Goal: Task Accomplishment & Management: Manage account settings

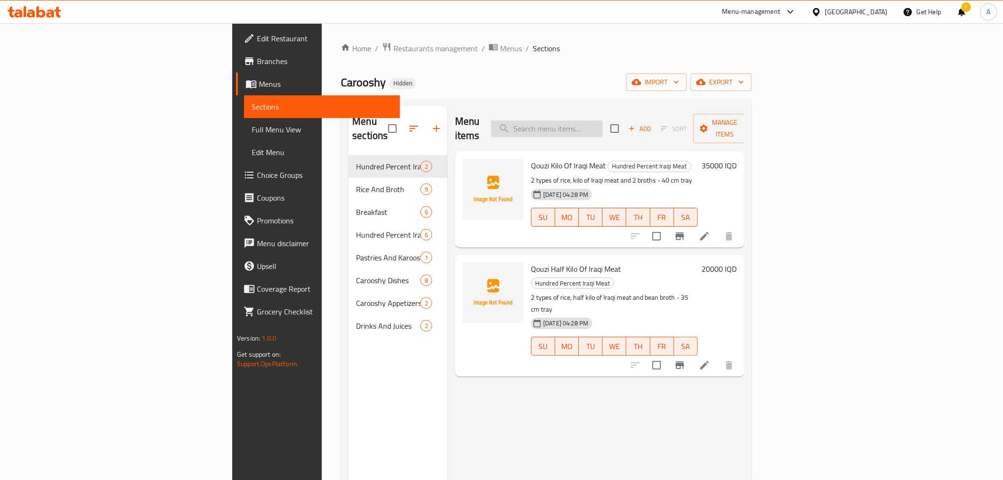
click at [591, 124] on input "search" at bounding box center [547, 128] width 112 height 17
paste input "تمن و مرق"
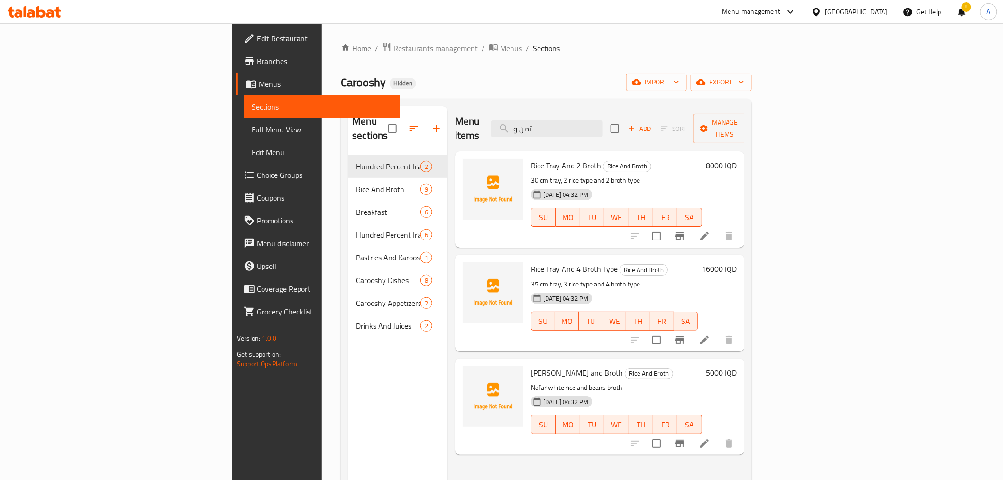
click at [665, 382] on p "Nafar white rice and beans broth" at bounding box center [616, 388] width 171 height 12
click at [603, 120] on input "تمن و" at bounding box center [547, 128] width 112 height 17
paste input "Rice Tray And 2 Broth"
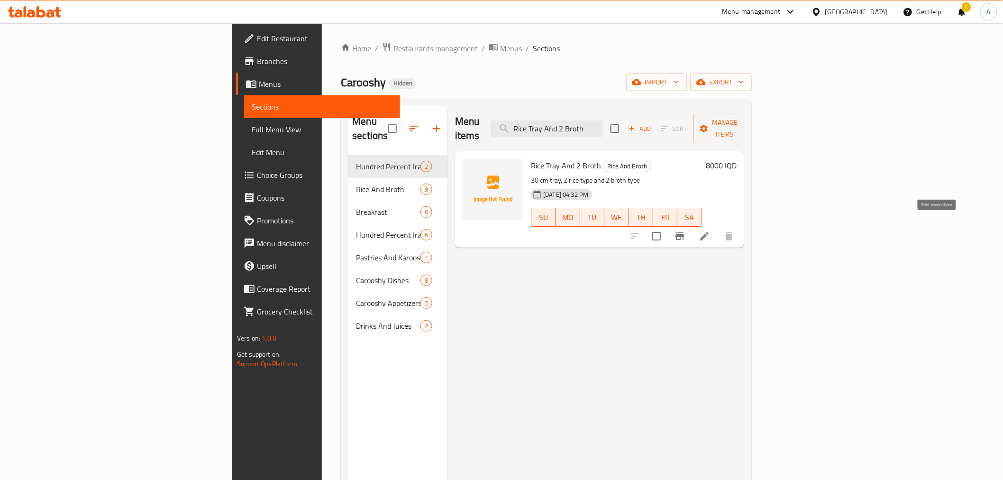
type input "Rice Tray And 2 Broth"
click at [710, 230] on icon at bounding box center [704, 235] width 11 height 11
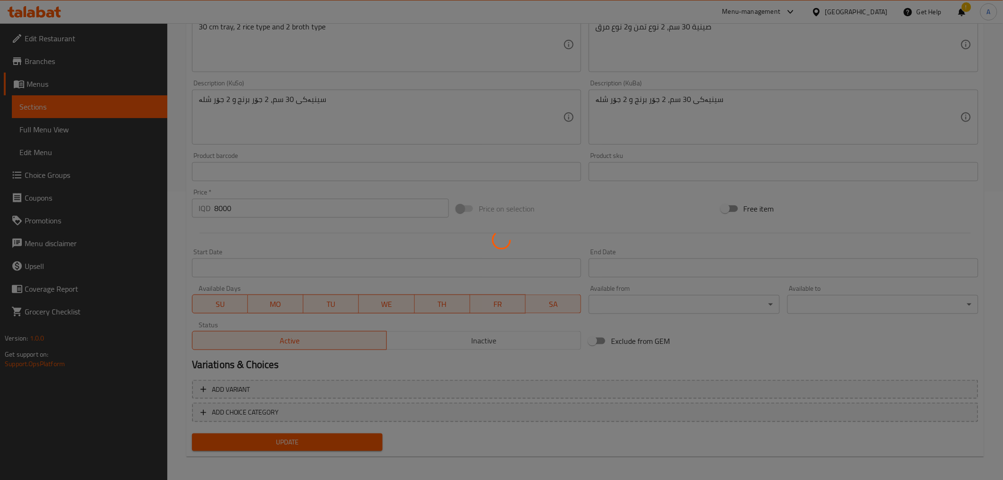
scroll to position [290, 0]
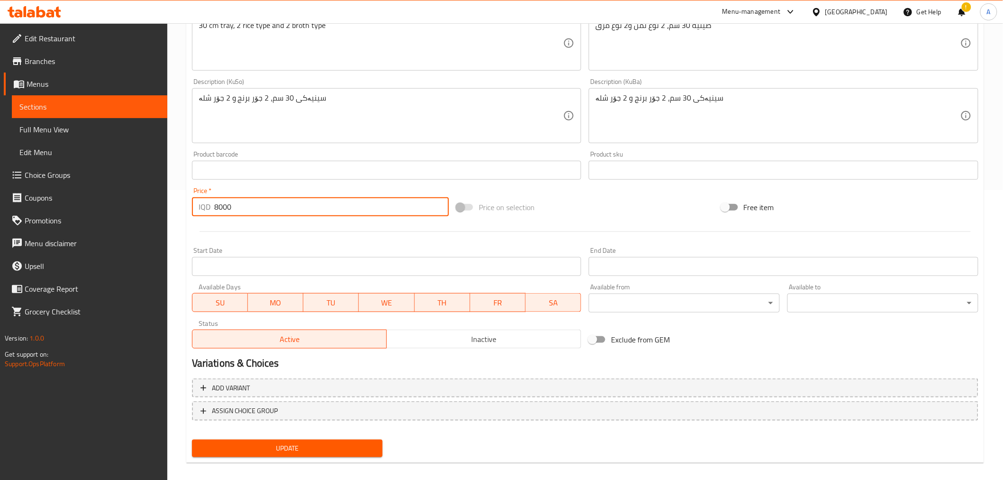
drag, startPoint x: 220, startPoint y: 211, endPoint x: 211, endPoint y: 211, distance: 9.0
click at [211, 211] on div "IQD 8000 Price *" at bounding box center [320, 206] width 257 height 19
type input "10000"
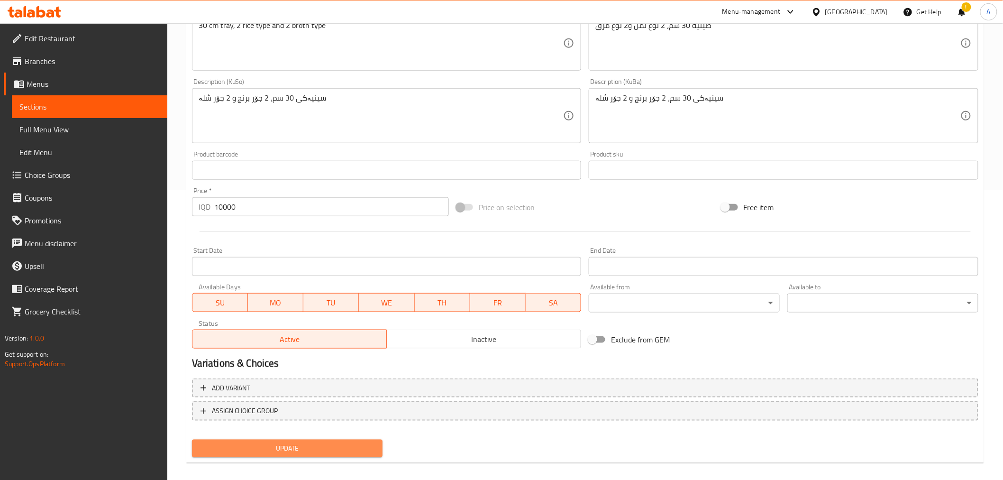
click at [307, 443] on span "Update" at bounding box center [288, 448] width 176 height 12
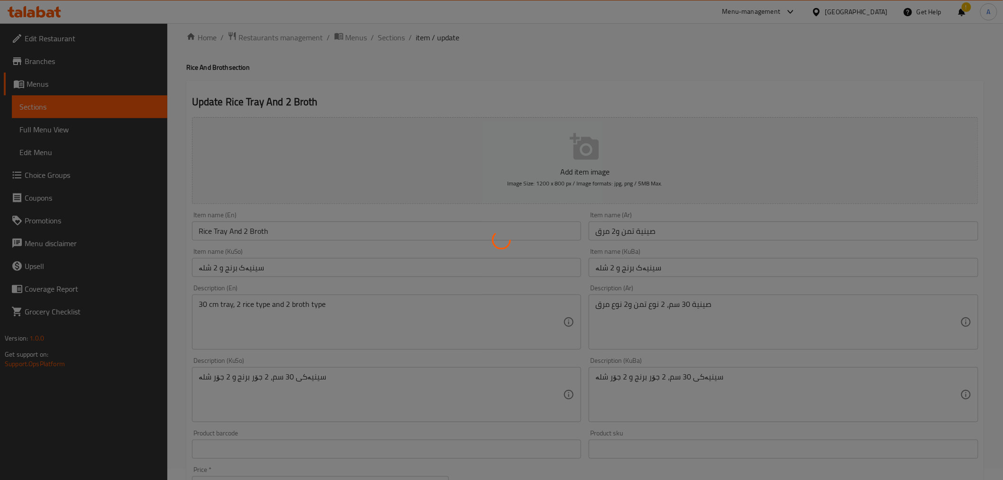
scroll to position [0, 0]
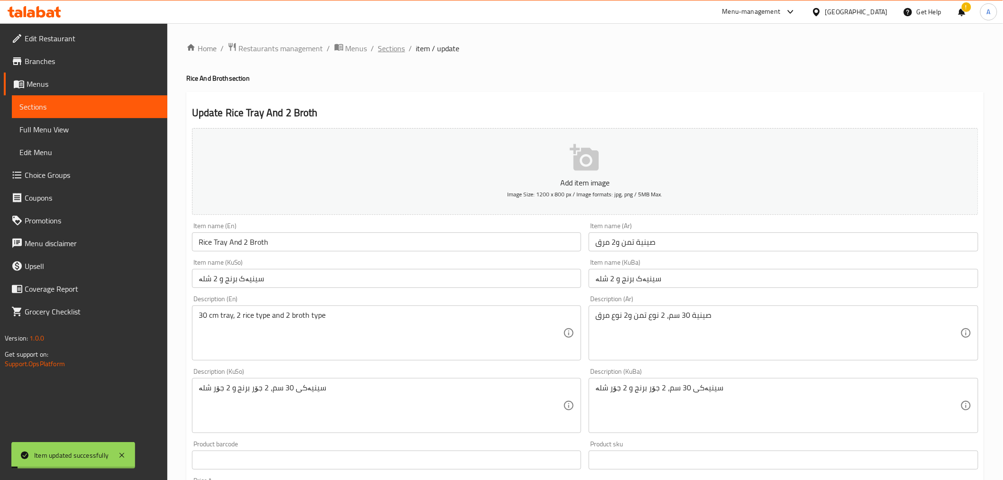
click at [391, 49] on span "Sections" at bounding box center [391, 48] width 27 height 11
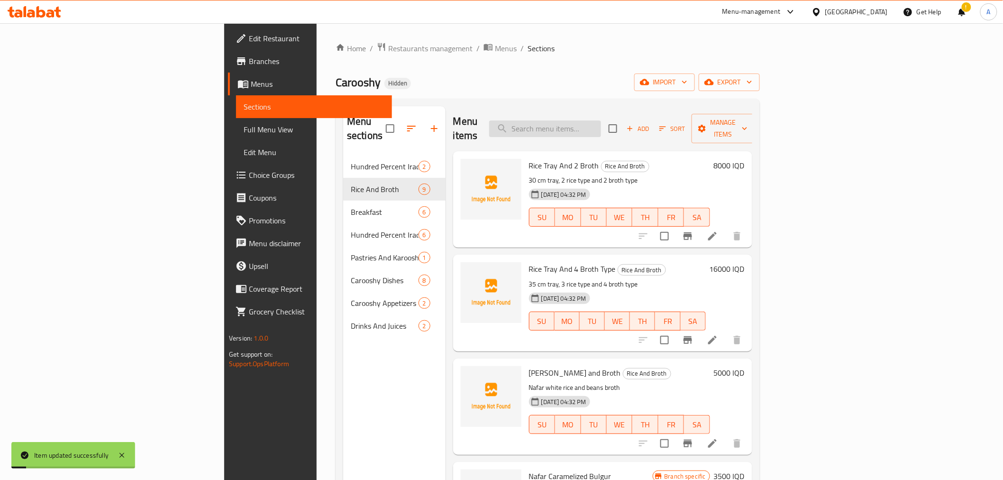
click at [601, 122] on input "search" at bounding box center [545, 128] width 112 height 17
paste input "Rice Tray And 2 Broth"
click at [699, 225] on button "Branch-specific-item" at bounding box center [687, 236] width 23 height 23
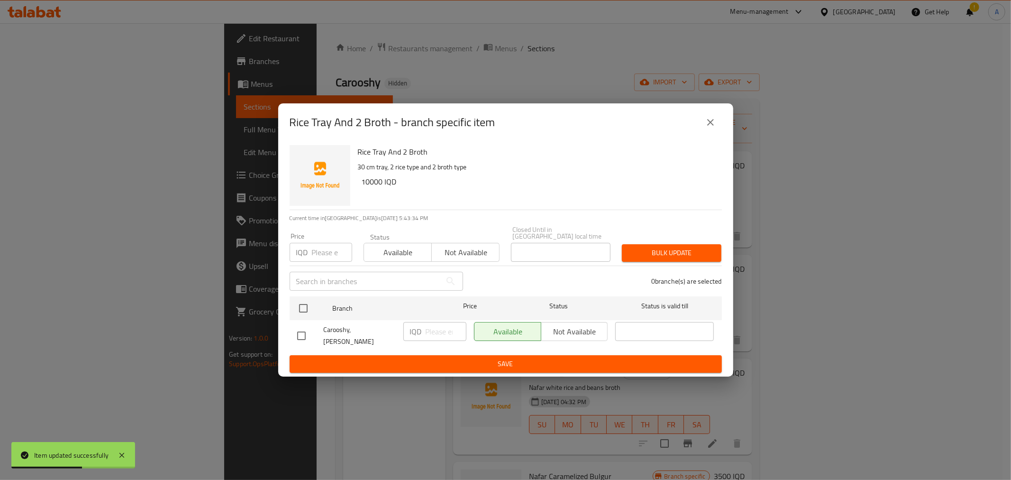
click at [711, 126] on icon "close" at bounding box center [710, 122] width 7 height 7
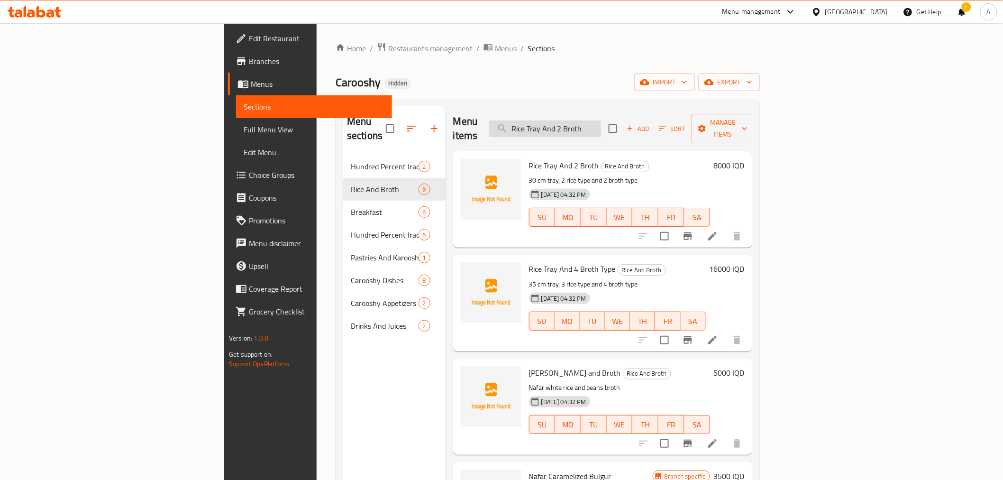
click at [601, 124] on input "Rice Tray And 2 Broth" at bounding box center [545, 128] width 112 height 17
paste input "Nafar White Rice"
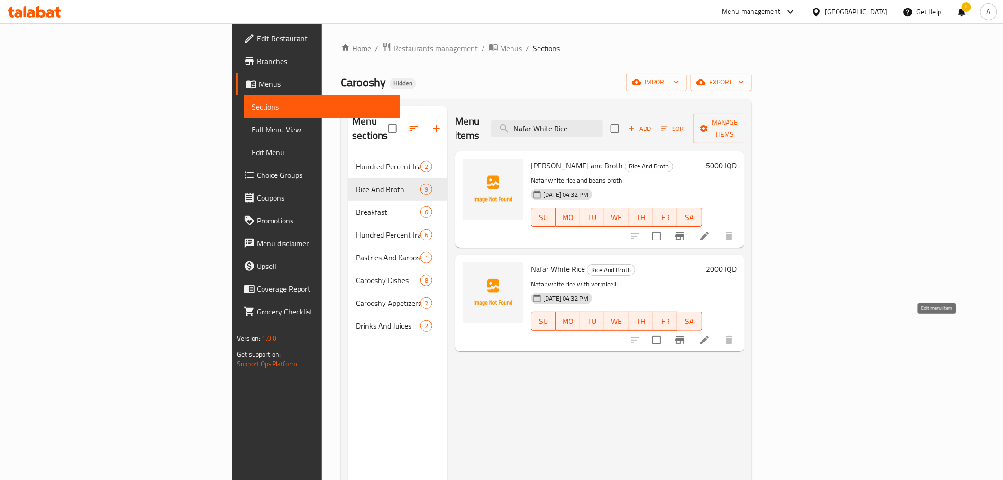
type input "Nafar White Rice"
click at [710, 334] on icon at bounding box center [704, 339] width 11 height 11
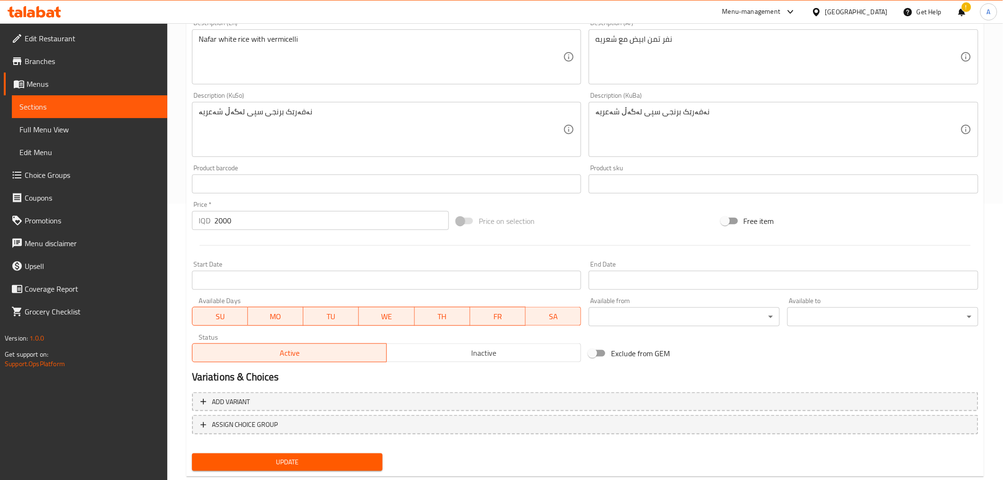
scroll to position [297, 0]
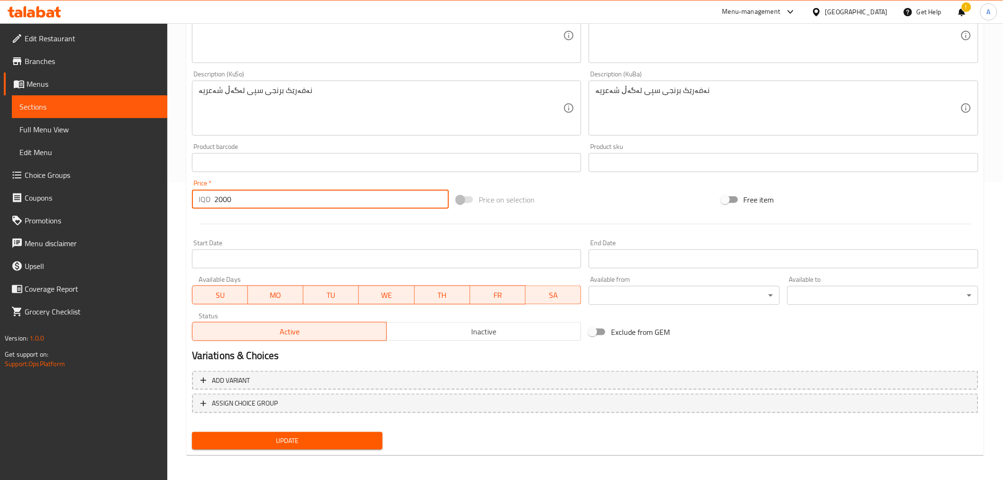
click at [219, 203] on input "2000" at bounding box center [331, 199] width 235 height 19
type input "2500"
click at [261, 425] on div "Add variant ASSIGN CHOICE GROUP" at bounding box center [585, 398] width 794 height 62
drag, startPoint x: 261, startPoint y: 425, endPoint x: 262, endPoint y: 434, distance: 9.1
click at [262, 428] on div "Add item image Image Size: 1200 x 800 px / Image formats: jpg, png / 5MB Max. I…" at bounding box center [585, 140] width 794 height 626
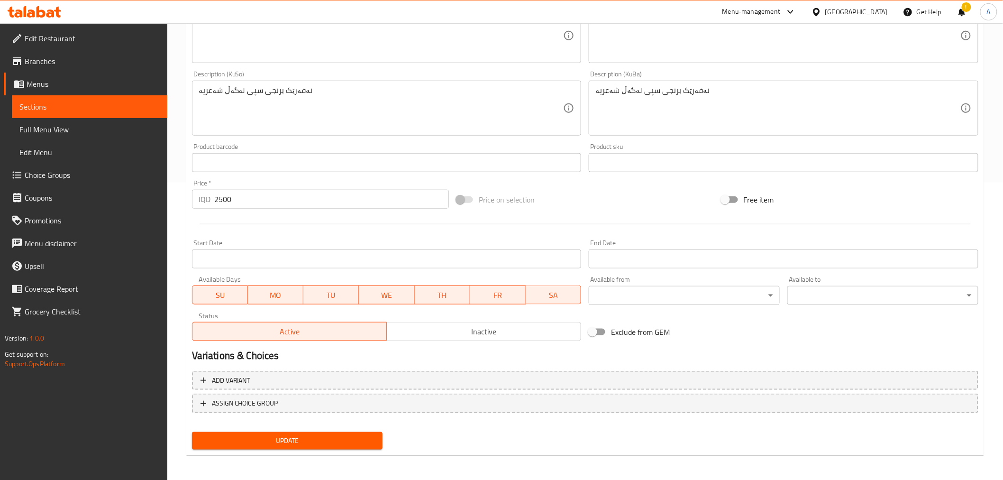
click at [262, 435] on span "Update" at bounding box center [288, 441] width 176 height 12
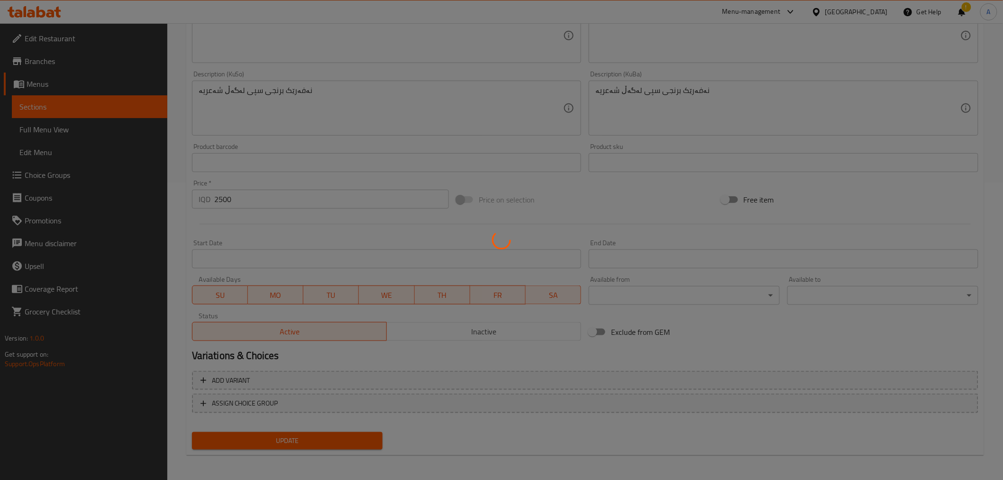
scroll to position [0, 0]
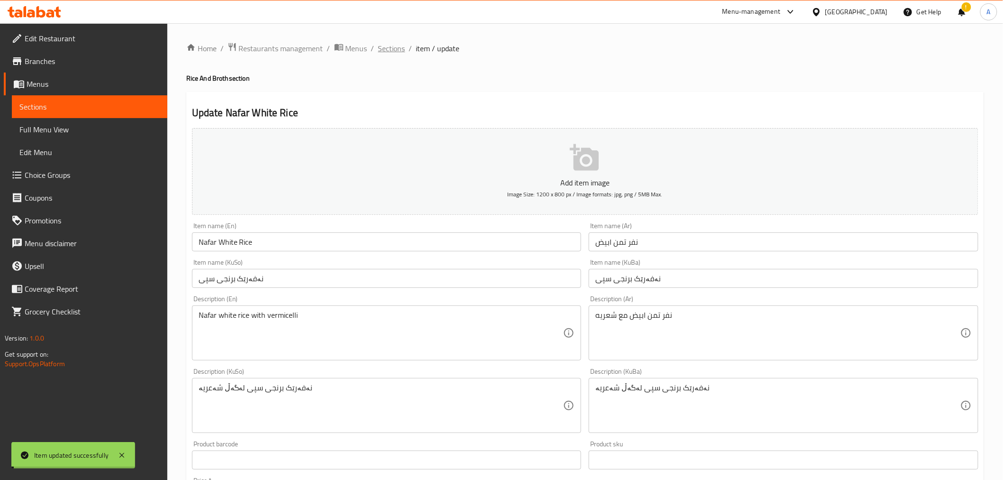
click at [396, 45] on span "Sections" at bounding box center [391, 48] width 27 height 11
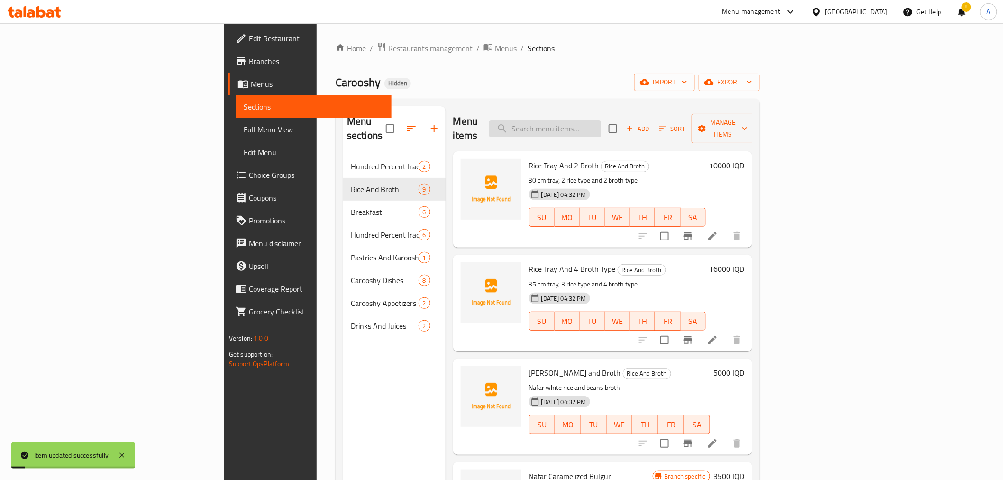
click at [601, 122] on input "search" at bounding box center [545, 128] width 112 height 17
paste input "Nafar White Rice"
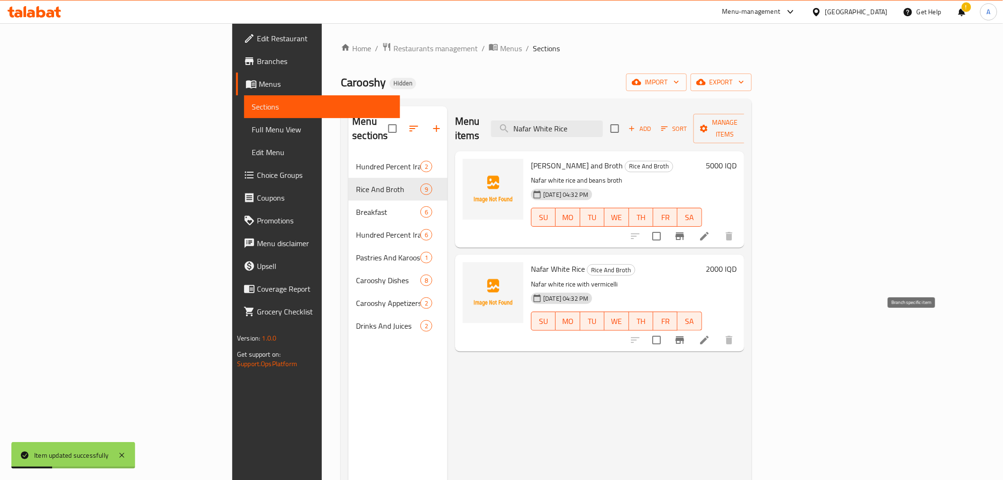
click at [684, 336] on icon "Branch-specific-item" at bounding box center [679, 340] width 9 height 8
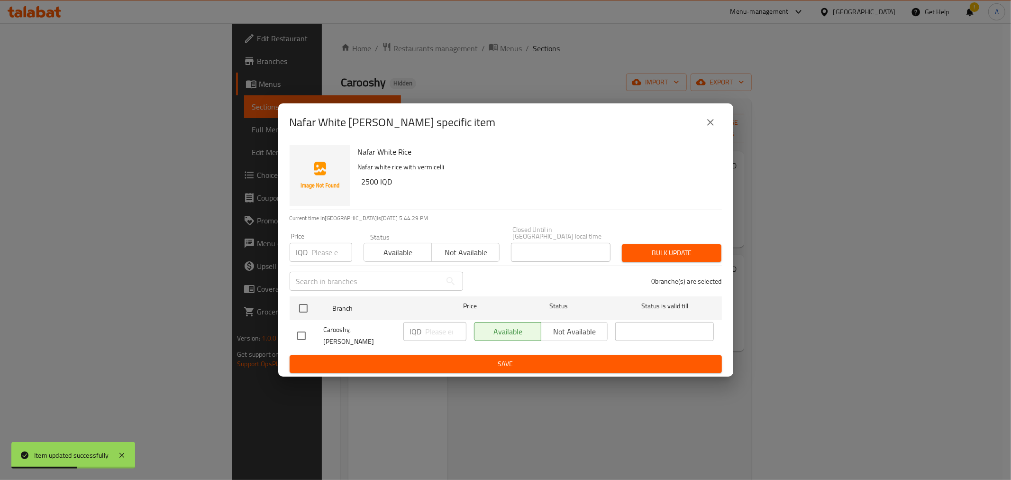
click at [713, 126] on icon "close" at bounding box center [710, 122] width 11 height 11
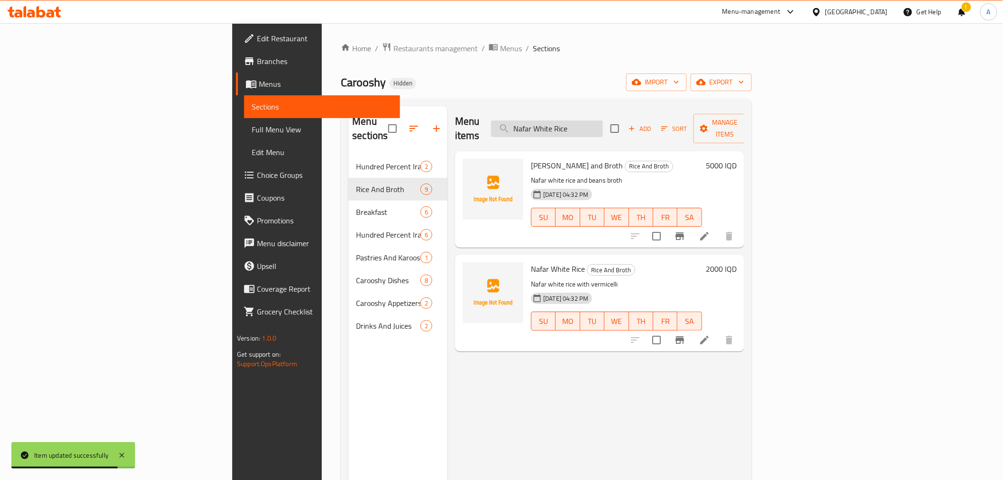
click at [603, 122] on input "Nafar White Rice" at bounding box center [547, 128] width 112 height 17
paste input "Foul"
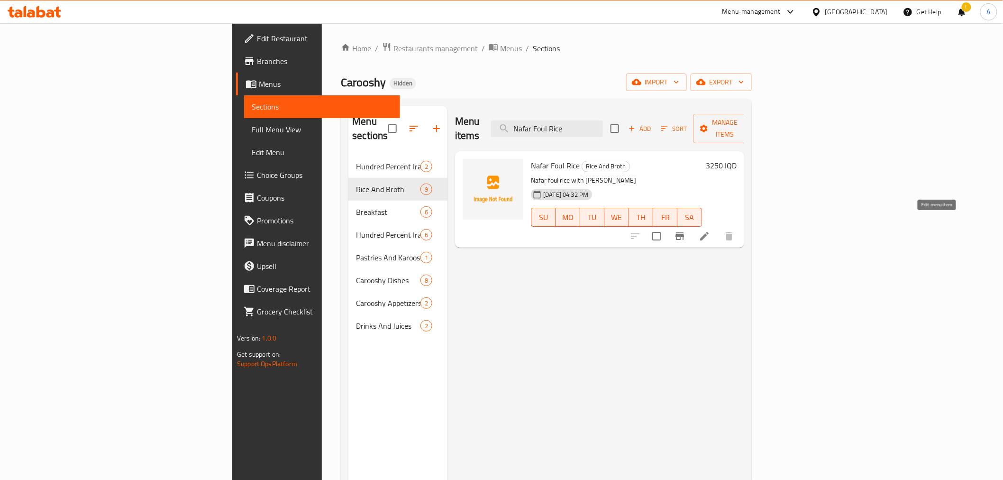
type input "Nafar Foul Rice"
click at [710, 230] on icon at bounding box center [704, 235] width 11 height 11
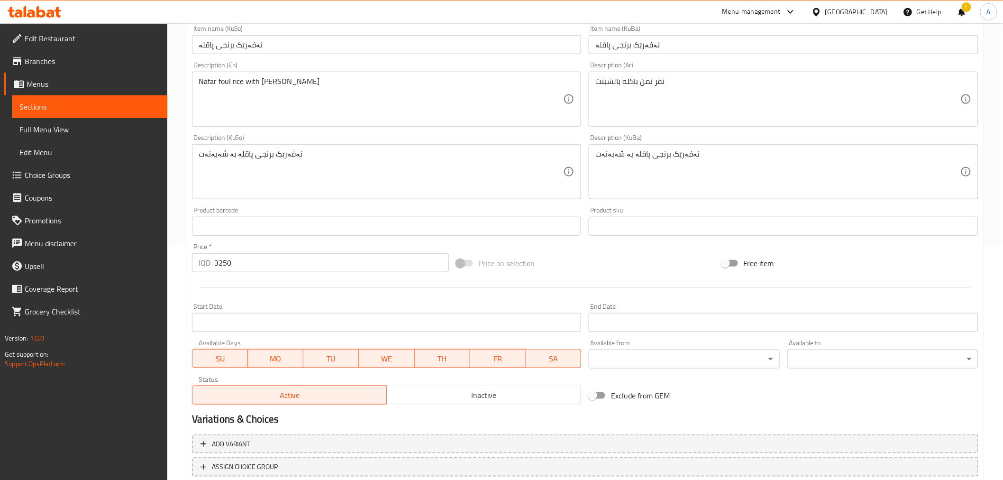
scroll to position [297, 0]
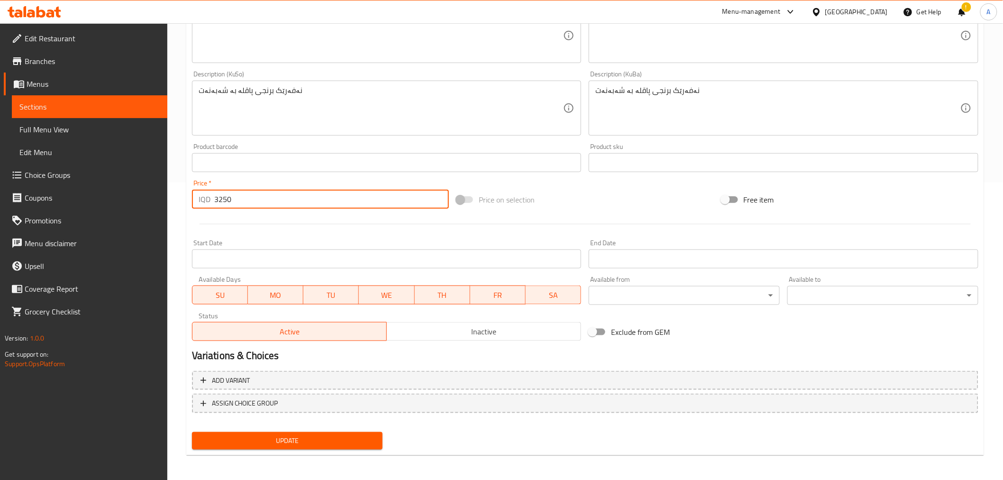
click at [221, 200] on input "3250" at bounding box center [331, 199] width 235 height 19
drag, startPoint x: 228, startPoint y: 200, endPoint x: 219, endPoint y: 200, distance: 9.0
click at [219, 200] on input "3250" at bounding box center [331, 199] width 235 height 19
type input "3500"
click at [309, 446] on button "Update" at bounding box center [287, 441] width 191 height 18
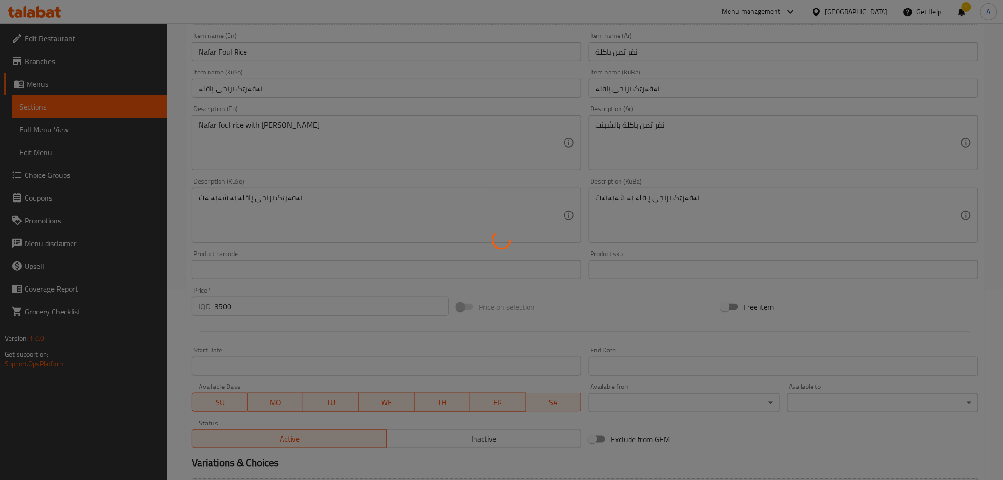
scroll to position [0, 0]
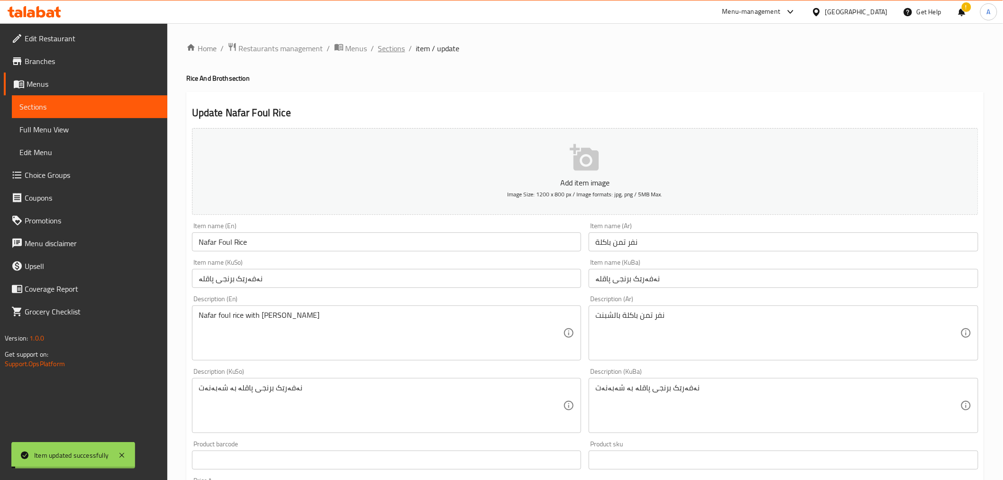
click at [391, 49] on span "Sections" at bounding box center [391, 48] width 27 height 11
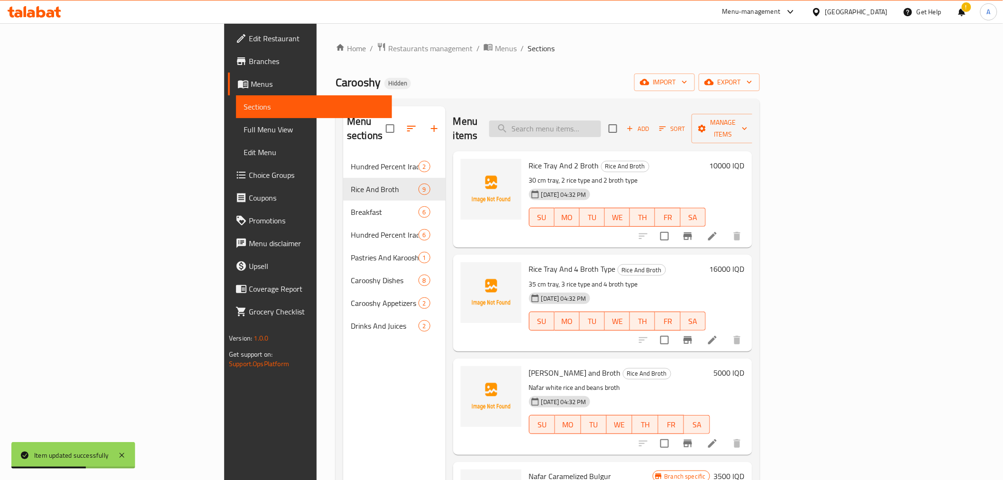
click at [601, 122] on input "search" at bounding box center [545, 128] width 112 height 17
paste input "Nafar Foul Rice"
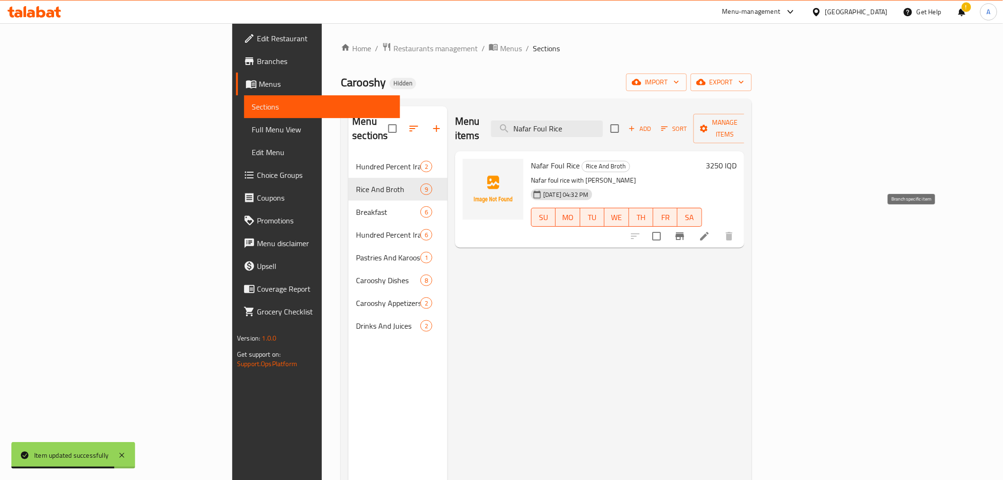
click at [685, 230] on icon "Branch-specific-item" at bounding box center [679, 235] width 11 height 11
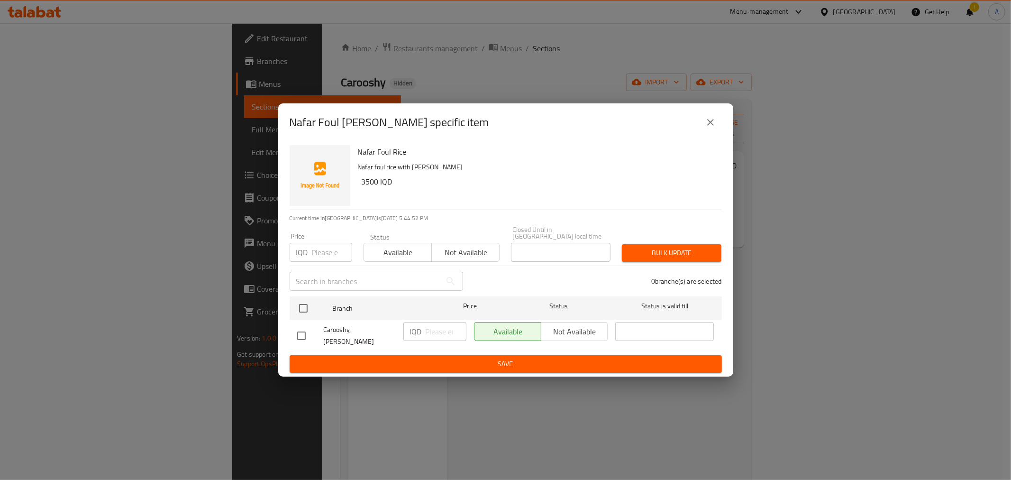
click at [718, 134] on button "close" at bounding box center [710, 122] width 23 height 23
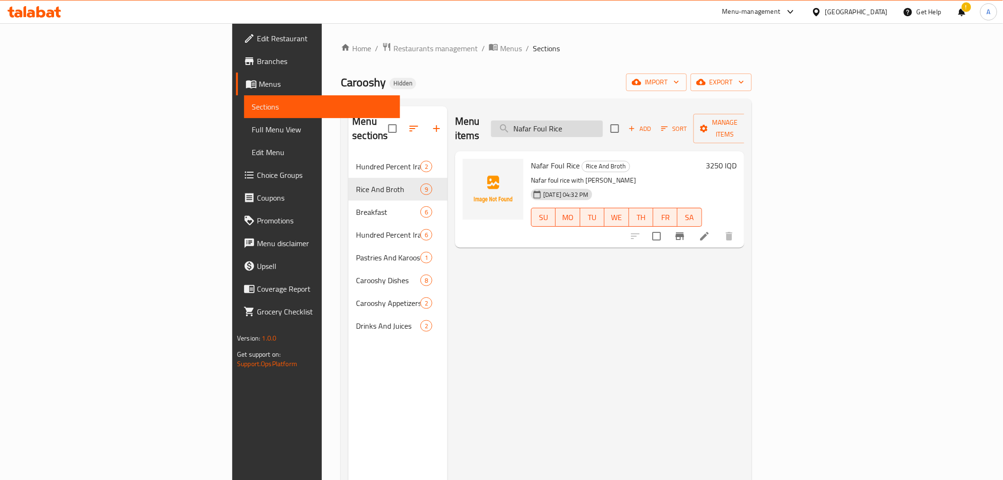
click at [603, 125] on input "Nafar Foul Rice" at bounding box center [547, 128] width 112 height 17
paste input "Kabsa or Bryani"
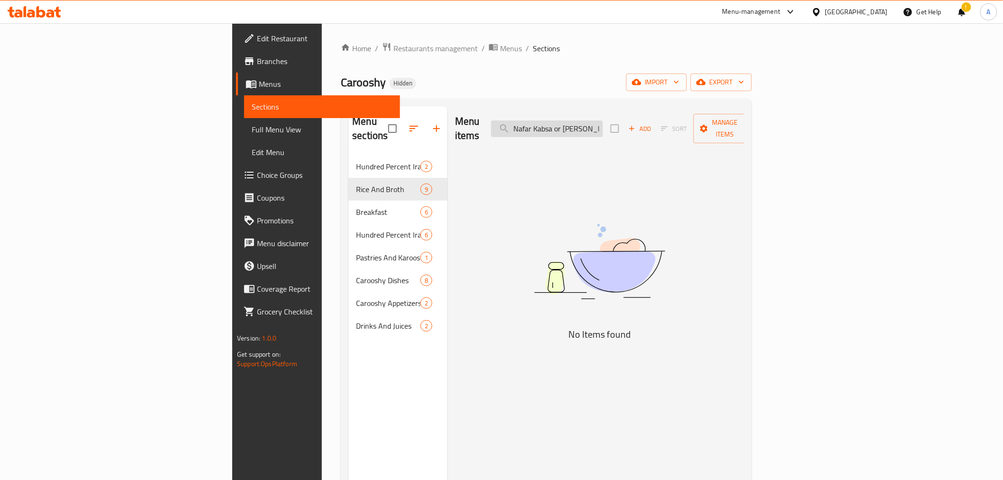
click at [603, 122] on input "Nafar Kabsa or Bryani Rice" at bounding box center [547, 128] width 112 height 17
paste input "Tabsi Broth"
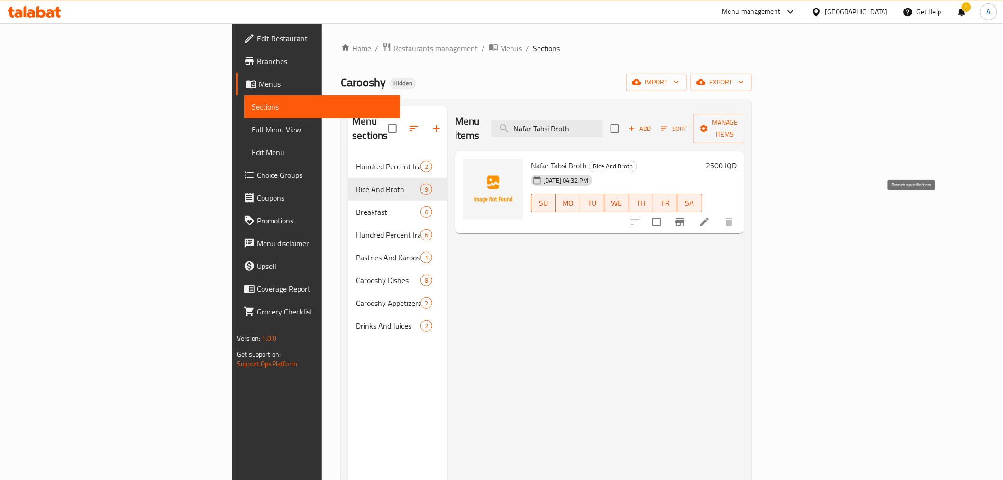
click at [685, 216] on icon "Branch-specific-item" at bounding box center [679, 221] width 11 height 11
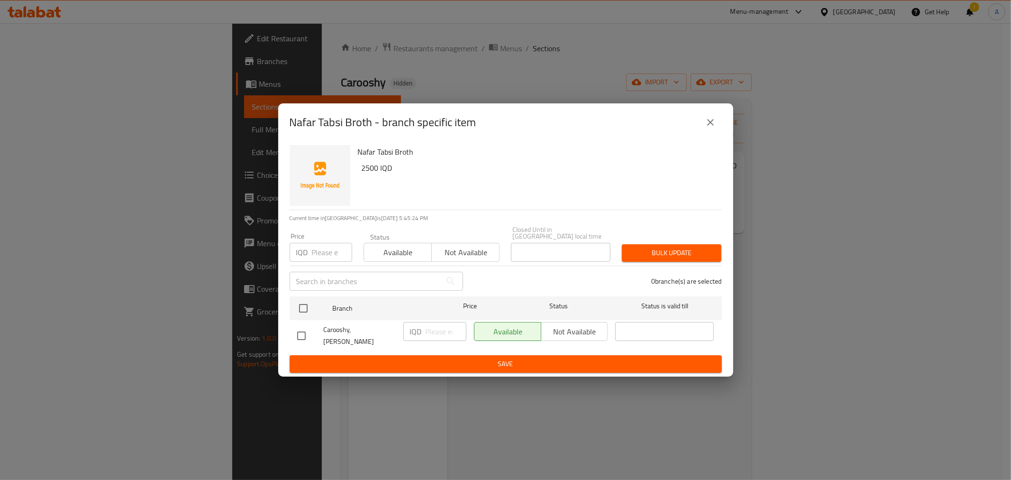
click at [712, 126] on icon "close" at bounding box center [710, 122] width 7 height 7
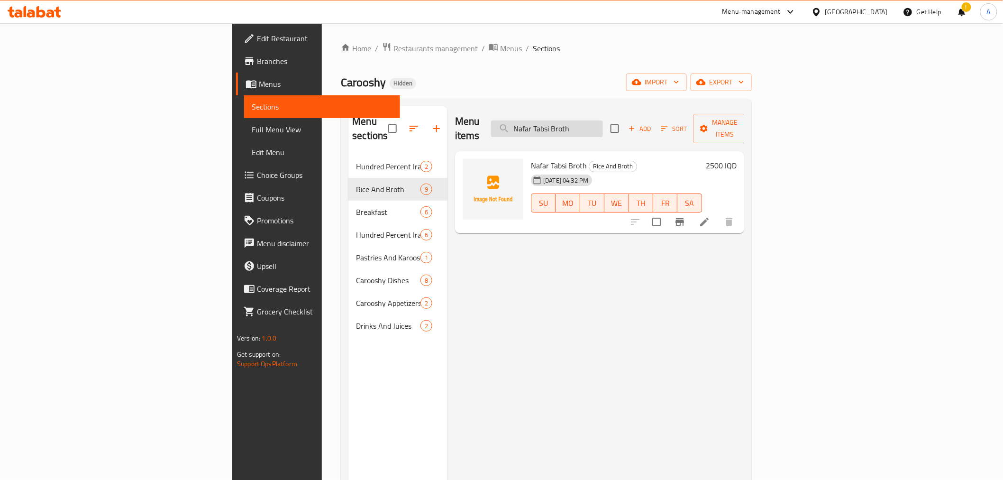
drag, startPoint x: 670, startPoint y: 115, endPoint x: 664, endPoint y: 122, distance: 9.4
click at [603, 120] on input "Nafar Tabsi Broth" at bounding box center [547, 128] width 112 height 17
paste input "Chicken Curry"
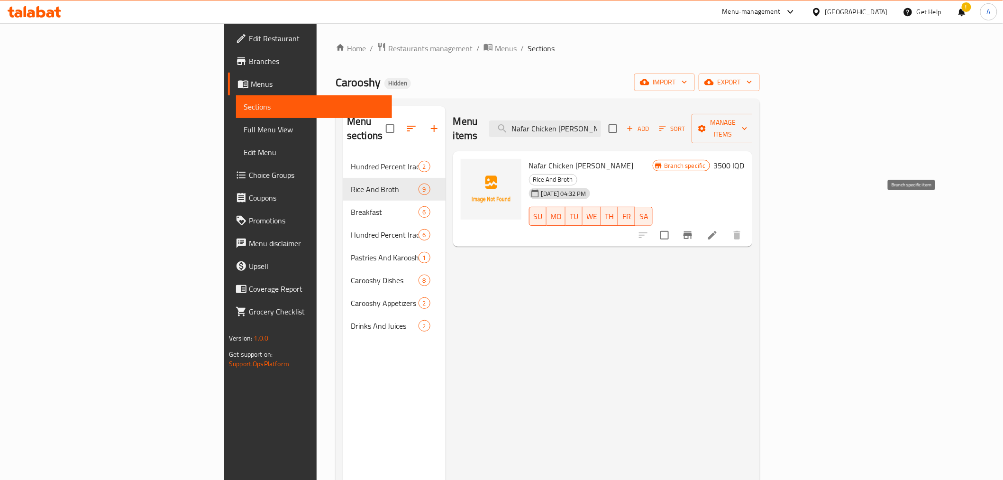
type input "Nafar Chicken Curry"
click at [692, 231] on icon "Branch-specific-item" at bounding box center [687, 235] width 9 height 8
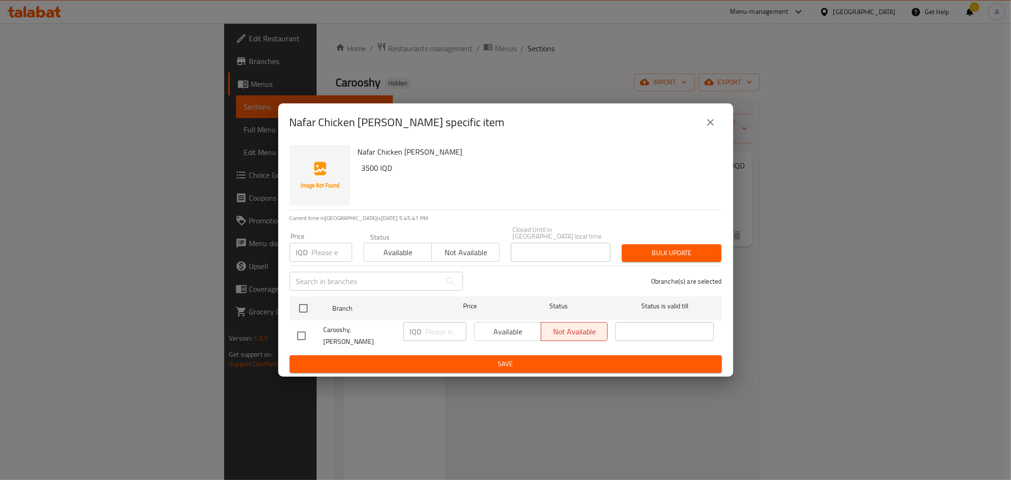
click at [304, 327] on input "checkbox" at bounding box center [301, 336] width 20 height 20
checkbox input "true"
click at [442, 333] on input "number" at bounding box center [446, 331] width 41 height 19
type input "5000"
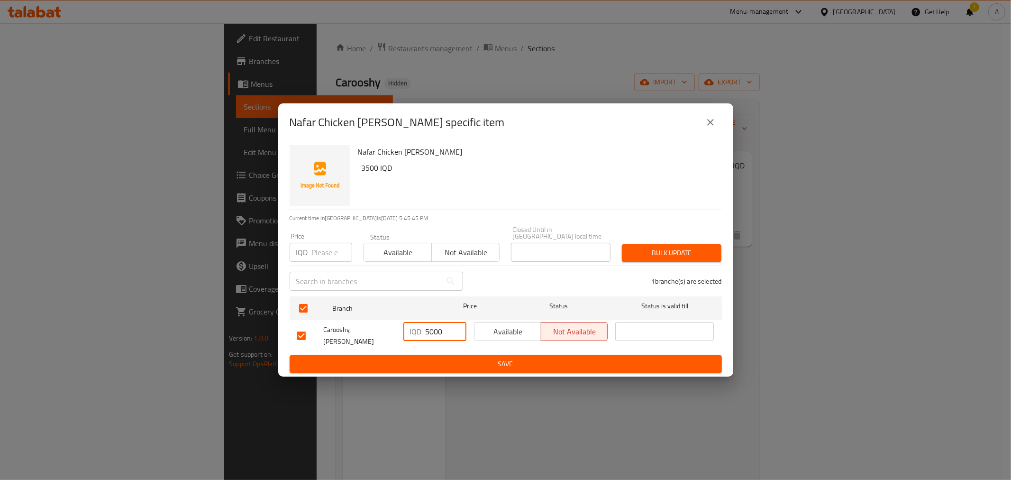
click at [479, 358] on span "Save" at bounding box center [505, 364] width 417 height 12
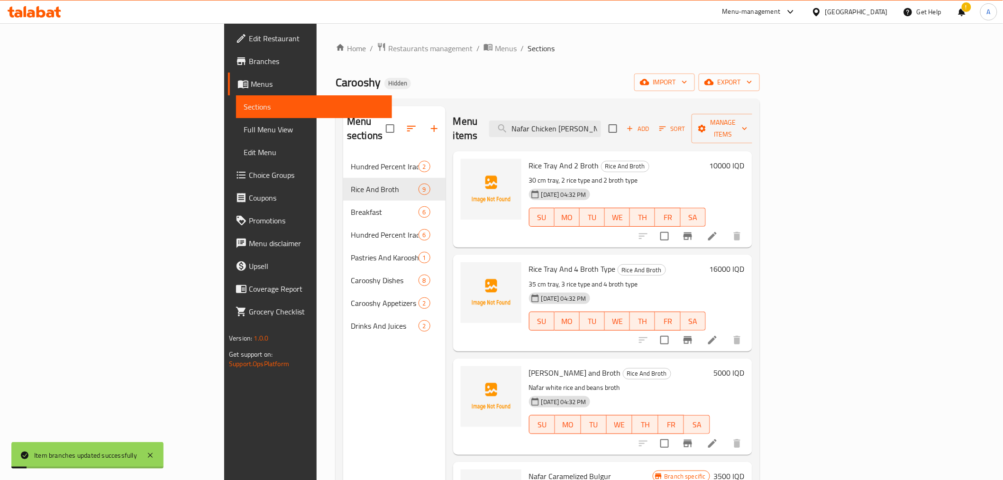
click at [745, 208] on div "10000 IQD" at bounding box center [725, 199] width 39 height 81
click at [601, 129] on input "Nafar Chicken Curry" at bounding box center [545, 128] width 112 height 17
drag, startPoint x: 655, startPoint y: 121, endPoint x: 647, endPoint y: 122, distance: 8.1
click at [601, 122] on input "Nafar Chicken Curry" at bounding box center [545, 128] width 112 height 17
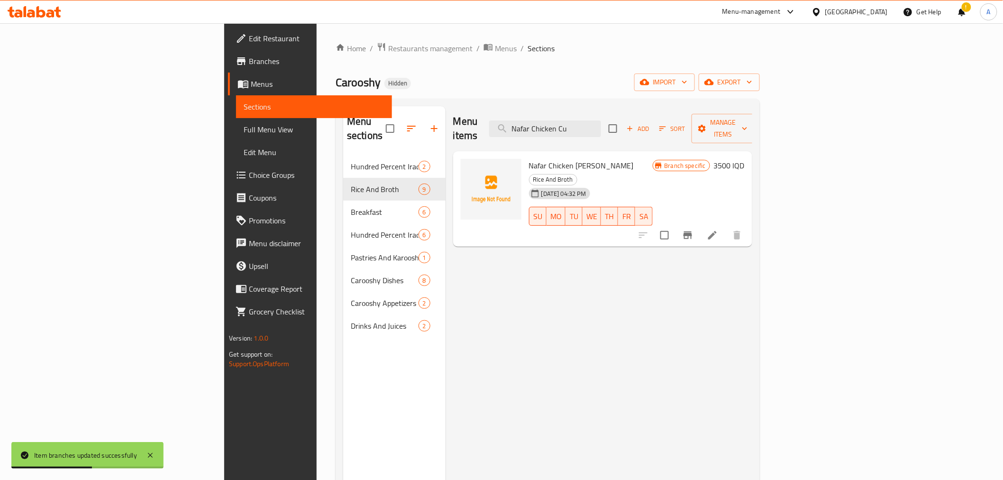
type input "Nafar Chicken Cu"
click at [718, 229] on icon at bounding box center [712, 234] width 11 height 11
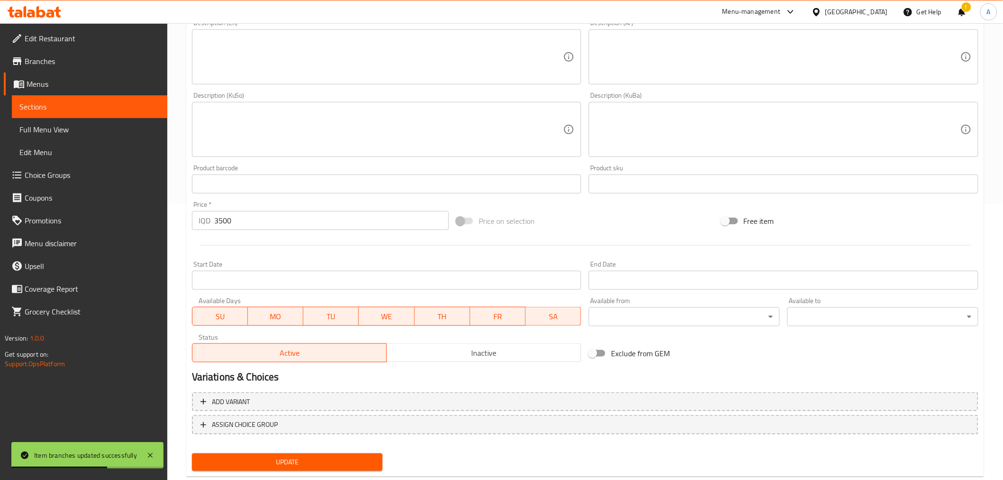
scroll to position [297, 0]
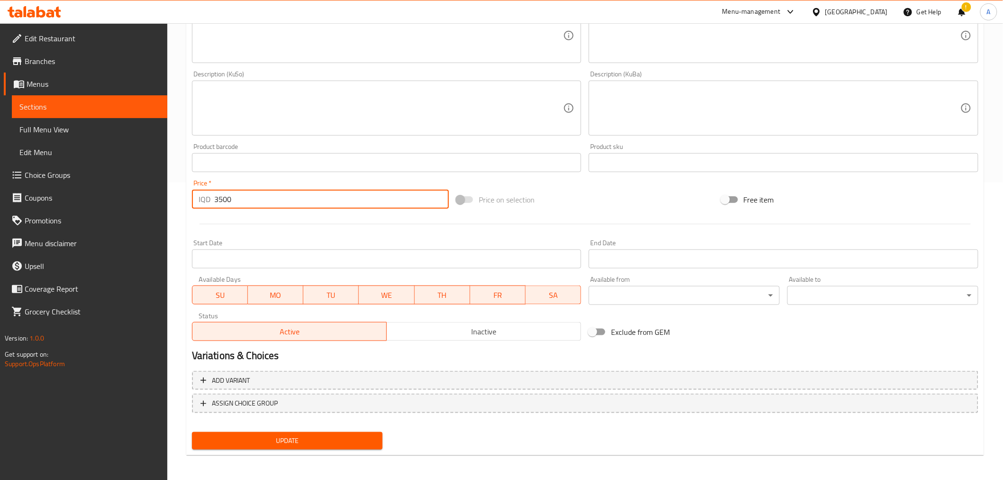
drag, startPoint x: 225, startPoint y: 205, endPoint x: 213, endPoint y: 205, distance: 11.4
click at [213, 205] on div "IQD 3500 Price *" at bounding box center [320, 199] width 257 height 19
type input "5000"
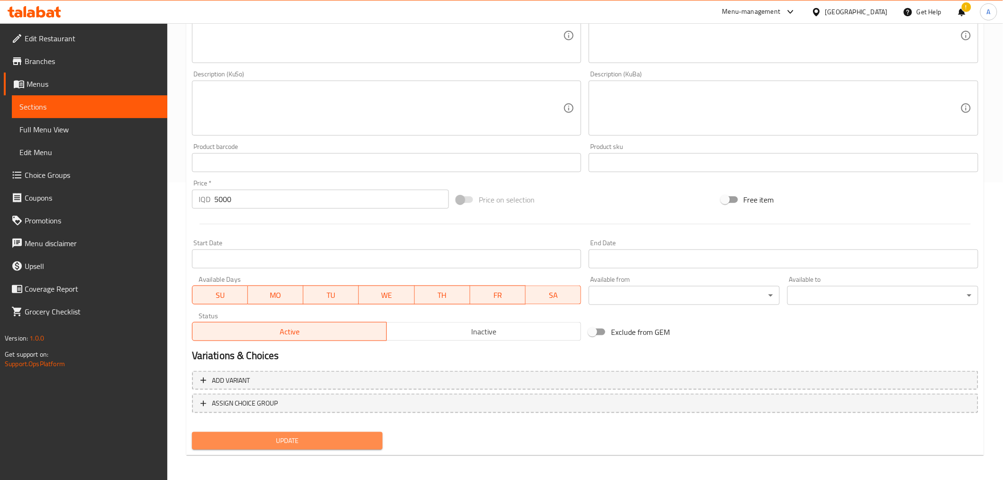
click at [292, 437] on span "Update" at bounding box center [288, 441] width 176 height 12
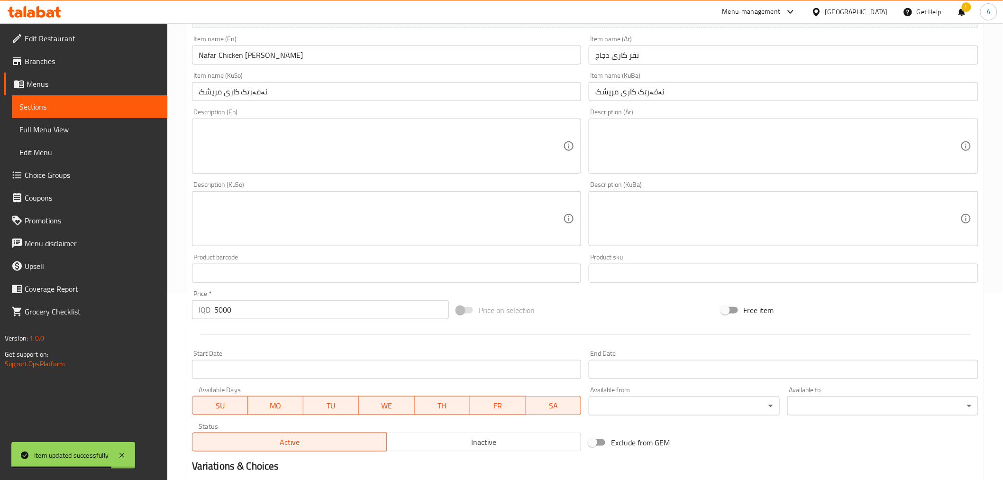
scroll to position [0, 0]
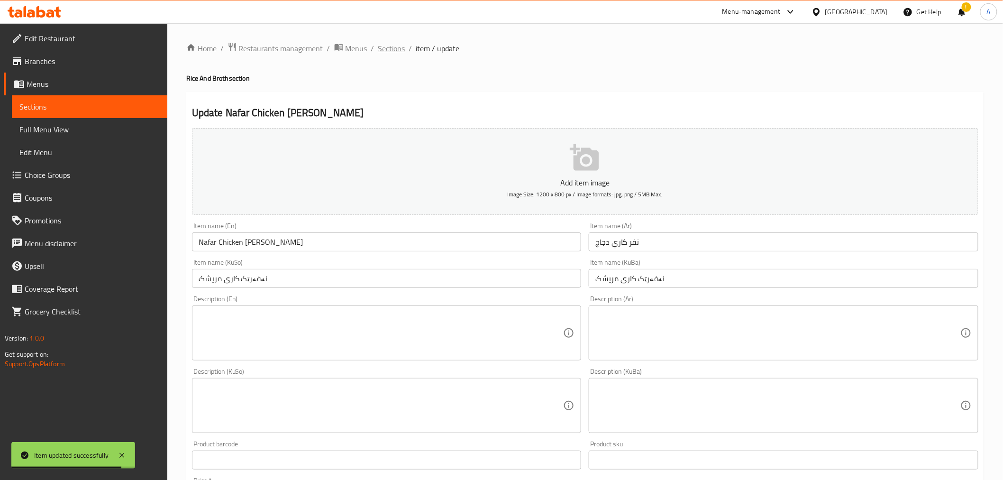
click at [391, 45] on span "Sections" at bounding box center [391, 48] width 27 height 11
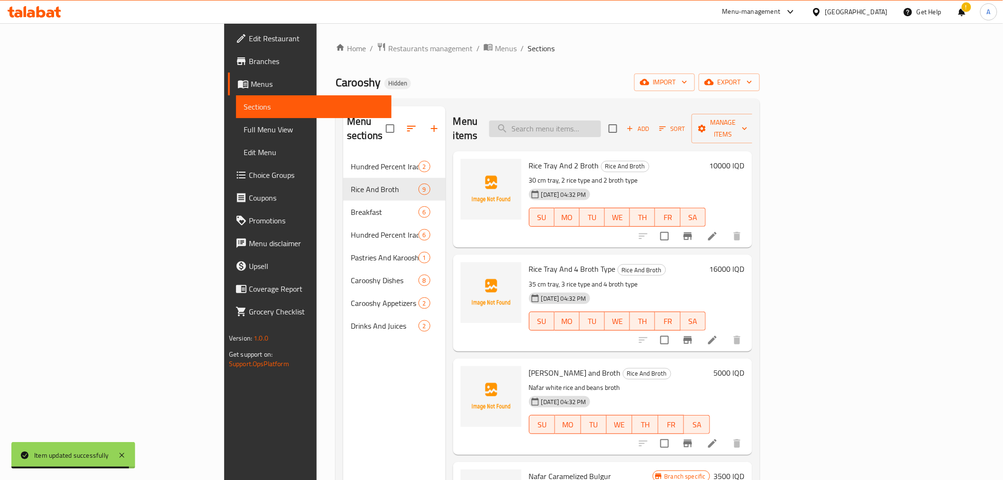
click at [601, 127] on input "search" at bounding box center [545, 128] width 112 height 17
paste input "Chicken On Rice"
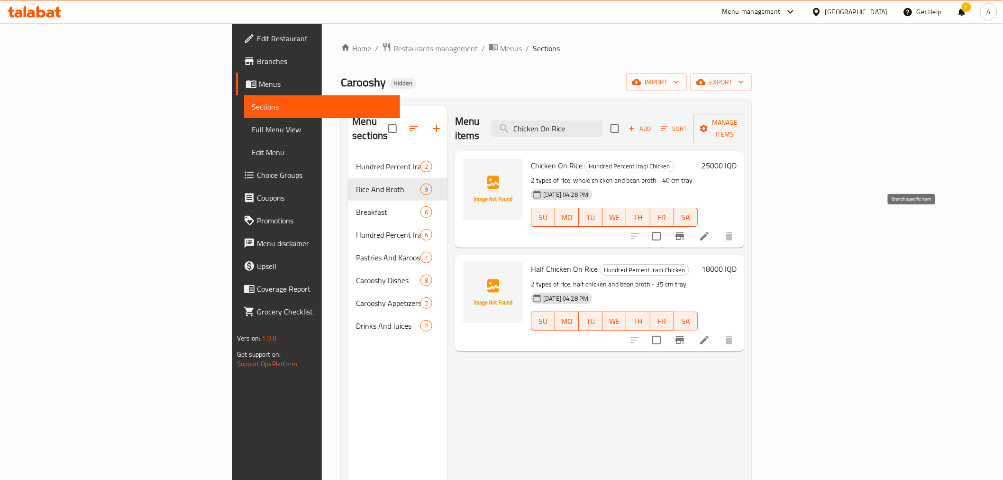
type input "Chicken On Rice"
click at [684, 232] on icon "Branch-specific-item" at bounding box center [679, 236] width 9 height 8
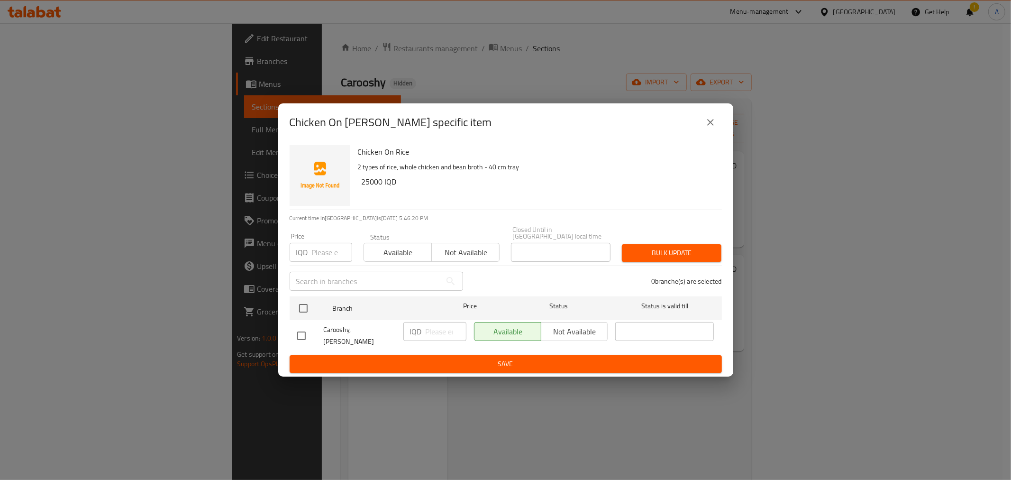
click at [701, 128] on button "close" at bounding box center [710, 122] width 23 height 23
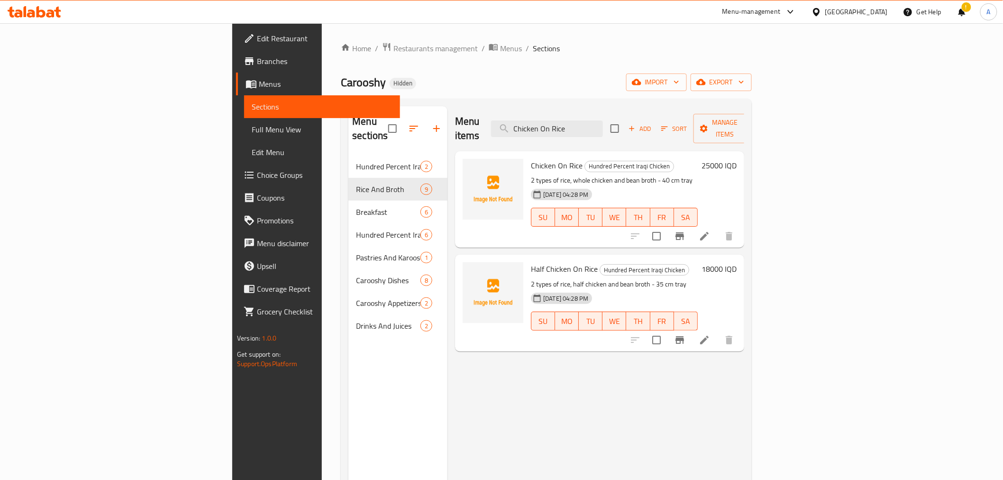
click at [710, 230] on icon at bounding box center [704, 235] width 11 height 11
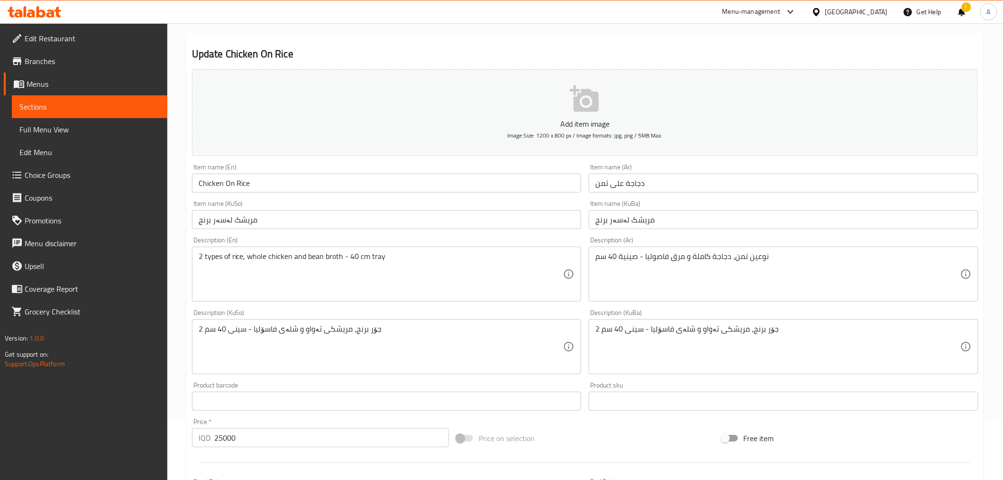
scroll to position [297, 0]
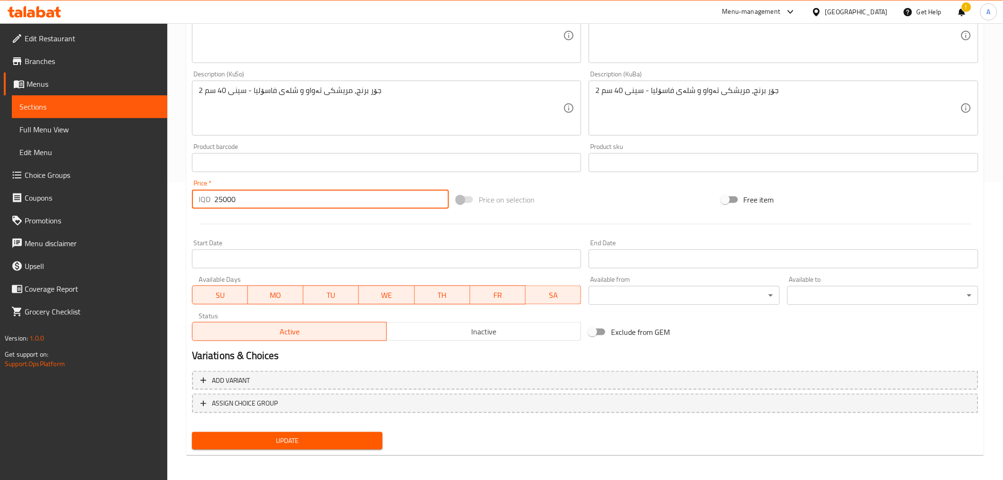
drag, startPoint x: 223, startPoint y: 199, endPoint x: 218, endPoint y: 202, distance: 5.5
click at [218, 202] on input "25000" at bounding box center [331, 199] width 235 height 19
type input "22000"
click at [265, 435] on span "Update" at bounding box center [288, 441] width 176 height 12
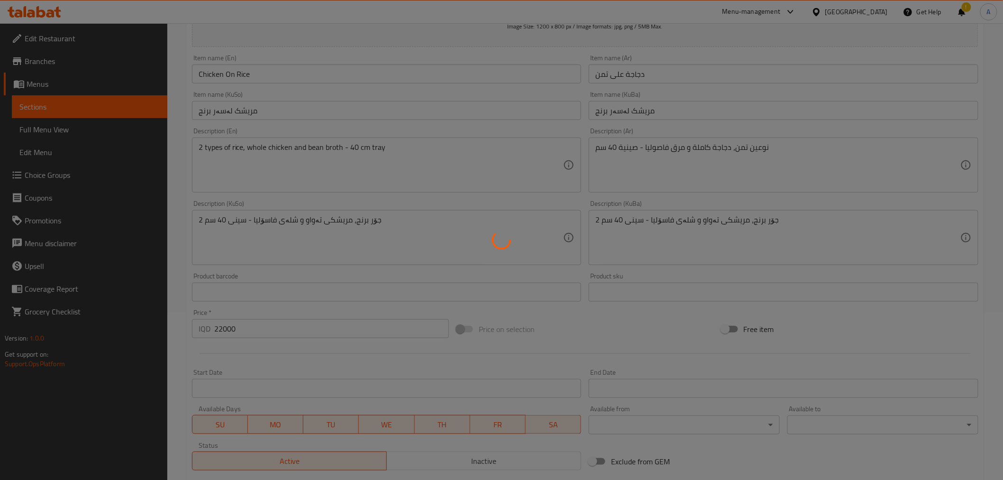
scroll to position [0, 0]
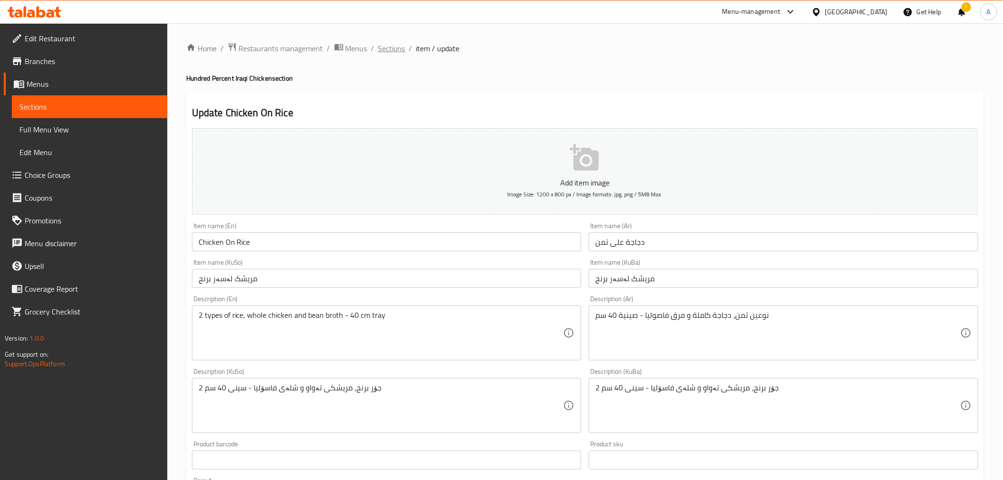
click at [391, 52] on span "Sections" at bounding box center [391, 48] width 27 height 11
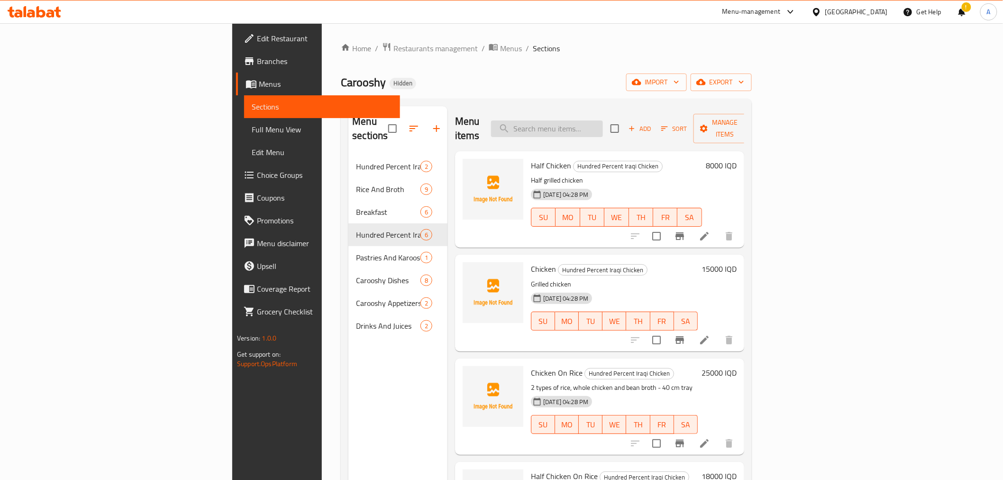
click at [603, 126] on input "search" at bounding box center [547, 128] width 112 height 17
paste input "Chicken On Rice"
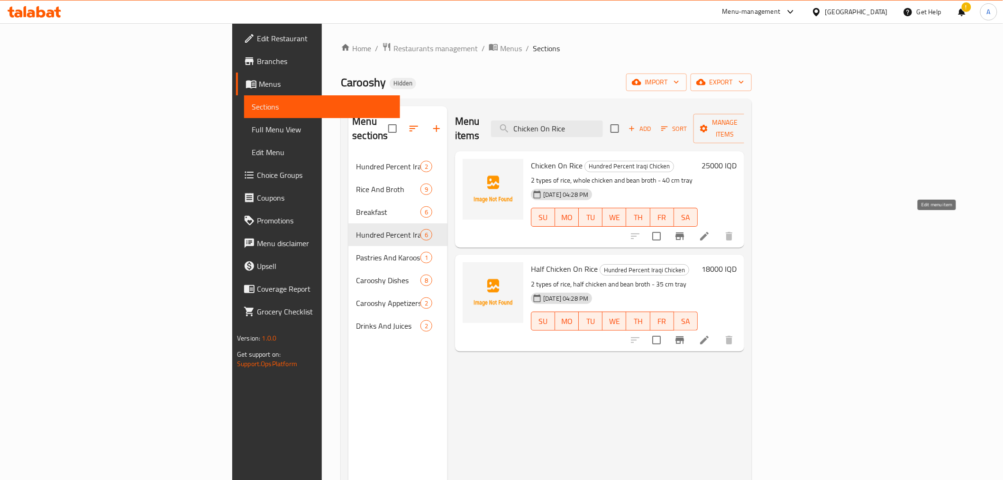
type input "Chicken On Rice"
click at [710, 230] on icon at bounding box center [704, 235] width 11 height 11
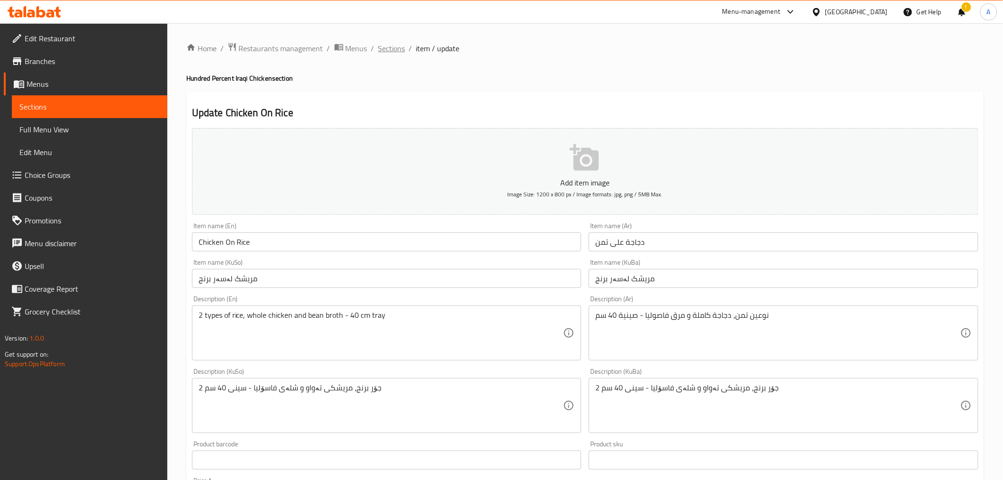
click at [395, 44] on span "Sections" at bounding box center [391, 48] width 27 height 11
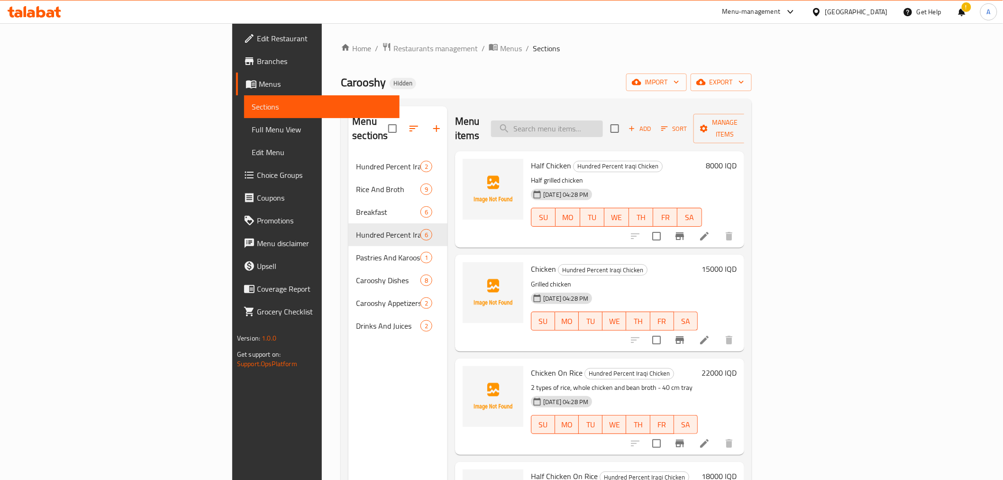
click at [603, 125] on input "search" at bounding box center [547, 128] width 112 height 17
paste input "Chicken On Rice"
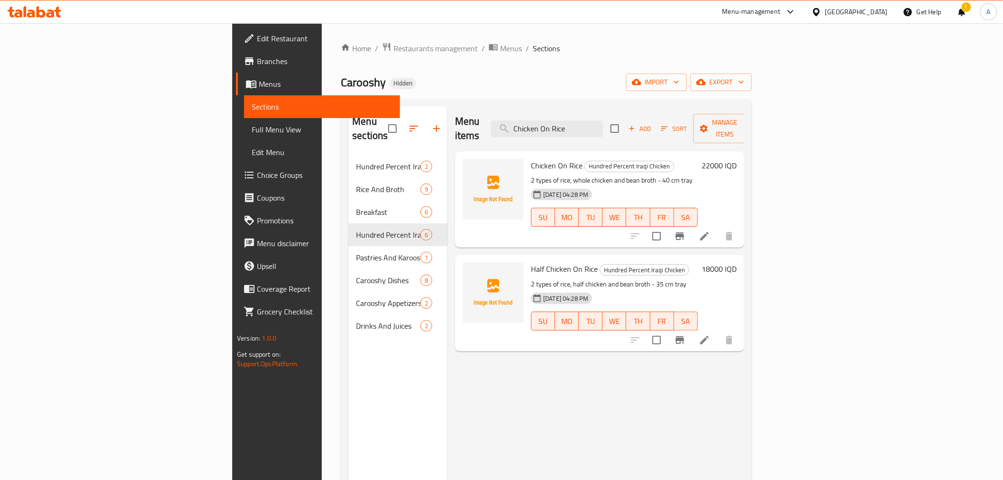
type input "Chicken On Rice"
click at [603, 124] on input "Chicken On Rice" at bounding box center [547, 128] width 112 height 17
click at [684, 336] on icon "Branch-specific-item" at bounding box center [679, 340] width 9 height 8
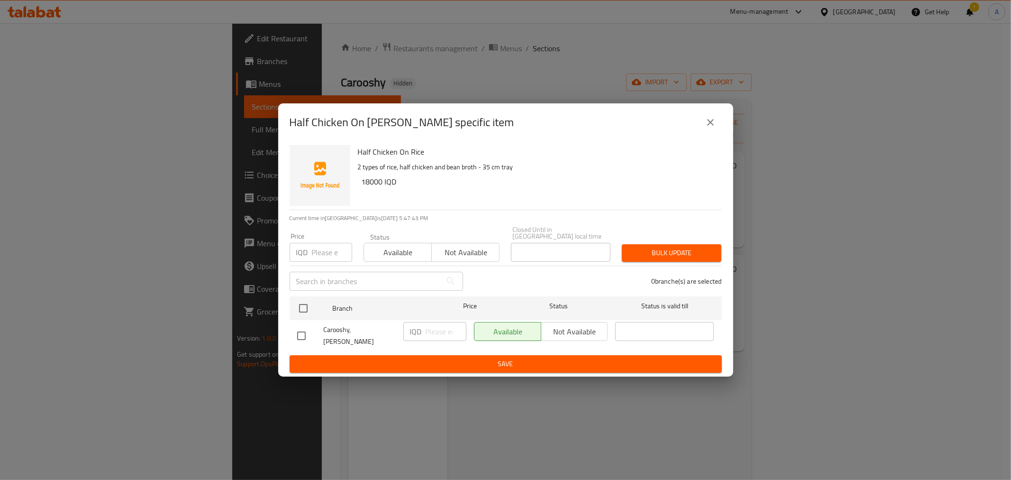
click at [713, 128] on icon "close" at bounding box center [710, 122] width 11 height 11
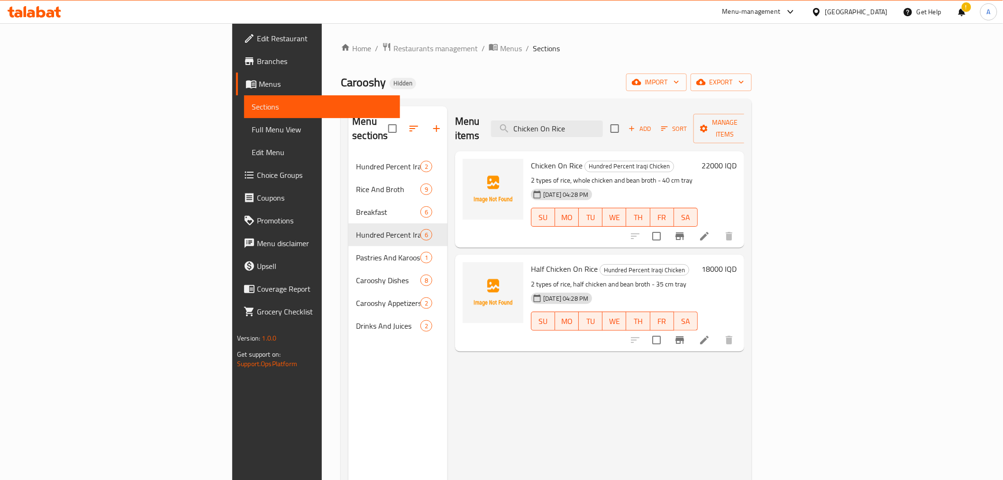
click at [718, 331] on li at bounding box center [704, 339] width 27 height 17
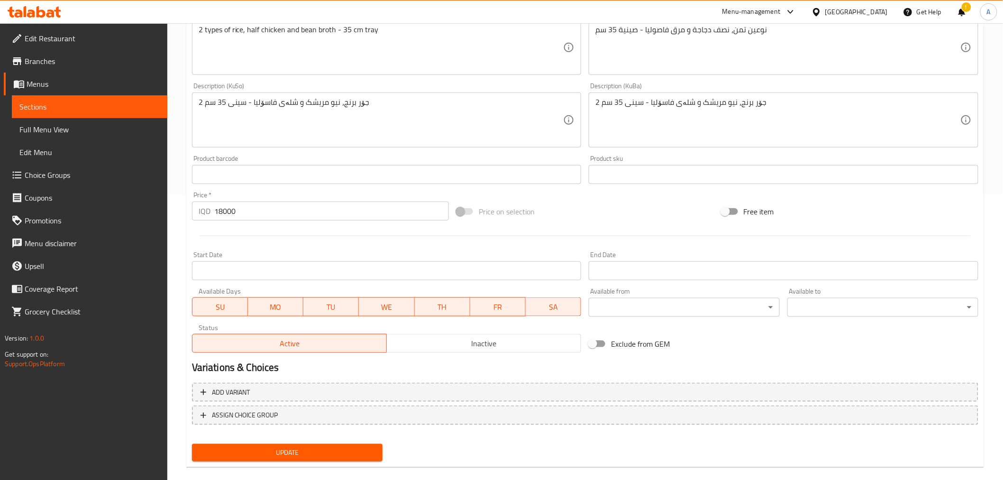
scroll to position [297, 0]
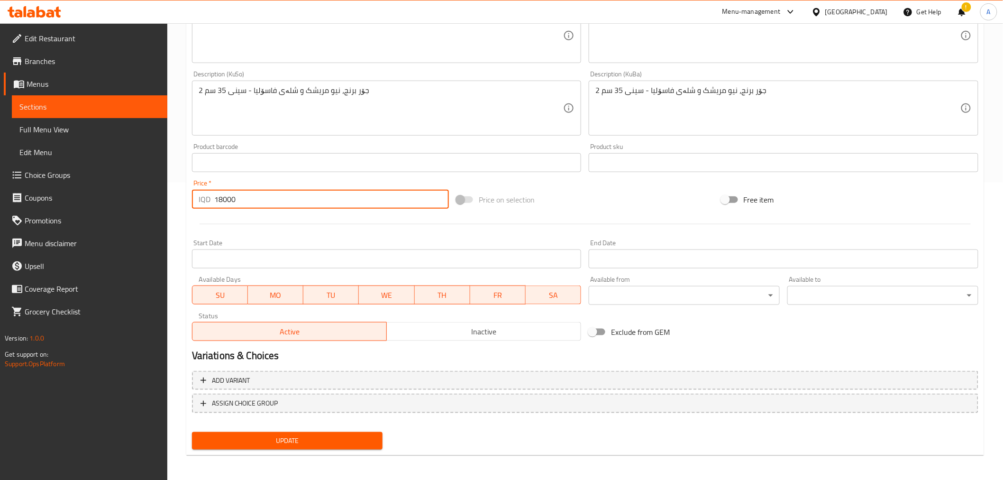
click at [219, 205] on input "18000" at bounding box center [331, 199] width 235 height 19
type input "15000"
click at [273, 439] on span "Update" at bounding box center [288, 441] width 176 height 12
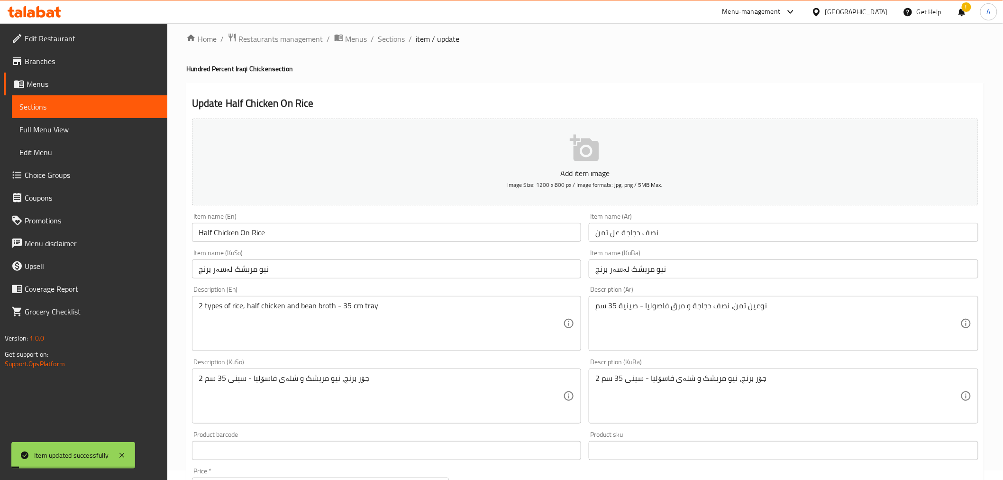
scroll to position [0, 0]
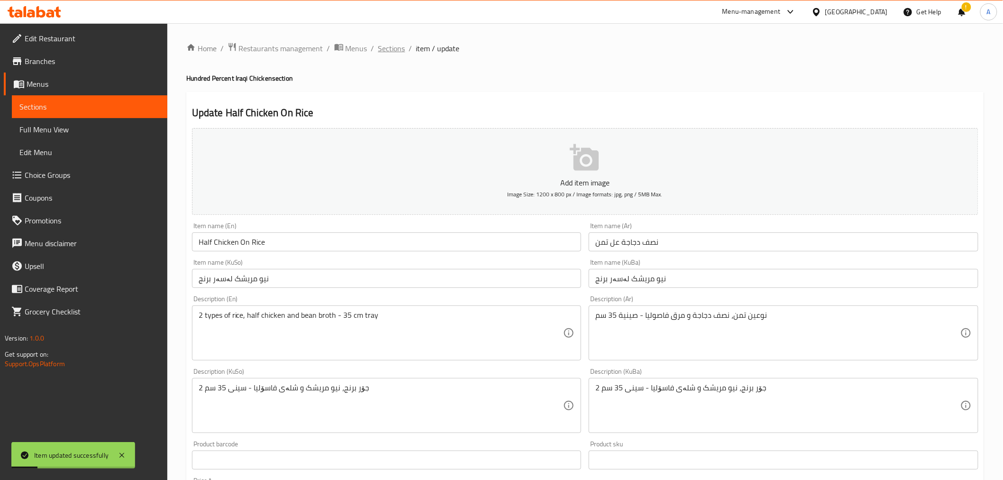
click at [388, 48] on span "Sections" at bounding box center [391, 48] width 27 height 11
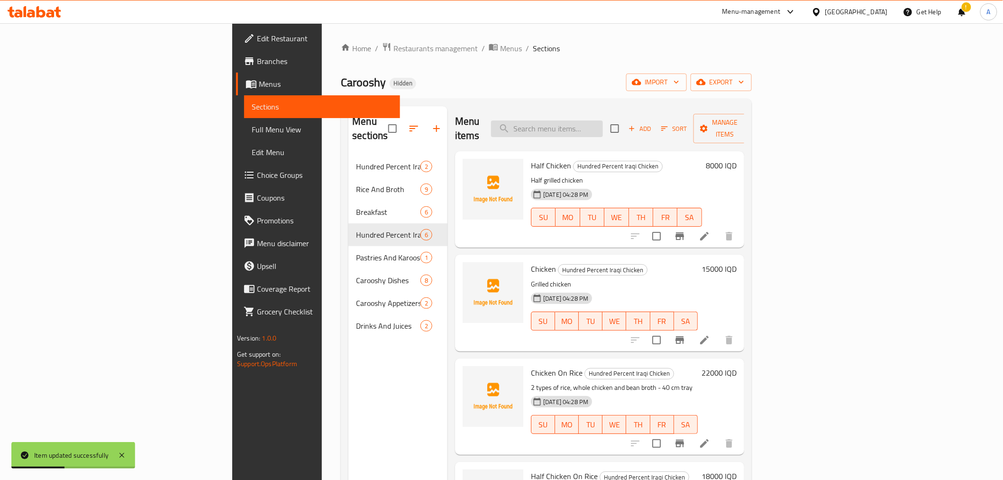
click at [603, 123] on input "search" at bounding box center [547, 128] width 112 height 17
paste input "Thigh"
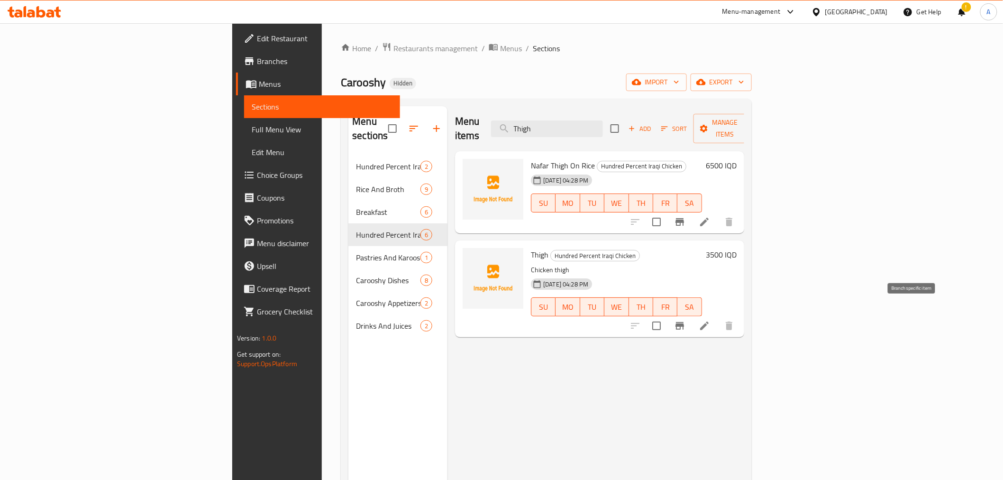
type input "Thigh"
click at [685, 320] on icon "Branch-specific-item" at bounding box center [679, 325] width 11 height 11
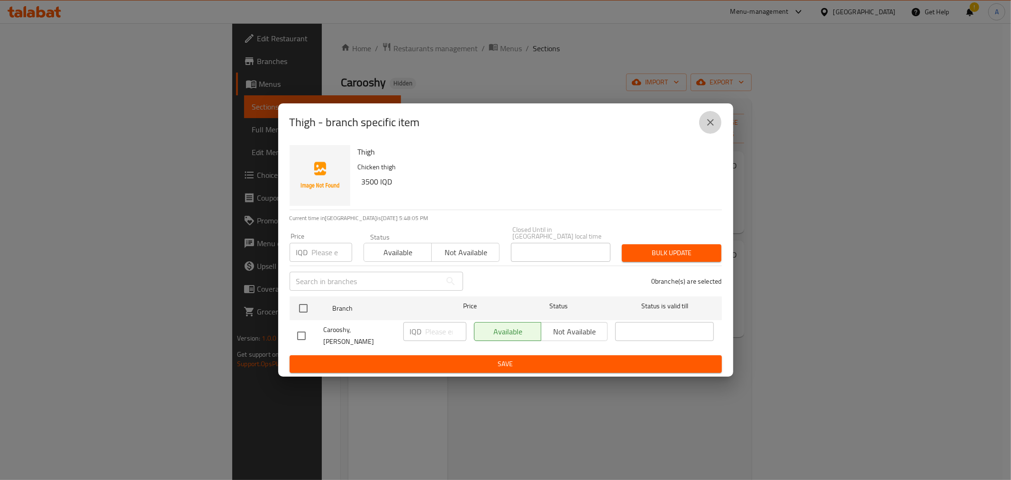
click at [709, 126] on icon "close" at bounding box center [710, 122] width 7 height 7
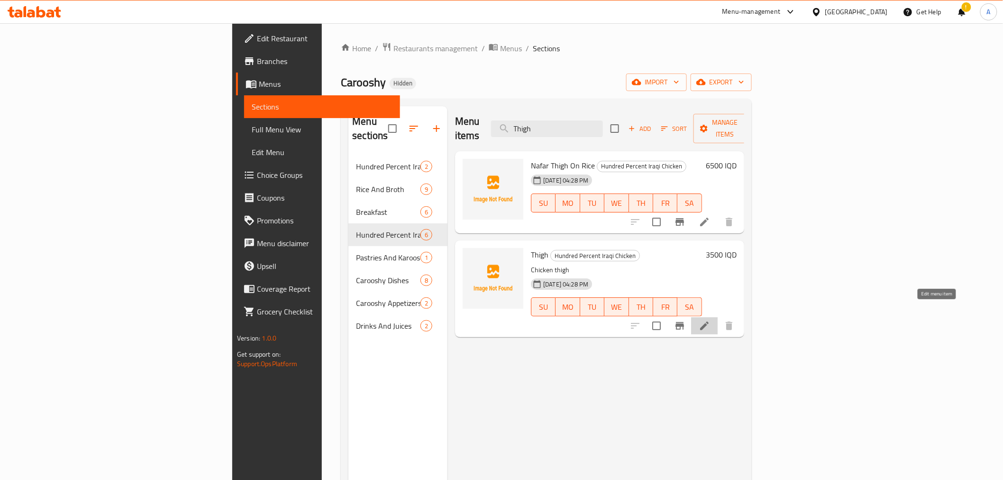
click at [710, 320] on icon at bounding box center [704, 325] width 11 height 11
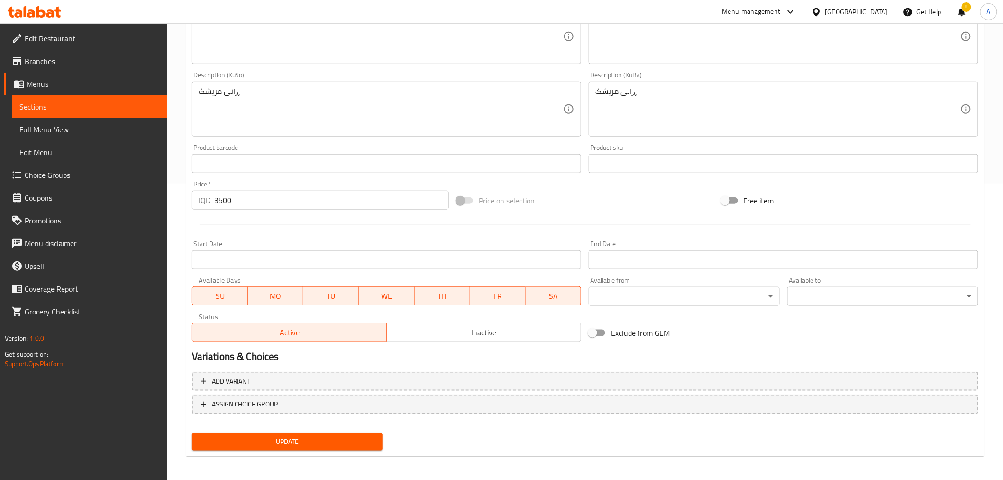
scroll to position [297, 0]
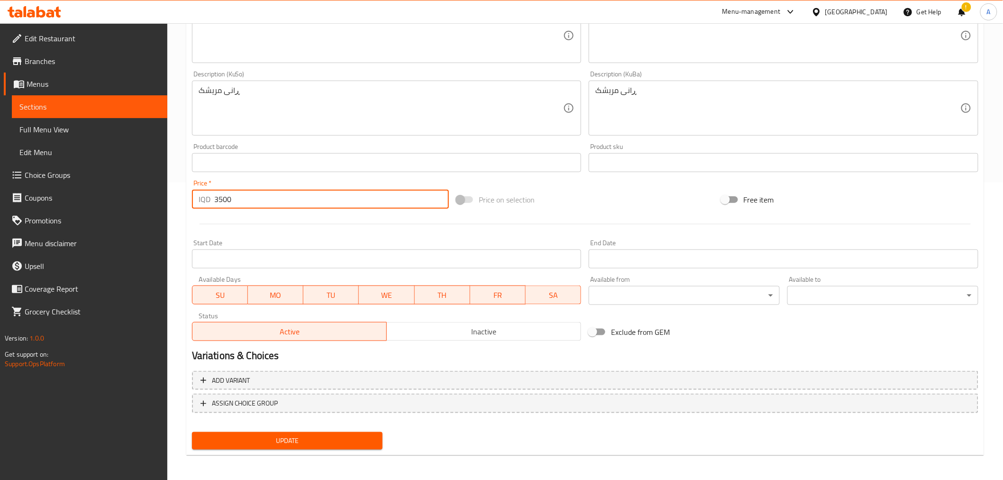
drag, startPoint x: 221, startPoint y: 200, endPoint x: 214, endPoint y: 200, distance: 7.1
click at [214, 200] on input "3500" at bounding box center [331, 199] width 235 height 19
type input "4000"
click at [249, 435] on span "Update" at bounding box center [288, 441] width 176 height 12
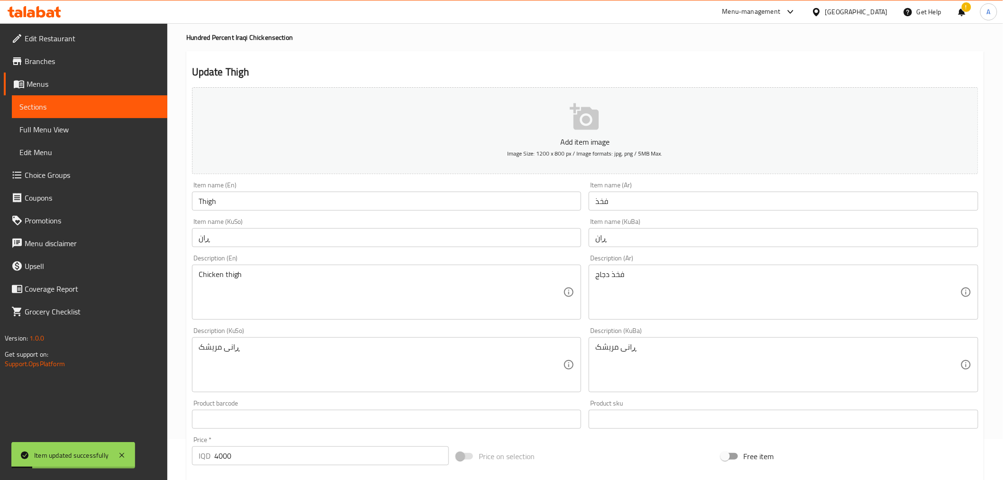
scroll to position [0, 0]
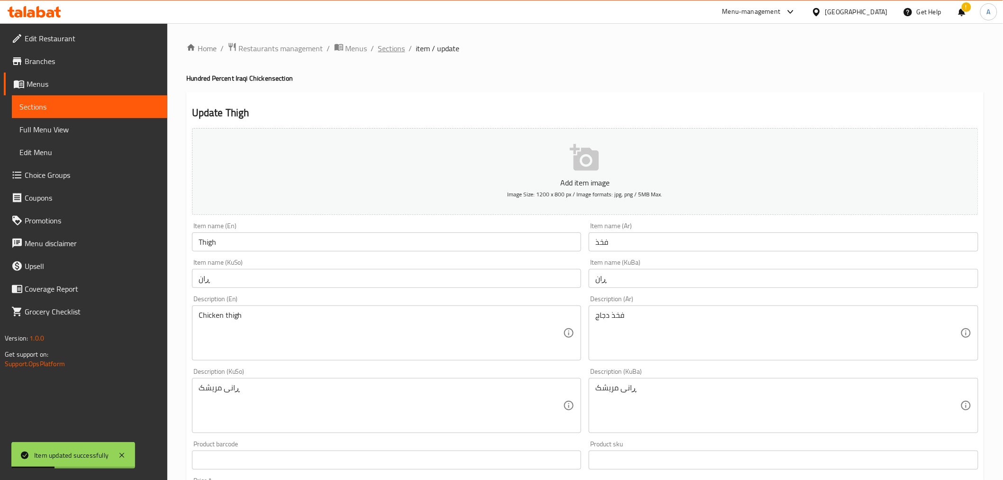
click at [395, 46] on span "Sections" at bounding box center [391, 48] width 27 height 11
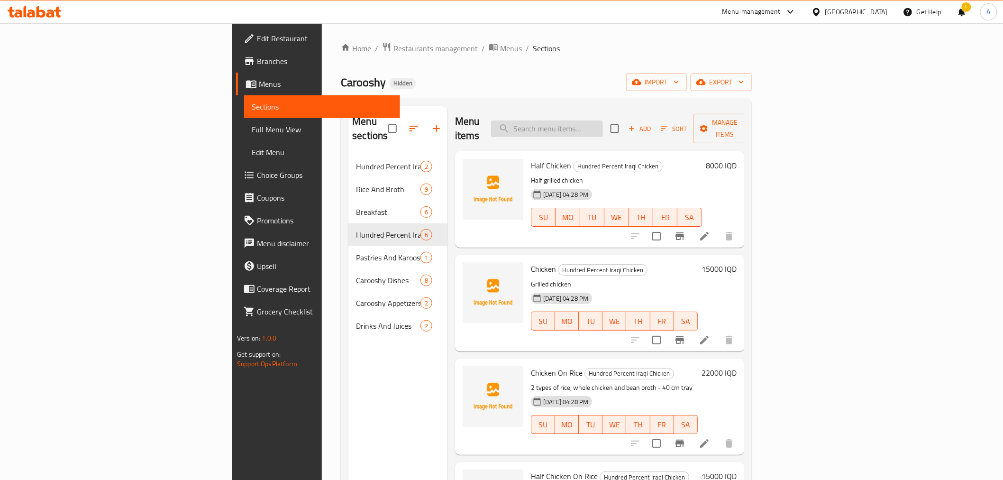
click at [603, 127] on input "search" at bounding box center [547, 128] width 112 height 17
paste input "Nafar Biryani With Kofta Plate"
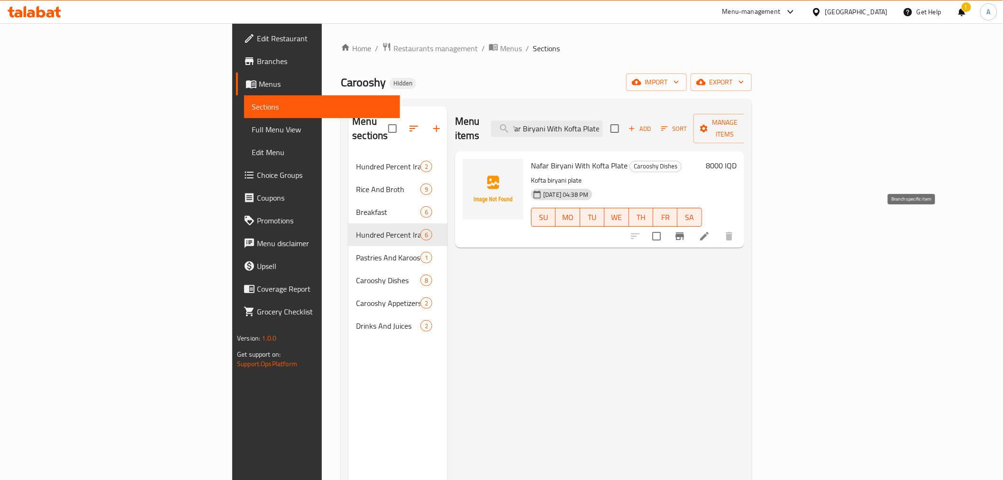
type input "Nafar Biryani With Kofta Plate"
click at [691, 225] on button "Branch-specific-item" at bounding box center [679, 236] width 23 height 23
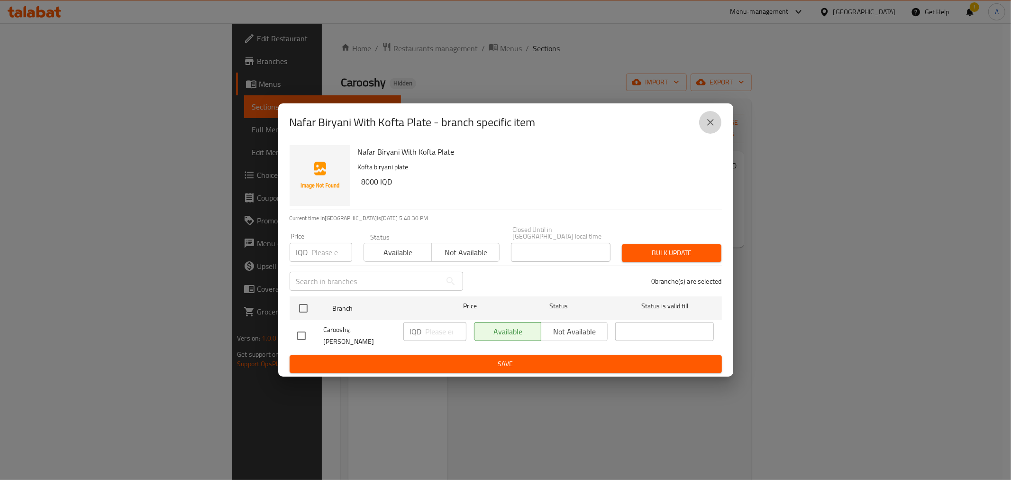
click at [715, 128] on icon "close" at bounding box center [710, 122] width 11 height 11
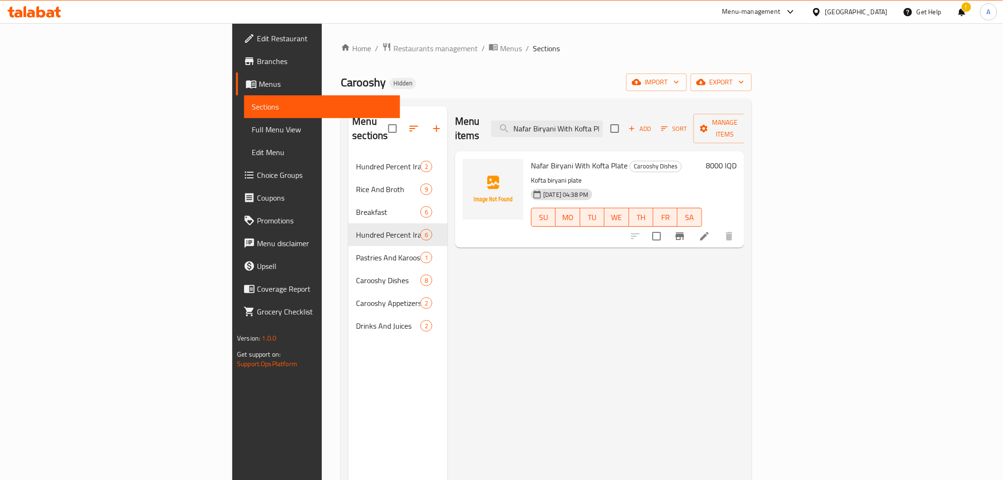
click at [710, 230] on icon at bounding box center [704, 235] width 11 height 11
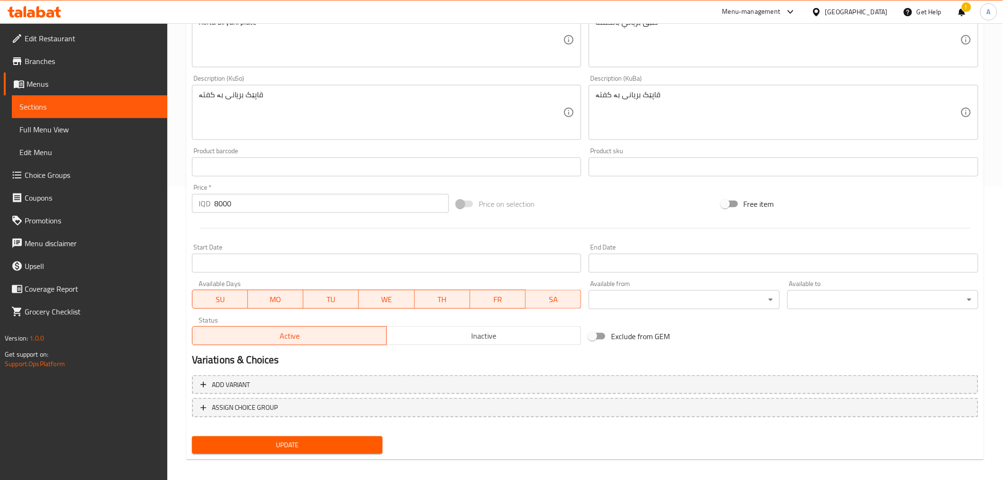
scroll to position [297, 0]
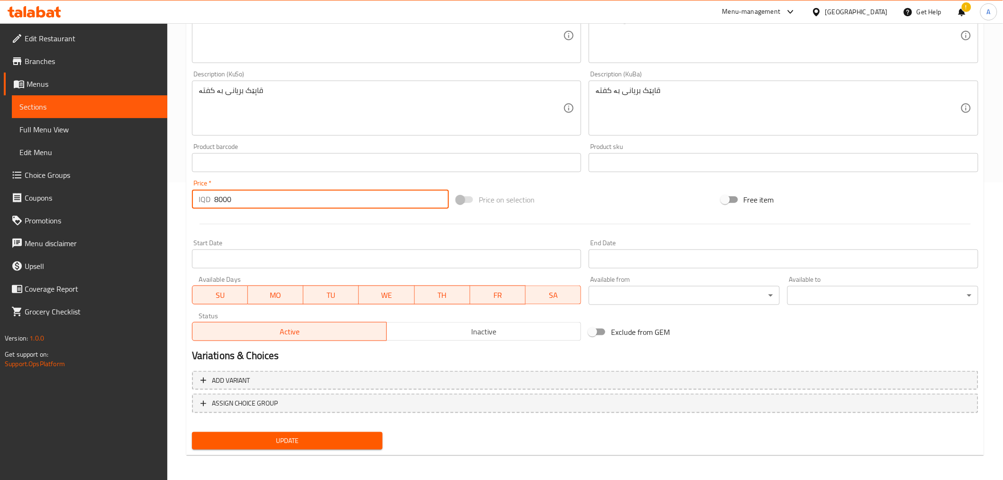
click at [211, 199] on div "IQD 8000 Price *" at bounding box center [320, 199] width 257 height 19
type input "6000"
click at [257, 444] on span "Update" at bounding box center [288, 441] width 176 height 12
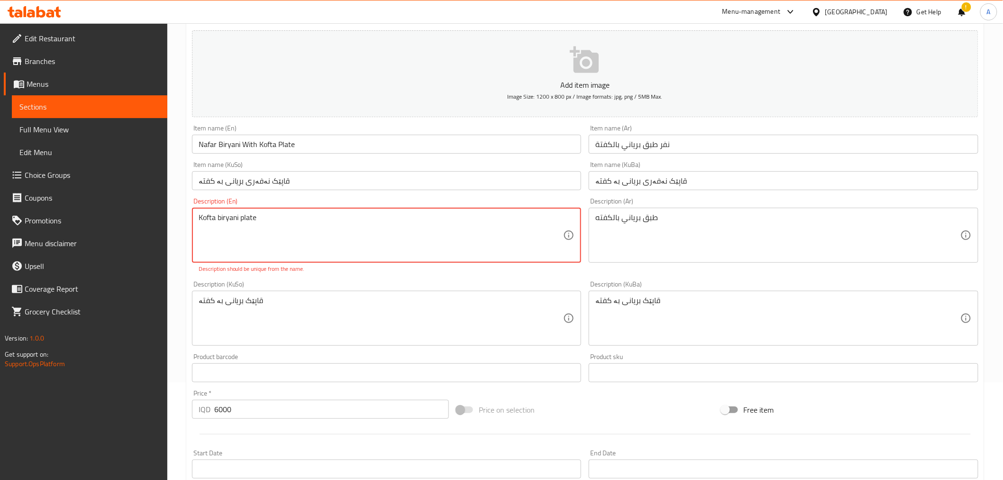
scroll to position [105, 0]
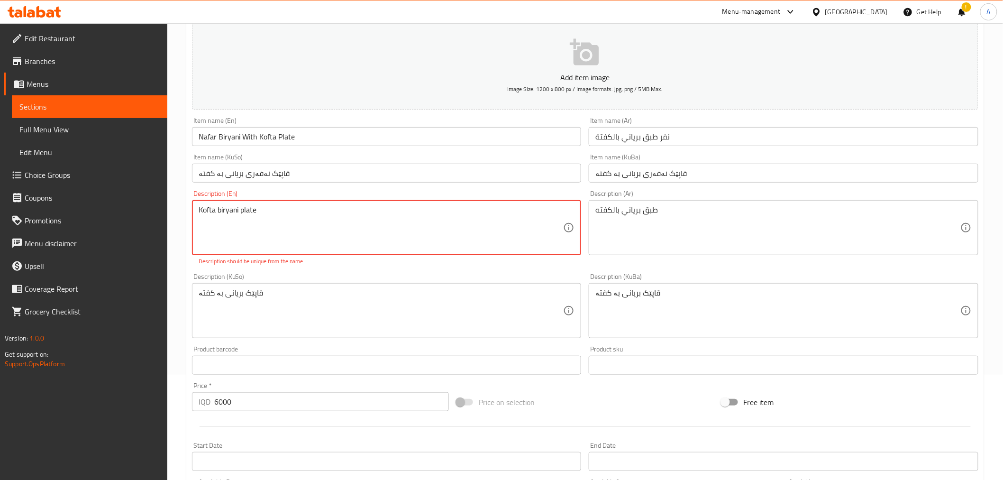
click at [221, 215] on textarea "Kofta biryani plate" at bounding box center [381, 227] width 365 height 45
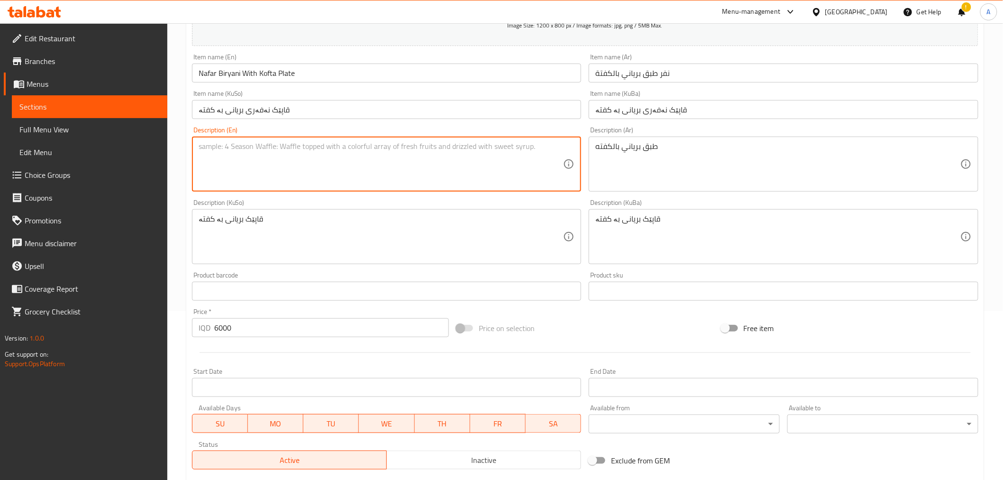
scroll to position [297, 0]
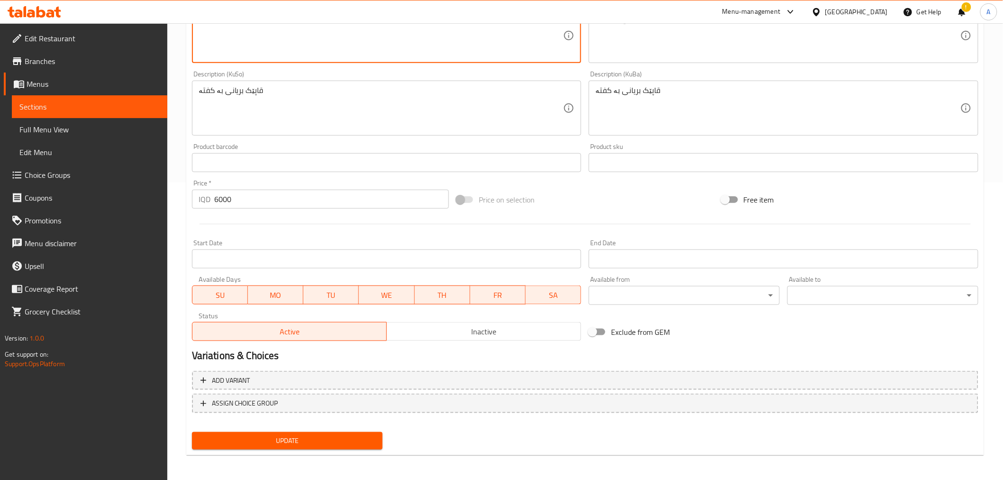
click at [273, 438] on span "Update" at bounding box center [288, 441] width 176 height 12
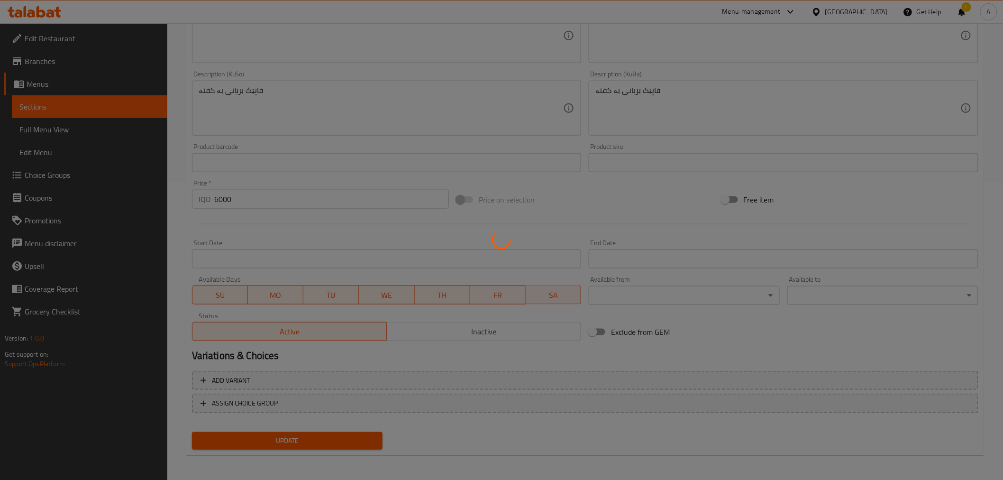
scroll to position [0, 0]
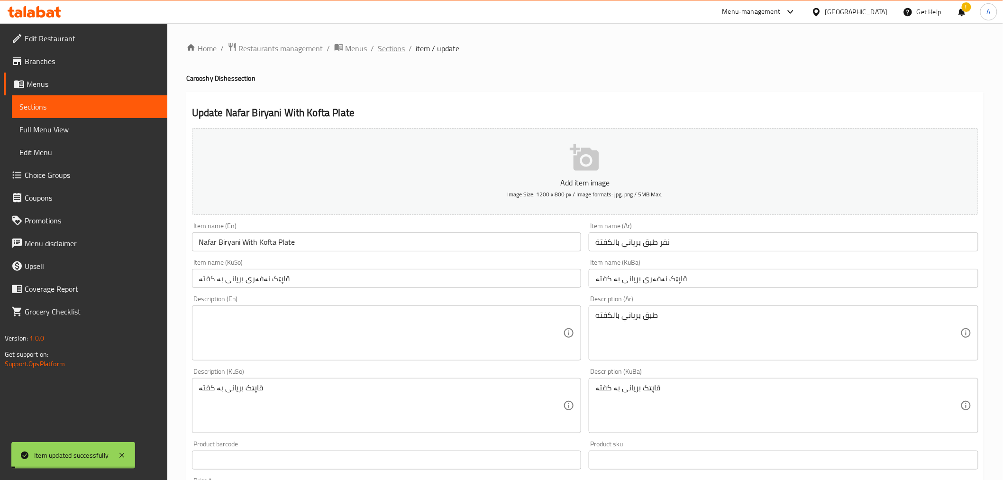
click at [399, 51] on span "Sections" at bounding box center [391, 48] width 27 height 11
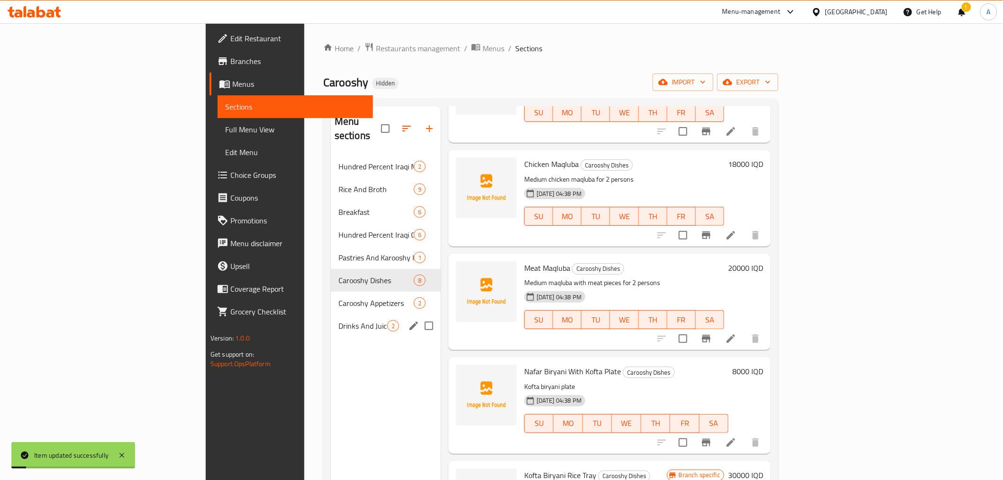
scroll to position [105, 0]
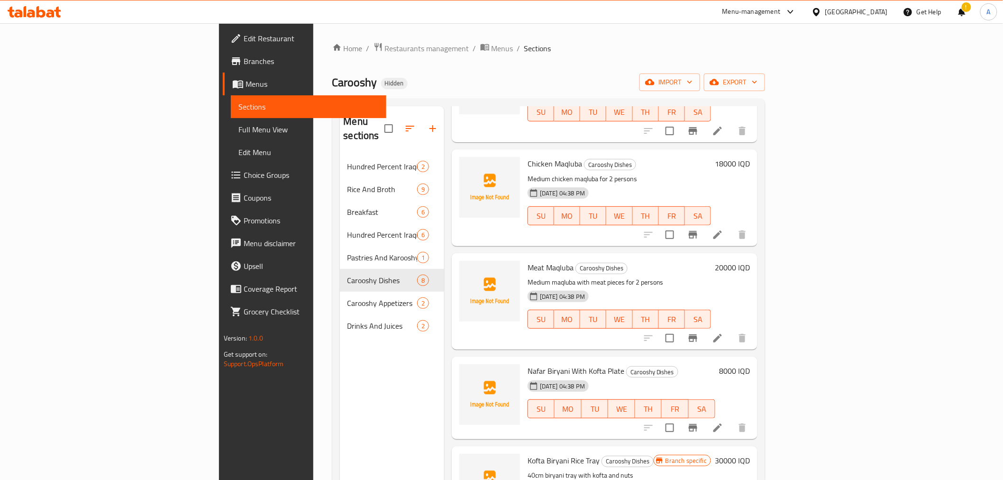
click at [332, 86] on div "Carooshy Hidden import export" at bounding box center [548, 82] width 433 height 18
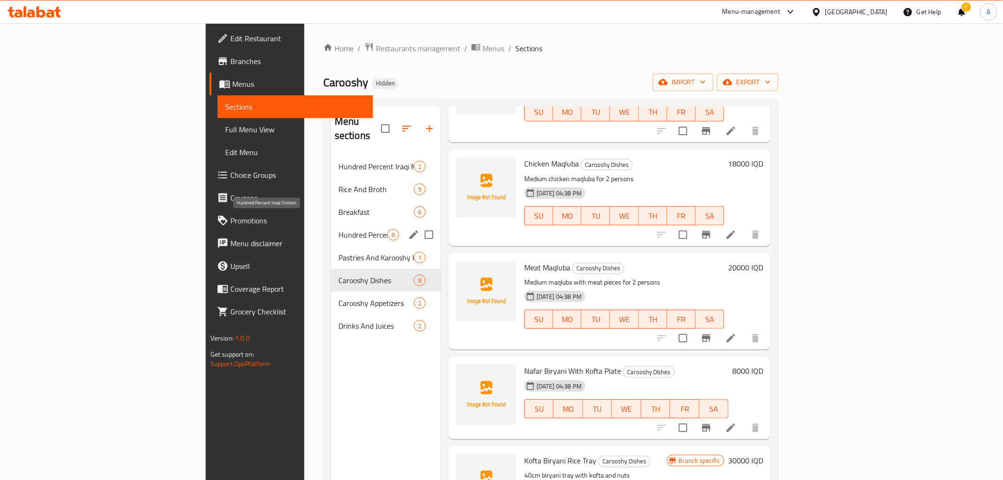
click at [338, 229] on span "Hundred Percent Iraqi Chicken" at bounding box center [362, 234] width 49 height 11
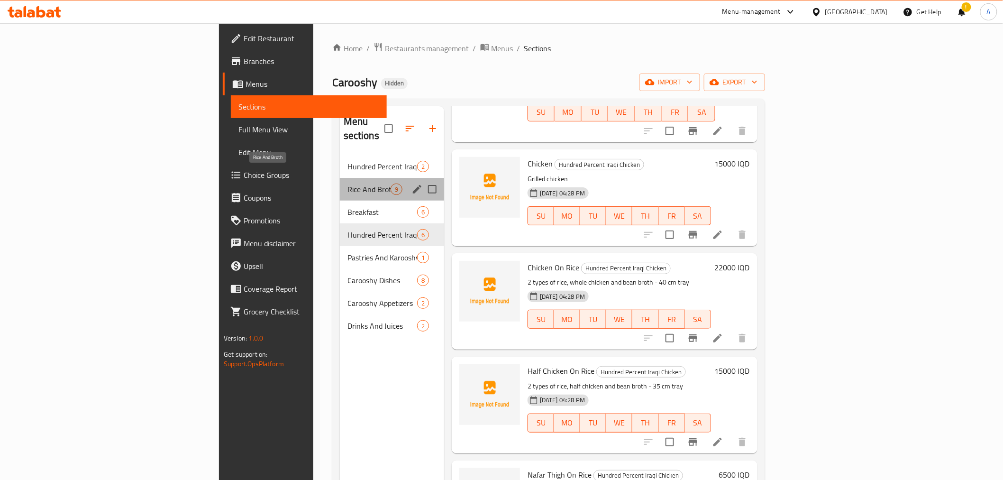
click at [347, 183] on span "Rice And Broth" at bounding box center [368, 188] width 43 height 11
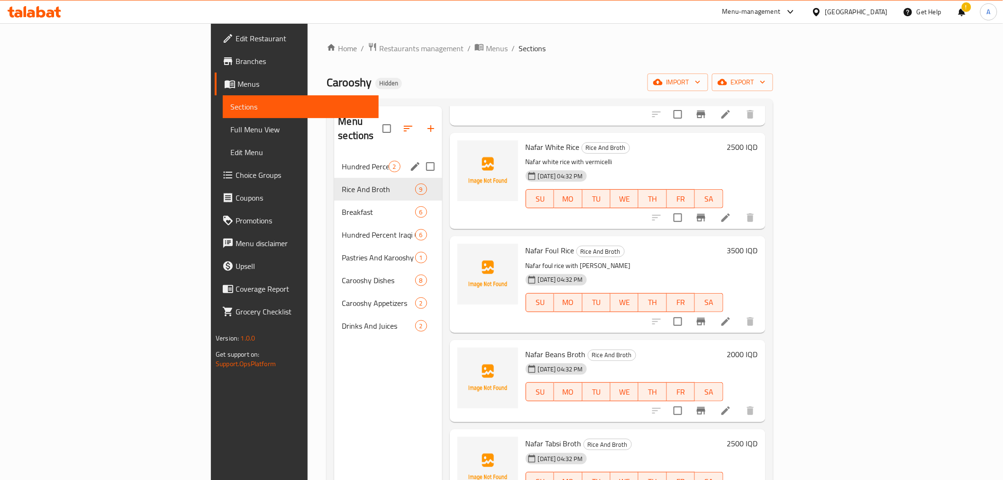
click at [342, 161] on span "Hundred Percent Iraqi Meat" at bounding box center [365, 166] width 46 height 11
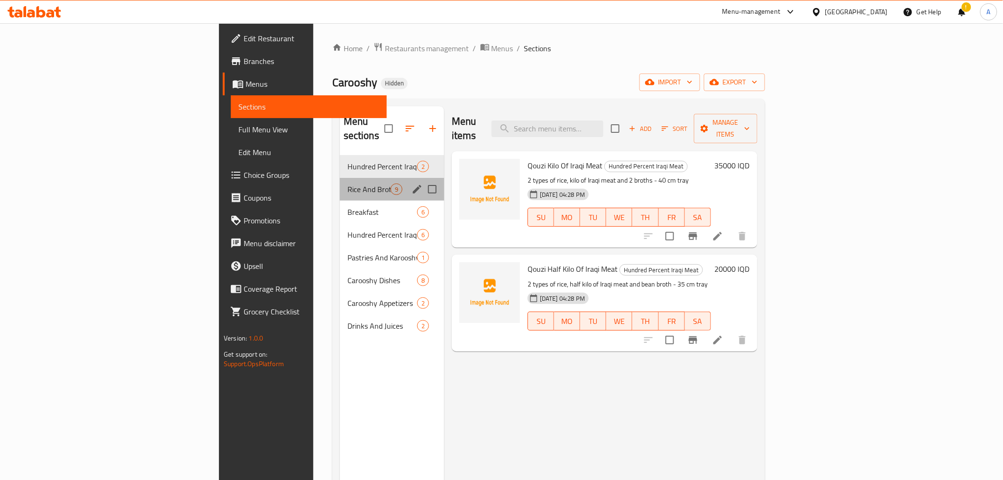
click at [340, 185] on div "Rice And Broth 9" at bounding box center [392, 189] width 104 height 23
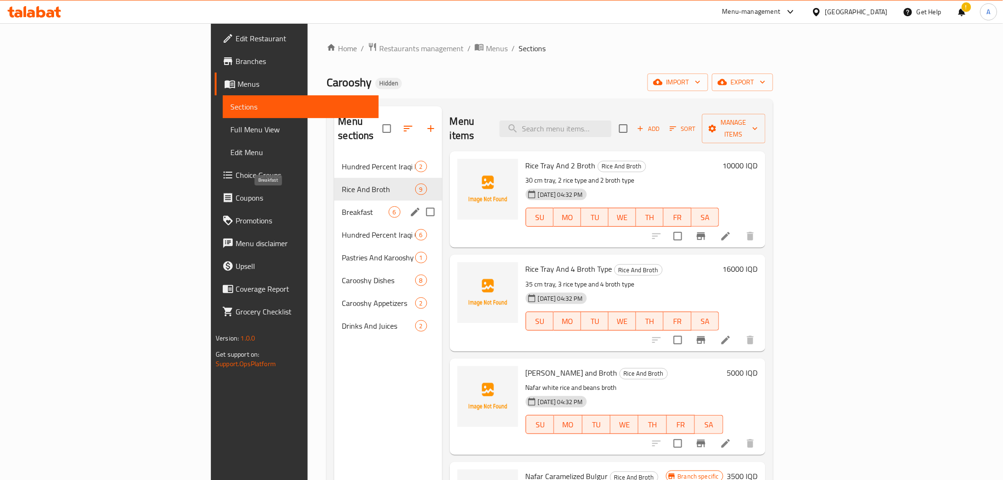
click at [342, 206] on span "Breakfast" at bounding box center [365, 211] width 46 height 11
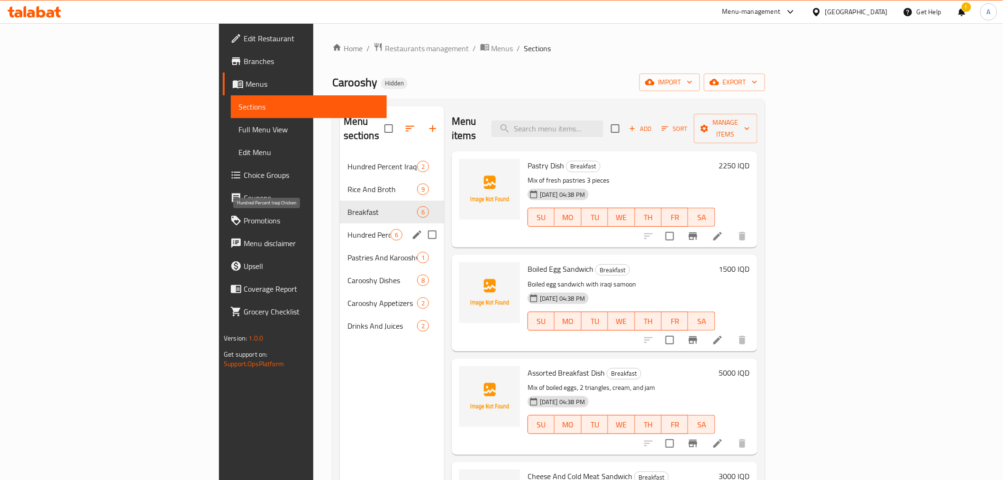
click at [347, 229] on span "Hundred Percent Iraqi Chicken" at bounding box center [368, 234] width 43 height 11
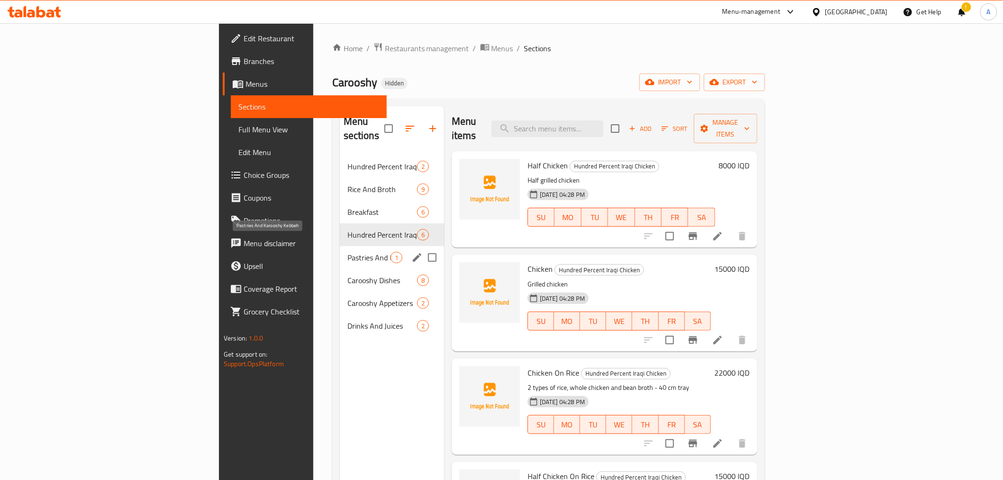
click at [347, 252] on span "Pastries And Karooshy Kebbeh" at bounding box center [368, 257] width 43 height 11
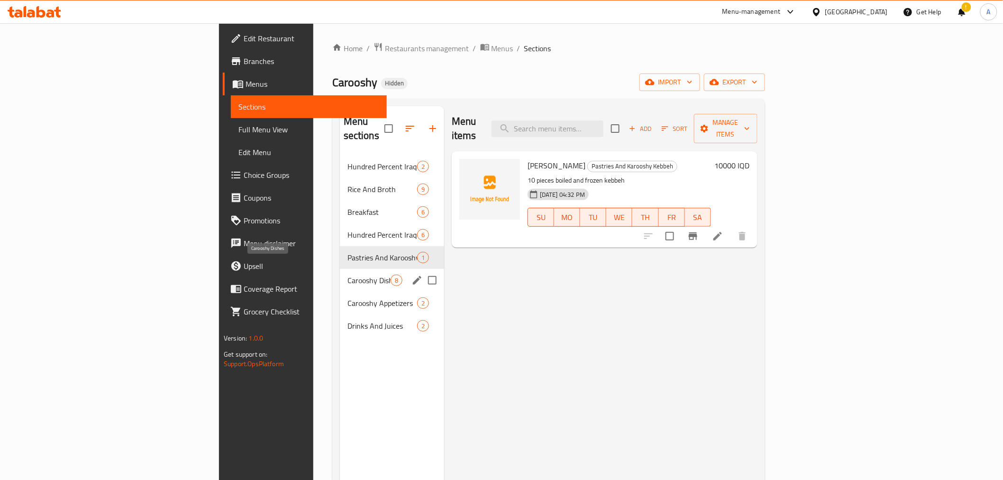
click at [347, 274] on span "Carooshy Dishes" at bounding box center [368, 279] width 43 height 11
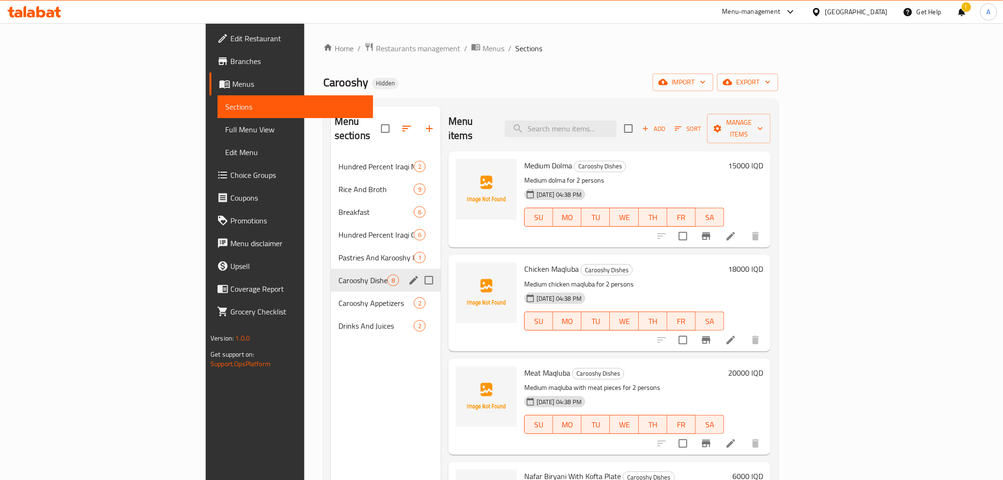
click at [331, 291] on div "Carooshy Appetizers 2" at bounding box center [386, 302] width 110 height 23
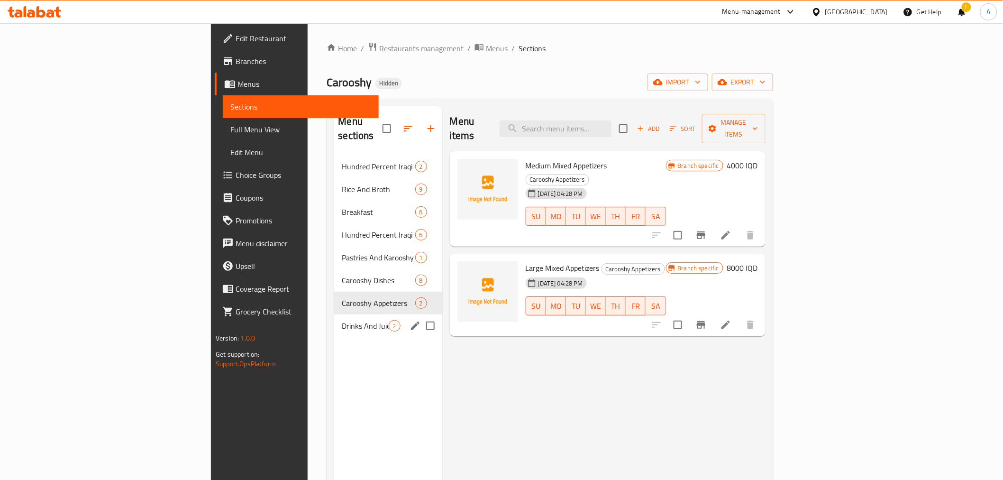
click at [334, 314] on div "Drinks And Juices 2" at bounding box center [388, 325] width 108 height 23
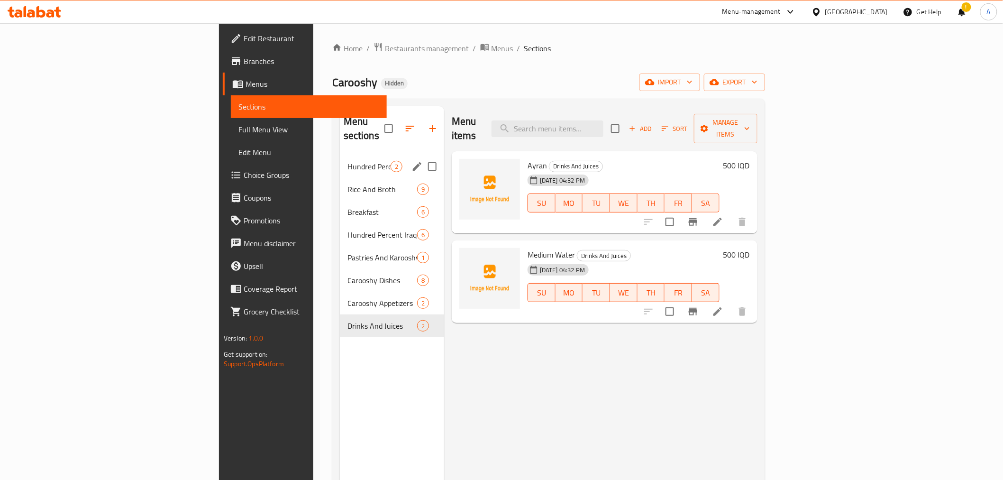
click at [347, 161] on span "Hundred Percent Iraqi Meat" at bounding box center [368, 166] width 43 height 11
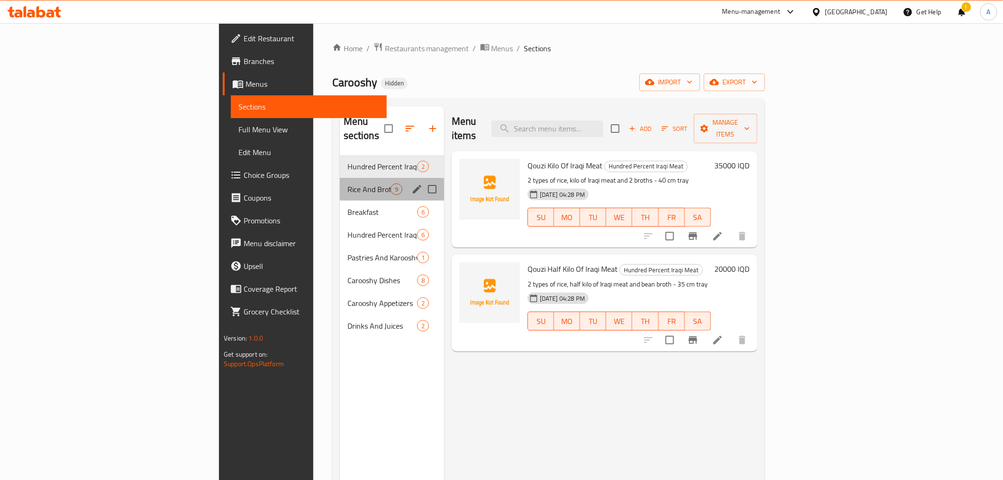
click at [340, 178] on div "Rice And Broth 9" at bounding box center [392, 189] width 104 height 23
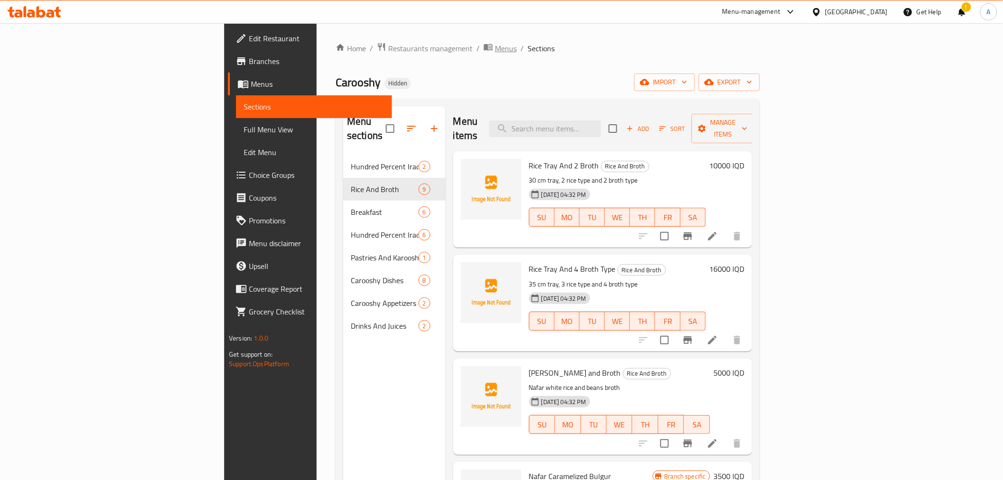
click at [495, 48] on span "Menus" at bounding box center [506, 48] width 22 height 11
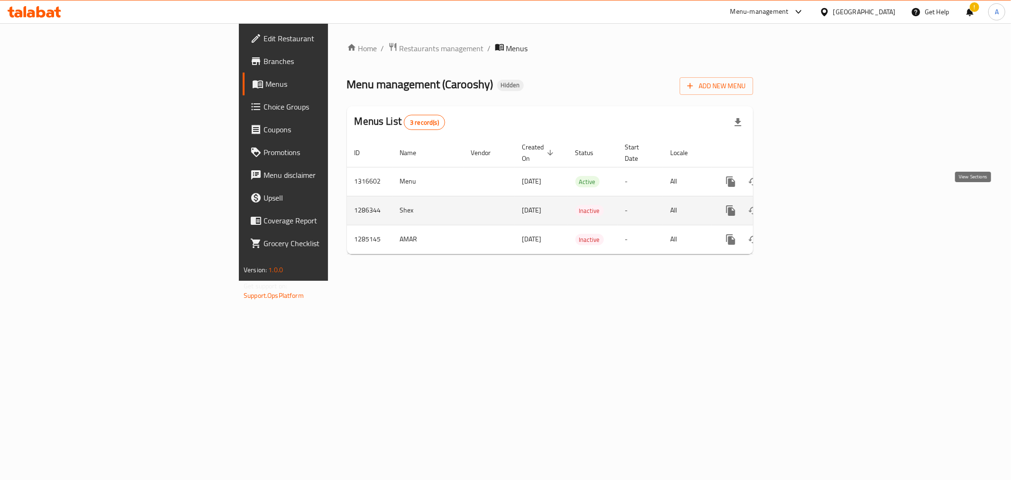
click at [805, 205] on icon "enhanced table" at bounding box center [798, 210] width 11 height 11
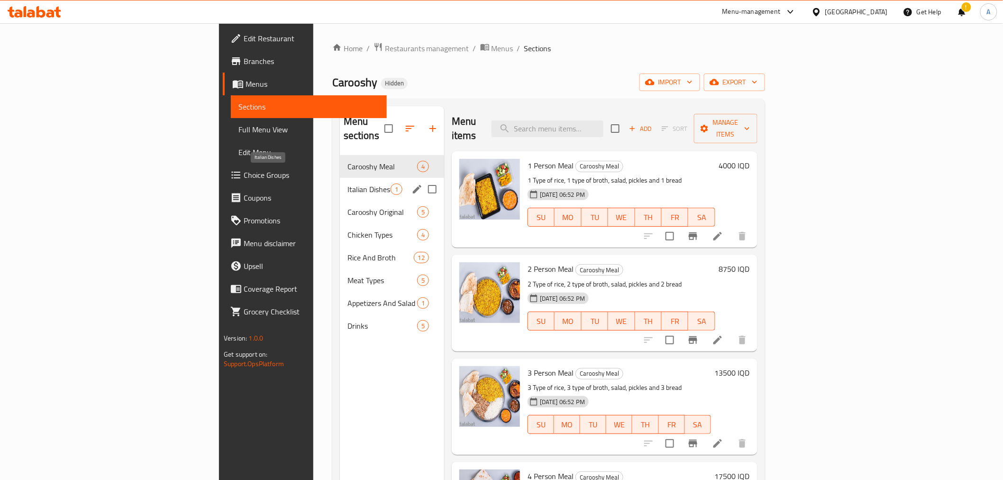
click at [347, 183] on span "Italian Dishes" at bounding box center [368, 188] width 43 height 11
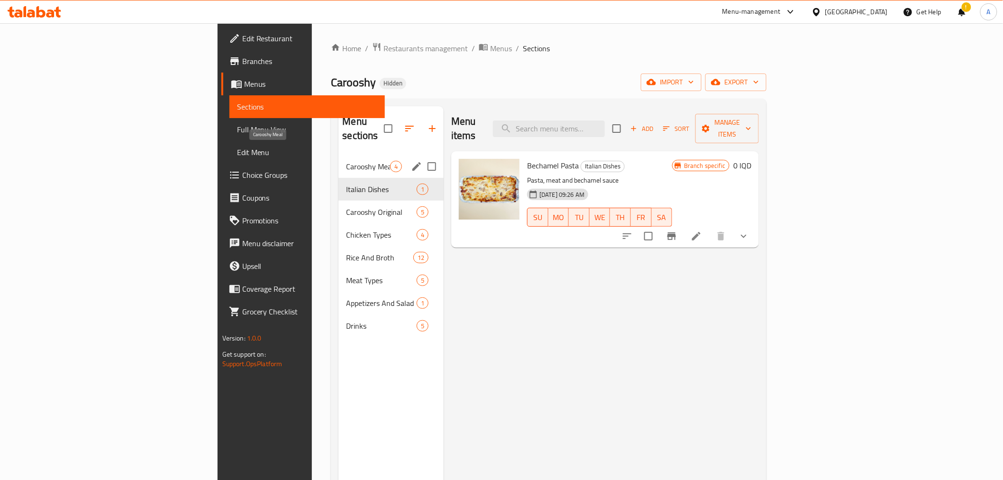
click at [346, 161] on span "Carooshy Meal" at bounding box center [368, 166] width 44 height 11
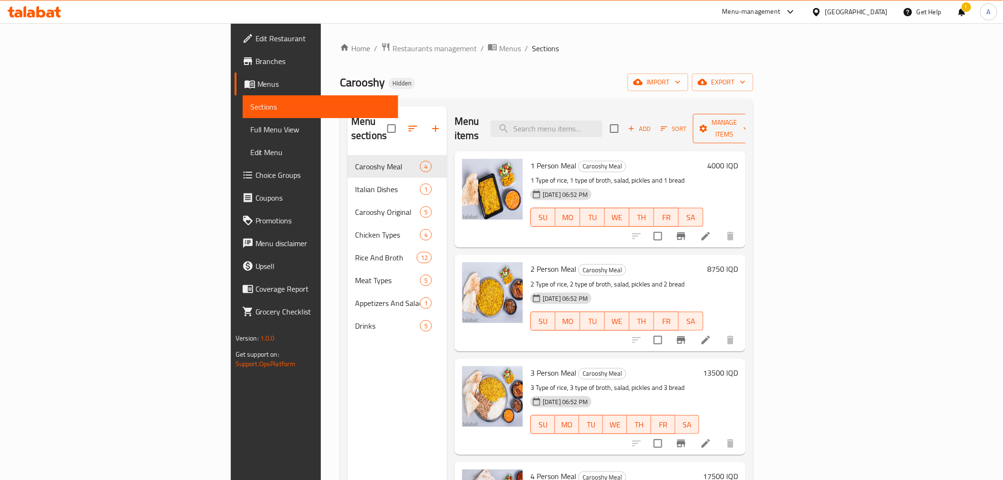
click at [749, 125] on span "Manage items" at bounding box center [724, 129] width 48 height 24
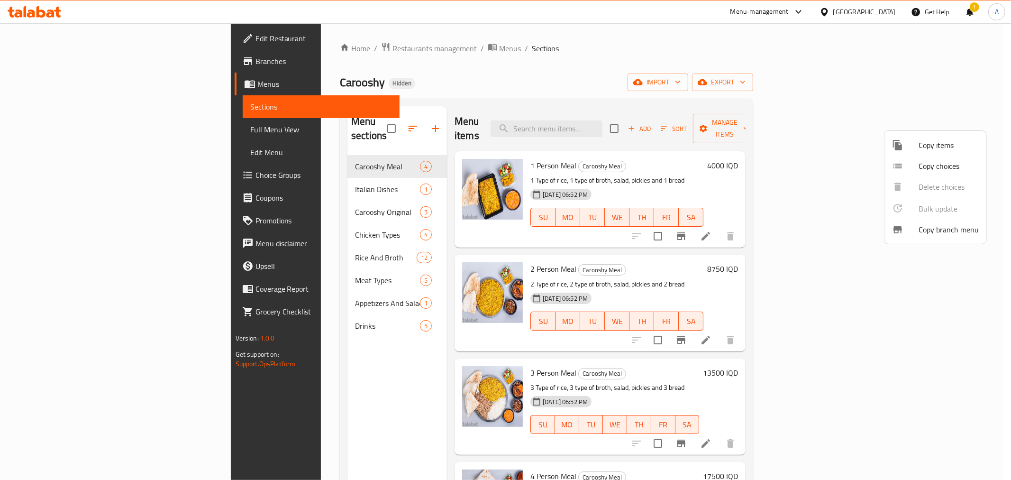
click at [830, 160] on div at bounding box center [505, 240] width 1011 height 480
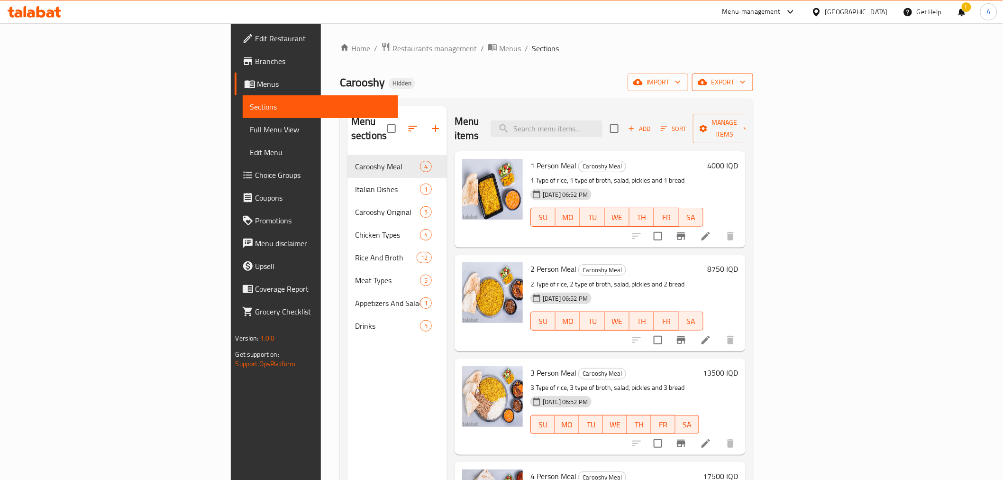
click at [745, 84] on span "export" at bounding box center [723, 82] width 46 height 12
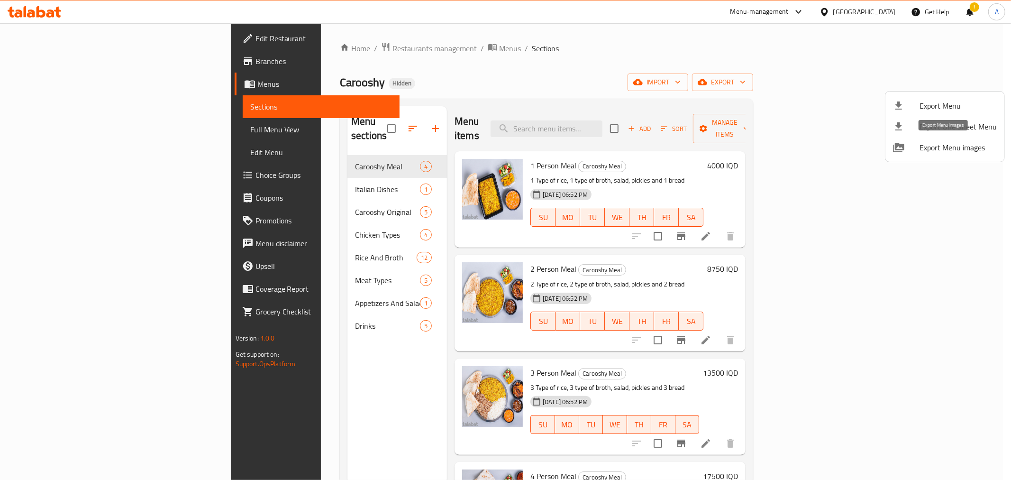
click at [932, 148] on span "Export Menu images" at bounding box center [957, 147] width 77 height 11
click at [354, 51] on div at bounding box center [505, 240] width 1011 height 480
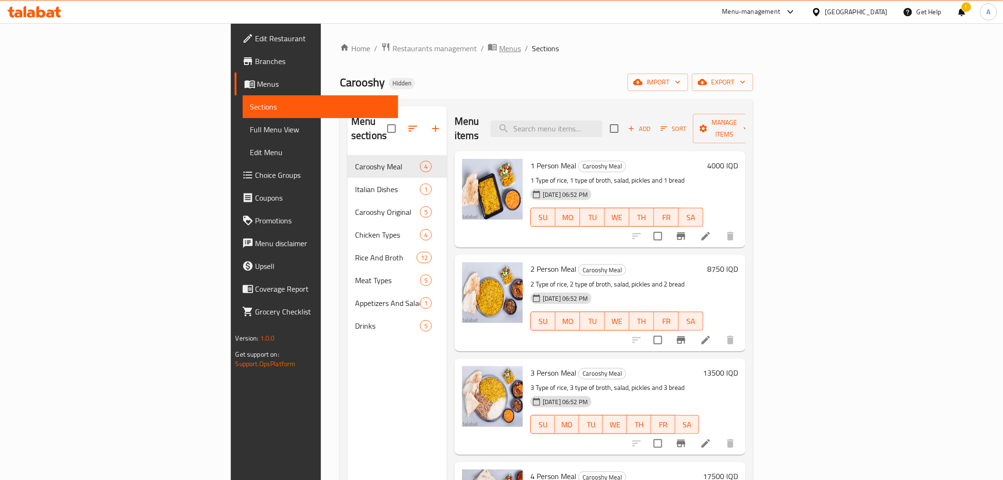
click at [499, 51] on span "Menus" at bounding box center [510, 48] width 22 height 11
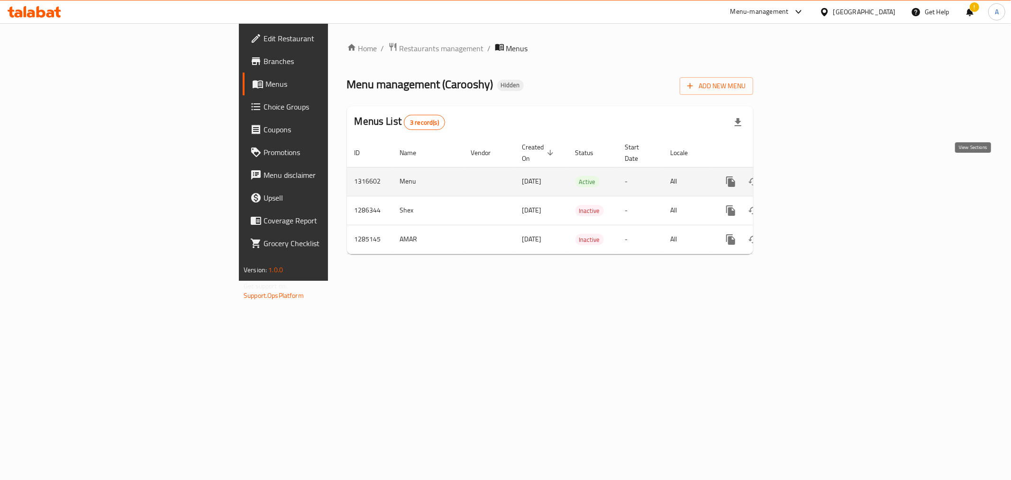
click at [805, 176] on icon "enhanced table" at bounding box center [798, 181] width 11 height 11
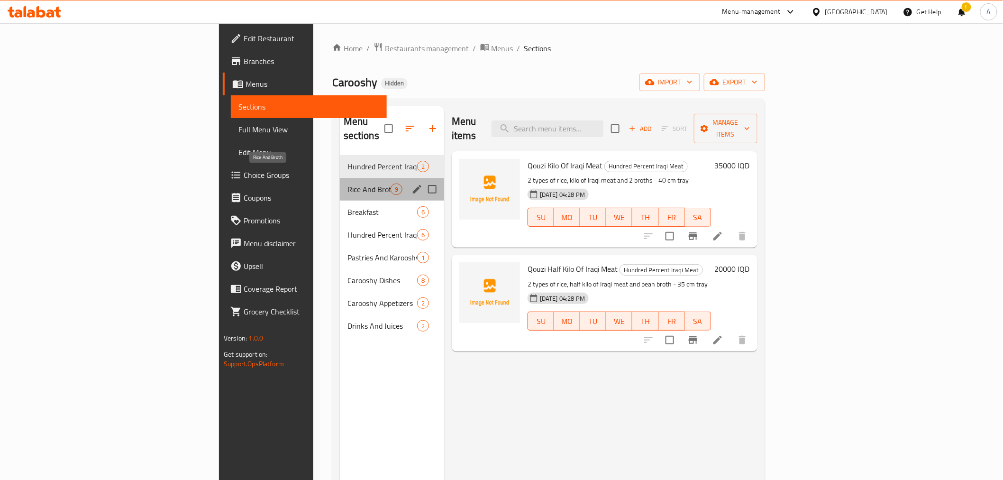
click at [347, 183] on span "Rice And Broth" at bounding box center [368, 188] width 43 height 11
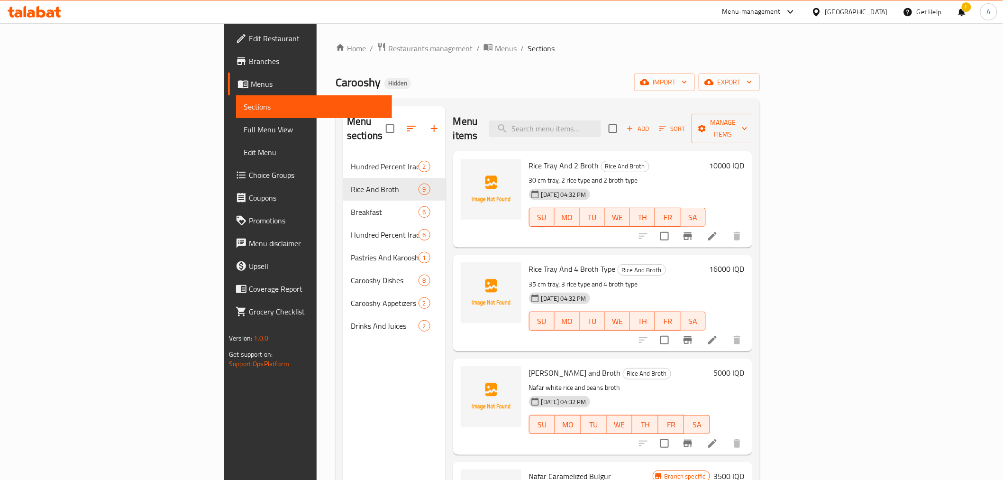
click at [706, 174] on p "30 cm tray, 2 rice type and 2 broth type" at bounding box center [617, 180] width 177 height 12
click at [651, 123] on span "Add" at bounding box center [638, 128] width 26 height 11
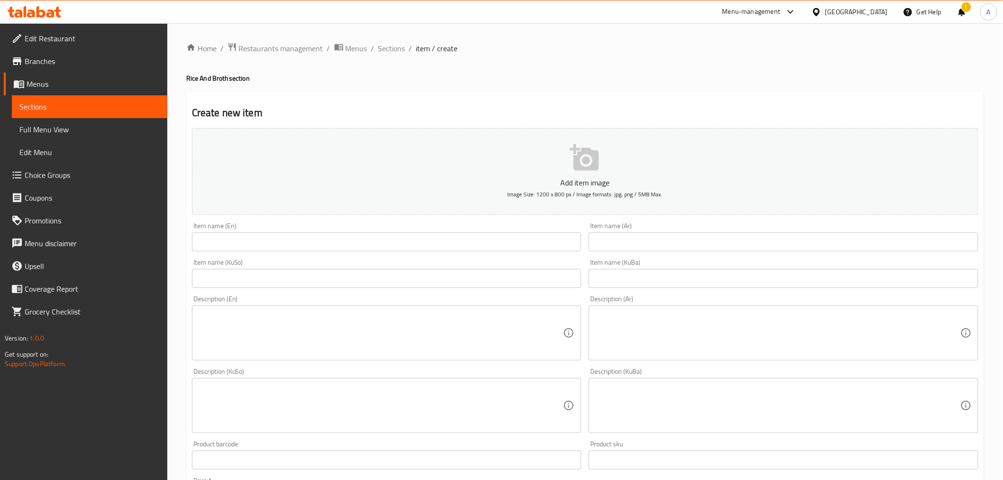
click at [236, 246] on input "text" at bounding box center [387, 241] width 390 height 19
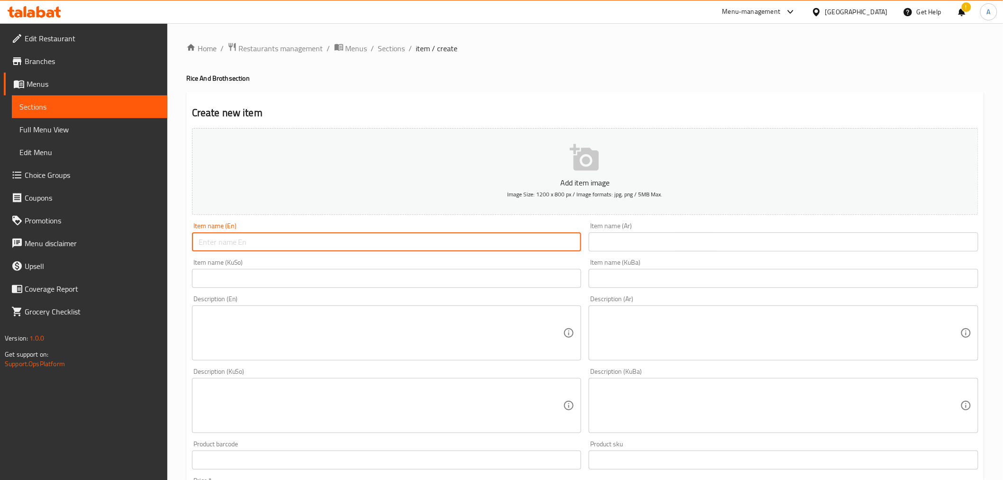
paste input "Nafar Kabsa or Bryani Rice"
drag, startPoint x: 248, startPoint y: 245, endPoint x: 194, endPoint y: 245, distance: 54.0
click at [194, 245] on input "Nafar Kabsa or Bryani Rice" at bounding box center [387, 241] width 390 height 19
type input "Bryani Rice"
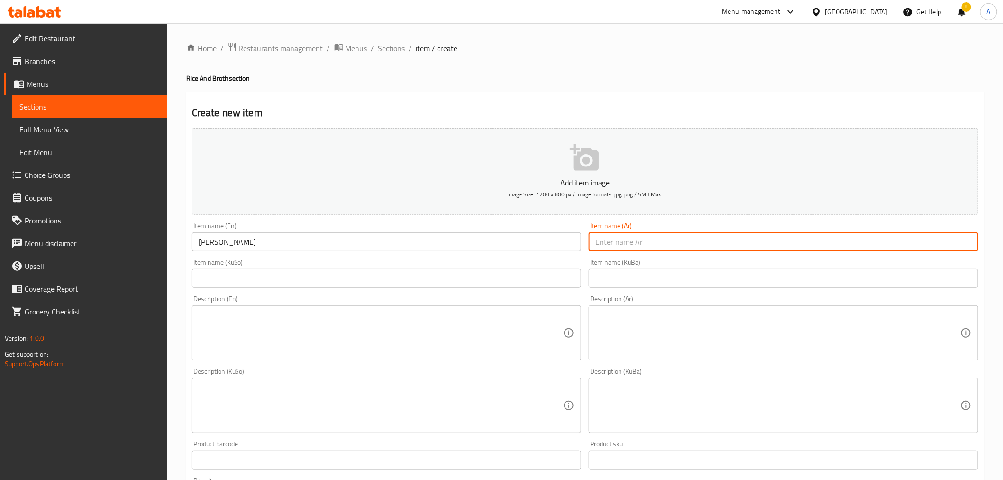
click at [669, 237] on input "text" at bounding box center [784, 241] width 390 height 19
paste input "نفرتمن كبسة او تمن برياني"
drag, startPoint x: 628, startPoint y: 241, endPoint x: 650, endPoint y: 243, distance: 21.4
click at [650, 243] on input "نفرتمن كبسة او تمن برياني" at bounding box center [784, 241] width 390 height 19
click at [628, 242] on input "نفرتمن كبسة او تمن برياني" at bounding box center [784, 241] width 390 height 19
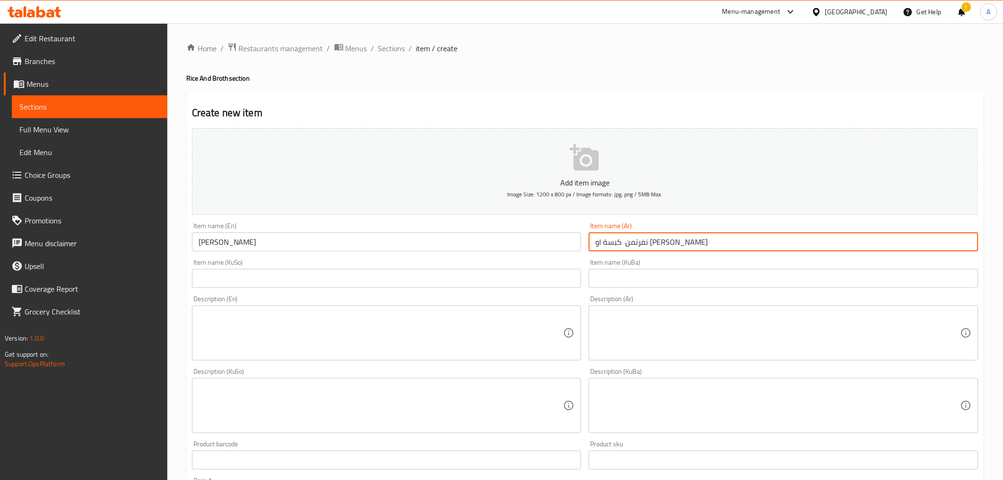
drag, startPoint x: 630, startPoint y: 242, endPoint x: 695, endPoint y: 245, distance: 65.0
click at [695, 245] on input "نفرتمن كبسة او تمن برياني" at bounding box center [784, 241] width 390 height 19
click at [646, 246] on input "تمن برياني" at bounding box center [784, 241] width 390 height 19
type input "نفر تمن برياني"
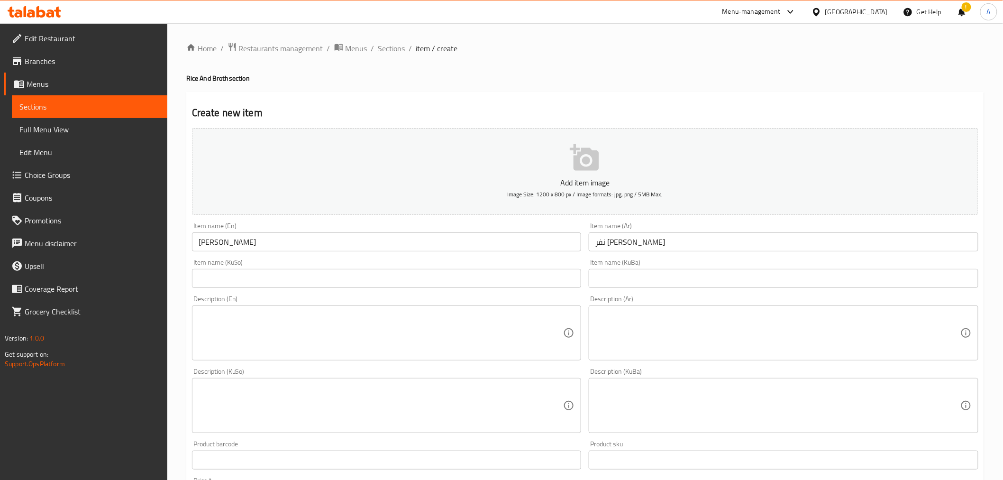
click at [281, 329] on textarea at bounding box center [381, 332] width 365 height 45
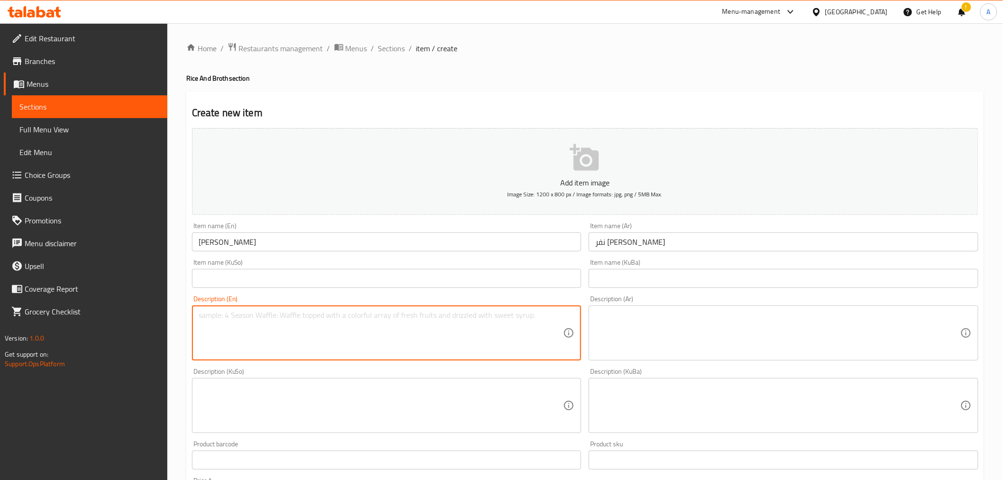
paste textarea "Nafar Kabsa or Bryani Rice"
click at [228, 316] on textarea "Nafar Kabsa or Bryani Rice" at bounding box center [381, 332] width 365 height 45
click at [231, 321] on textarea "Nafar Kabsa or Bryani Rice" at bounding box center [381, 332] width 365 height 45
drag, startPoint x: 240, startPoint y: 318, endPoint x: 216, endPoint y: 316, distance: 24.2
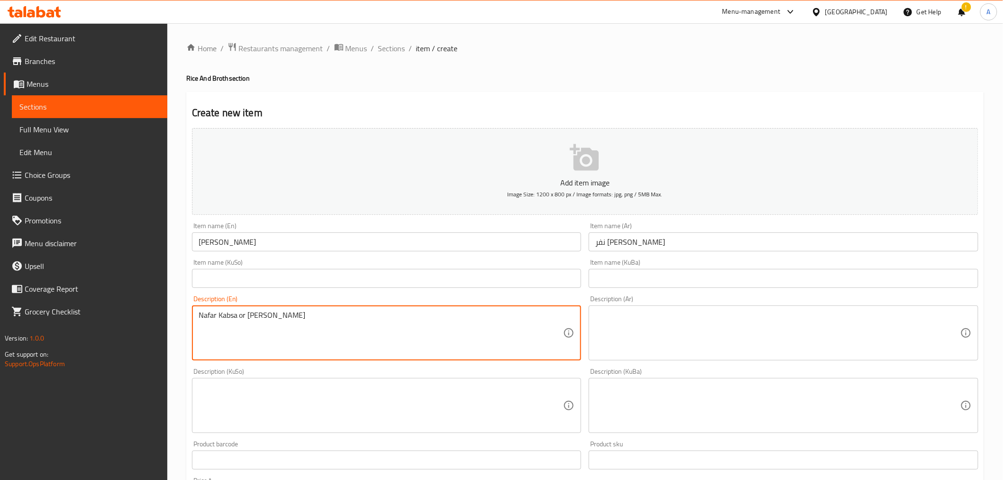
click at [216, 316] on textarea "Nafar Kabsa or Bryani Rice" at bounding box center [381, 332] width 365 height 45
click at [246, 320] on textarea "Nafar Kabsa or Bryani Rice" at bounding box center [381, 332] width 365 height 45
drag, startPoint x: 245, startPoint y: 318, endPoint x: 205, endPoint y: 318, distance: 40.3
click at [202, 318] on textarea "Nafar Kabsa or Bryani Rice" at bounding box center [381, 332] width 365 height 45
click at [210, 319] on textarea "Nafar Kabsa or Bryani Rice" at bounding box center [381, 332] width 365 height 45
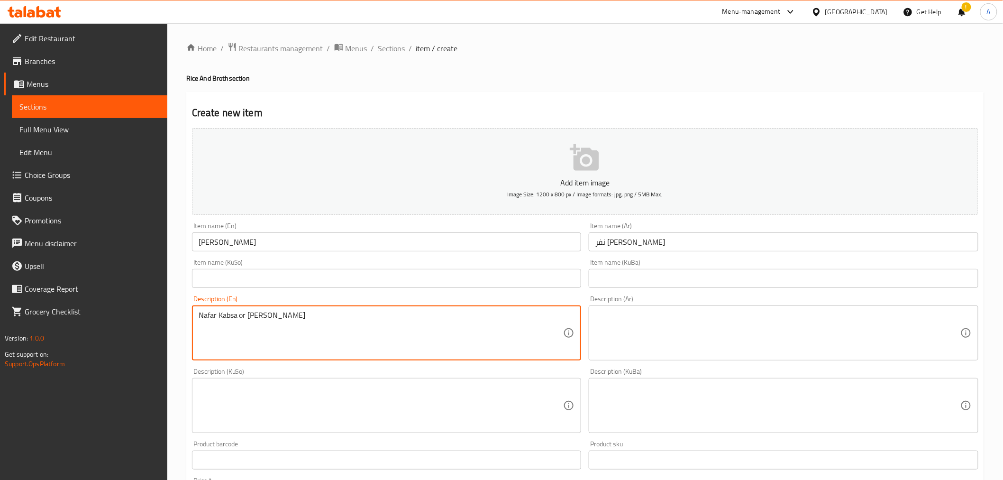
type textarea "Nafar Kabsa or Bryani Rice"
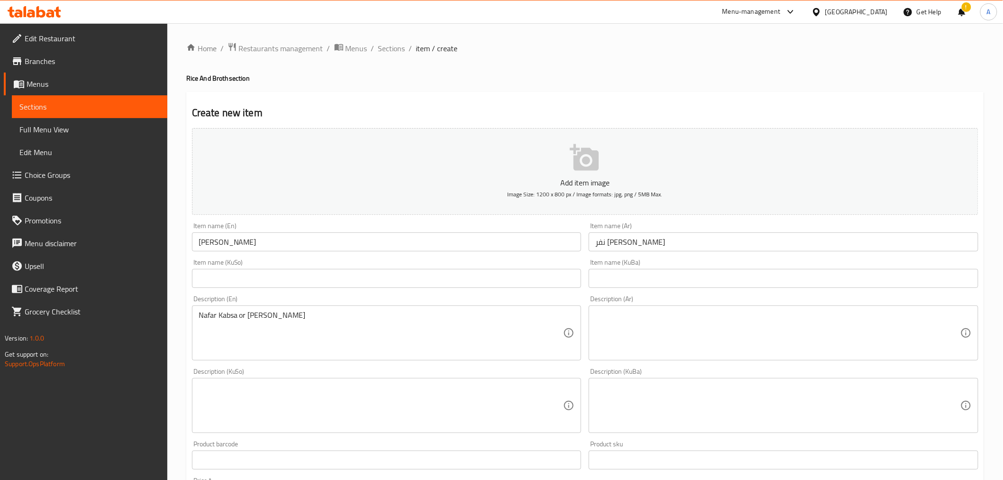
click at [252, 242] on input "Bryani Rice" at bounding box center [387, 241] width 390 height 19
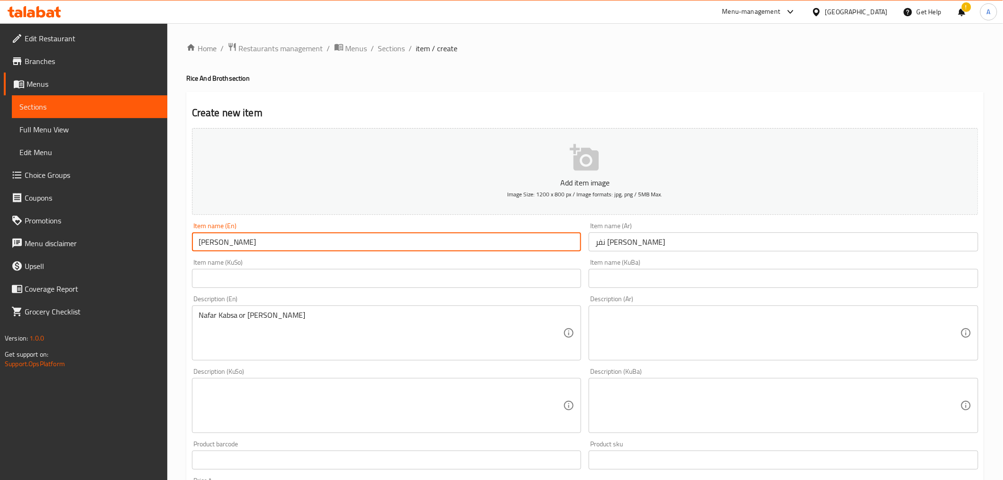
click at [252, 242] on input "Bryani Rice" at bounding box center [387, 241] width 390 height 19
click at [252, 240] on input "Bryani Rice" at bounding box center [387, 241] width 390 height 19
paste input "Nafar Kabsa or"
click at [198, 245] on input "Nafar Kabsa or Bryani Rice" at bounding box center [387, 241] width 390 height 19
type input "Nafar Kabsa or Bryani Rice"
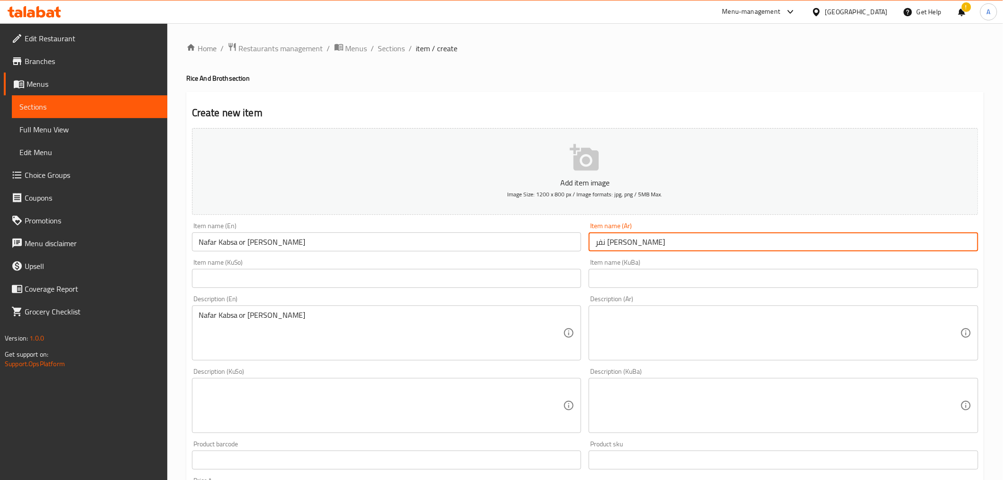
click at [672, 237] on input "نفر تمن برياني" at bounding box center [784, 241] width 390 height 19
paste input "تمن كبسة او"
type input "نفرتمن كبسة او تمن برياني"
click at [666, 325] on textarea at bounding box center [777, 332] width 365 height 45
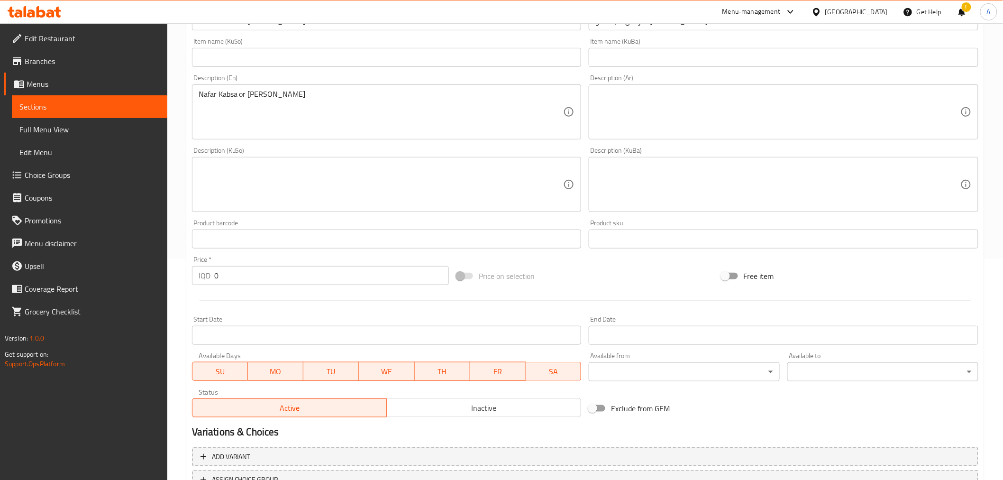
scroll to position [192, 0]
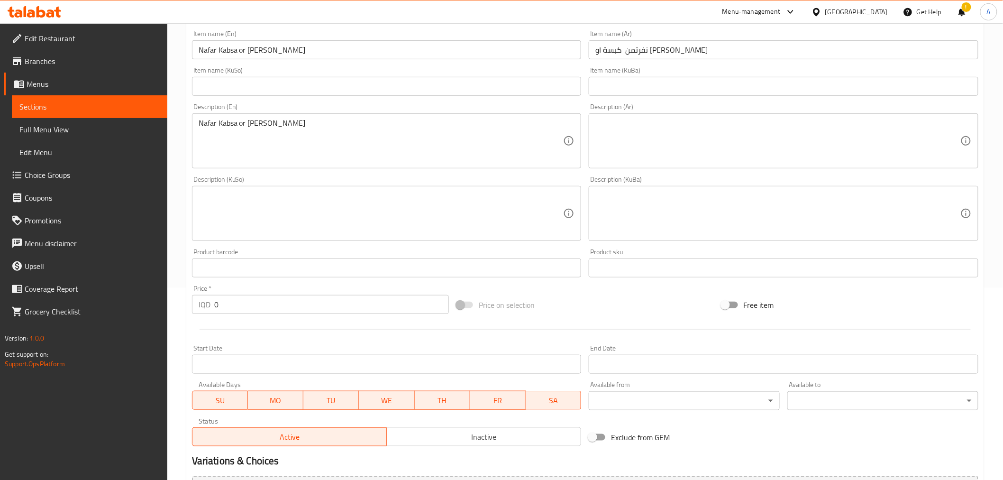
click at [647, 128] on textarea at bounding box center [777, 140] width 365 height 45
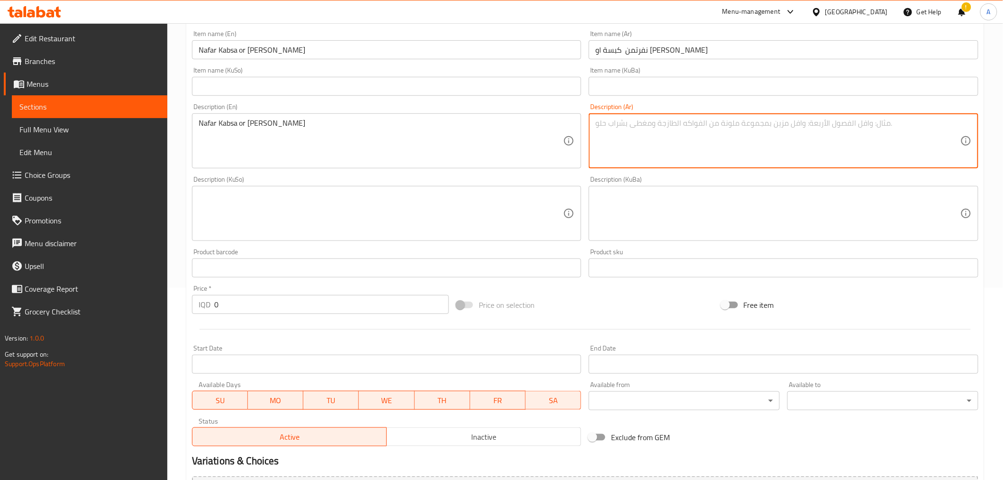
paste textarea "نفرتمن كبسة او تمن برياني"
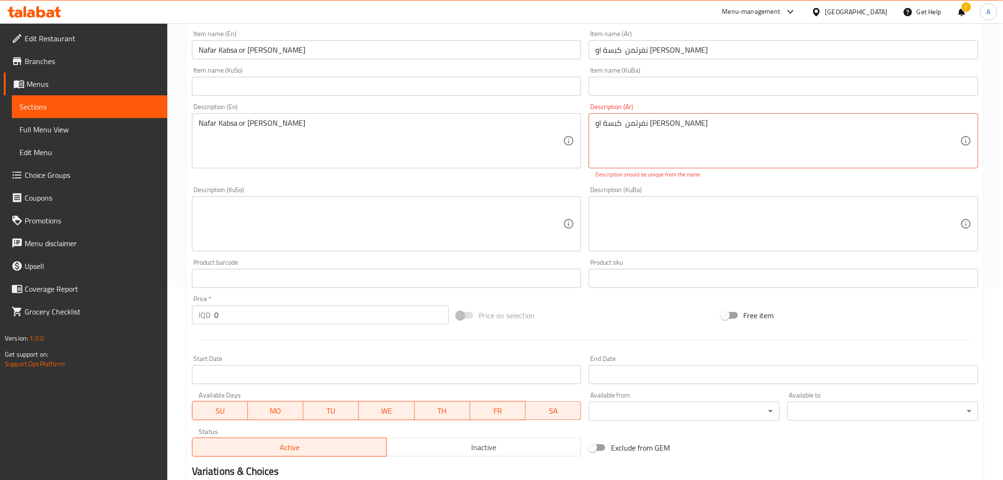
click at [657, 209] on textarea at bounding box center [777, 223] width 365 height 45
drag, startPoint x: 670, startPoint y: 125, endPoint x: 663, endPoint y: 125, distance: 6.6
click at [663, 125] on textarea "نفرتمن كبسة او تمن برياني" at bounding box center [777, 140] width 365 height 45
click at [665, 125] on textarea "نفرتمن كبسة او تمن برياني" at bounding box center [777, 140] width 365 height 45
drag, startPoint x: 672, startPoint y: 125, endPoint x: 659, endPoint y: 125, distance: 12.3
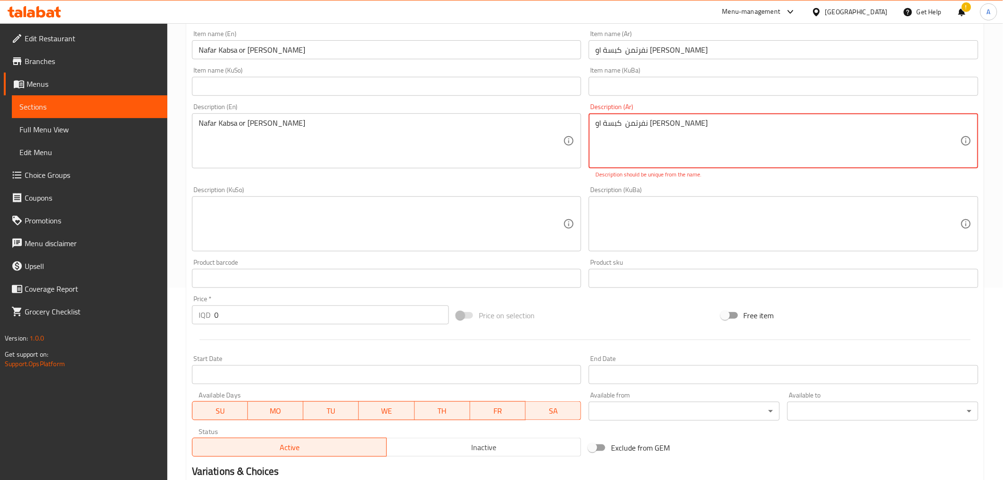
click at [659, 125] on textarea "نفرتمن كبسة او تمن برياني" at bounding box center [777, 140] width 365 height 45
type textarea "نفر رز كبسة او تمن برياني"
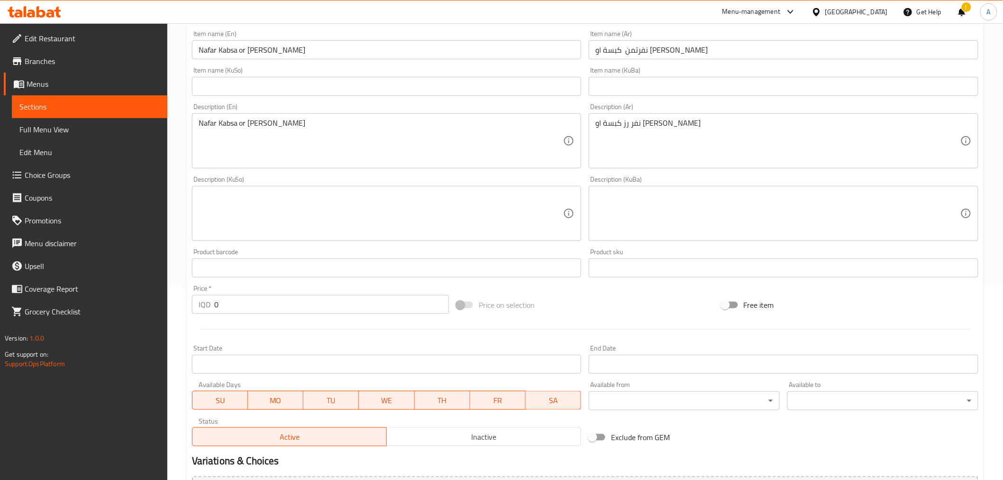
click at [508, 185] on div "Description (KuSo) Description (KuSo)" at bounding box center [386, 208] width 397 height 73
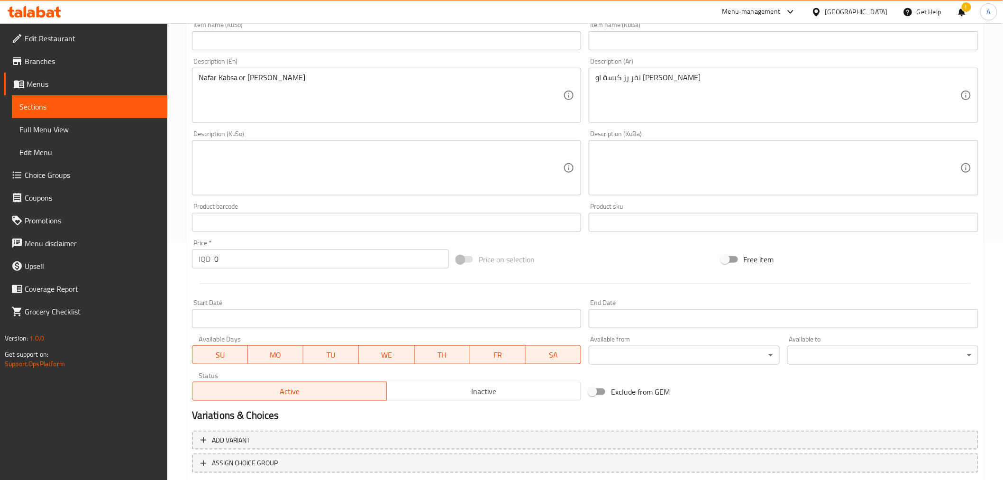
scroll to position [297, 0]
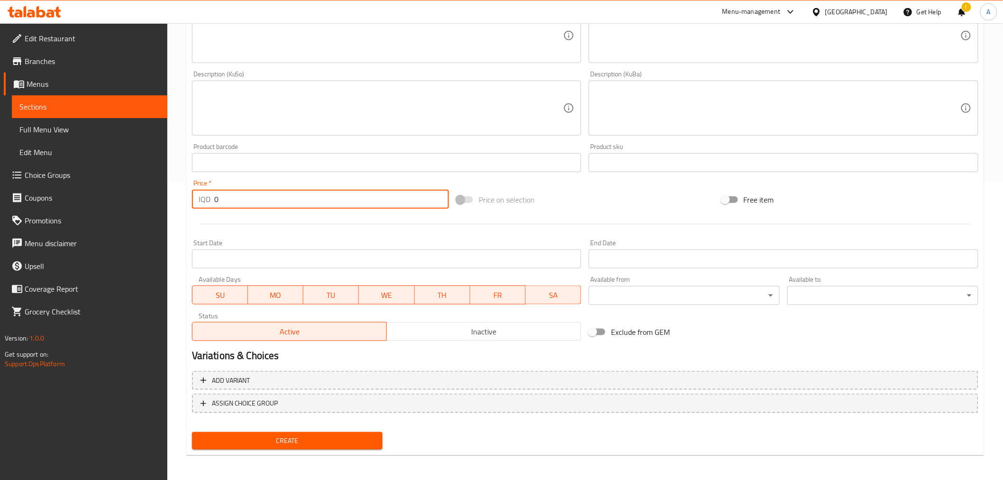
click at [226, 207] on input "0" at bounding box center [331, 199] width 235 height 19
type input "2500"
click at [230, 435] on span "Create" at bounding box center [288, 441] width 176 height 12
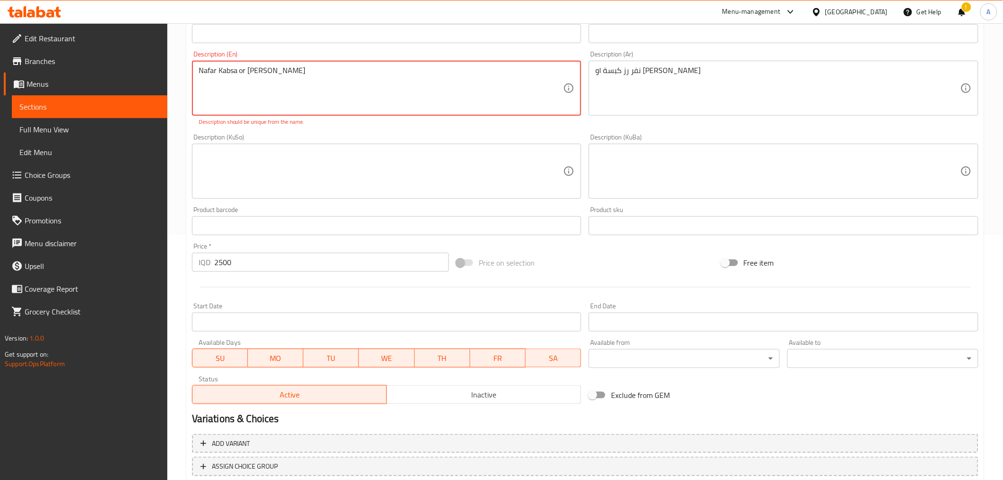
scroll to position [139, 0]
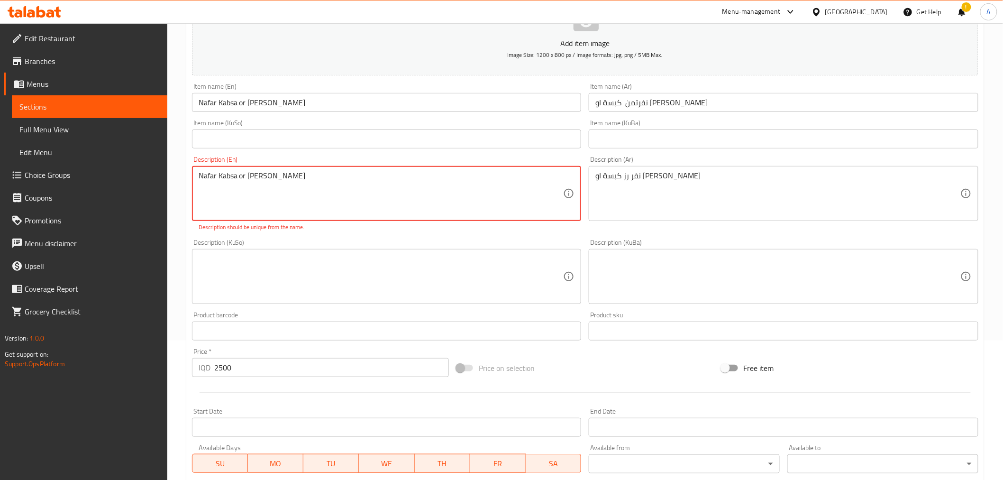
click at [242, 174] on textarea "Nafar Kabsa or Bryani Rice" at bounding box center [381, 193] width 365 height 45
click at [243, 175] on textarea "Nafar Kabsa or Bryani Rice" at bounding box center [381, 193] width 365 height 45
click at [243, 176] on textarea "Nafar Kabsa or Bryani Rice" at bounding box center [381, 193] width 365 height 45
click at [242, 186] on textarea "Nafar Kabsa or Bryani Rice" at bounding box center [381, 193] width 365 height 45
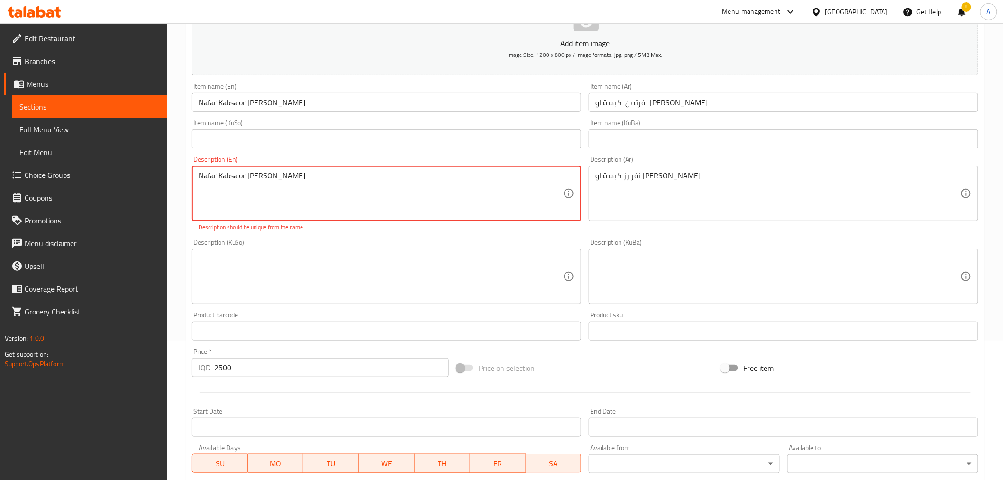
click at [234, 181] on textarea "Nafar Kabsa or Bryani Rice" at bounding box center [381, 193] width 365 height 45
click at [239, 183] on textarea "Nafar Kabsa or Bryani Rice" at bounding box center [381, 193] width 365 height 45
click at [368, 151] on div "Item name (KuSo) Item name (KuSo)" at bounding box center [386, 134] width 397 height 36
click at [249, 182] on textarea "Nafar Kabsa or Bryani Rice" at bounding box center [381, 193] width 365 height 45
click at [246, 177] on textarea "Nafar Kabsa or Bryani Rice" at bounding box center [381, 193] width 365 height 45
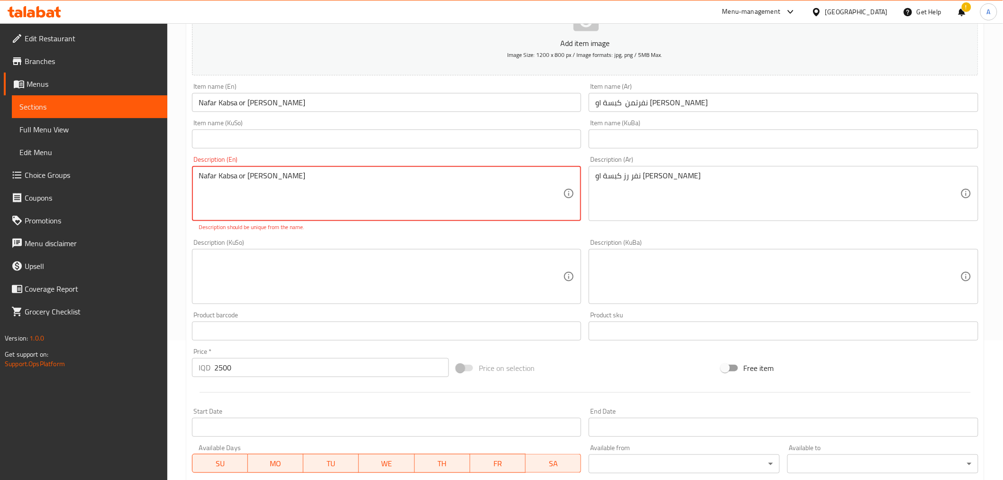
click at [246, 178] on textarea "Nafar Kabsa or Bryani Rice" at bounding box center [381, 193] width 365 height 45
click at [249, 178] on textarea "Nafar Kabsa or Bryani Rice" at bounding box center [381, 193] width 365 height 45
click at [229, 177] on textarea "Nafar Kabsa or Bryani Rice" at bounding box center [381, 193] width 365 height 45
click at [236, 177] on textarea "Nafar Kabsa or Bryani Rice" at bounding box center [381, 193] width 365 height 45
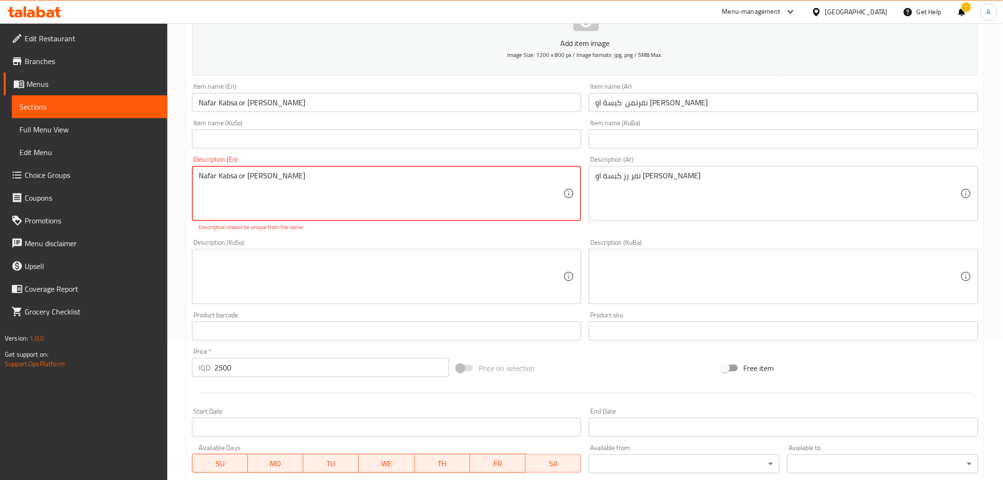
click at [289, 175] on textarea "Nafar Kabsa or Bryani Rice" at bounding box center [381, 193] width 365 height 45
click at [287, 231] on p "Description should be unique from the name." at bounding box center [387, 227] width 376 height 9
click at [326, 242] on div "Description (KuSo) Description (KuSo)" at bounding box center [387, 271] width 390 height 65
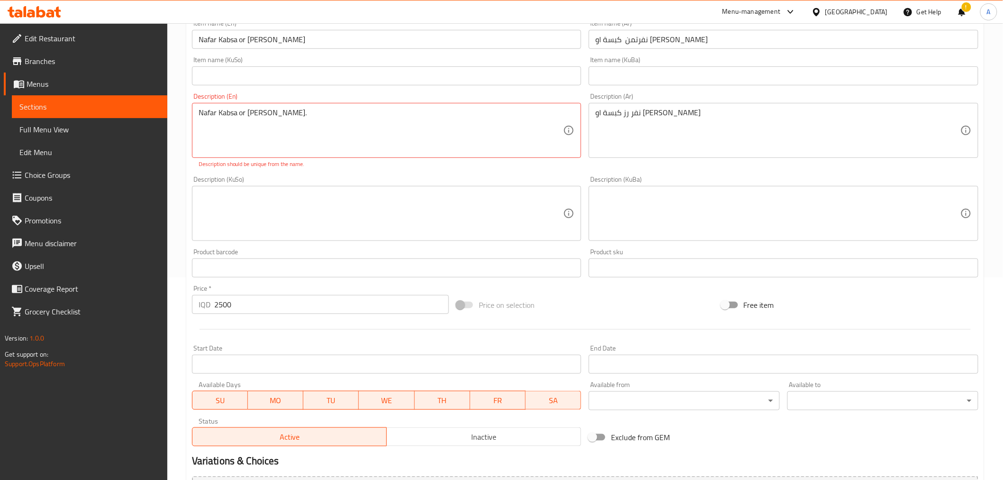
scroll to position [308, 0]
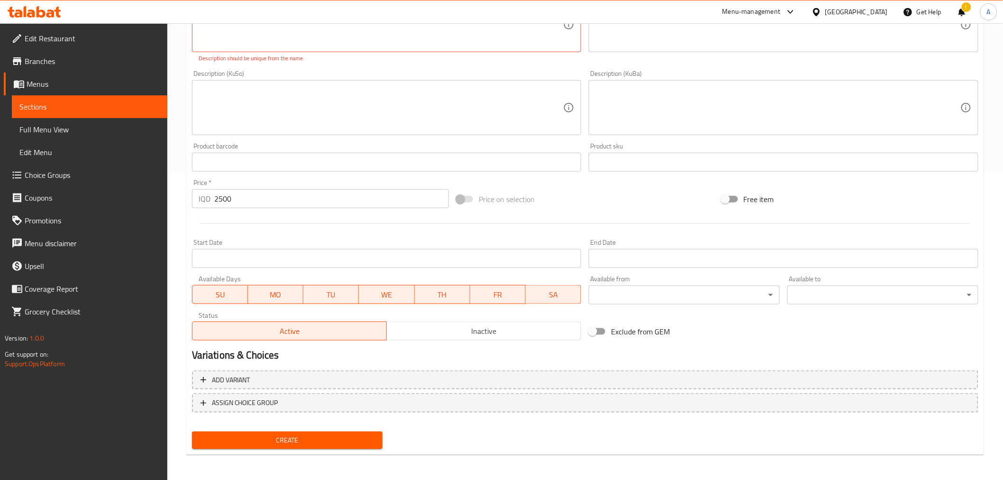
click at [261, 454] on div "Home / Restaurants management / Menus / Sections / item / create Rice And Broth…" at bounding box center [585, 98] width 798 height 728
click at [261, 445] on button "Create" at bounding box center [287, 440] width 191 height 18
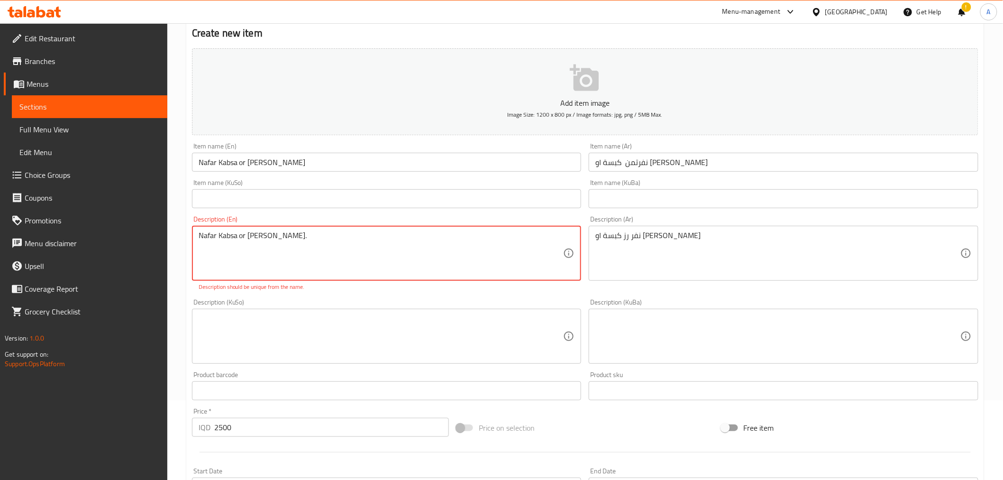
scroll to position [45, 0]
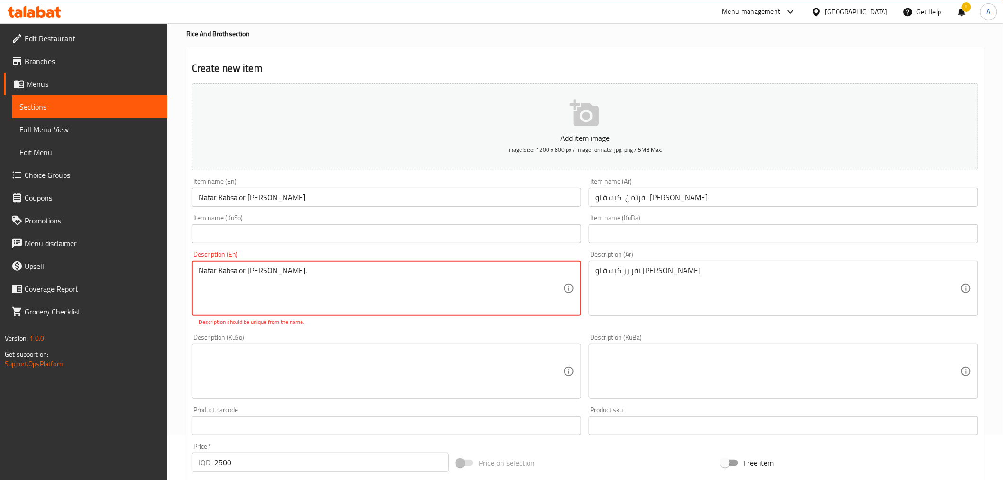
click at [266, 273] on textarea "Nafar Kabsa or Bryani Rice." at bounding box center [381, 288] width 365 height 45
click at [282, 274] on textarea "Nafar Kabsa or Bryani Rice." at bounding box center [381, 288] width 365 height 45
click at [243, 269] on textarea "Nafar Kabsa or Bryani Rice" at bounding box center [381, 288] width 365 height 45
drag, startPoint x: 246, startPoint y: 271, endPoint x: 217, endPoint y: 271, distance: 29.9
click at [217, 271] on textarea "Nafar Kabsa or Bryani Rice" at bounding box center [381, 288] width 365 height 45
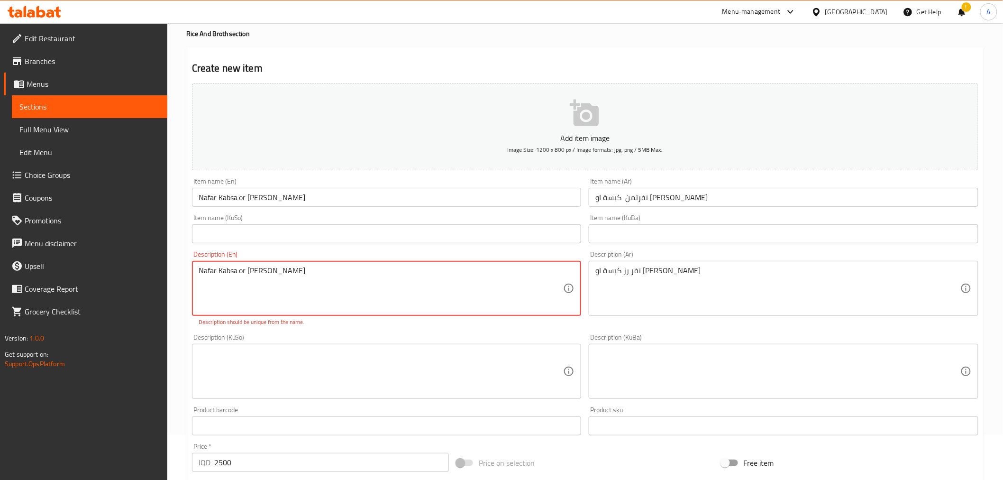
click at [212, 270] on textarea "Nafar Kabsa or Bryani Rice" at bounding box center [381, 288] width 365 height 45
click at [239, 272] on textarea "Nafar Kabsa or Bryani Rice" at bounding box center [381, 288] width 365 height 45
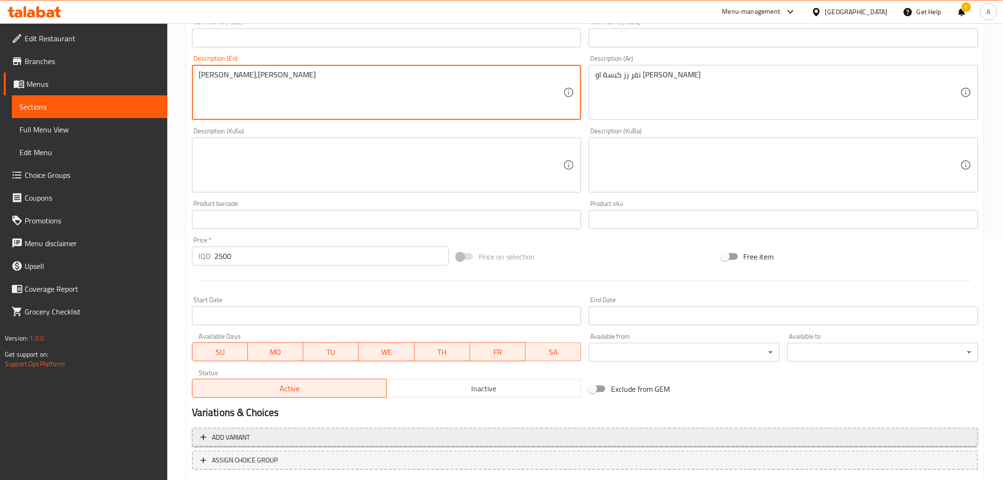
scroll to position [297, 0]
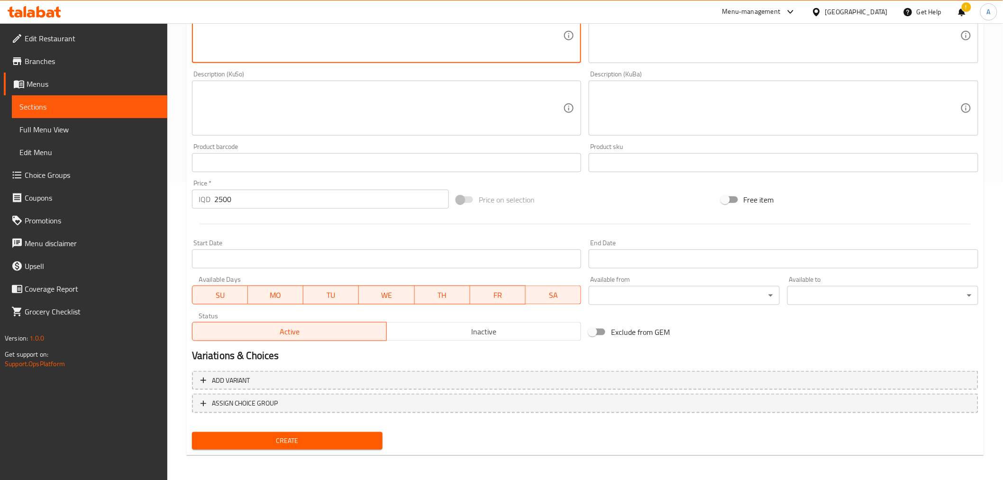
type textarea "Nafar Kabsa,Bryani Rice"
click at [270, 443] on span "Create" at bounding box center [288, 441] width 176 height 12
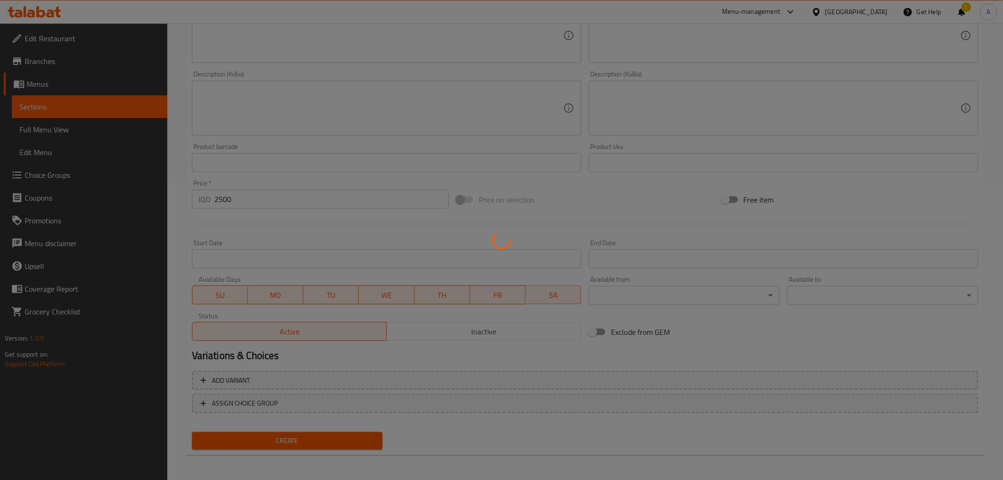
type input "0"
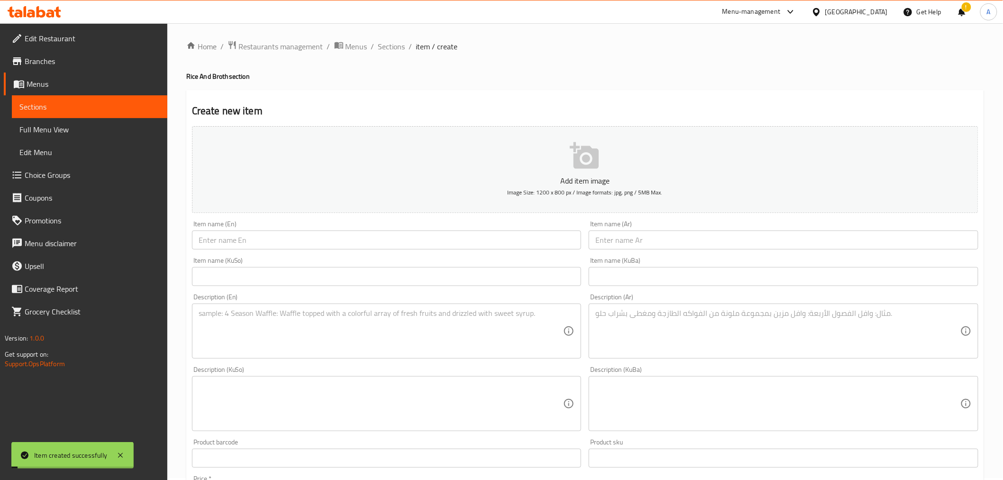
scroll to position [0, 0]
click at [307, 250] on input "text" at bounding box center [387, 241] width 390 height 19
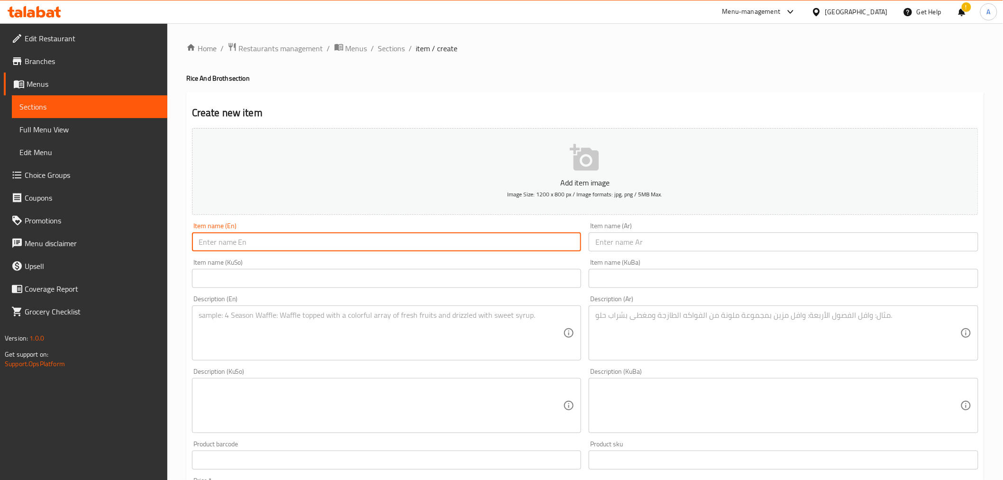
paste input "Nafar Ocra or Torshana or Green Beans Broth"
type input "Nafar Ocra or Torshana or Green Beans Broth"
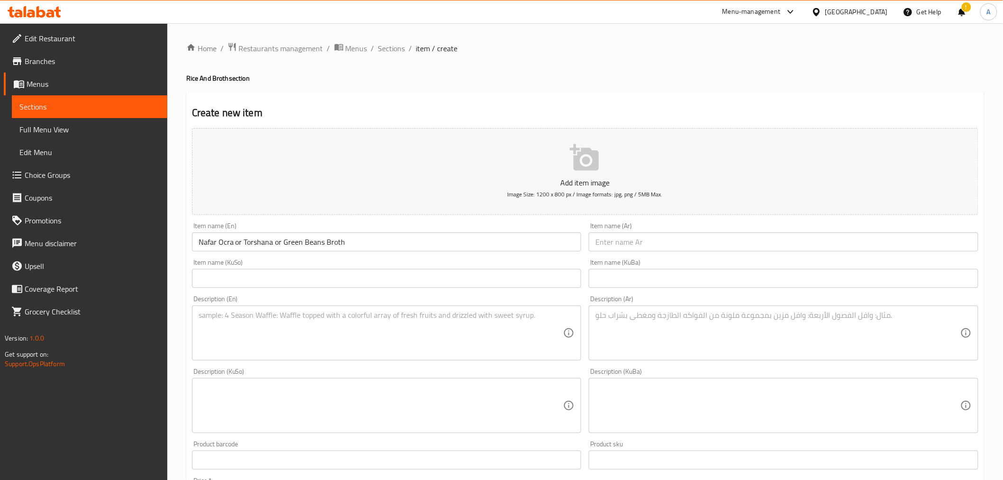
click at [618, 240] on input "text" at bounding box center [784, 241] width 390 height 19
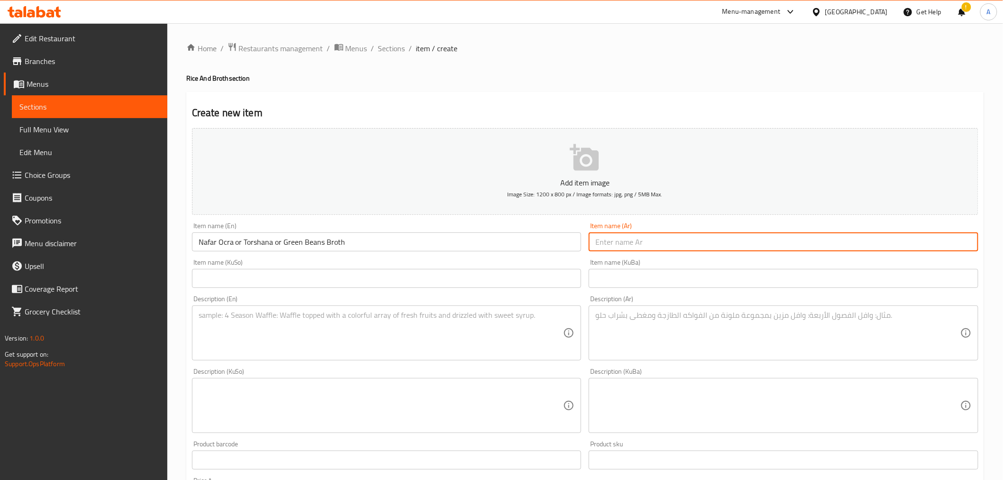
paste input "نفر مرق باميه او طرشانه او باكله"
click at [500, 249] on input "Nafar Ocra or Torshana or Green Beans Broth" at bounding box center [387, 241] width 390 height 19
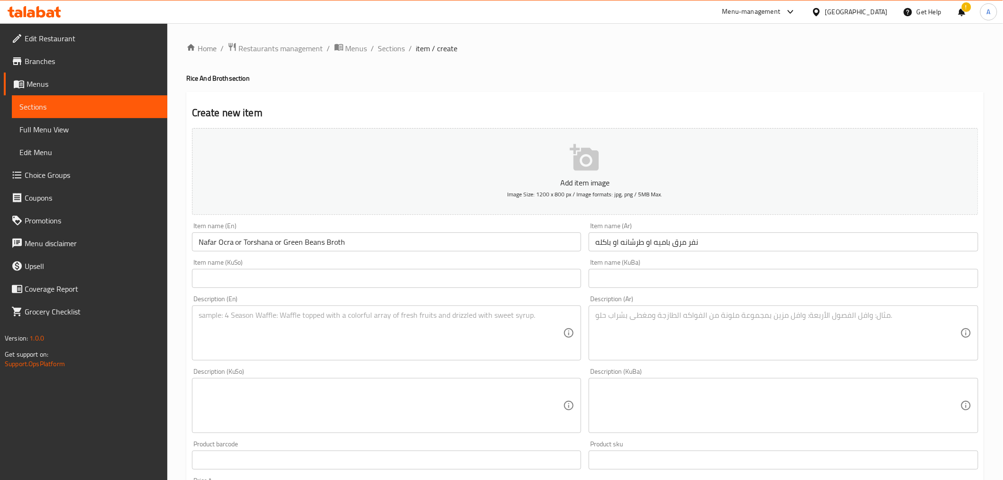
click at [493, 256] on div "Item name (KuSo) Item name (KuSo)" at bounding box center [386, 273] width 397 height 36
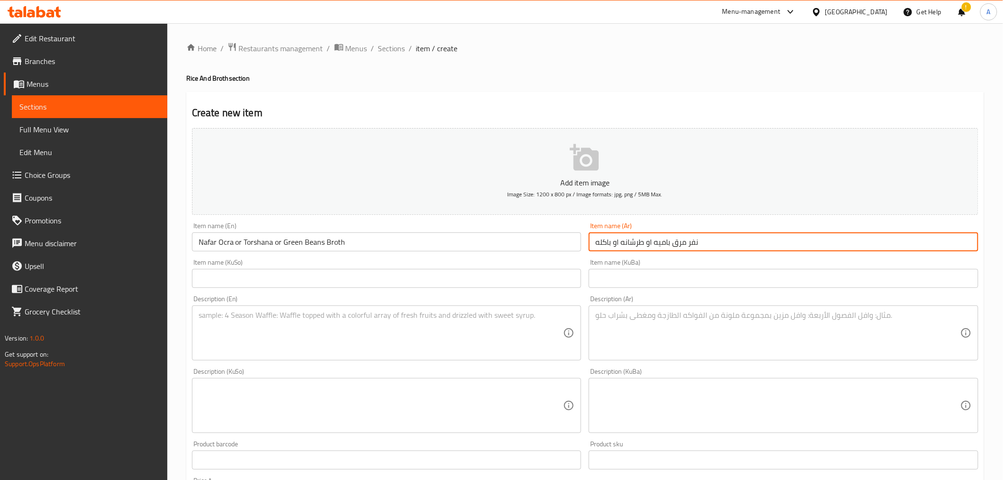
drag, startPoint x: 672, startPoint y: 245, endPoint x: 597, endPoint y: 243, distance: 74.4
click at [597, 243] on input "نفر مرق باميه او طرشانه او باكله" at bounding box center [784, 241] width 390 height 19
drag, startPoint x: 598, startPoint y: 243, endPoint x: 591, endPoint y: 243, distance: 6.6
click at [591, 243] on input "نفر مرق" at bounding box center [784, 241] width 390 height 19
type input "نفر مرق"
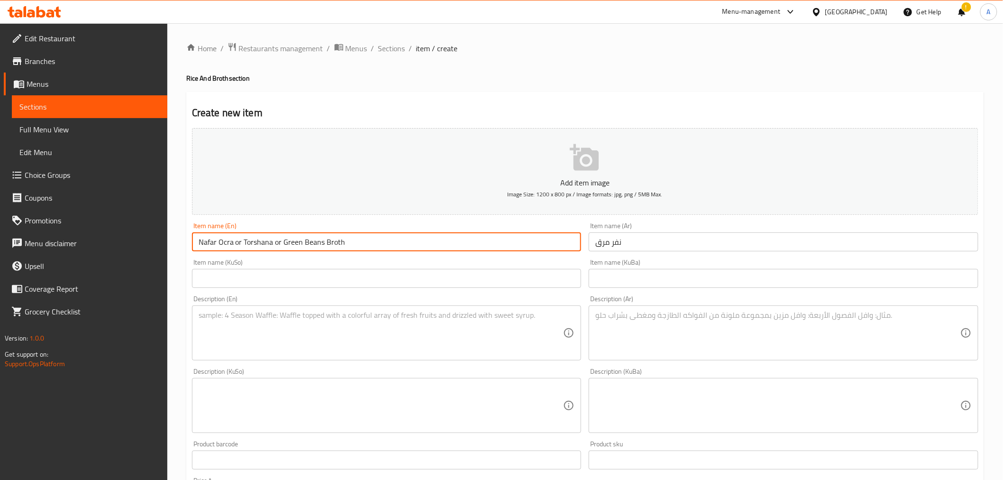
drag, startPoint x: 325, startPoint y: 245, endPoint x: 218, endPoint y: 239, distance: 106.3
click at [218, 239] on input "Nafar Ocra or Torshana or Green Beans Broth" at bounding box center [387, 241] width 390 height 19
type input "Nafar Broth"
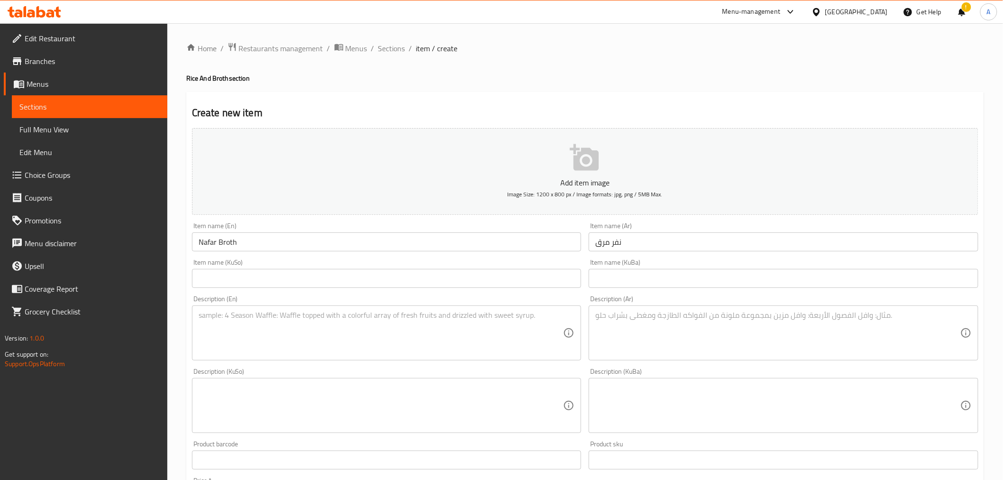
drag, startPoint x: 196, startPoint y: 325, endPoint x: 201, endPoint y: 325, distance: 5.2
click at [196, 325] on div "Description (En)" at bounding box center [387, 332] width 390 height 55
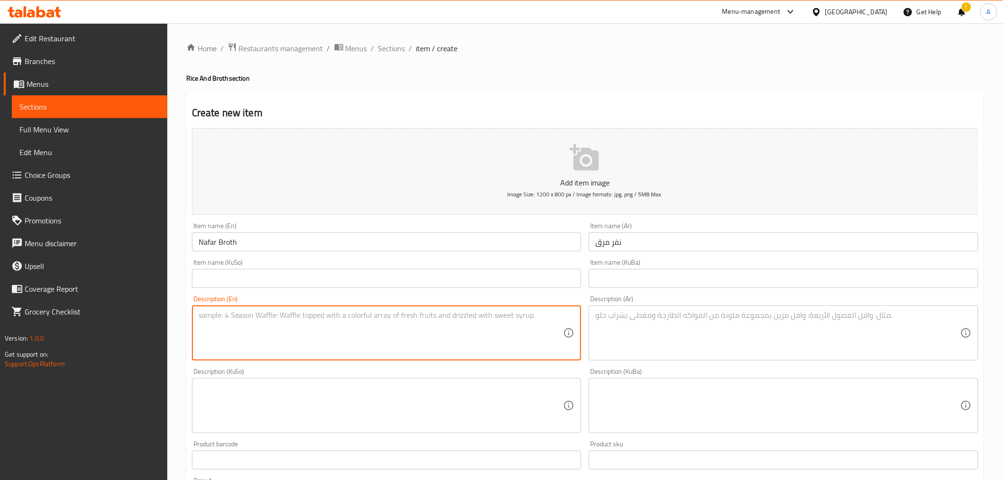
paste textarea "Nafar Ocra or Torshana or Green Beans broth"
type textarea "Nafar Ocra or Torshana or Green Beans broth"
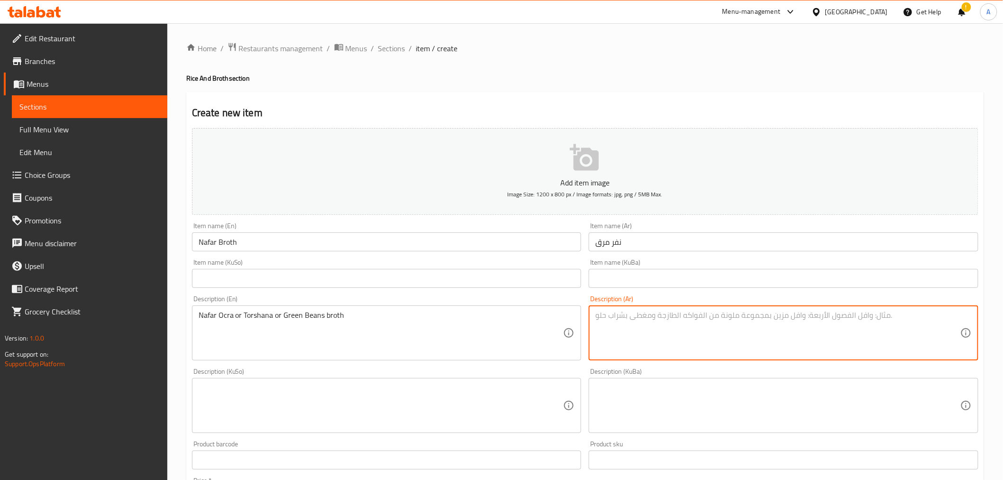
click at [642, 318] on textarea at bounding box center [777, 332] width 365 height 45
paste textarea "نفر مرق باميه او طرشانه او باكله"
type textarea "نفر مرق باميه او طرشانه او باكله"
click at [554, 371] on div "Description (KuSo) Description (KuSo)" at bounding box center [387, 400] width 390 height 65
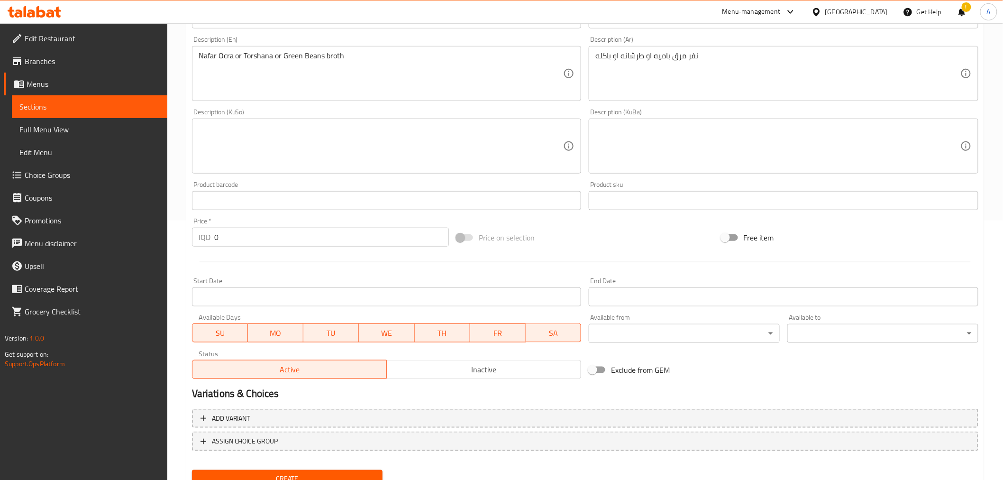
scroll to position [263, 0]
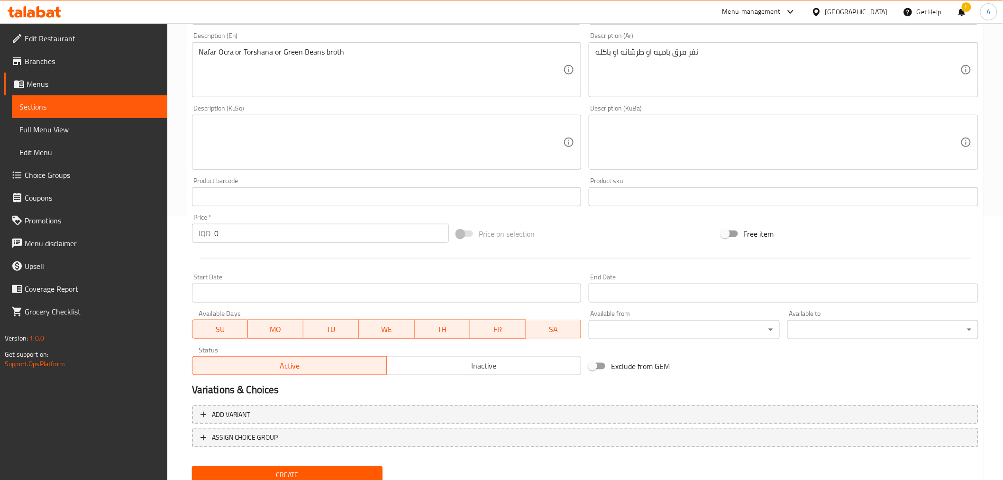
click at [219, 236] on input "0" at bounding box center [331, 233] width 235 height 19
type input "3000"
click at [300, 472] on span "Create" at bounding box center [288, 475] width 176 height 12
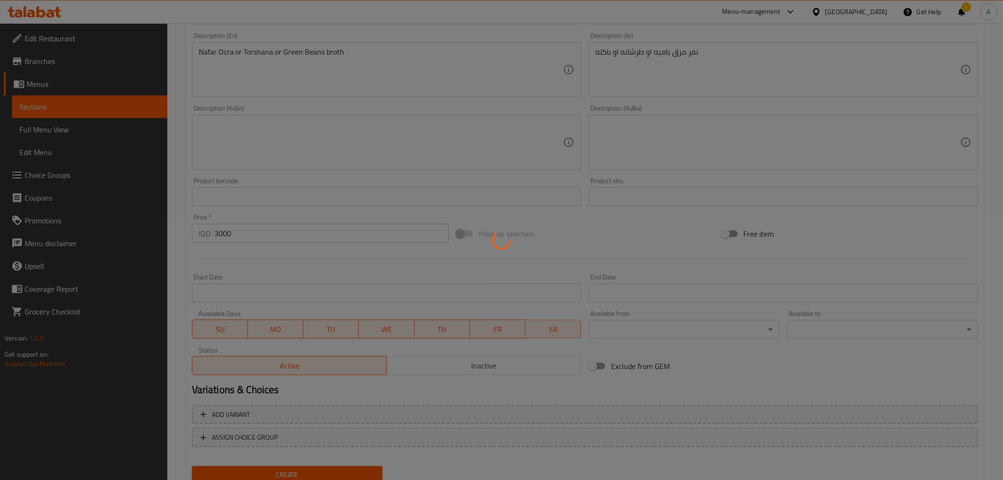
type input "0"
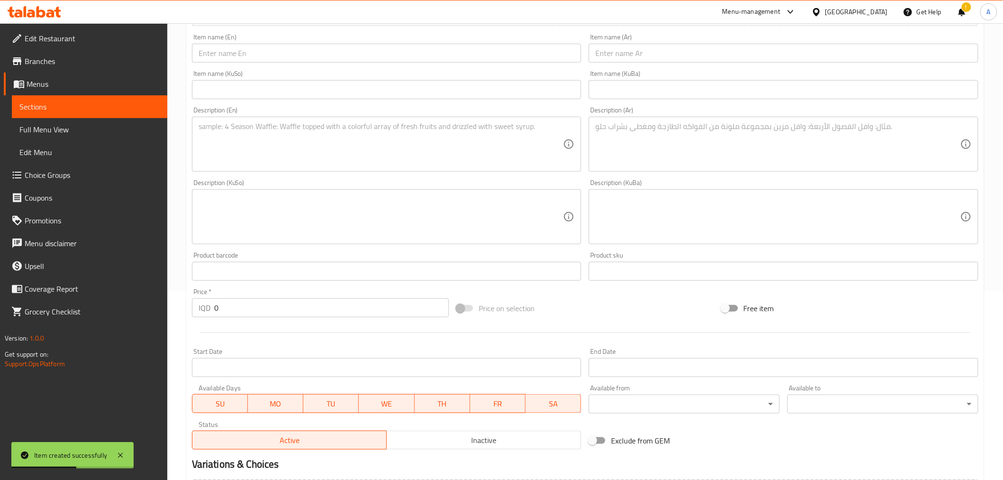
scroll to position [0, 0]
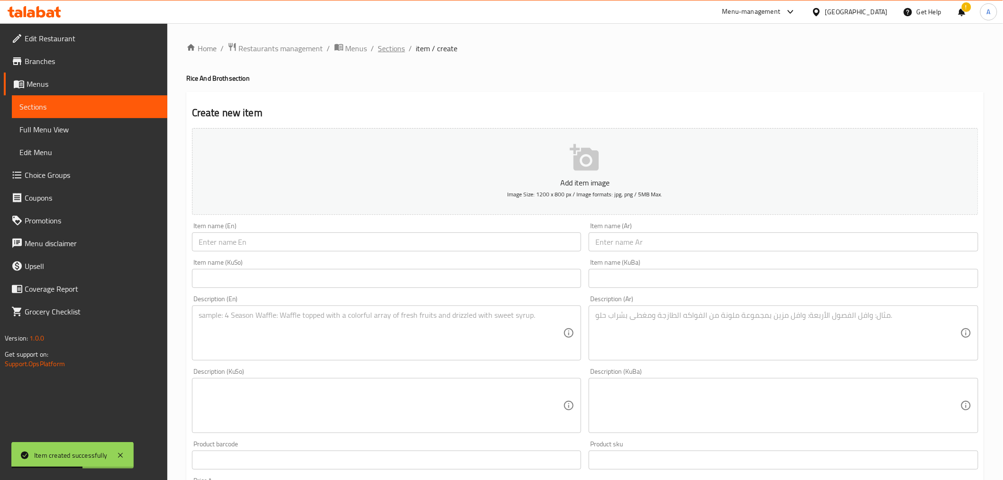
drag, startPoint x: 381, startPoint y: 58, endPoint x: 389, endPoint y: 50, distance: 11.1
click at [381, 58] on div "Home / Restaurants management / Menus / Sections / item / create Rice And Broth…" at bounding box center [585, 401] width 798 height 718
click at [389, 50] on span "Sections" at bounding box center [391, 48] width 27 height 11
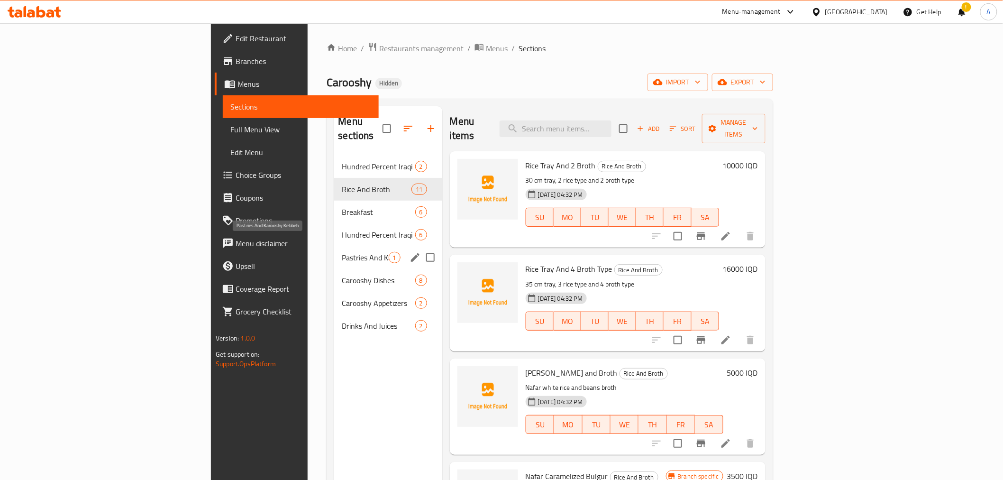
click at [342, 252] on span "Pastries And Karooshy Kebbeh" at bounding box center [365, 257] width 46 height 11
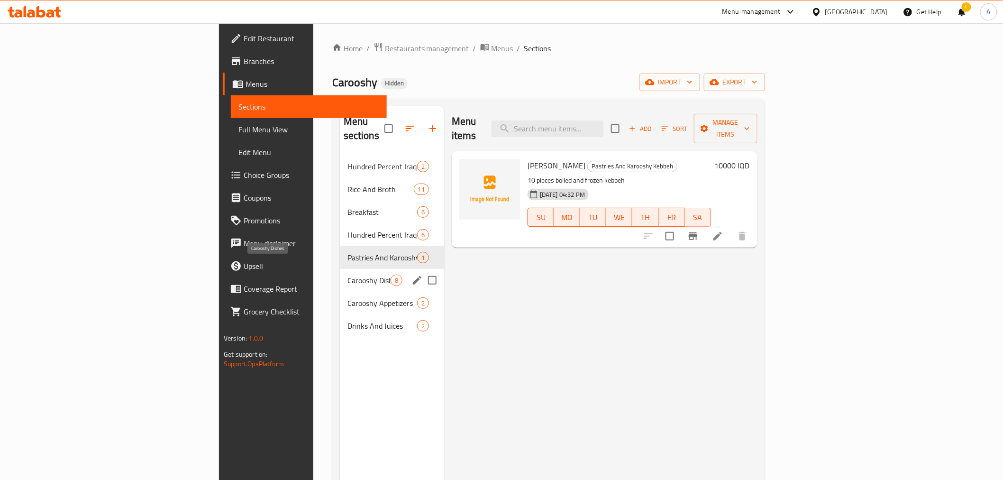
click at [347, 274] on span "Carooshy Dishes" at bounding box center [368, 279] width 43 height 11
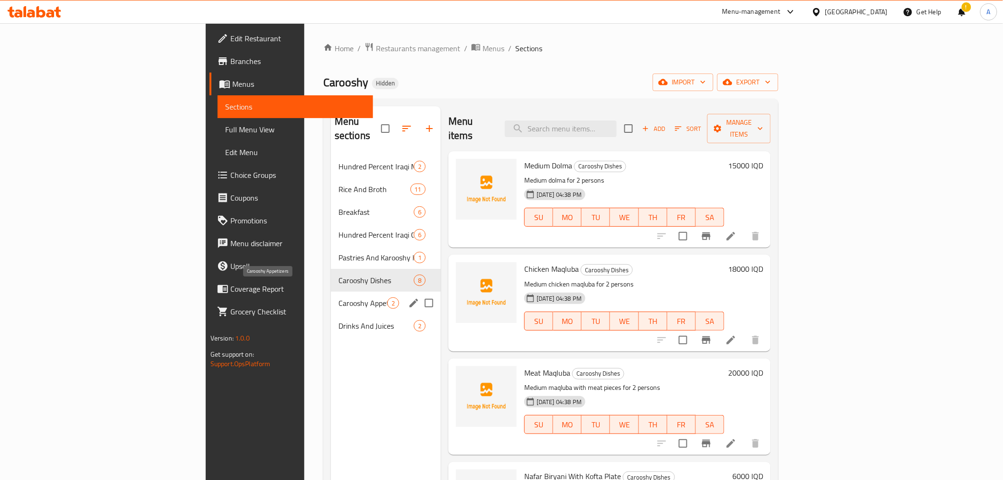
click at [338, 297] on span "Carooshy Appetizers" at bounding box center [362, 302] width 49 height 11
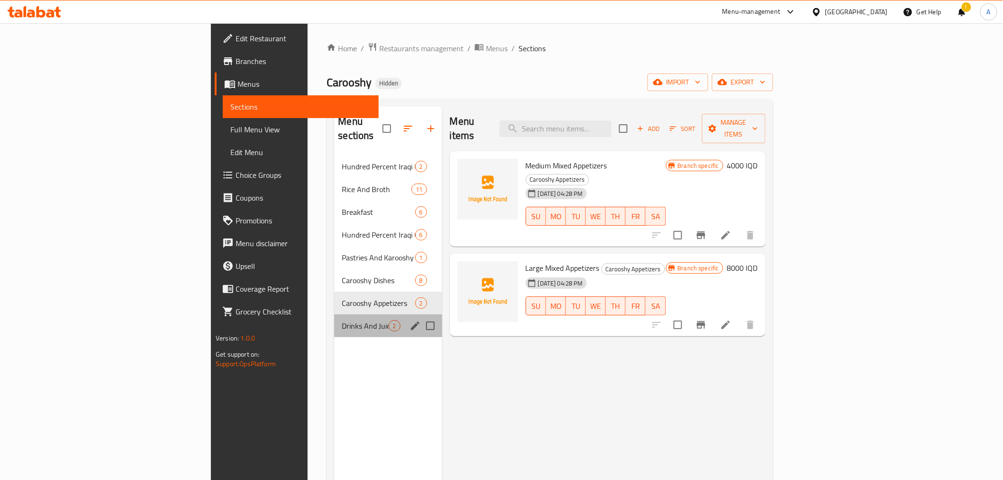
click at [334, 314] on div "Drinks And Juices 2" at bounding box center [388, 325] width 108 height 23
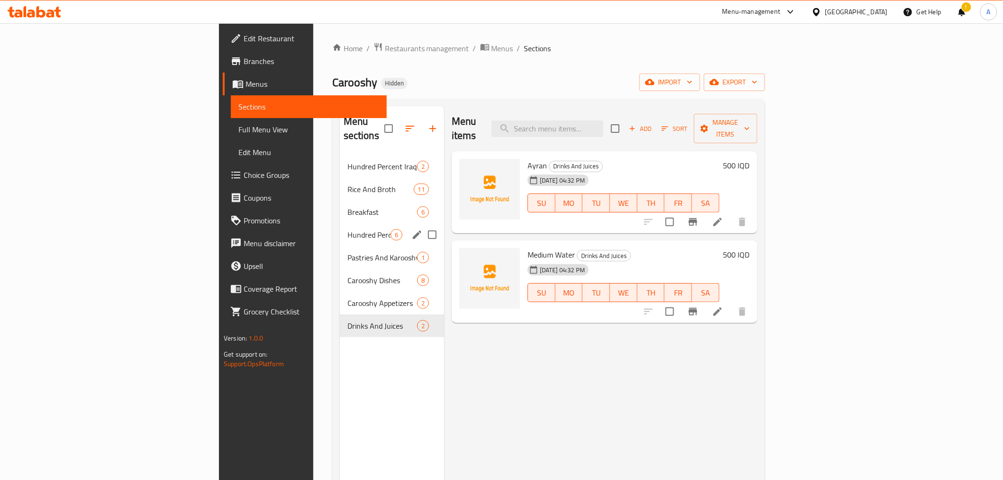
click at [347, 229] on span "Hundred Percent Iraqi Chicken" at bounding box center [368, 234] width 43 height 11
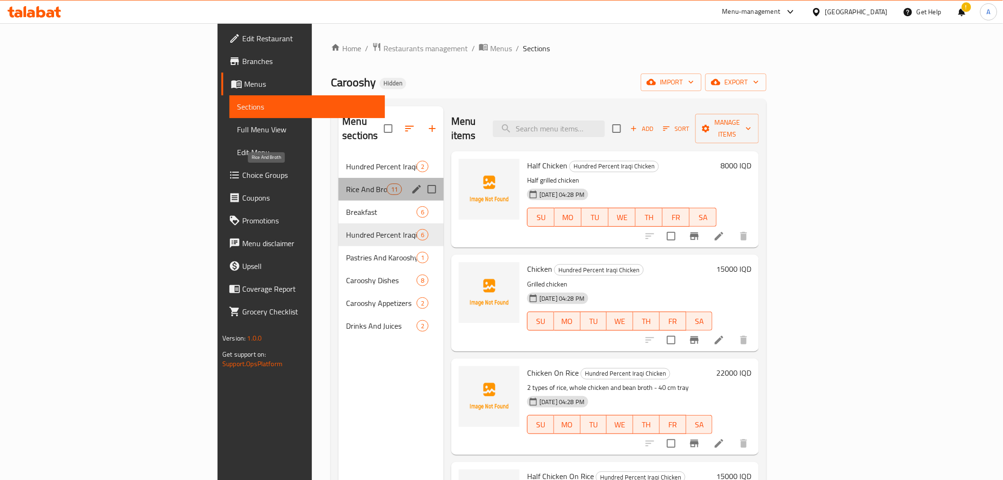
click at [346, 183] on span "Rice And Broth" at bounding box center [366, 188] width 40 height 11
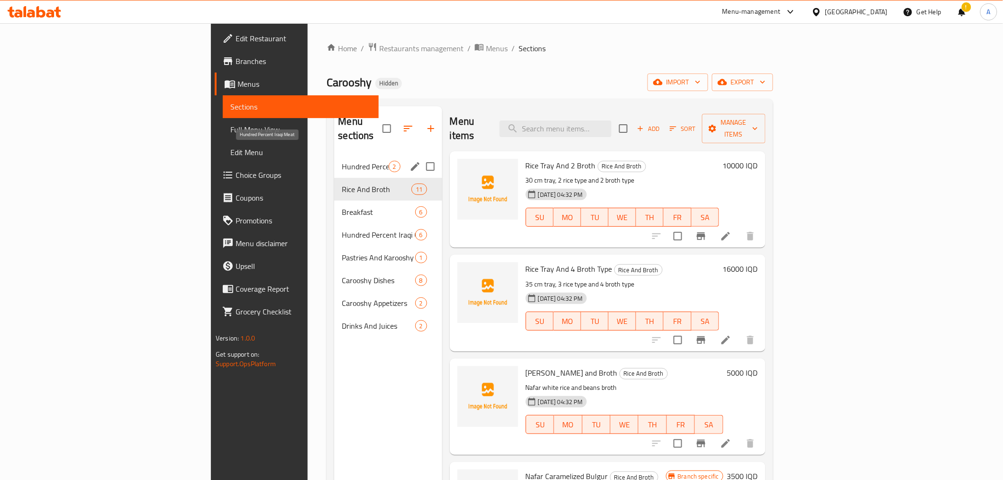
click at [342, 161] on span "Hundred Percent Iraqi Meat" at bounding box center [365, 166] width 46 height 11
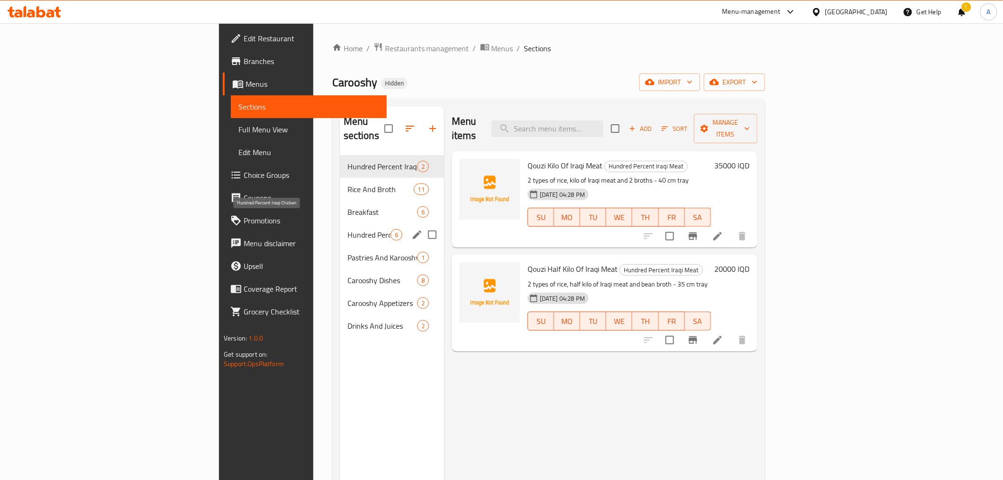
click at [347, 229] on span "Hundred Percent Iraqi Chicken" at bounding box center [368, 234] width 43 height 11
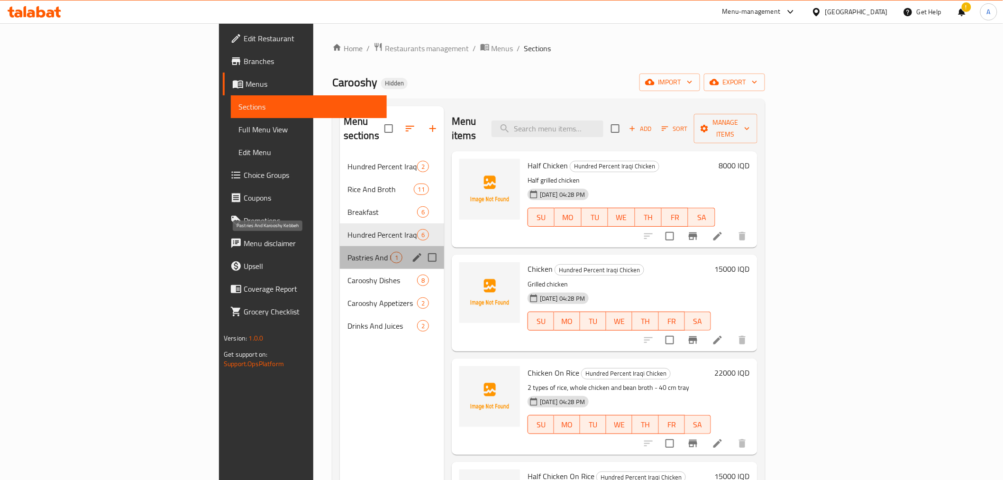
click at [347, 252] on span "Pastries And Karooshy Kebbeh" at bounding box center [368, 257] width 43 height 11
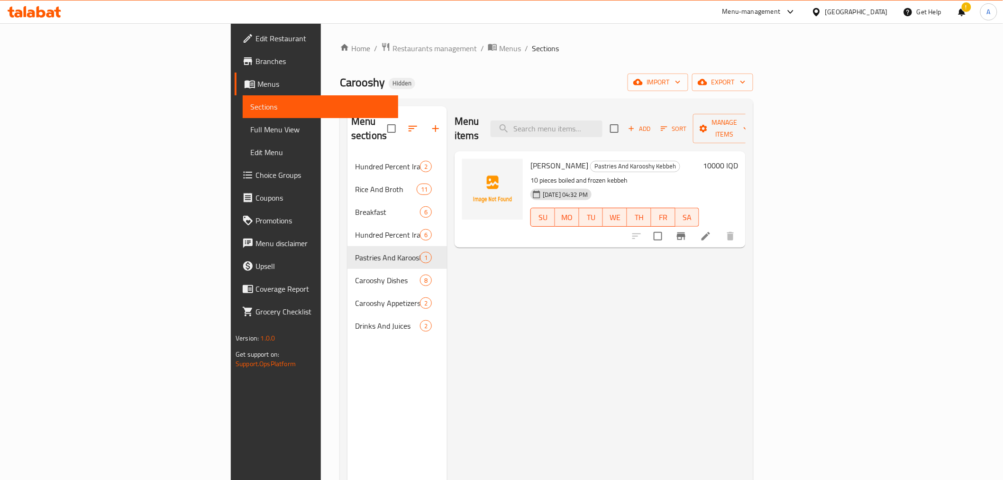
click at [447, 253] on div "Menu items Add Sort Manage items Gresh Kebbeh Pastries And Karooshy Kebbeh 10 p…" at bounding box center [596, 346] width 299 height 480
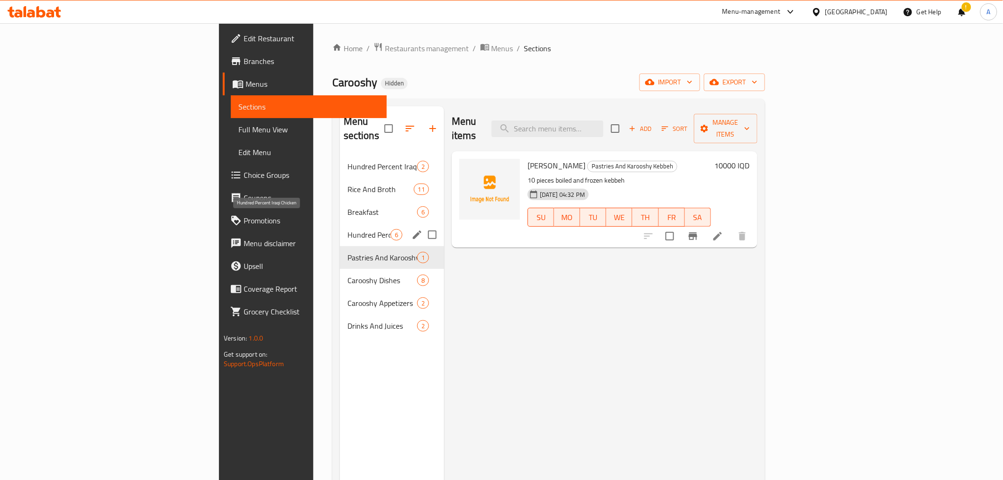
click at [347, 229] on span "Hundred Percent Iraqi Chicken" at bounding box center [368, 234] width 43 height 11
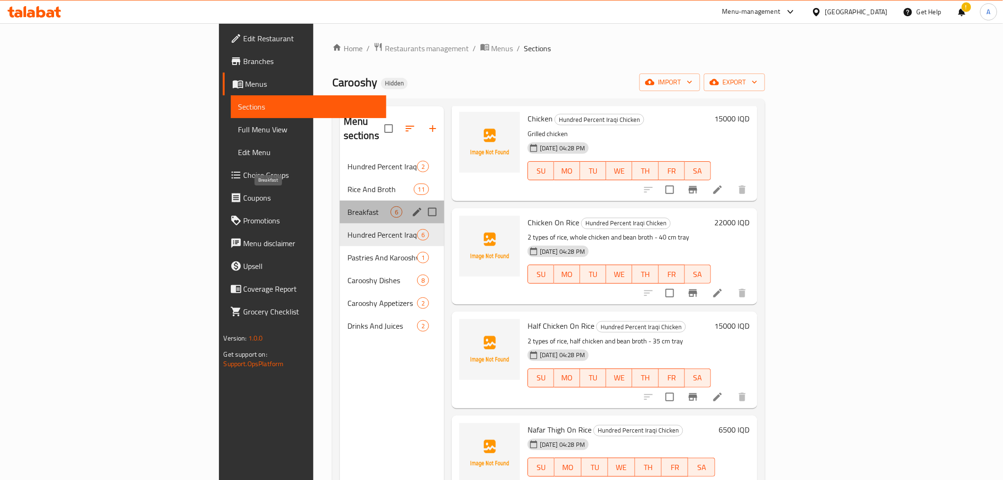
click at [347, 206] on span "Breakfast" at bounding box center [368, 211] width 43 height 11
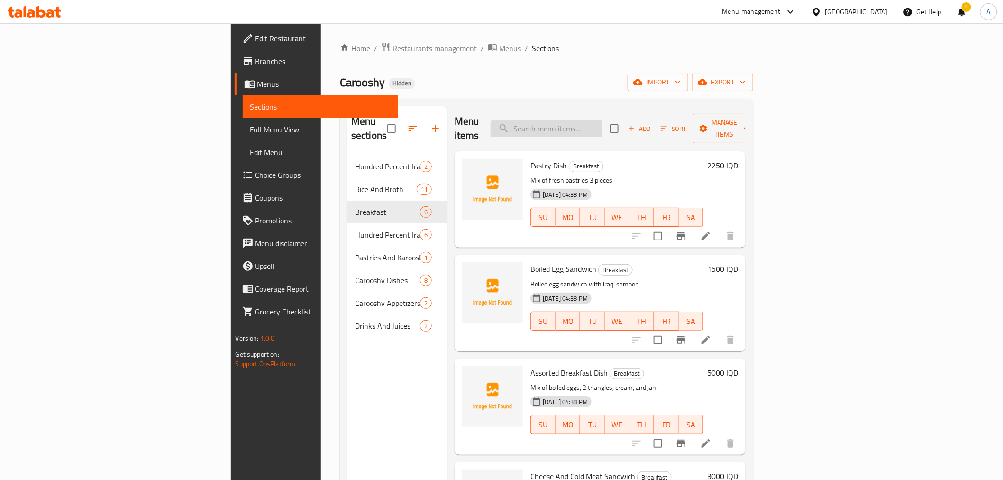
click at [602, 125] on input "search" at bounding box center [547, 128] width 112 height 17
type input ";"
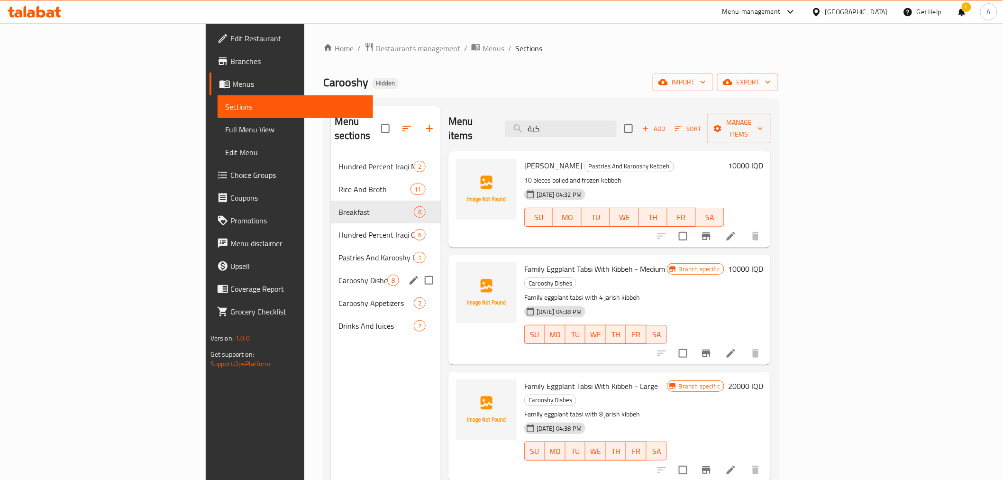
type input "كبة"
click at [331, 269] on div "Carooshy Dishes 8" at bounding box center [386, 280] width 110 height 23
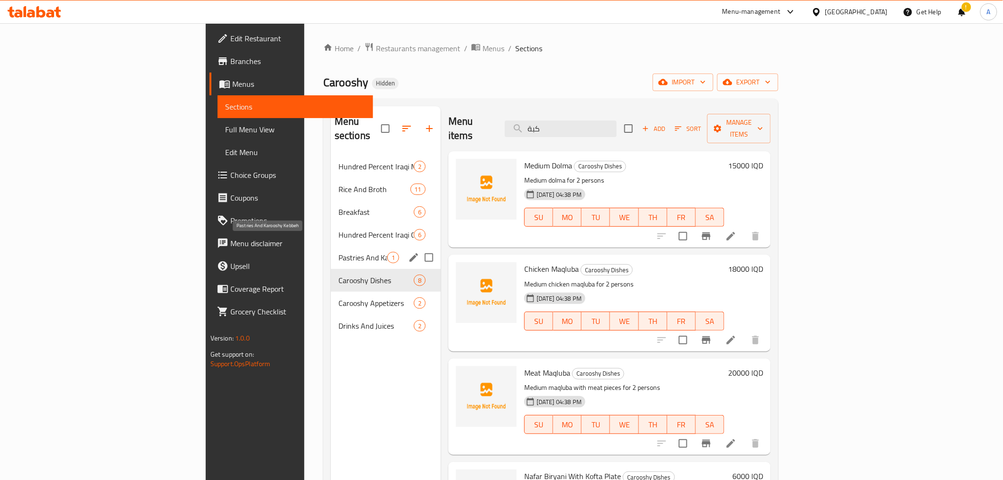
click at [338, 252] on span "Pastries And Karooshy Kebbeh" at bounding box center [362, 257] width 49 height 11
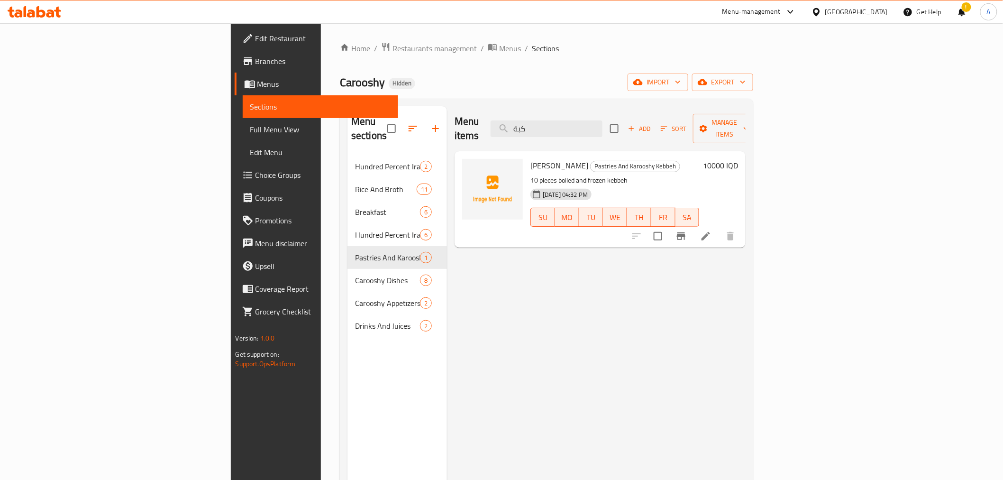
click at [462, 246] on div "Menu items كبة Add Sort Manage items Gresh Kebbeh Pastries And Karooshy Kebbeh …" at bounding box center [596, 346] width 299 height 480
click at [652, 124] on span "Add" at bounding box center [640, 128] width 26 height 11
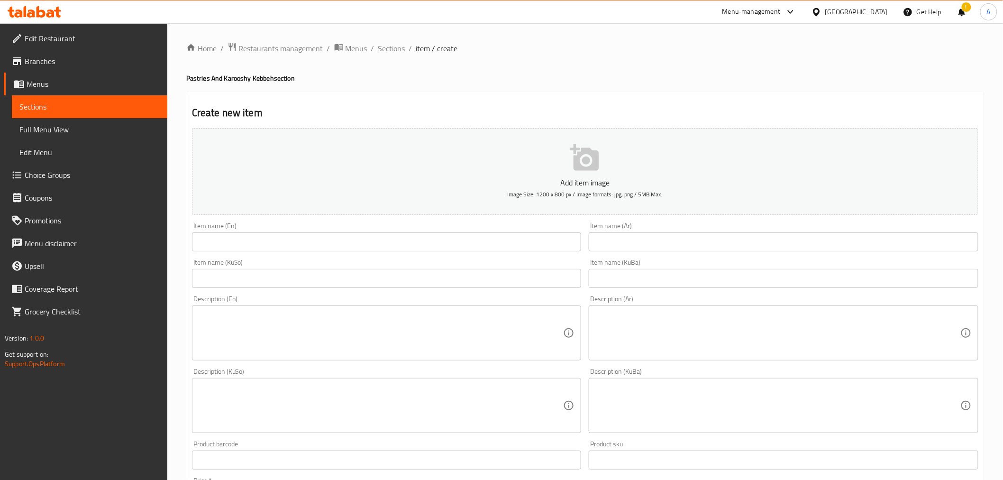
click at [636, 239] on input "text" at bounding box center [784, 241] width 390 height 19
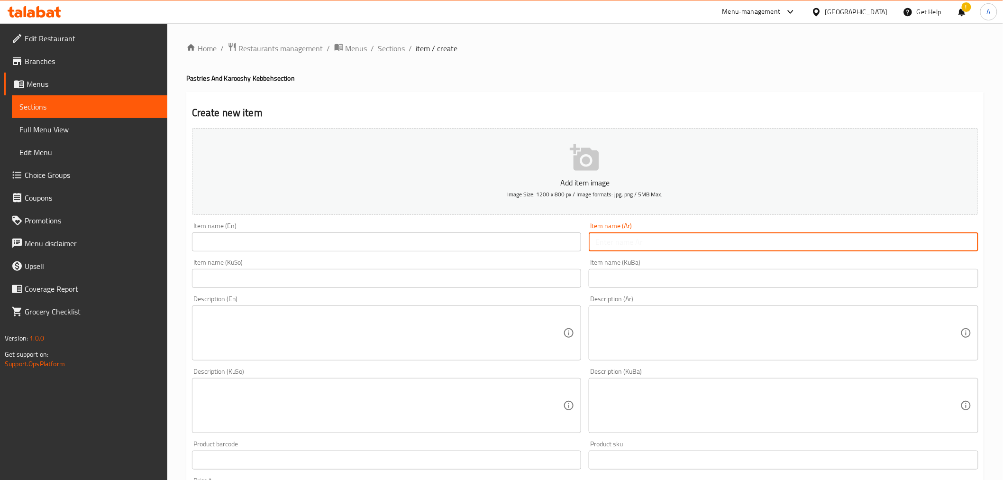
paste input "طبق مشكل لحم بعجين او بيتزا عدد 10"
drag, startPoint x: 618, startPoint y: 243, endPoint x: 595, endPoint y: 243, distance: 23.2
click at [595, 243] on input "طبق مشكل لحم بعجين او بيتزا عدد 10" at bounding box center [784, 241] width 390 height 19
click at [598, 243] on input "طبق مشكل لحم بعجين او بيتزا عدد 10" at bounding box center [784, 241] width 390 height 19
drag, startPoint x: 618, startPoint y: 244, endPoint x: 593, endPoint y: 244, distance: 24.6
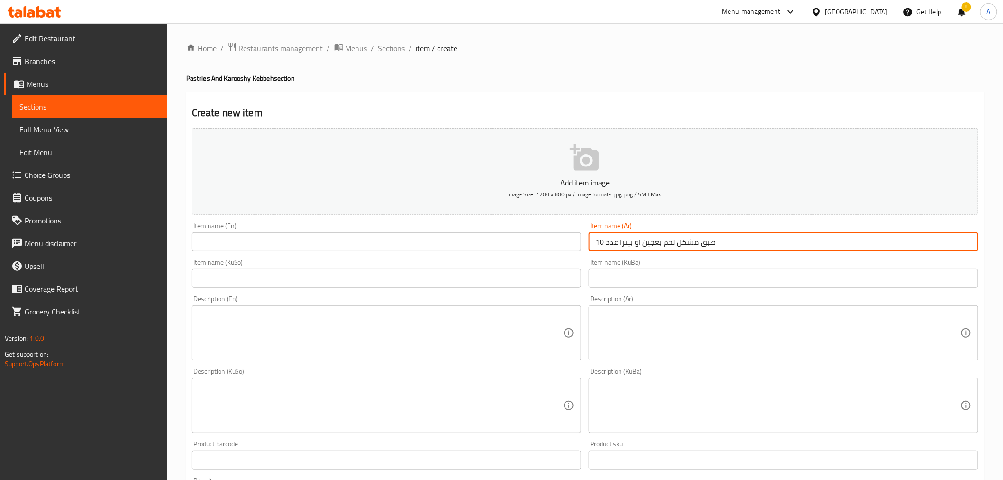
click at [593, 244] on input "طبق مشكل لحم بعجين او بيتزا عدد 10" at bounding box center [784, 241] width 390 height 19
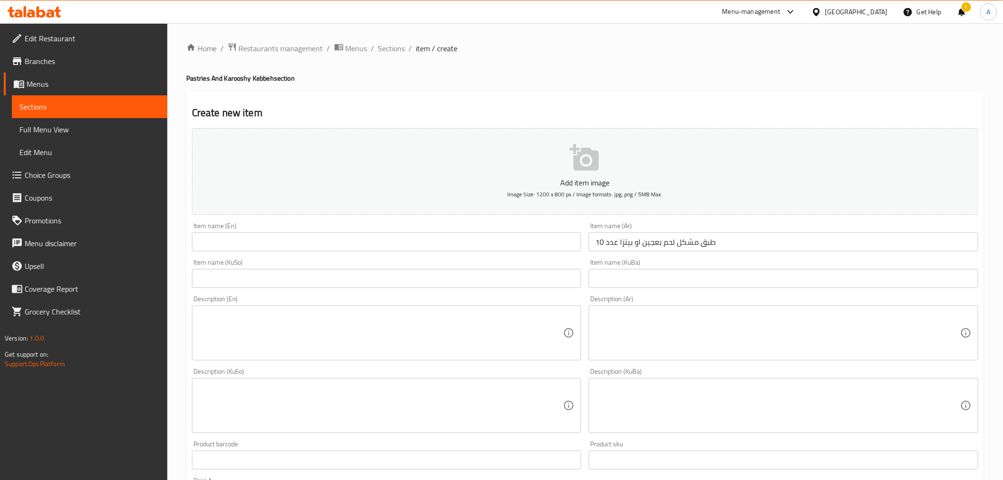
click at [703, 244] on input "طبق مشكل لحم بعجين او بيتزا عدد 10" at bounding box center [784, 241] width 390 height 19
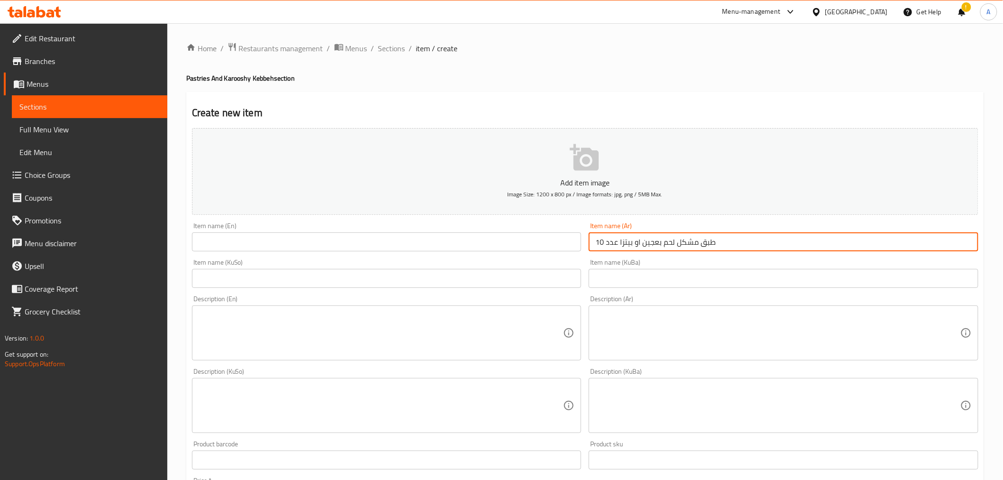
click at [703, 244] on input "طبق مشكل لحم بعجين او بيتزا عدد 10" at bounding box center [784, 241] width 390 height 19
drag, startPoint x: 640, startPoint y: 243, endPoint x: 602, endPoint y: 244, distance: 38.4
click at [602, 244] on input "طبق مشكل لحم بعجين او بيتزا عدد 10" at bounding box center [784, 241] width 390 height 19
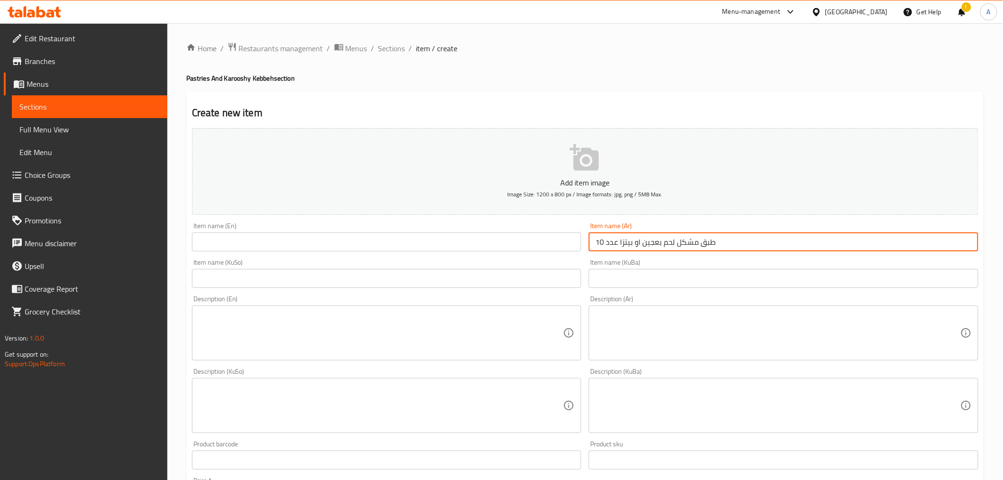
click at [602, 244] on input "طبق مشكل لحم بعجين او بيتزا عدد 10" at bounding box center [784, 241] width 390 height 19
click at [650, 241] on input "طبق مشكل لحم بعجين او بيتزا عدد 10" at bounding box center [784, 241] width 390 height 19
drag, startPoint x: 675, startPoint y: 244, endPoint x: 601, endPoint y: 237, distance: 74.7
click at [601, 237] on input "طبق مشكل لحم بعجين او بيتزا عدد 10" at bounding box center [784, 241] width 390 height 19
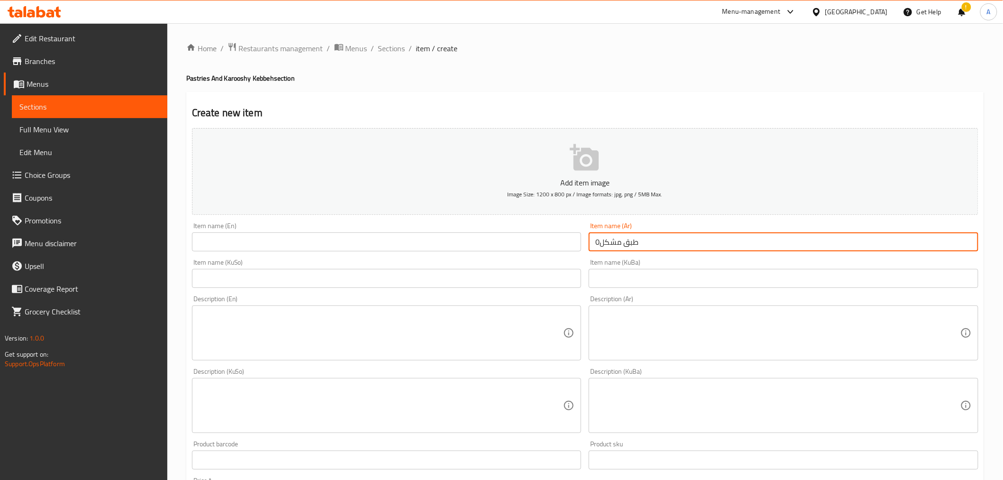
click at [596, 243] on input "طبق مشكل0" at bounding box center [784, 241] width 390 height 19
type input "طبق مشكل معجنات"
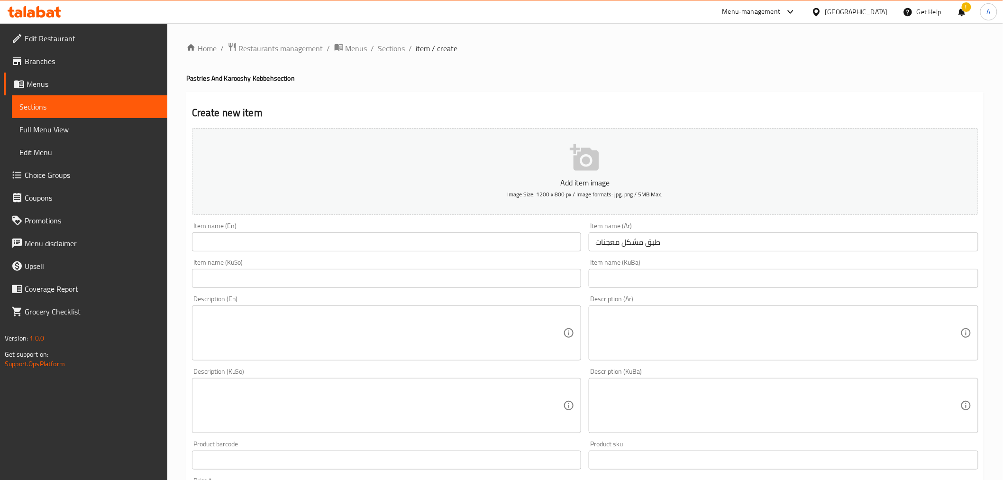
click at [292, 243] on input "text" at bounding box center [387, 241] width 390 height 19
paste input "Mixed plate 10 pcs of Mini Pizza or Laham Beajeen"
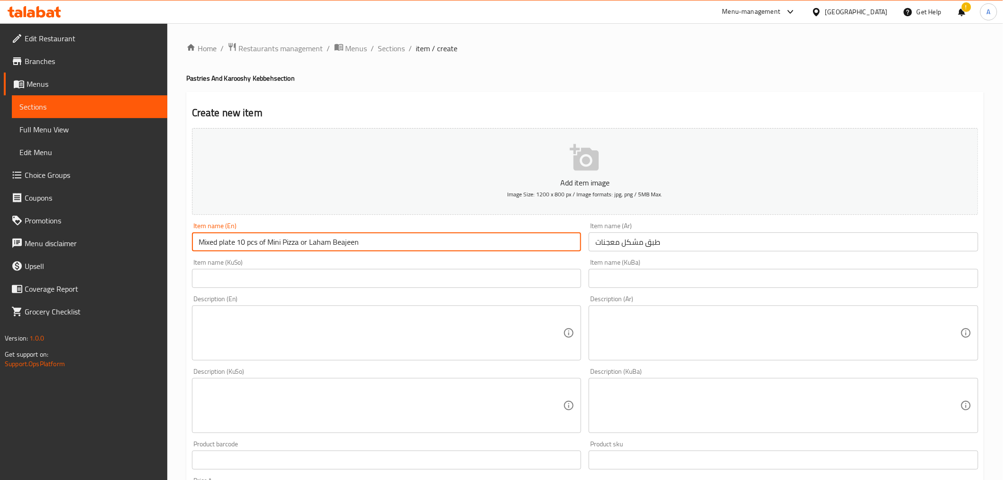
drag, startPoint x: 219, startPoint y: 241, endPoint x: 339, endPoint y: 248, distance: 120.6
click at [359, 248] on input "Mixed plate 10 pcs of Mini Pizza or Laham Beajeen" at bounding box center [387, 241] width 390 height 19
click at [263, 247] on input "Mixed plate 10 pcs of Mini Pizza or Laham Beajeen" at bounding box center [387, 241] width 390 height 19
drag, startPoint x: 239, startPoint y: 244, endPoint x: 365, endPoint y: 245, distance: 126.1
click at [365, 245] on input "Mixed plate 10 pcs of Mini Pizza or Laham Beajeen" at bounding box center [387, 241] width 390 height 19
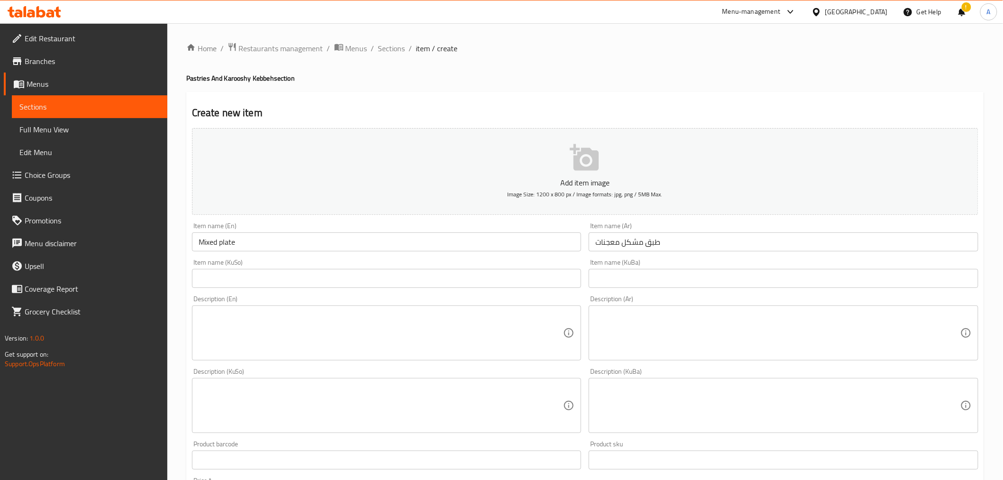
click at [196, 77] on h4 "Pastries And Karooshy Kebbeh section" at bounding box center [585, 77] width 798 height 9
copy h4 "Pastries"
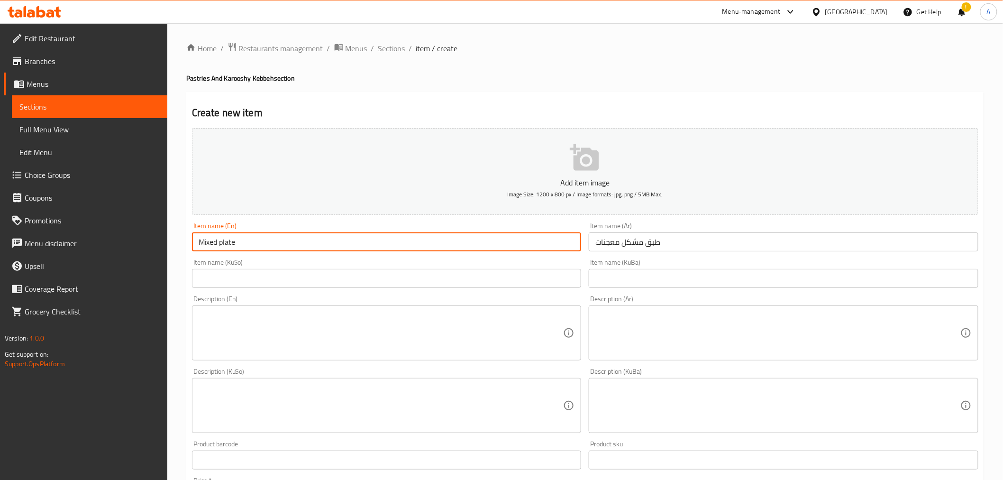
click at [278, 240] on input "Mixed plate" at bounding box center [387, 241] width 390 height 19
paste input "Pastries"
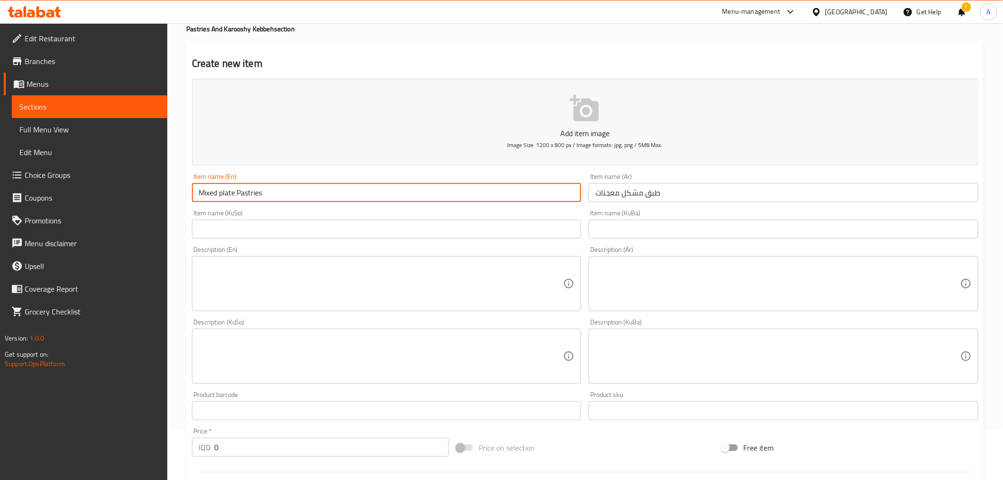
scroll to position [210, 0]
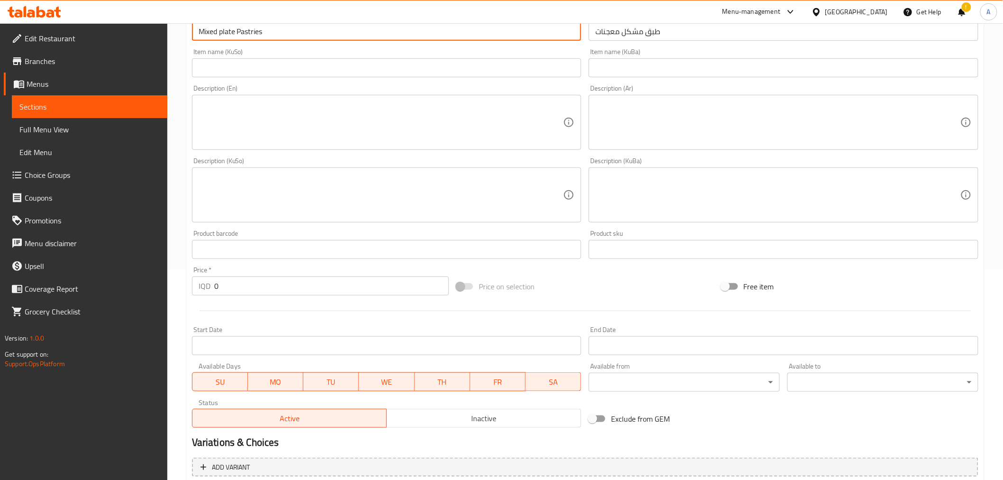
type input "Mixed plate Pastries"
click at [227, 287] on input "0" at bounding box center [331, 285] width 235 height 19
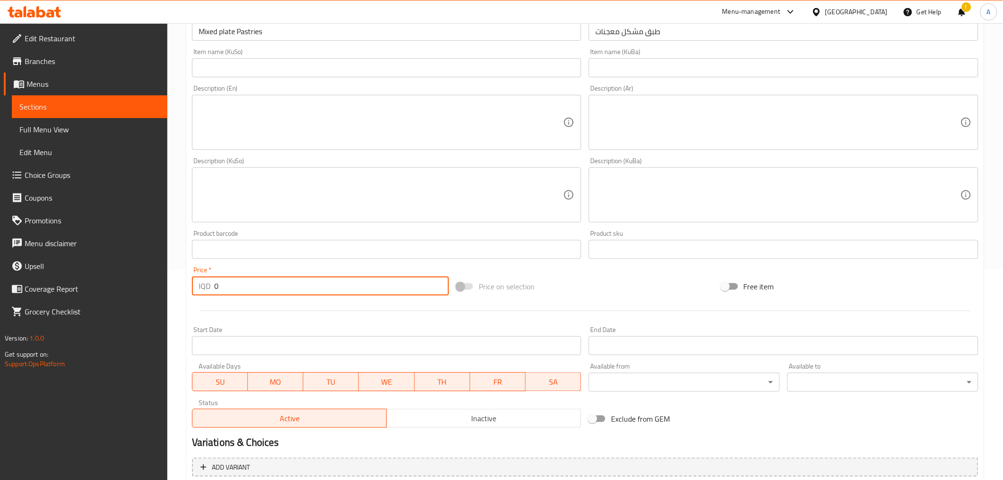
click at [227, 287] on input "0" at bounding box center [331, 285] width 235 height 19
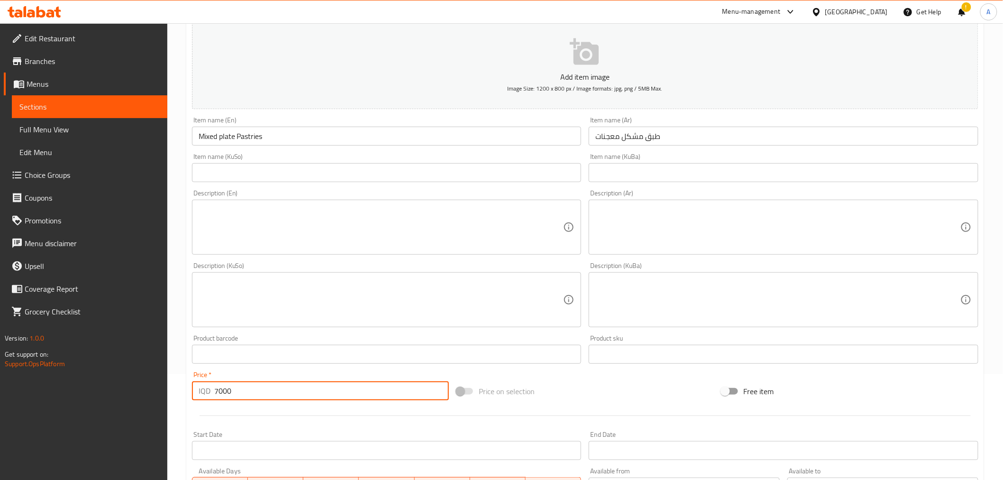
scroll to position [105, 0]
type input "7000"
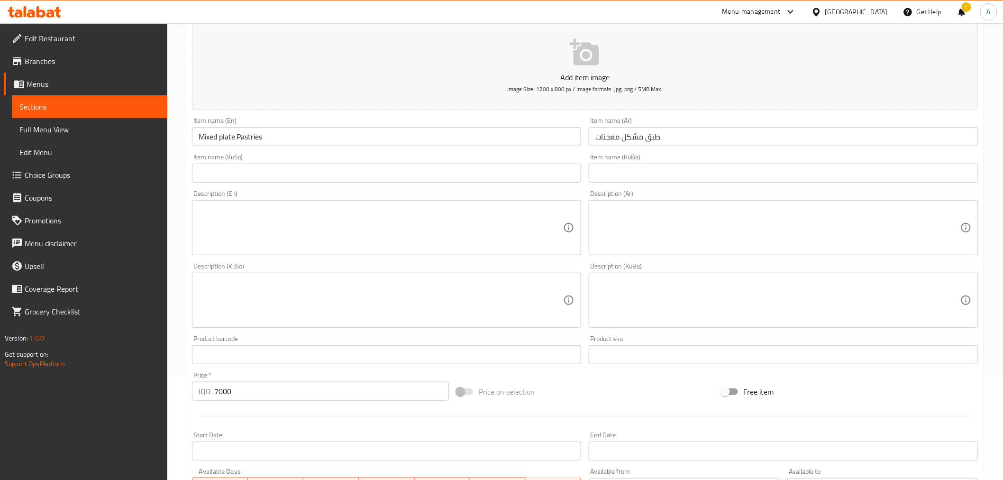
click at [636, 225] on textarea at bounding box center [777, 227] width 365 height 45
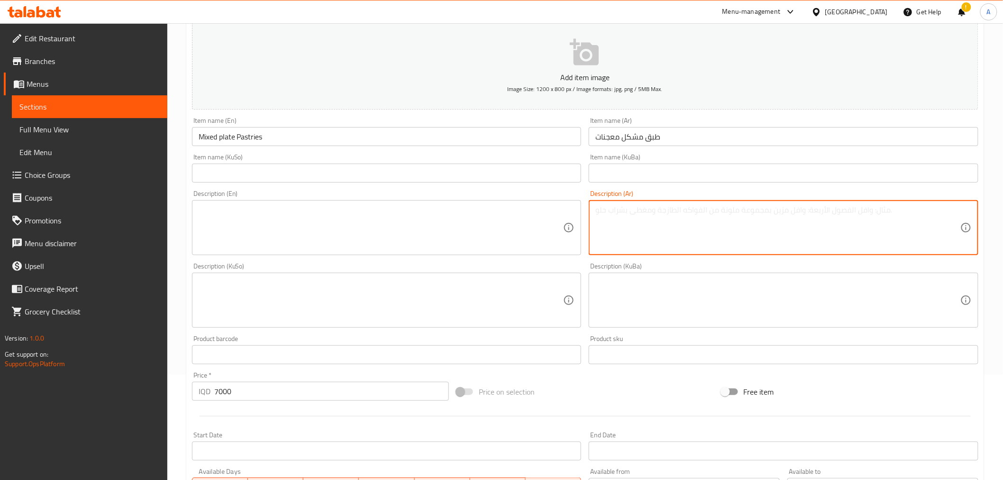
paste textarea "طبق مشكل لحم بعجين او بيتزا عدد 10"
type textarea "طبق مشكل لحم بعجين او بيتزا عدد 10"
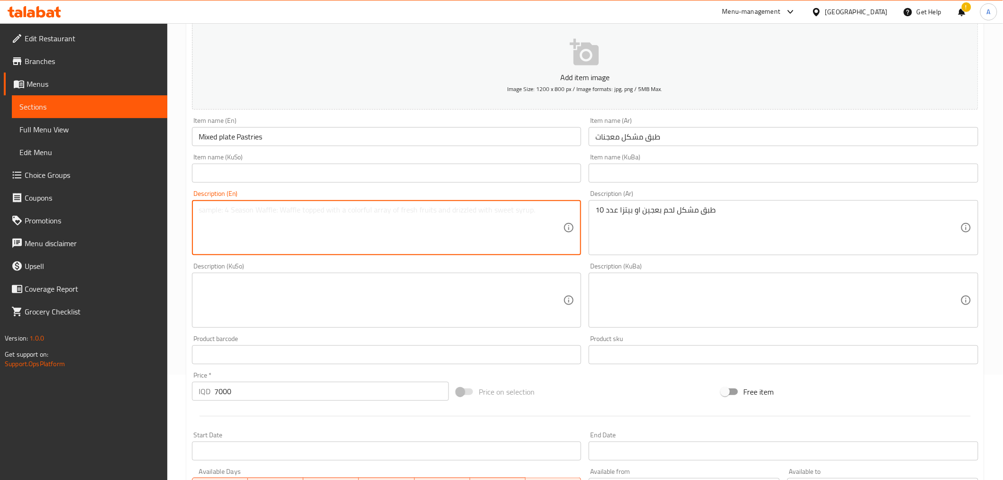
click at [403, 208] on textarea at bounding box center [381, 227] width 365 height 45
paste textarea "Mixed plate 10 pcs of Mini Pizza or Laham Beajeen"
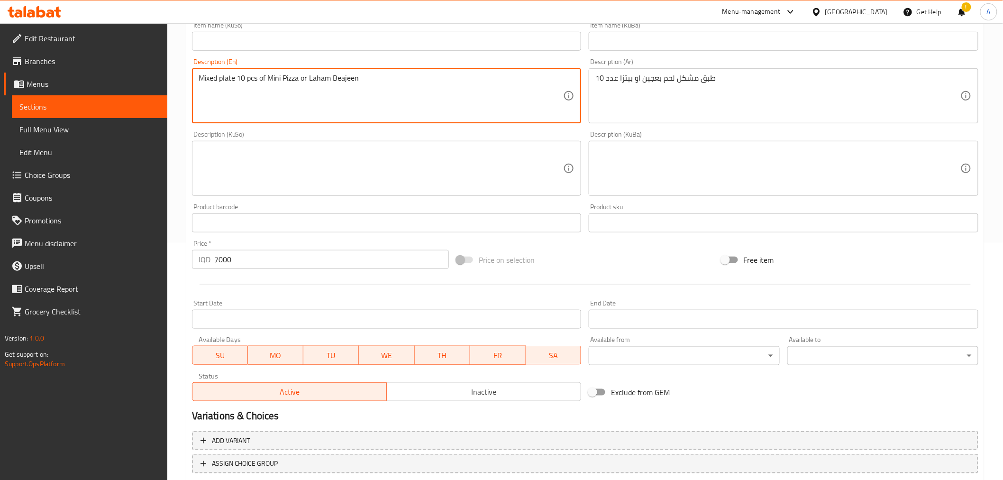
scroll to position [263, 0]
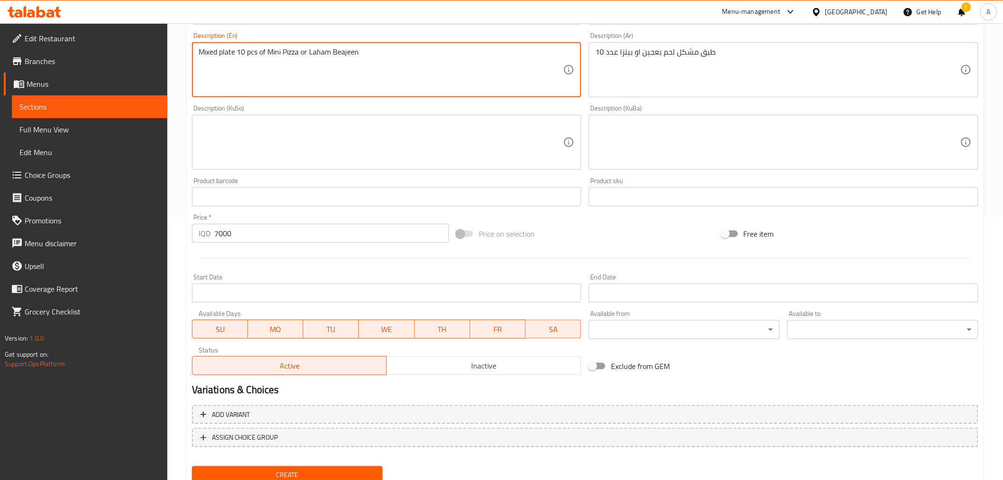
type textarea "Mixed plate 10 pcs of Mini Pizza or Laham Beajeen"
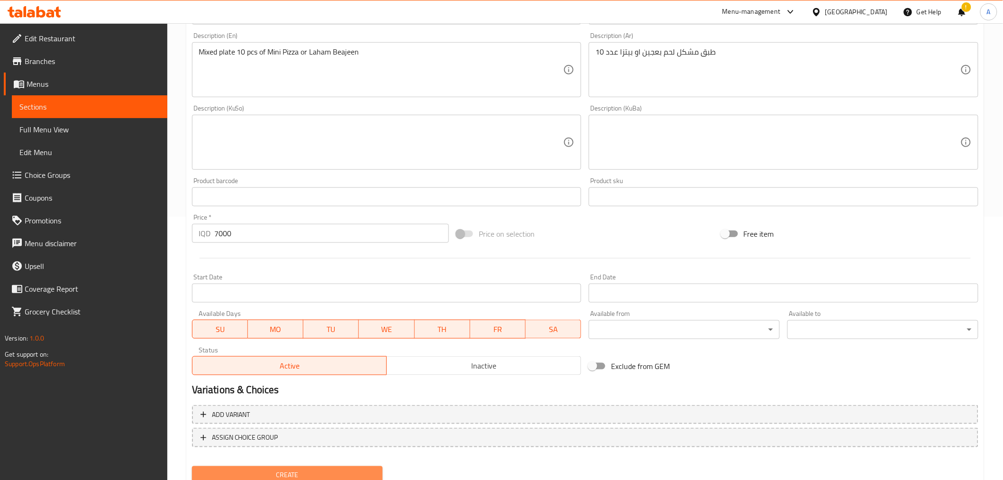
click at [245, 469] on span "Create" at bounding box center [288, 475] width 176 height 12
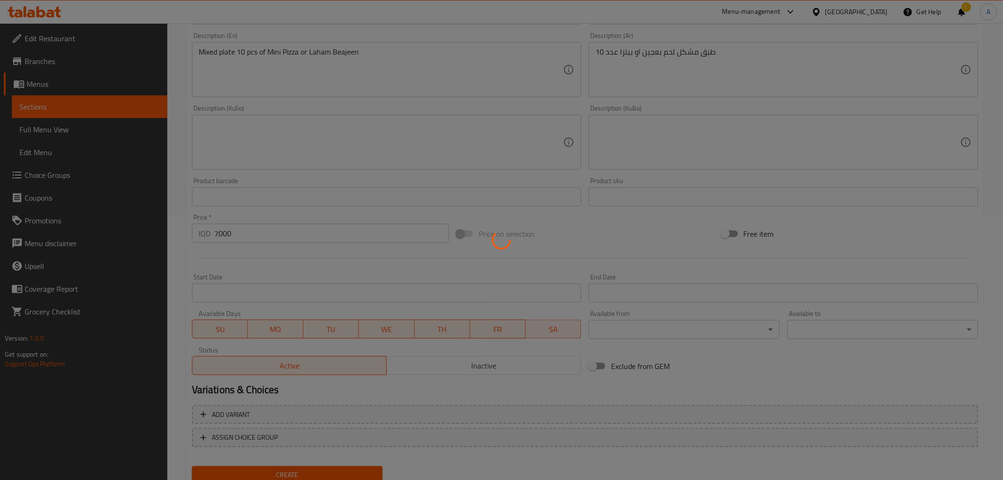
type input "0"
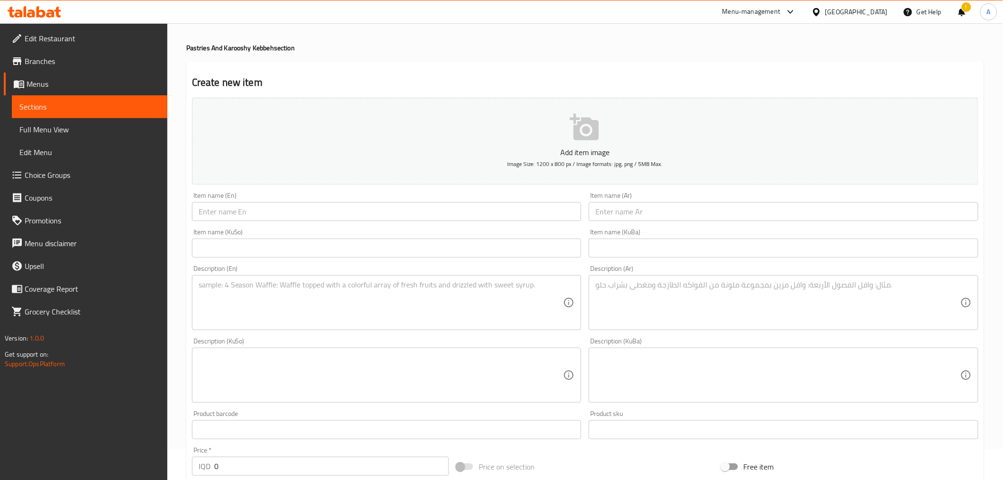
scroll to position [0, 0]
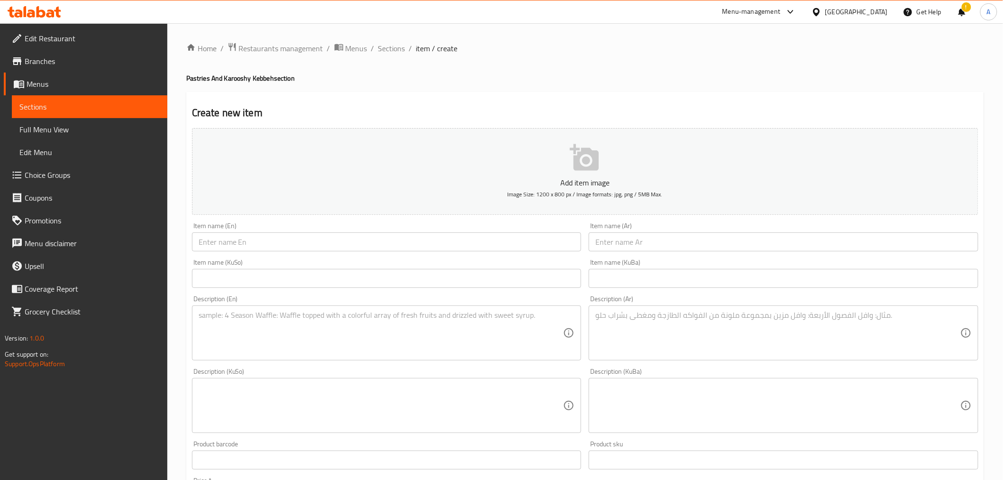
click at [261, 248] on input "text" at bounding box center [387, 241] width 390 height 19
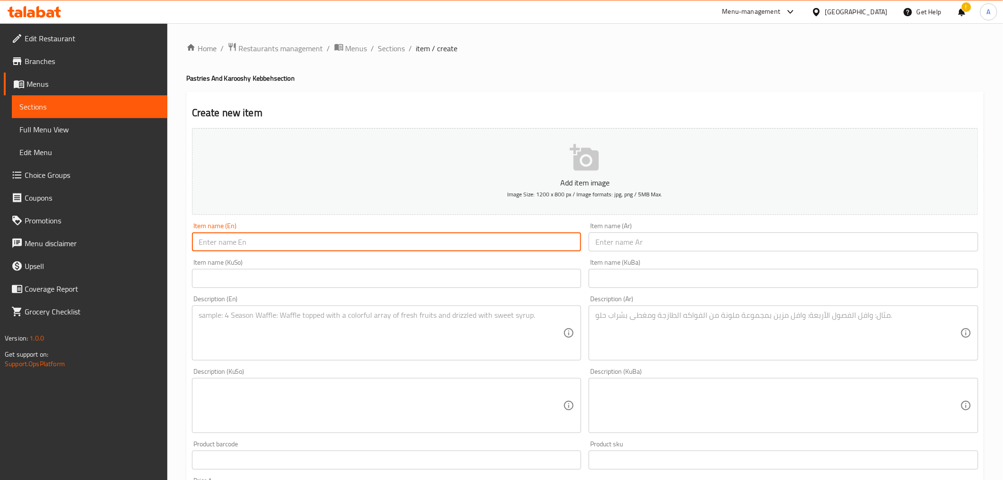
paste input "Mixed plate Frozen 15 Pcs Kubaa ( Hala or Potato or Burgool)"
click at [261, 244] on input "Mixed plate Frozen 15 Pcs Kubaa ( Hala or Potato or Burgool)" at bounding box center [387, 241] width 390 height 19
drag, startPoint x: 259, startPoint y: 240, endPoint x: 429, endPoint y: 249, distance: 169.9
click at [429, 249] on input "Mixed plate Frozen 15 Pcs Kubaa ( Hala or Potato or Burgool)" at bounding box center [387, 241] width 390 height 19
type input "Mixed plate Frozen"
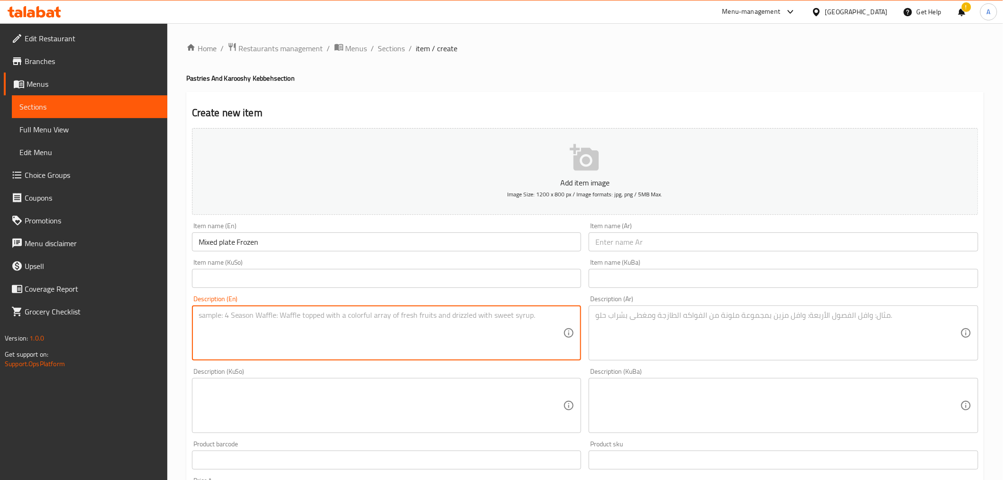
click at [278, 311] on textarea at bounding box center [381, 332] width 365 height 45
paste textarea "15 Pcs Kubaa ( Hala or Potato or Burgool)"
click at [258, 317] on textarea "15 Pcs Kubaa ( Hala or Potato or Burgool)" at bounding box center [381, 332] width 365 height 45
click at [261, 318] on textarea "15 Pcs Kubaa ( Hala or Potato or Burgool)" at bounding box center [381, 332] width 365 height 45
click at [245, 318] on textarea "15 Pcs Kubaa ( Halab or Potato or Burgool)" at bounding box center [381, 332] width 365 height 45
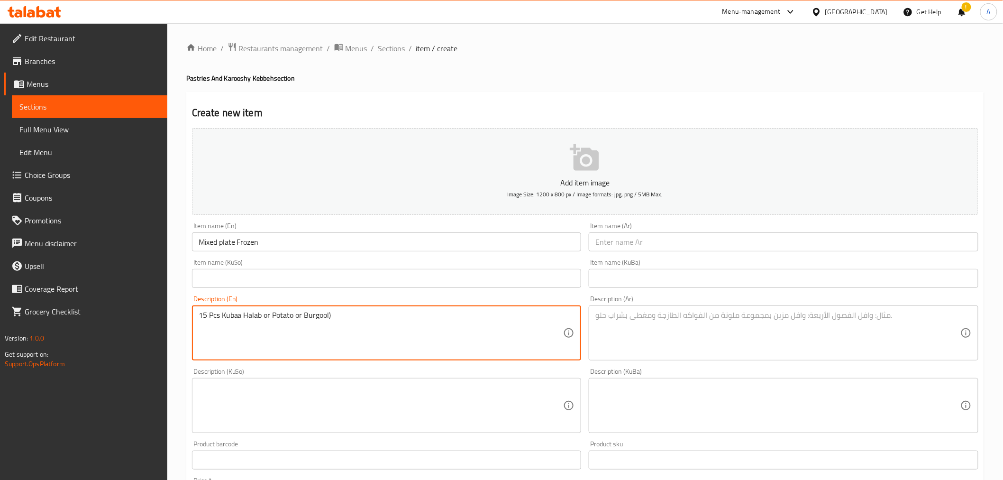
click at [328, 314] on textarea "15 Pcs Kubaa Halab or Potato or Burgool)" at bounding box center [381, 332] width 365 height 45
click at [348, 323] on textarea "15 Pcs Kubaa Halab or Potato or Burgool)" at bounding box center [381, 332] width 365 height 45
click at [225, 330] on textarea "15 Pcs Kubaa Halab or Potato or Burgool" at bounding box center [381, 332] width 365 height 45
click at [264, 316] on textarea "15 Pcs Kubaa Halab or Potato or Burgool" at bounding box center [381, 332] width 365 height 45
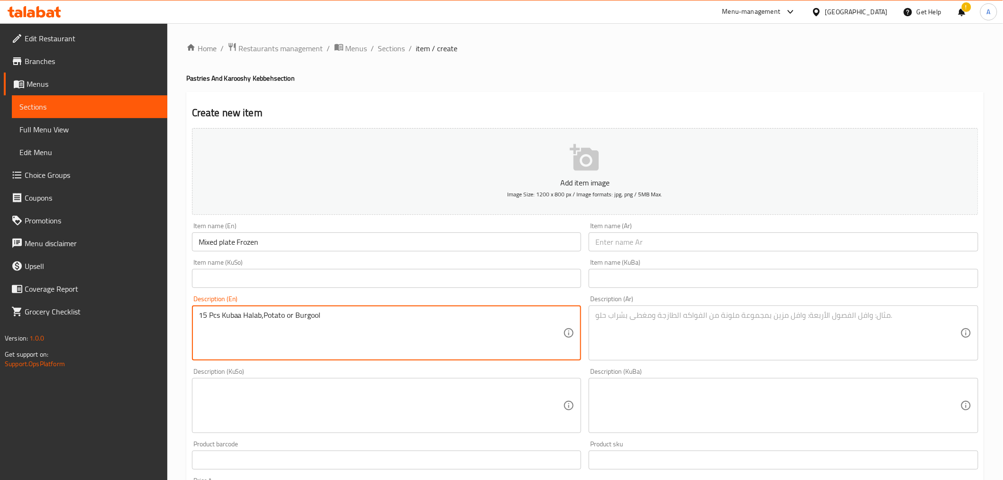
click at [288, 316] on textarea "15 Pcs Kubaa Halab,Potato or Burgool" at bounding box center [381, 332] width 365 height 45
type textarea "15 Pcs Kubaa Halab,Potato and Burgool"
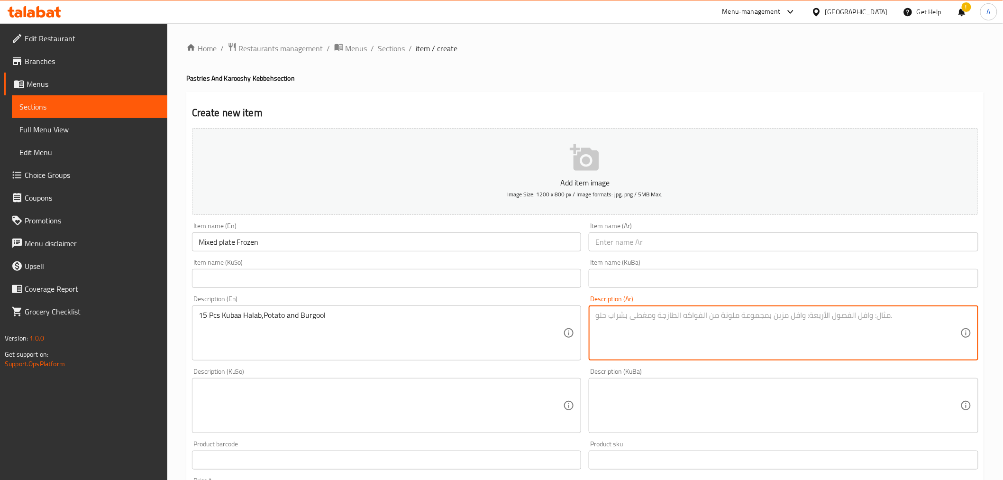
click at [678, 317] on textarea at bounding box center [777, 332] width 365 height 45
paste textarea "مشكل عدد 15 كبب جامدة ( حلب او بتيته جاب او برغل )"
drag, startPoint x: 713, startPoint y: 316, endPoint x: 679, endPoint y: 316, distance: 34.6
click at [679, 316] on textarea "مشكل عدد 15 كبب جامدة ( حلب او بتيته جاب او برغل )" at bounding box center [777, 332] width 365 height 45
type textarea "مشكل عدد 15 كبب جامدة ( حلب او بتيته جاب او برغل )"
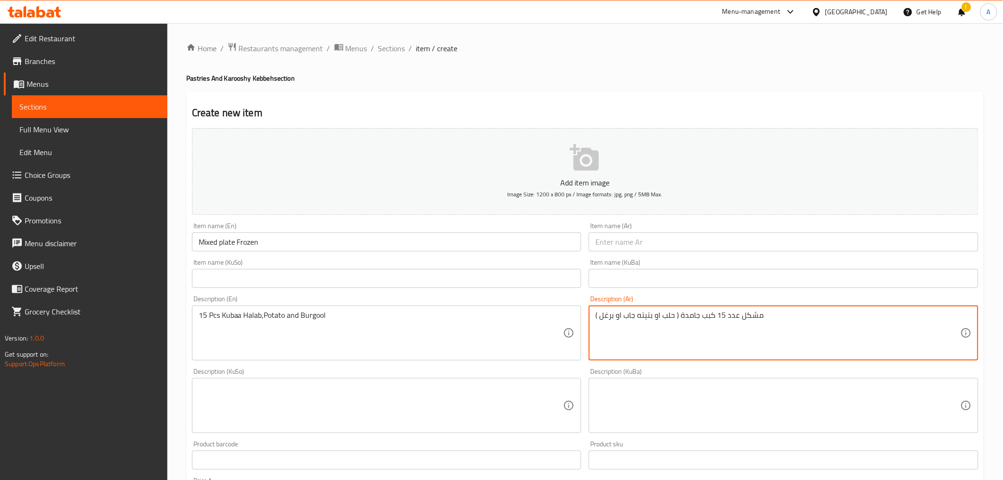
click at [630, 234] on input "text" at bounding box center [784, 241] width 390 height 19
paste input "كبب جامدة"
click at [656, 327] on textarea "مشكل عدد 15 كبب جامدة ( حلب او بتيته جاب او برغل )" at bounding box center [777, 332] width 365 height 45
click at [737, 327] on textarea "مشكل عدد 15 كبب جامدة ( حلب او بتيته جاب او برغل )" at bounding box center [777, 332] width 365 height 45
click at [607, 243] on input "كبب جامدة" at bounding box center [784, 241] width 390 height 19
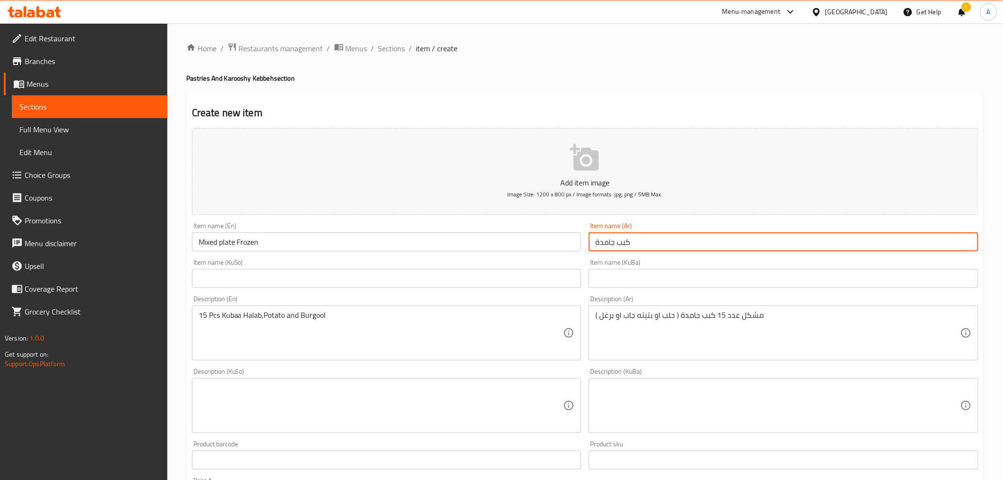
click at [652, 244] on input "كبب جامدة" at bounding box center [784, 241] width 390 height 19
type input "كبب جامدة مشكل"
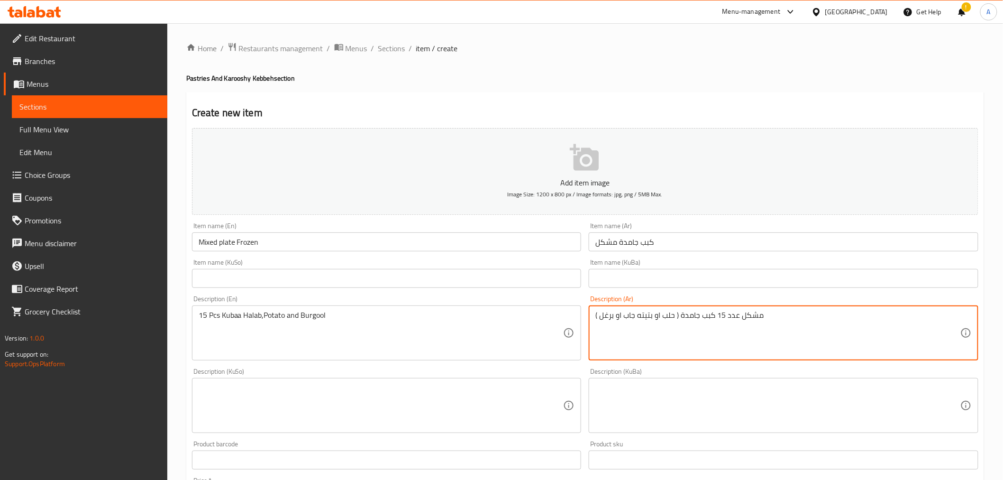
drag, startPoint x: 681, startPoint y: 318, endPoint x: 673, endPoint y: 317, distance: 7.7
click at [673, 317] on textarea "مشكل عدد 15 كبب جامدة ( حلب او بتيته جاب او برغل )" at bounding box center [777, 332] width 365 height 45
click at [653, 317] on textarea "مشكل عدد 15 كبب جامدة حلب او بتيته جاب او برغل )" at bounding box center [777, 332] width 365 height 45
drag, startPoint x: 754, startPoint y: 315, endPoint x: 760, endPoint y: 315, distance: 6.2
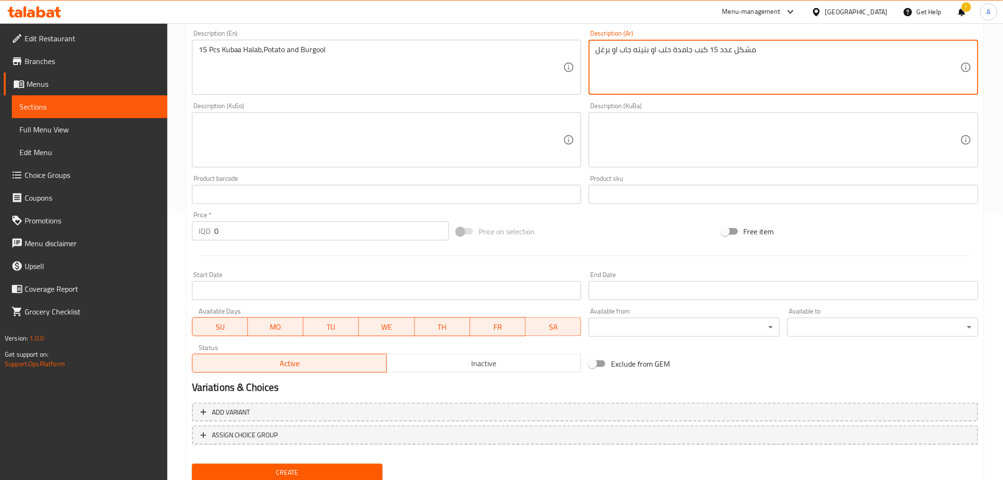
scroll to position [297, 0]
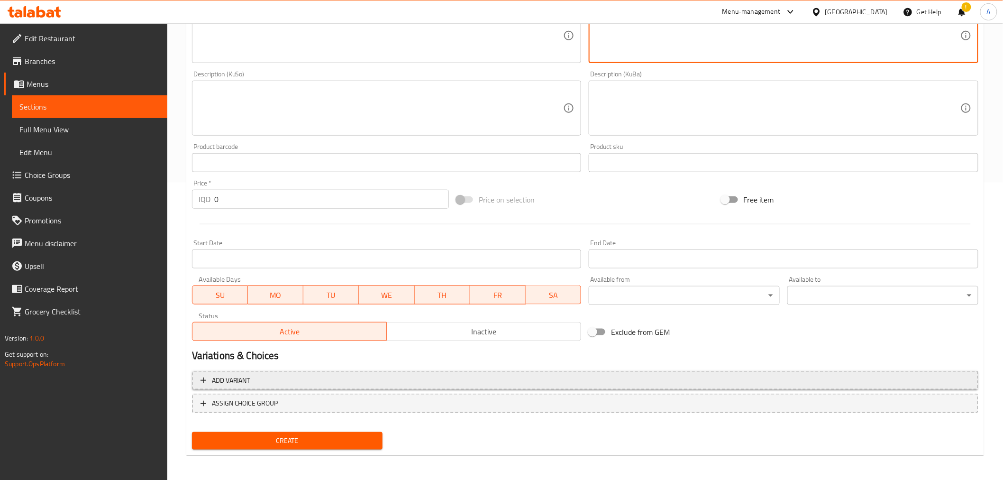
type textarea "مشكل عدد 15 كبب جامدة حلب او بتيته جاب او برغل"
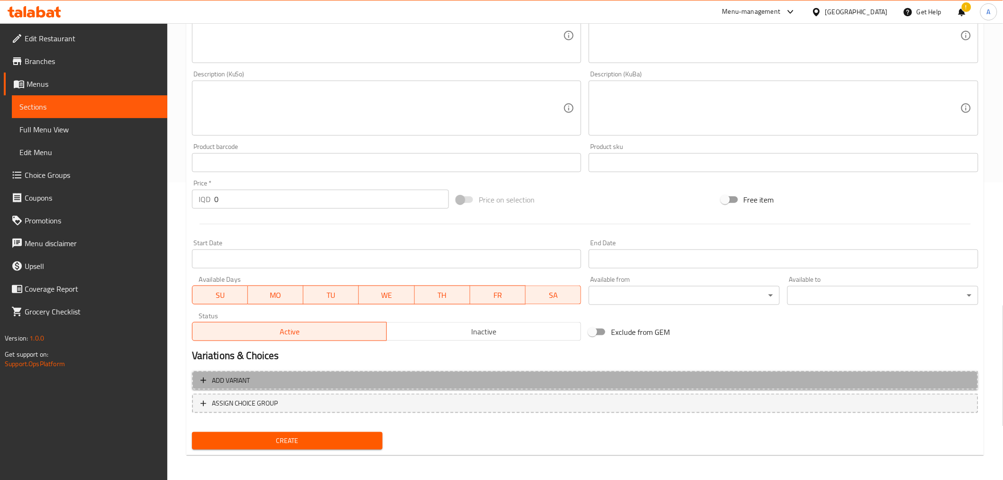
click at [454, 371] on button "Add variant" at bounding box center [585, 380] width 786 height 19
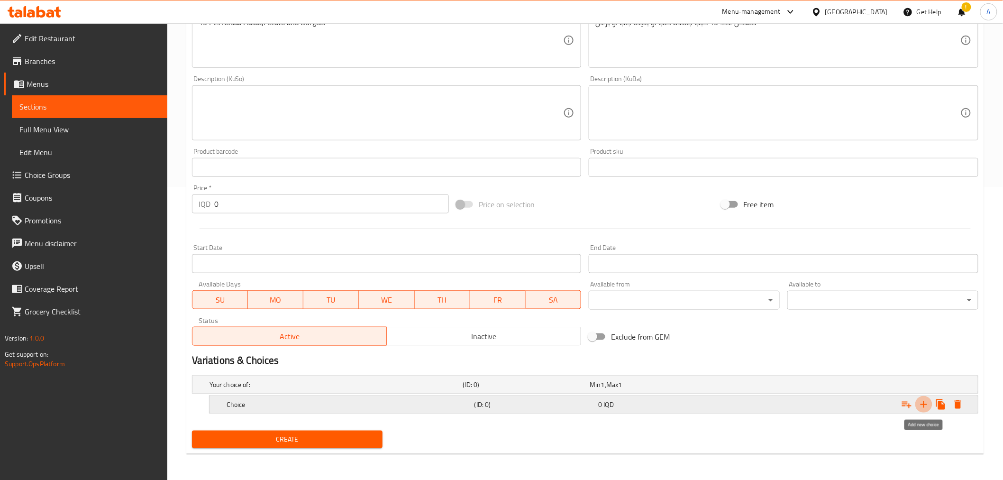
click at [922, 401] on icon "Expand" at bounding box center [923, 404] width 11 height 11
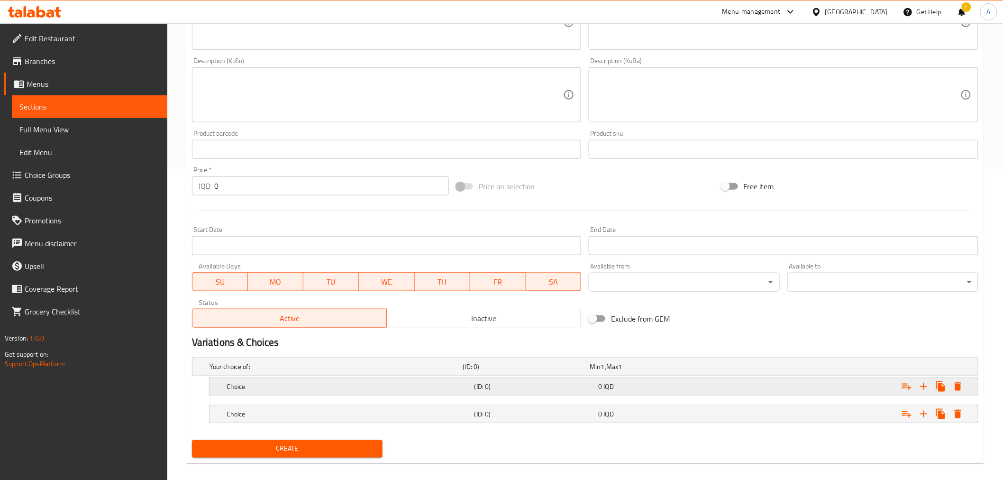
scroll to position [320, 0]
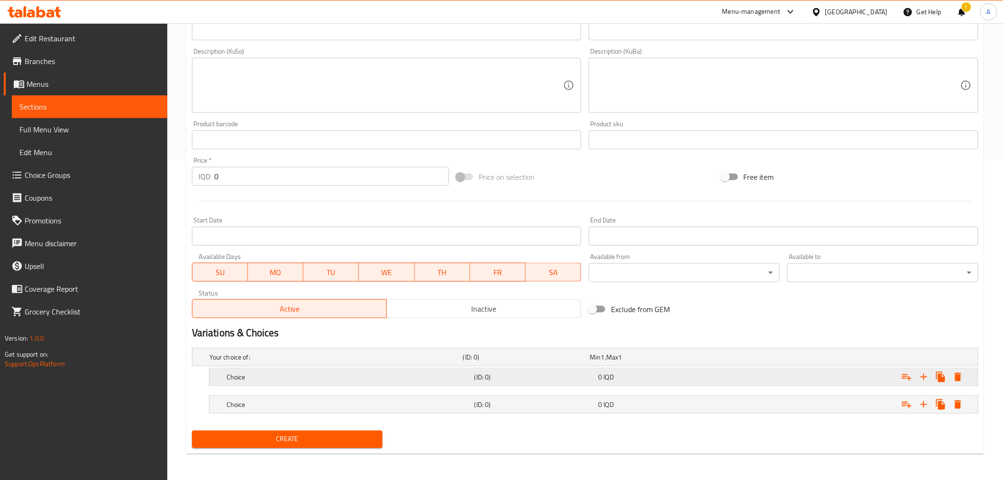
click at [257, 375] on h5 "Choice" at bounding box center [349, 376] width 244 height 9
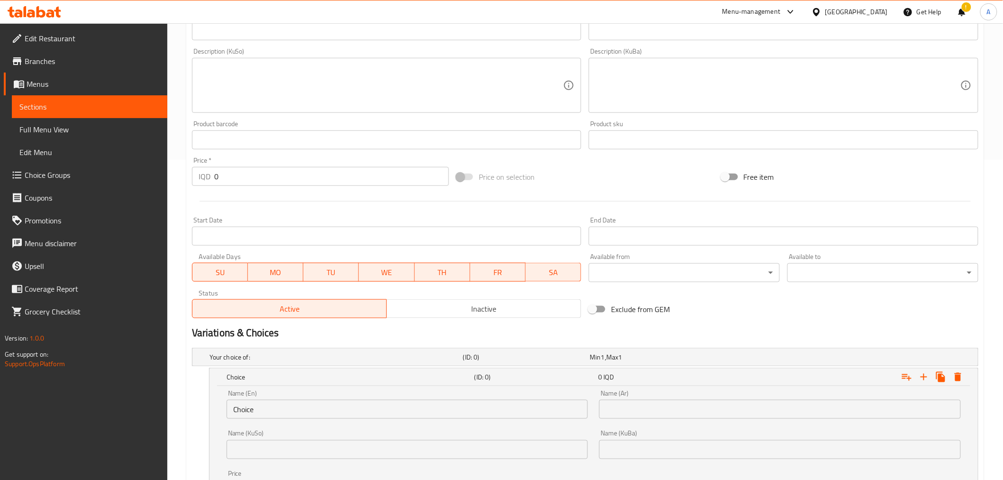
click at [288, 411] on input "Choice" at bounding box center [408, 409] width 362 height 19
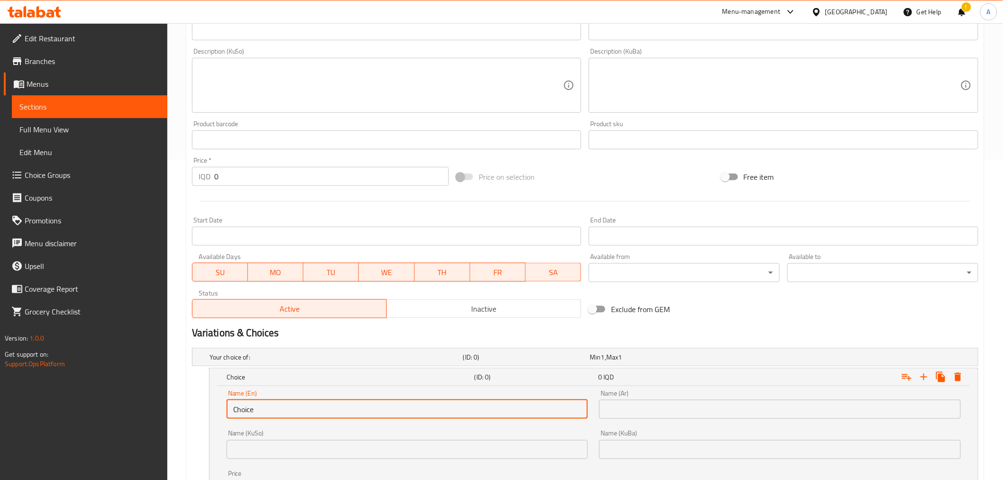
click at [288, 411] on input "Choice" at bounding box center [408, 409] width 362 height 19
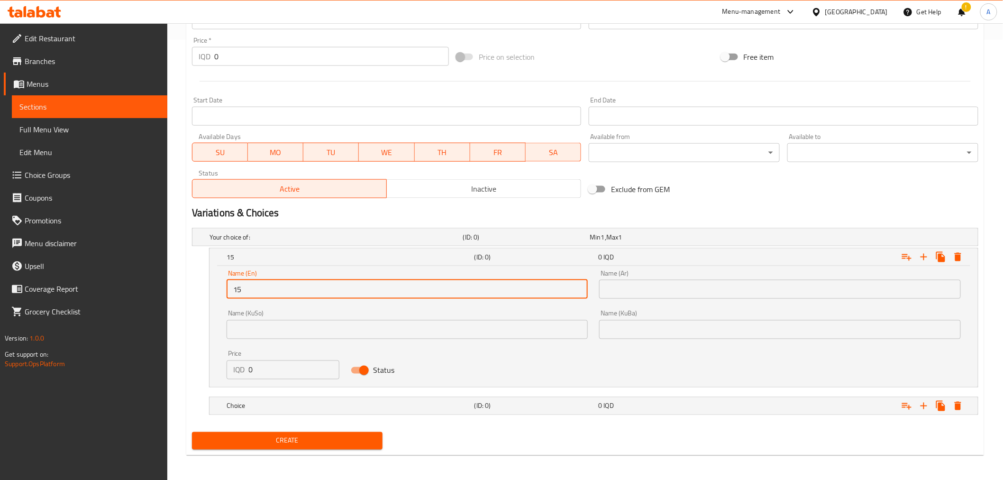
scroll to position [441, 0]
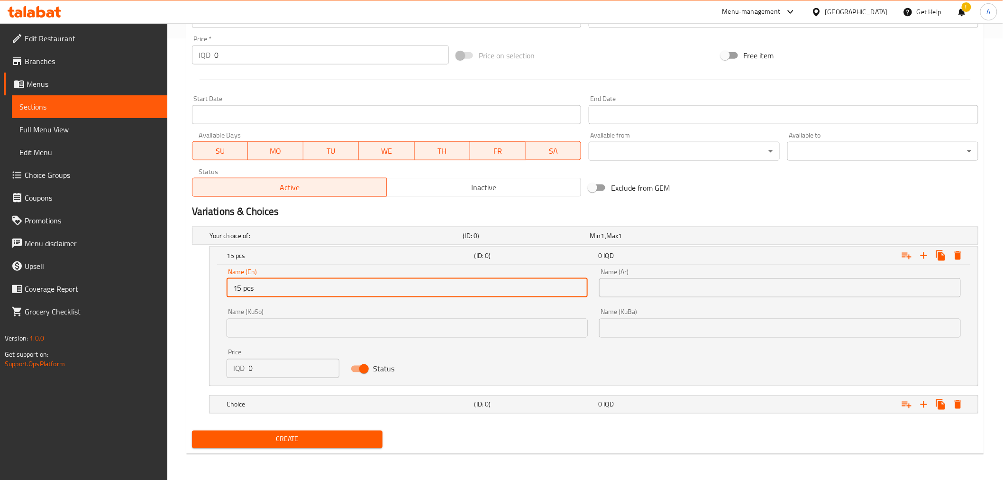
type input "15 pcs"
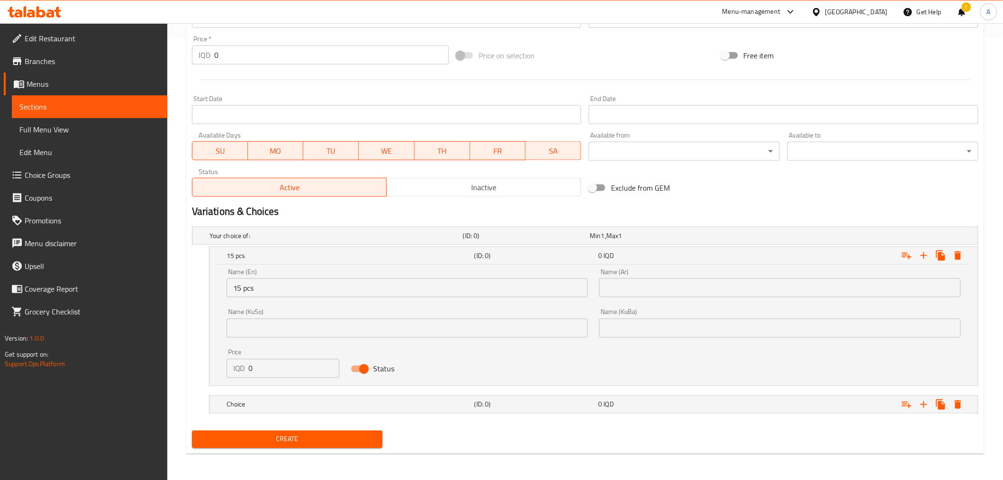
click at [760, 277] on div "Name (Ar) Name (Ar)" at bounding box center [780, 282] width 362 height 29
click at [738, 283] on input "text" at bounding box center [780, 287] width 362 height 19
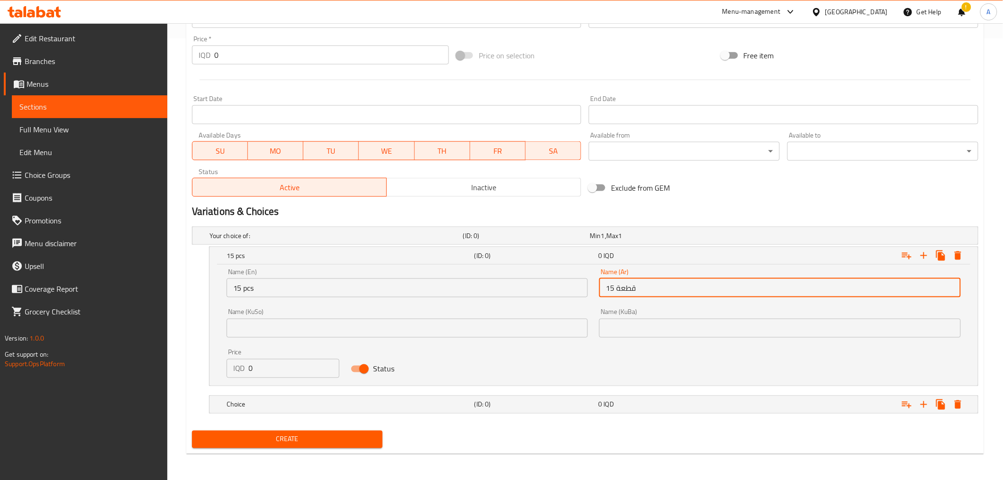
type input "15 قطعة"
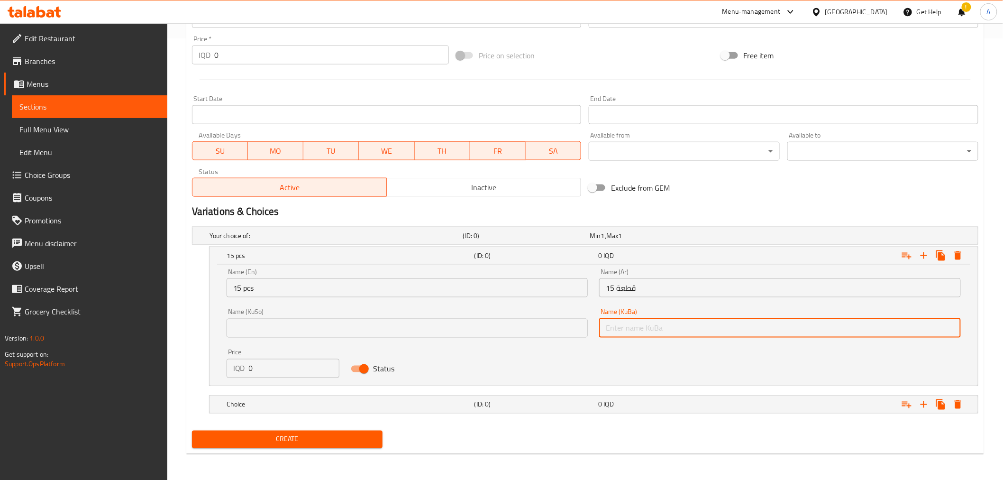
click at [704, 318] on input "text" at bounding box center [780, 327] width 362 height 19
paste input "15 قطعة"
type input "15 قطعة"
click at [541, 334] on input "text" at bounding box center [408, 327] width 362 height 19
paste input "15 قطعة"
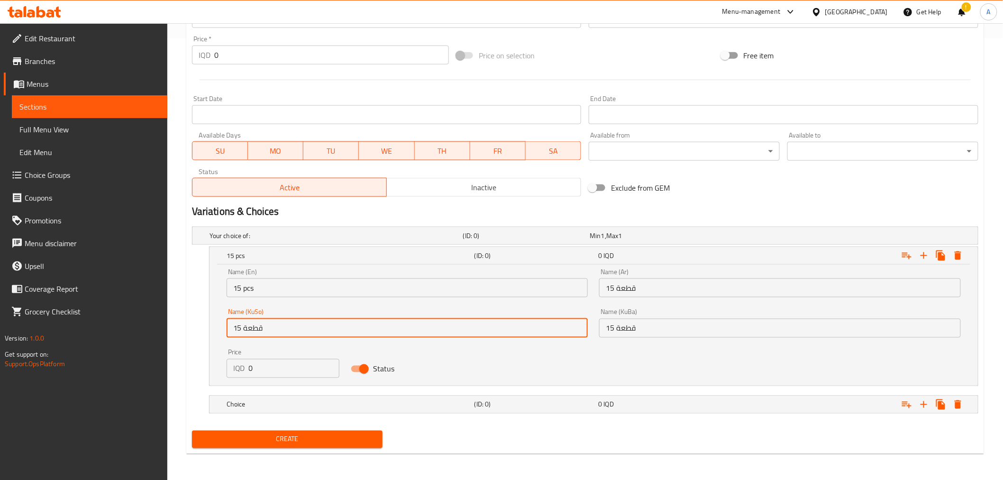
type input "15 قطعة"
click at [298, 357] on div "Price IQD 0 Price" at bounding box center [283, 363] width 113 height 29
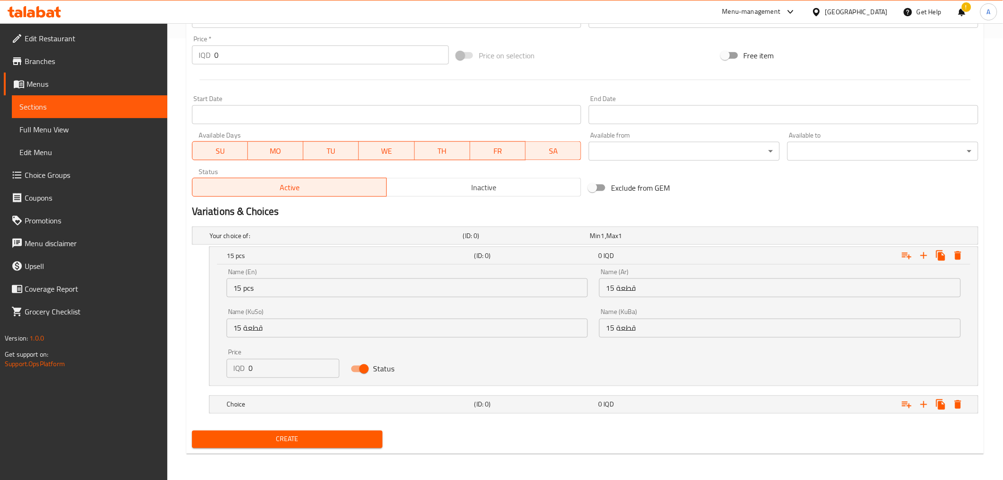
click at [298, 357] on div "Price IQD 0 Price" at bounding box center [283, 363] width 113 height 29
click at [267, 375] on input "0" at bounding box center [294, 368] width 91 height 19
type input "15000"
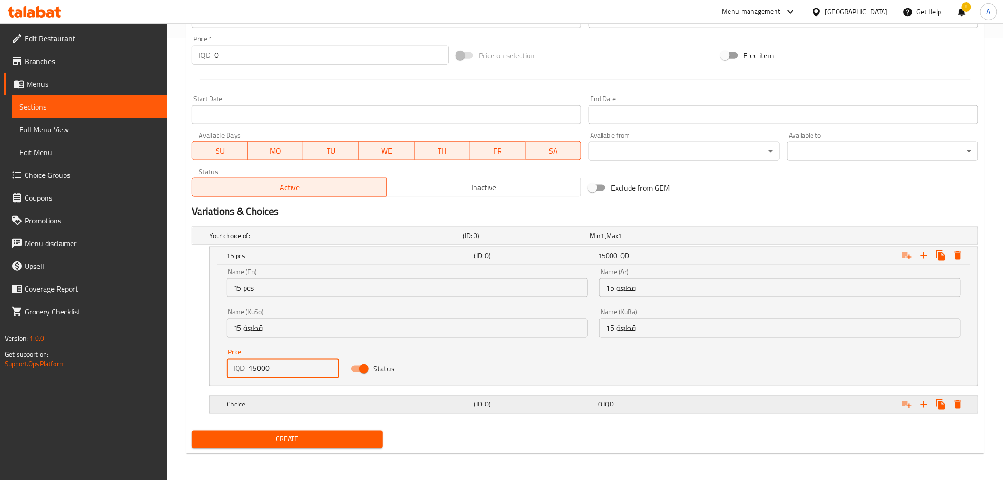
click at [319, 403] on h5 "Choice" at bounding box center [349, 404] width 244 height 9
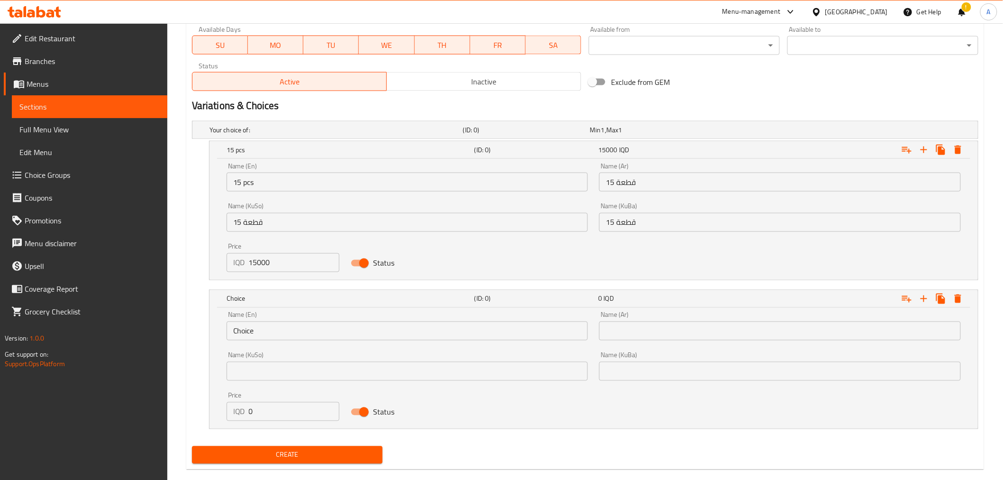
scroll to position [563, 0]
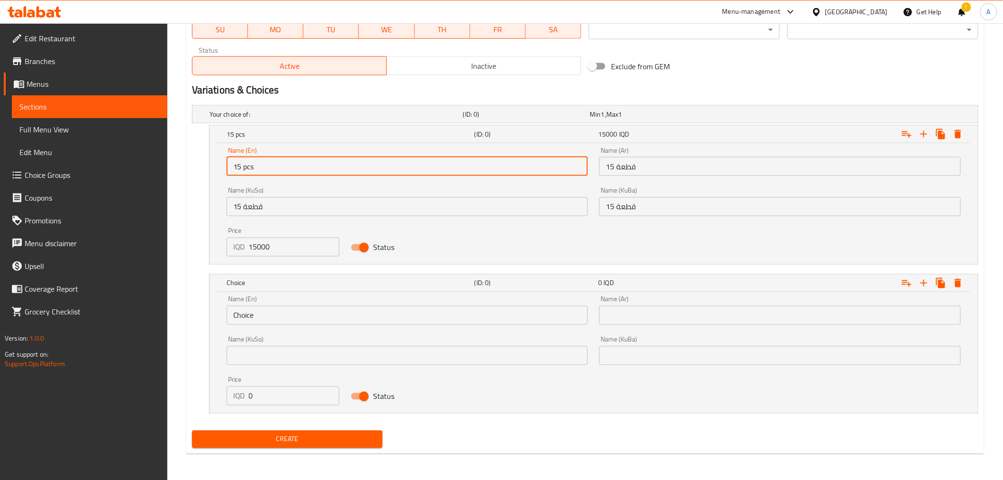
click at [254, 168] on input "15 pcs" at bounding box center [408, 166] width 362 height 19
click at [258, 322] on input "Choice" at bounding box center [408, 315] width 362 height 19
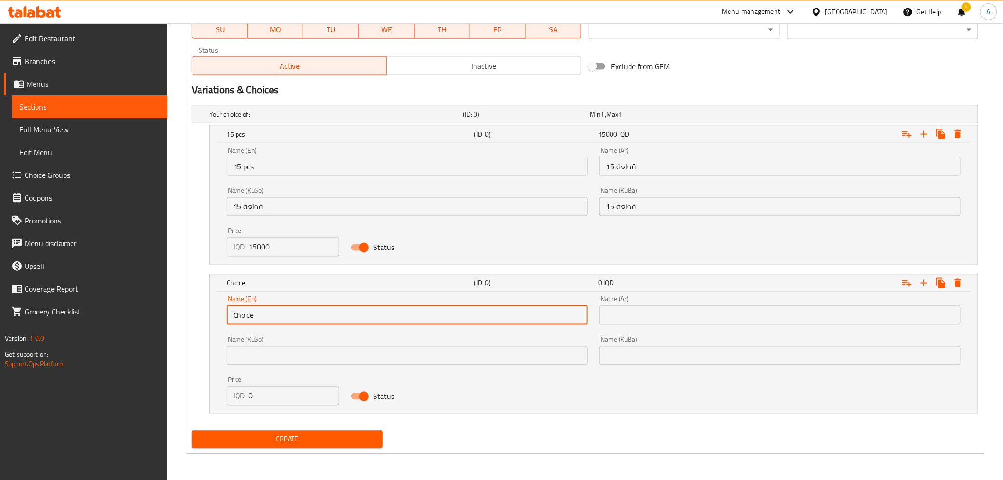
click at [258, 322] on input "Choice" at bounding box center [408, 315] width 362 height 19
paste input "15 pcs"
click at [239, 317] on input "15 pcs" at bounding box center [408, 315] width 362 height 19
type input "10 pcs"
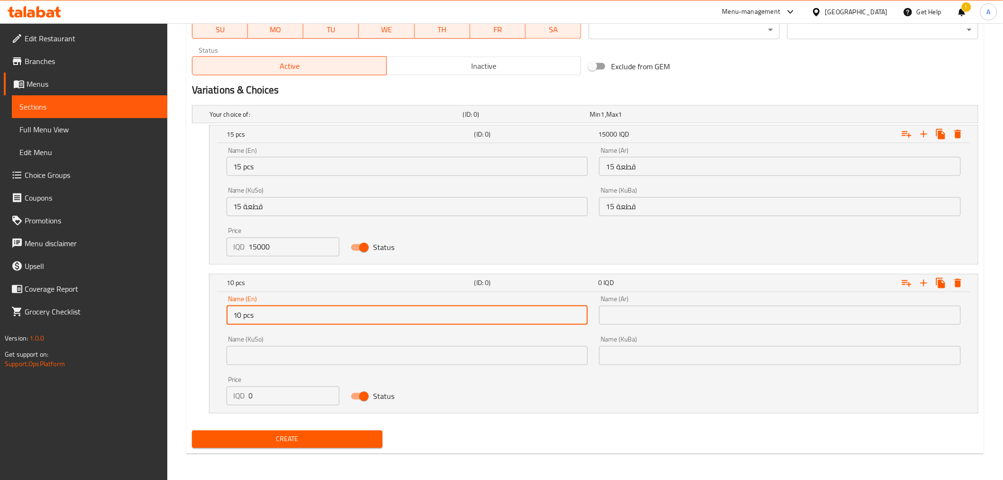
click at [637, 167] on input "15 قطعة" at bounding box center [780, 166] width 362 height 19
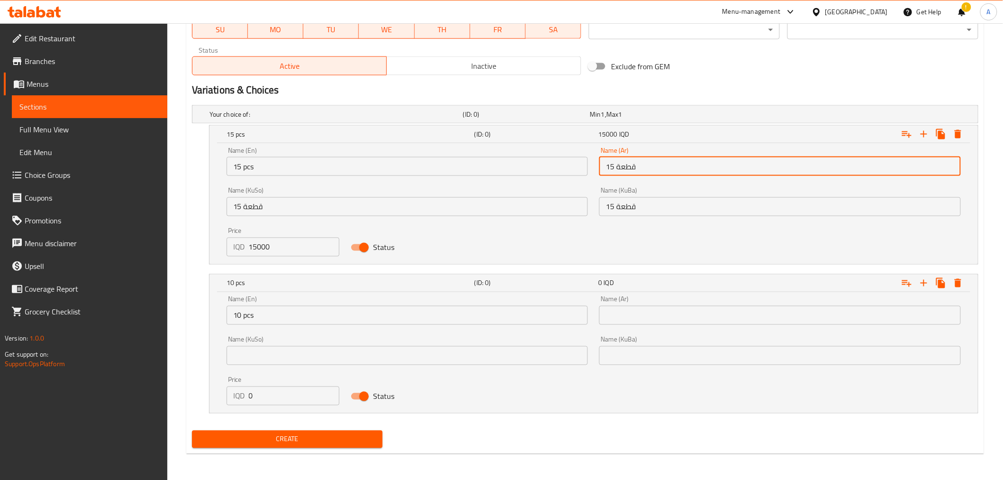
click at [637, 167] on input "15 قطعة" at bounding box center [780, 166] width 362 height 19
click at [641, 310] on input "text" at bounding box center [780, 315] width 362 height 19
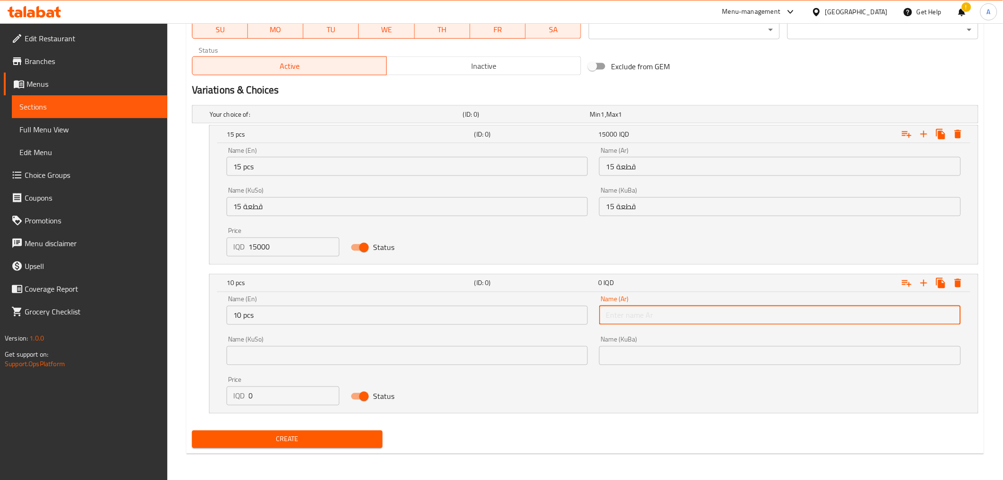
paste input "15 قطعة"
click at [632, 357] on input "text" at bounding box center [780, 355] width 362 height 19
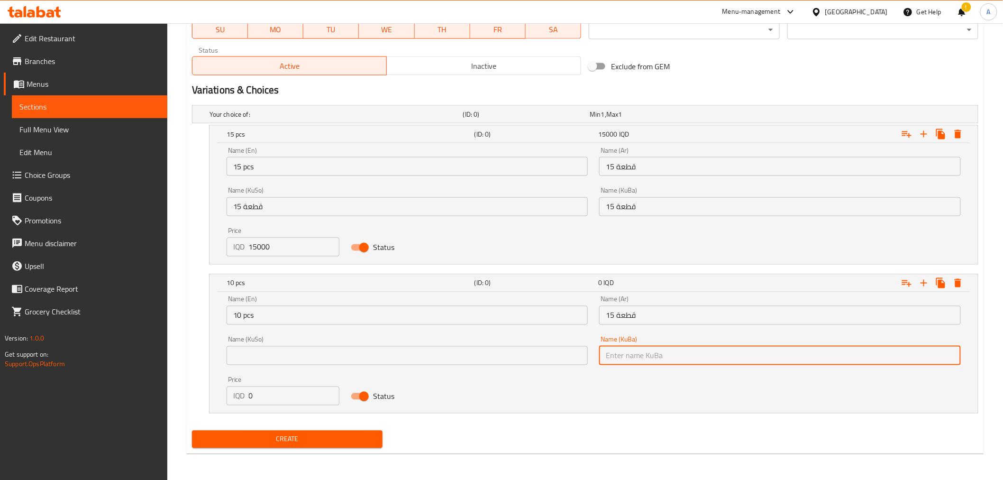
click at [602, 315] on input "15 قطعة" at bounding box center [780, 315] width 362 height 19
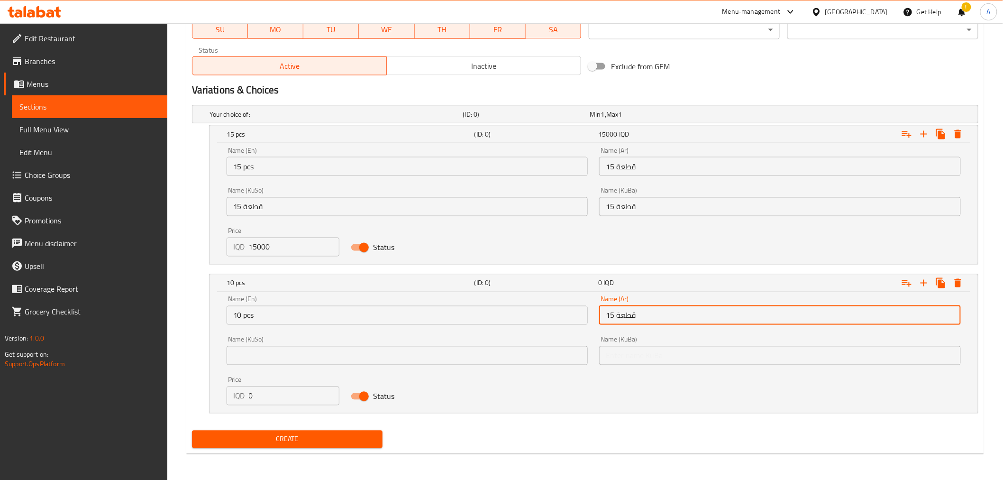
click at [613, 316] on input "15 قطعة" at bounding box center [780, 315] width 362 height 19
type input "10 قطعة"
click at [645, 356] on input "text" at bounding box center [780, 355] width 362 height 19
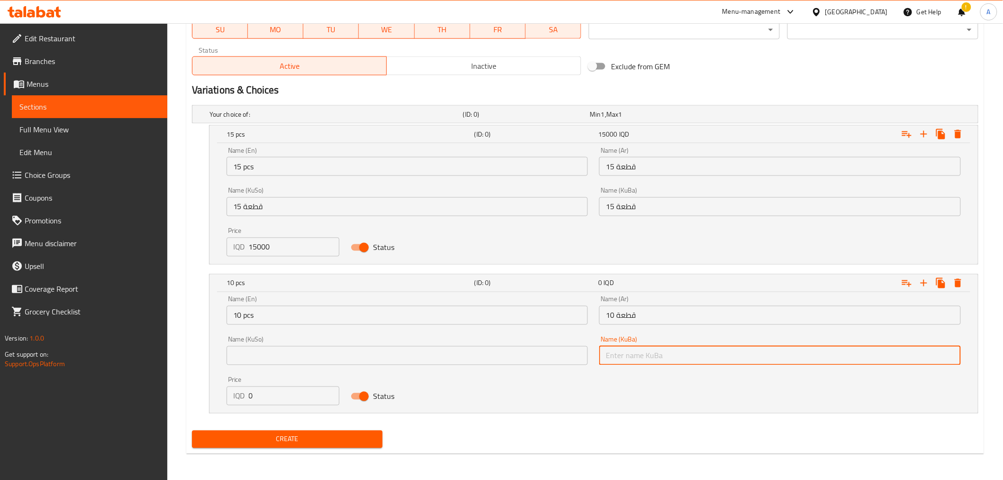
paste input "10 قطعة"
type input "10 قطعة"
click at [549, 363] on input "text" at bounding box center [408, 355] width 362 height 19
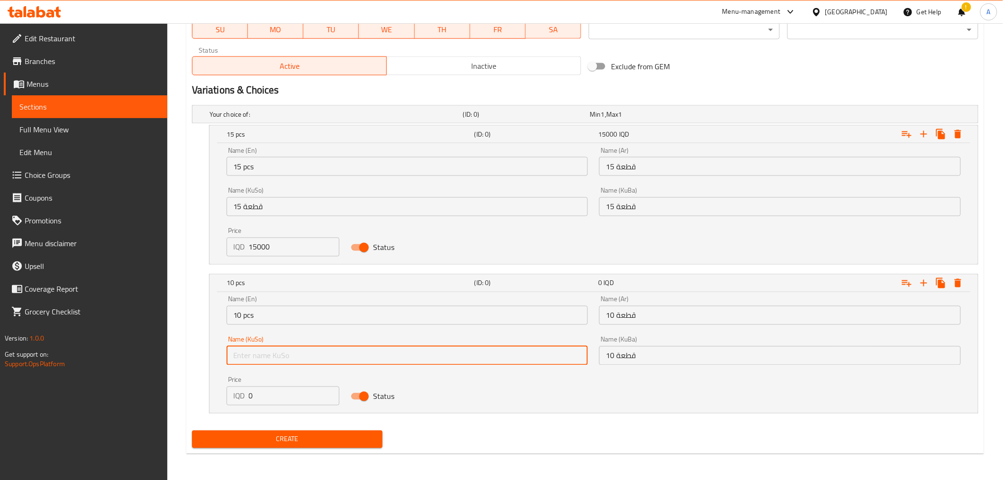
paste input "10 قطعة"
type input "10 قطعة"
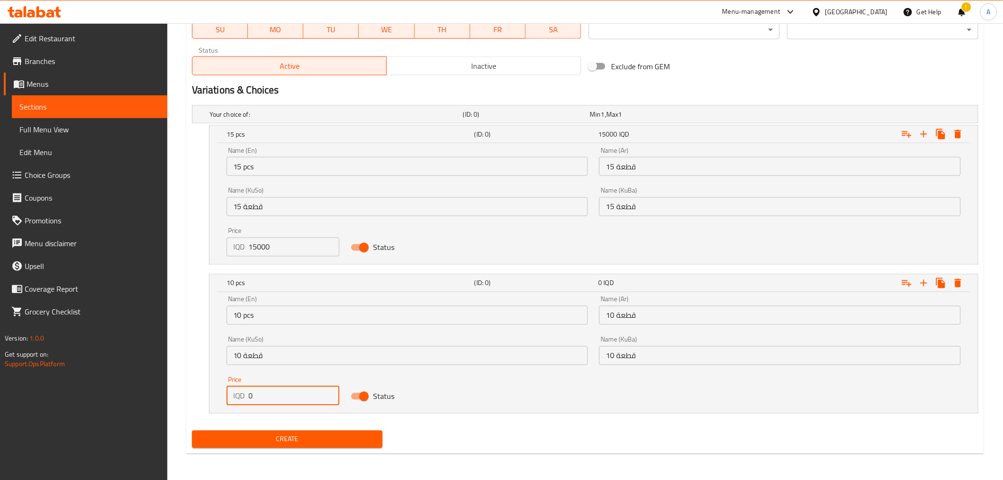
click at [285, 397] on input "0" at bounding box center [294, 395] width 91 height 19
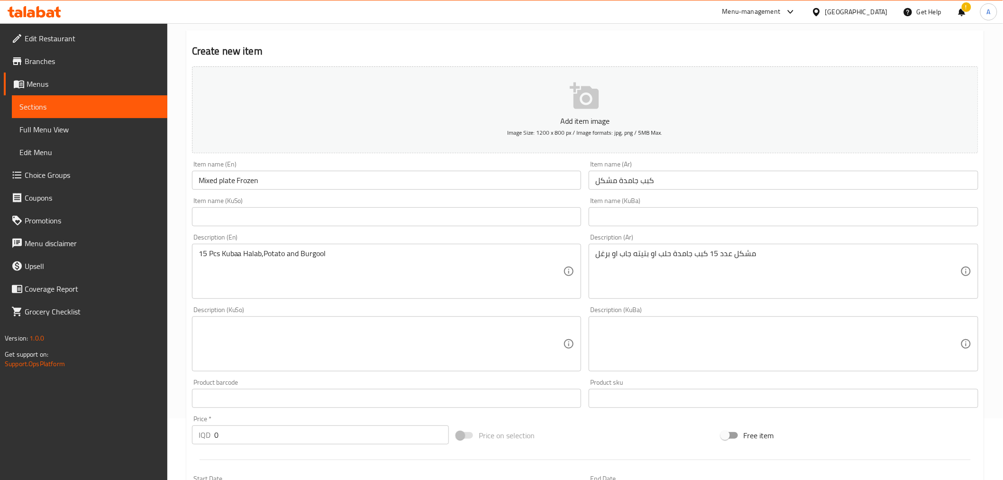
scroll to position [0, 0]
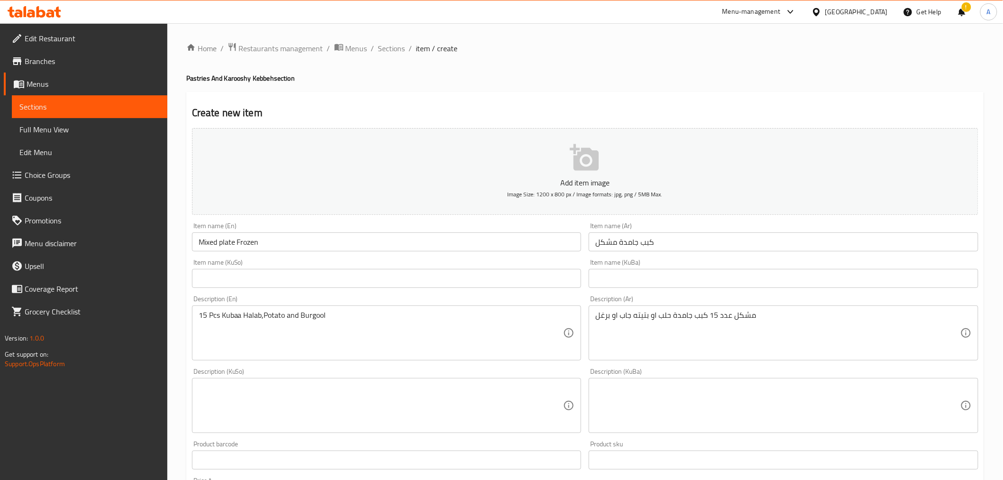
type input "7500"
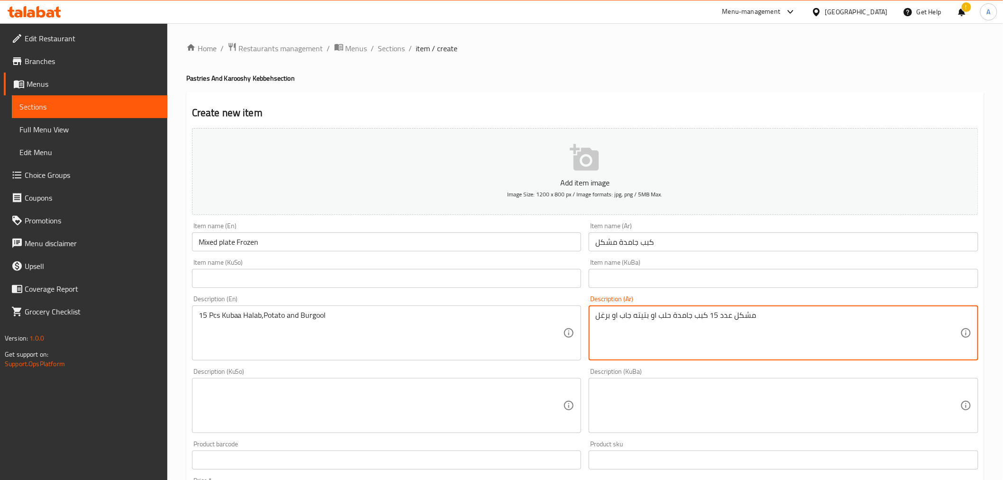
click at [711, 313] on textarea "مشكل عدد 15 كبب جامدة حلب او بتيته جاب او برغل" at bounding box center [777, 332] width 365 height 45
type textarea "مشكل كبب جامدة حلب او بتيته جاب او برغل"
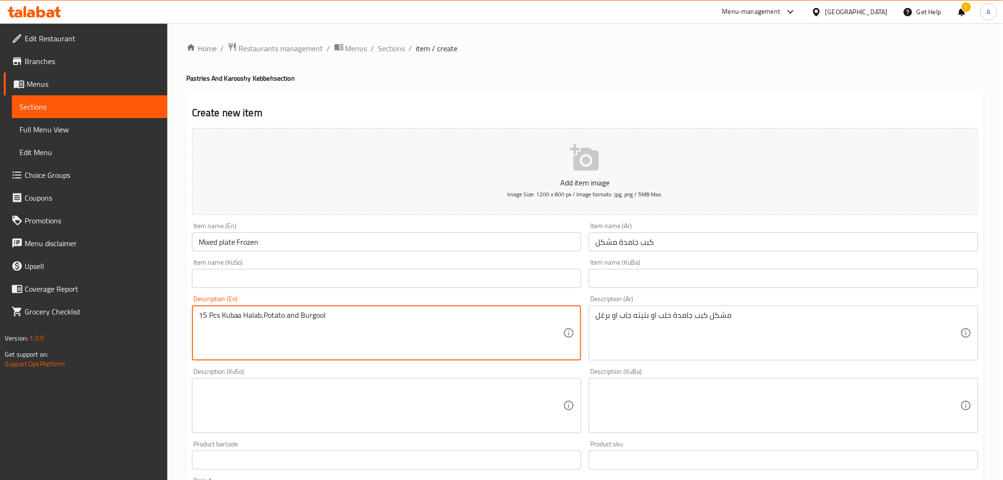
click at [219, 318] on textarea "15 Pcs Kubaa Halab,Potato and Burgool" at bounding box center [381, 332] width 365 height 45
click at [214, 317] on textarea "15 Pcs Kubaa Halab,Potato and Burgool" at bounding box center [381, 332] width 365 height 45
drag, startPoint x: 214, startPoint y: 317, endPoint x: 197, endPoint y: 317, distance: 16.6
click at [197, 317] on div "15 Pcs Kubaa Halab,Potato and Burgool Description (En)" at bounding box center [387, 332] width 390 height 55
click at [199, 321] on textarea "Kubaa Halab,Potato and Burgool" at bounding box center [381, 332] width 365 height 45
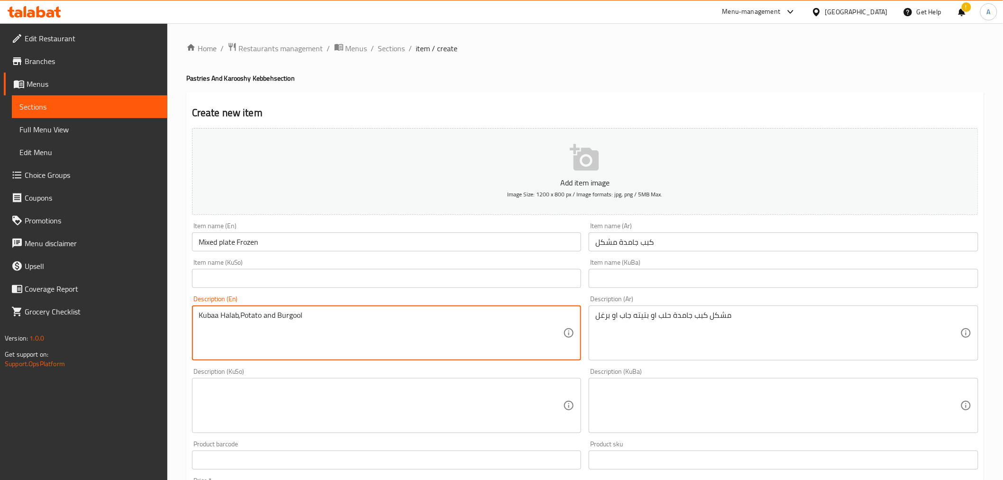
click at [200, 319] on textarea "Kubaa Halab,Potato and Burgool" at bounding box center [381, 332] width 365 height 45
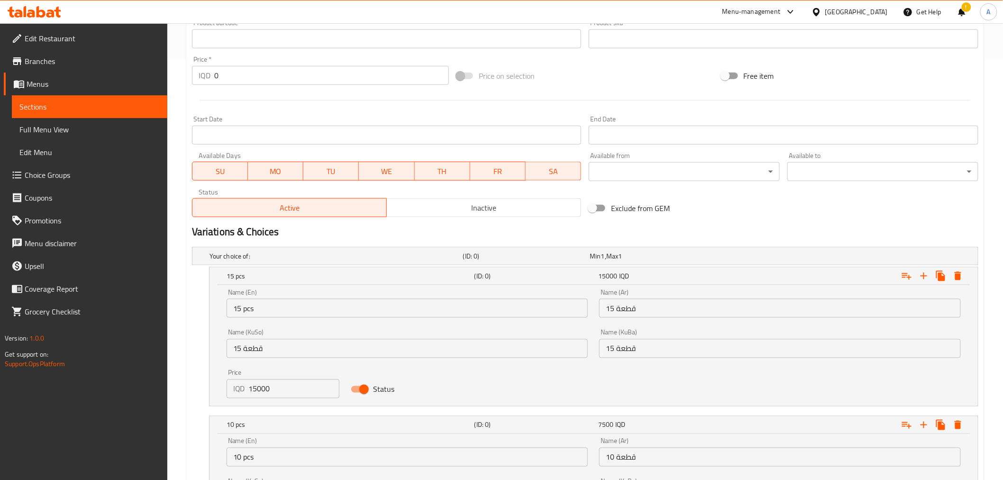
scroll to position [563, 0]
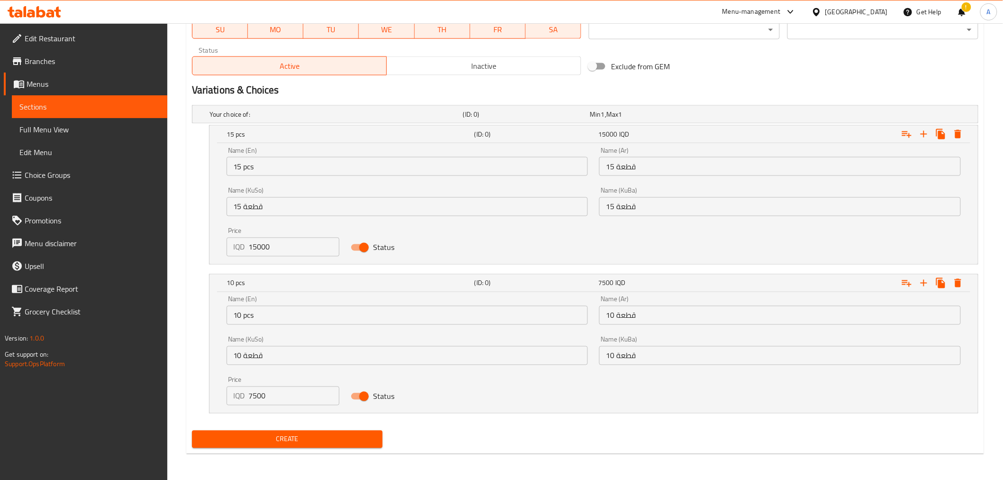
type textarea "Kubaa Halab,Potato and Burgool"
click at [296, 433] on span "Create" at bounding box center [288, 439] width 176 height 12
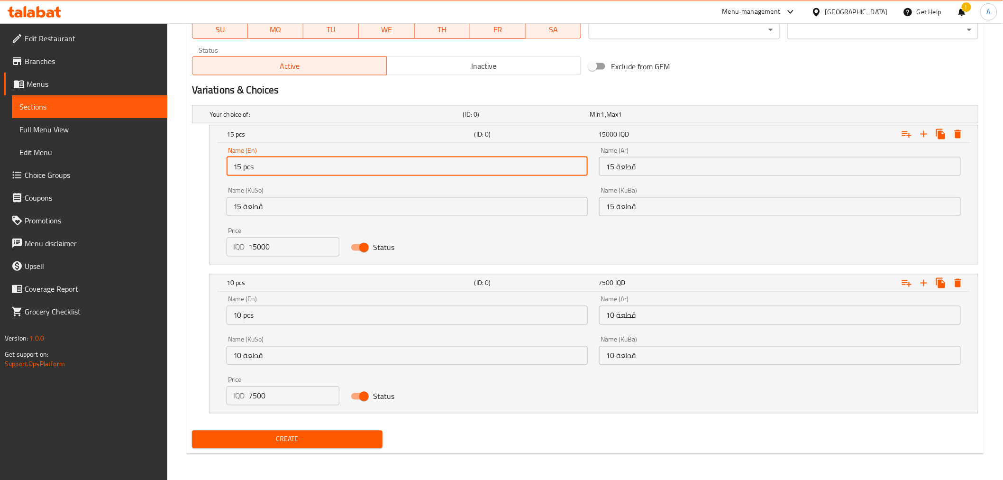
click at [285, 164] on input "15 pcs" at bounding box center [408, 166] width 362 height 19
click at [515, 244] on div "Name (En) 15 pcs Name (En) Name (Ar) 15 قطعة Name (Ar) Name (KuSo) 15 قطعة Name…" at bounding box center [593, 201] width 745 height 121
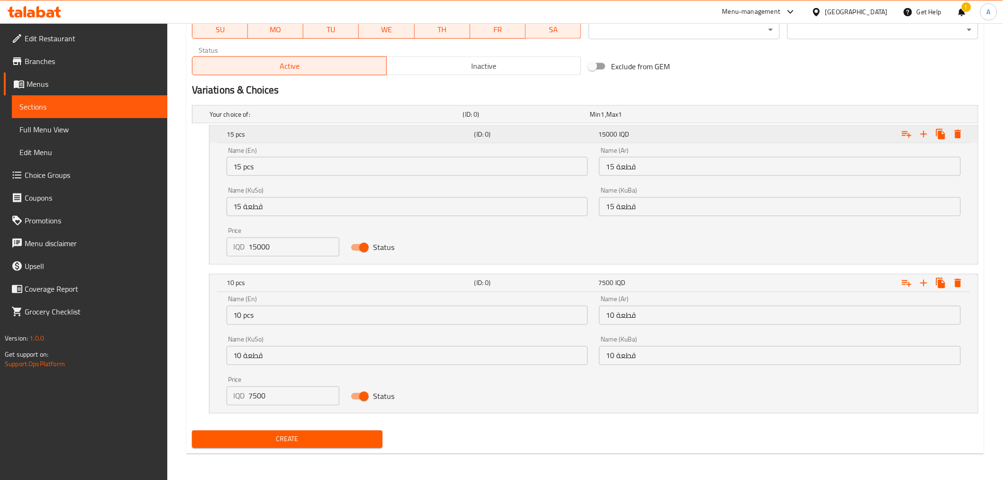
click at [499, 136] on h5 "(ID: 0)" at bounding box center [534, 133] width 120 height 9
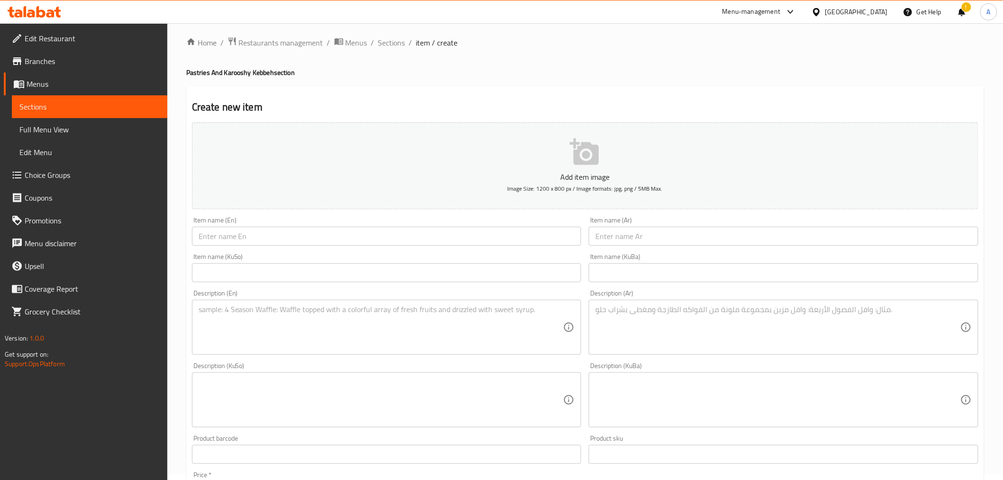
scroll to position [0, 0]
click at [405, 45] on ol "Home / Restaurants management / Menus / Sections / item / create" at bounding box center [585, 48] width 798 height 12
click at [397, 44] on span "Sections" at bounding box center [391, 48] width 27 height 11
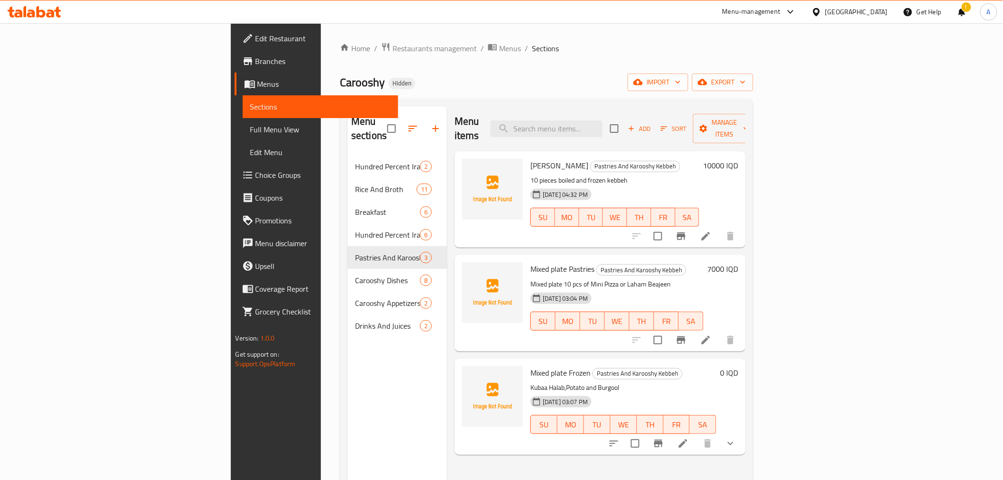
click at [756, 114] on div "Add Sort Manage items" at bounding box center [683, 128] width 146 height 29
click at [636, 124] on icon "button" at bounding box center [631, 128] width 9 height 9
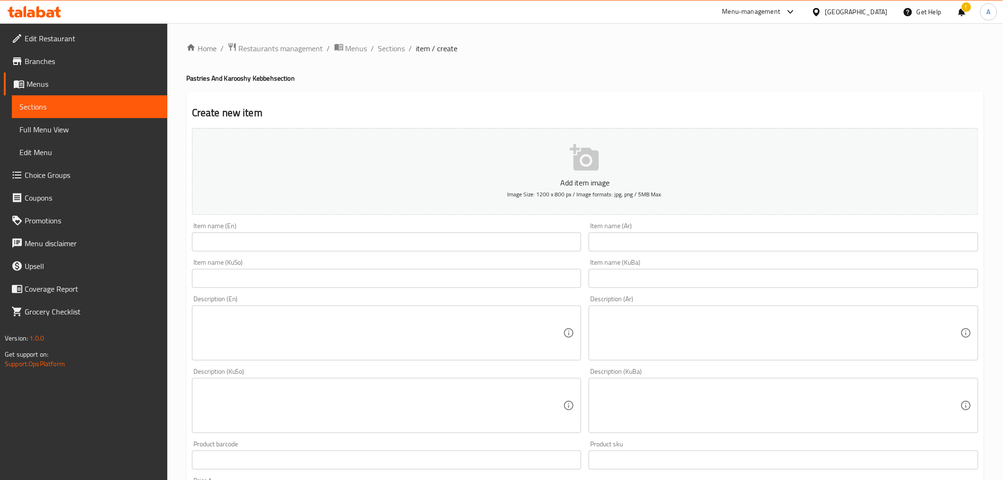
click at [314, 244] on input "text" at bounding box center [387, 241] width 390 height 19
paste input "Mixed plate Fried 15 Pcs Kubaa ( Hala or Potato or Burgool)"
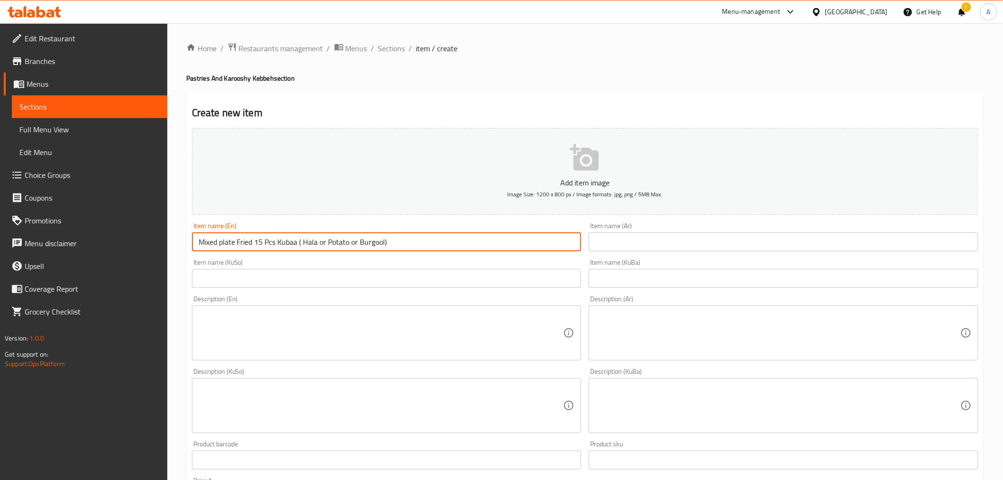
drag, startPoint x: 254, startPoint y: 242, endPoint x: 404, endPoint y: 250, distance: 149.5
click at [404, 250] on input "Mixed plate Fried 15 Pcs Kubaa ( Hala or Potato or Burgool)" at bounding box center [387, 241] width 390 height 19
type input "Mixed plate Fried"
click at [275, 311] on textarea at bounding box center [381, 332] width 365 height 45
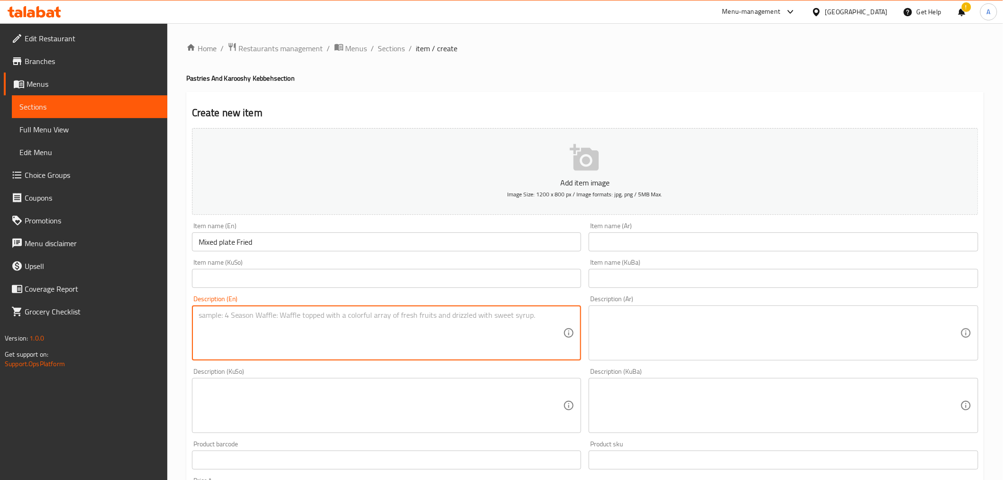
paste textarea "15 Pcs Kubaa ( Hala or Potato or Burgool)"
click at [219, 313] on textarea "15 Pcs Kubaa ( Hala or Potato or Burgool)" at bounding box center [381, 332] width 365 height 45
click at [235, 314] on textarea "15 Pcs Kubaa ( Hala or Potato or Burgool)" at bounding box center [381, 332] width 365 height 45
click at [228, 318] on textarea "15 Pcs Kubaa ( Hala or Potato or Burgool)" at bounding box center [381, 332] width 365 height 45
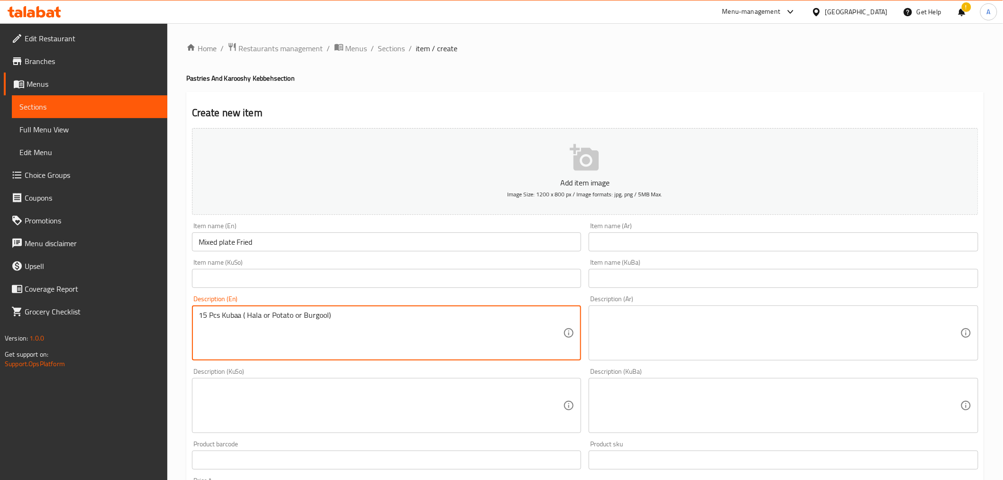
click at [233, 318] on textarea "15 Pcs Kubaa ( Hala or Potato or Burgool)" at bounding box center [381, 332] width 365 height 45
drag, startPoint x: 247, startPoint y: 317, endPoint x: 191, endPoint y: 317, distance: 56.4
click at [191, 317] on div "Description (En) 15 Pcs Kubaa ( Hala or Potato or Burgool) Description (En)" at bounding box center [386, 327] width 397 height 73
click at [211, 316] on textarea "Hala or Potato or Burgool)" at bounding box center [381, 332] width 365 height 45
click at [284, 320] on textarea "Halab or Potato or Burgool)" at bounding box center [381, 332] width 365 height 45
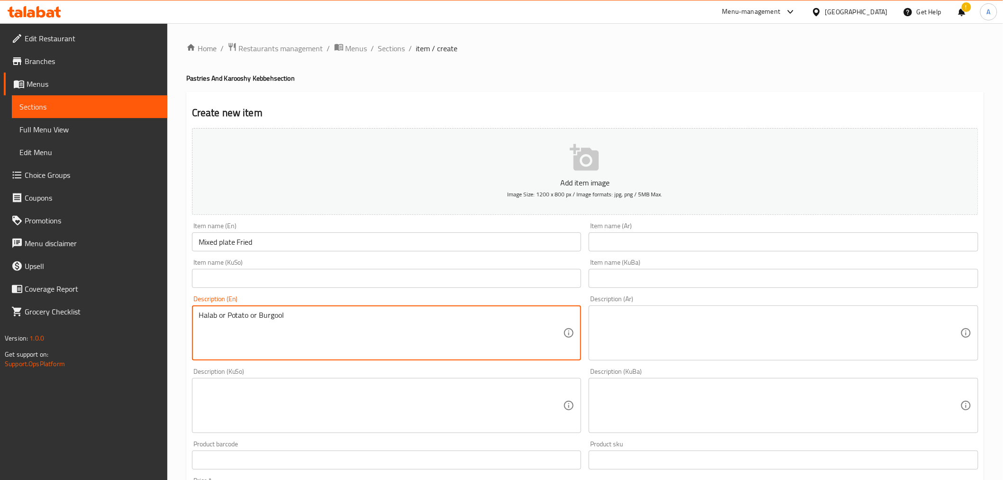
type textarea "Halab or Potato or Burgool"
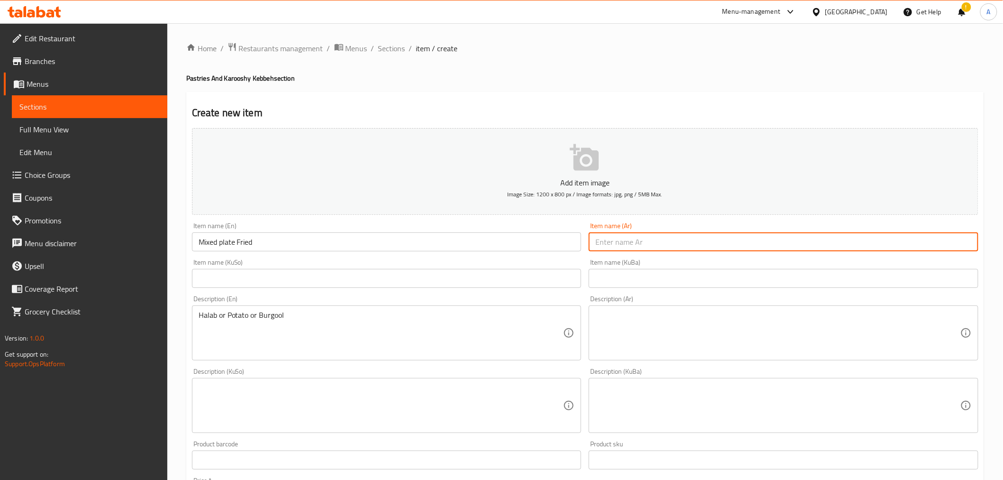
click at [667, 233] on input "text" at bounding box center [784, 241] width 390 height 19
paste input "مشكل عدد 15 كبب مقلية ( حلب او بتيته جاب او برغل)"
drag, startPoint x: 740, startPoint y: 245, endPoint x: 714, endPoint y: 244, distance: 26.1
click at [714, 244] on input "مشكل عدد 15 كبب مقلية ( حلب او بتيته جاب او برغل)" at bounding box center [784, 241] width 390 height 19
drag, startPoint x: 676, startPoint y: 242, endPoint x: 633, endPoint y: 246, distance: 43.3
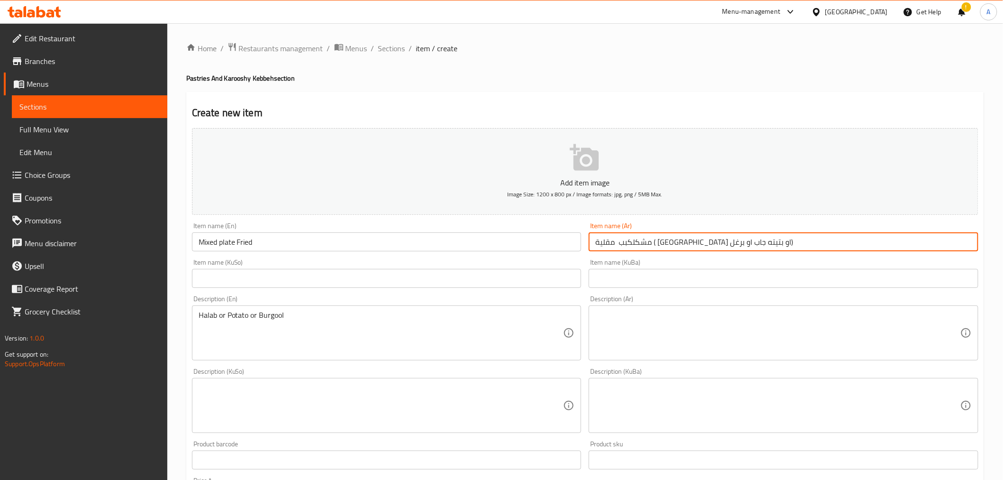
click at [633, 246] on input "مشكلكبب مقلية ( حلب او بتيته جاب او برغل)" at bounding box center [784, 241] width 390 height 19
click at [660, 243] on input "مشكلكبب مقلية ( حلب او بتيته جاب او برغل)" at bounding box center [784, 241] width 390 height 19
drag, startPoint x: 675, startPoint y: 243, endPoint x: 595, endPoint y: 243, distance: 80.6
click at [595, 243] on input "مشكلكبب مقلية ( حلب او بتيته جاب او برغل)" at bounding box center [784, 241] width 390 height 19
type input "مشكلكبب مقلية"
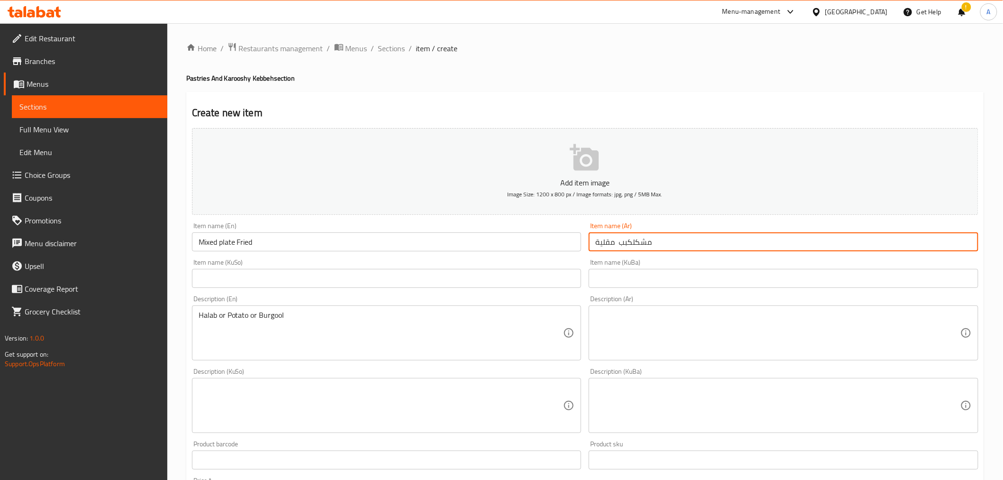
click at [659, 310] on div "Description (Ar)" at bounding box center [784, 332] width 390 height 55
paste textarea "( حلب او بتيته جاب او برغل)"
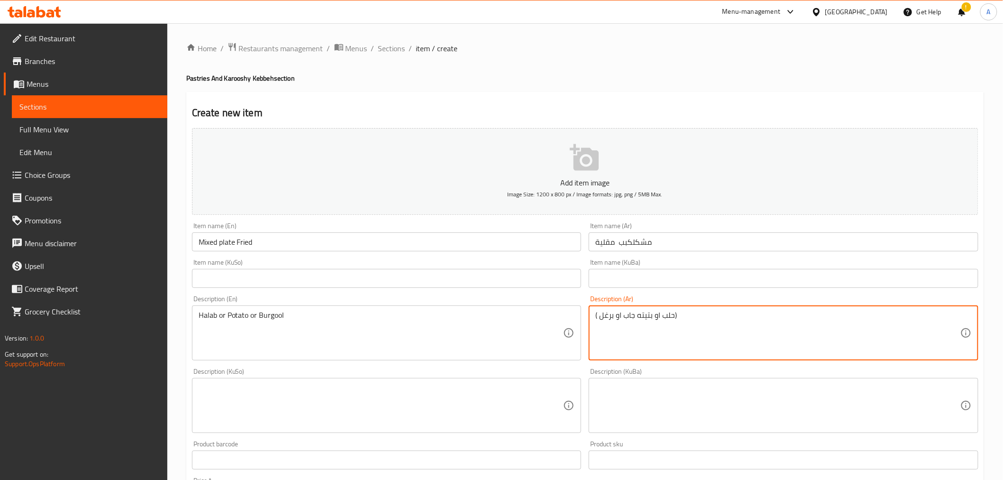
click at [674, 316] on textarea "( حلب او بتيته جاب او برغل)" at bounding box center [777, 332] width 365 height 45
click at [595, 316] on div "( حلب او بتيته جاب او برغل Description (Ar)" at bounding box center [784, 332] width 390 height 55
type textarea "حلب او بتيته جاب او برغل"
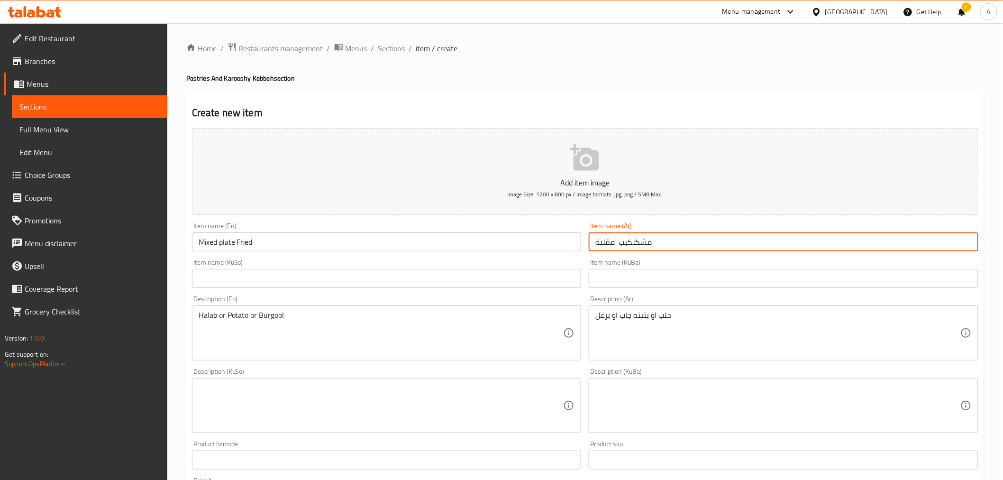
click at [633, 242] on input "مشكلكبب مقلية" at bounding box center [784, 241] width 390 height 19
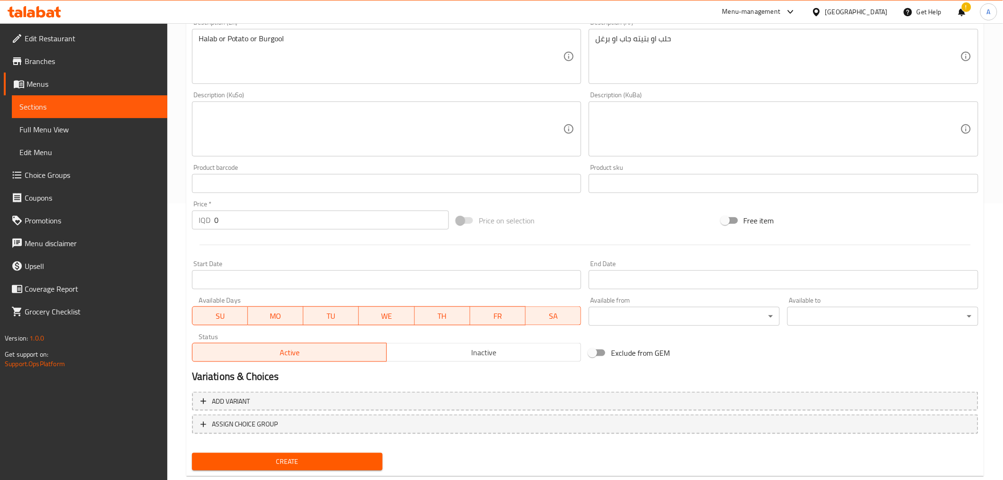
scroll to position [297, 0]
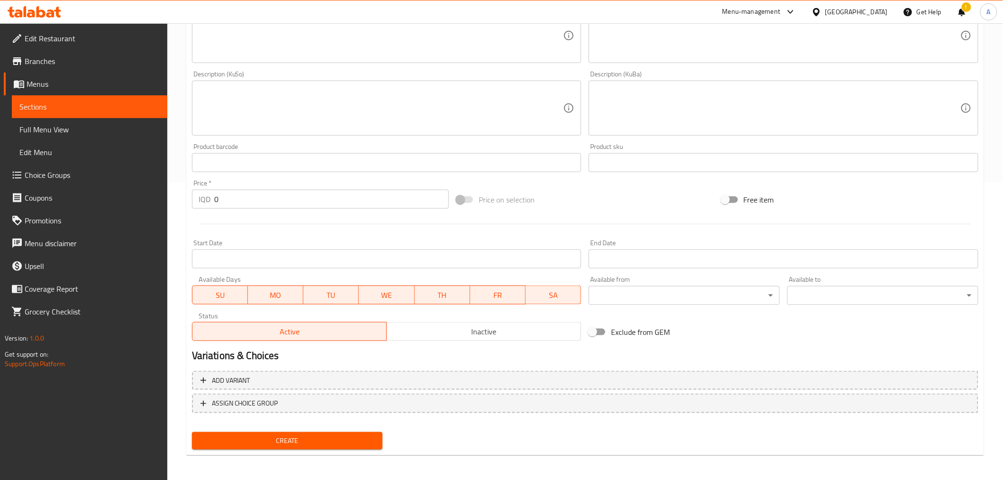
type input "مشكل كبب مقلية"
click at [230, 194] on input "0" at bounding box center [331, 199] width 235 height 19
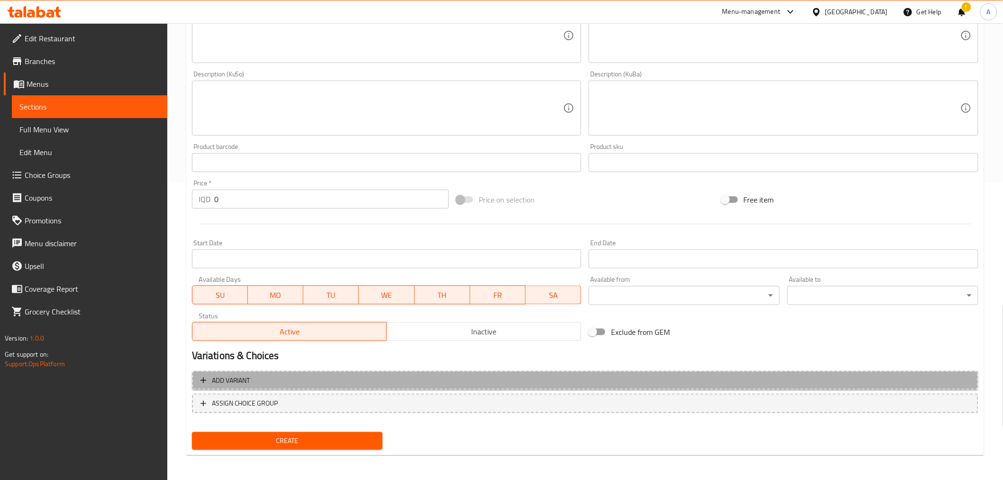
click at [271, 382] on span "Add variant" at bounding box center [584, 380] width 769 height 12
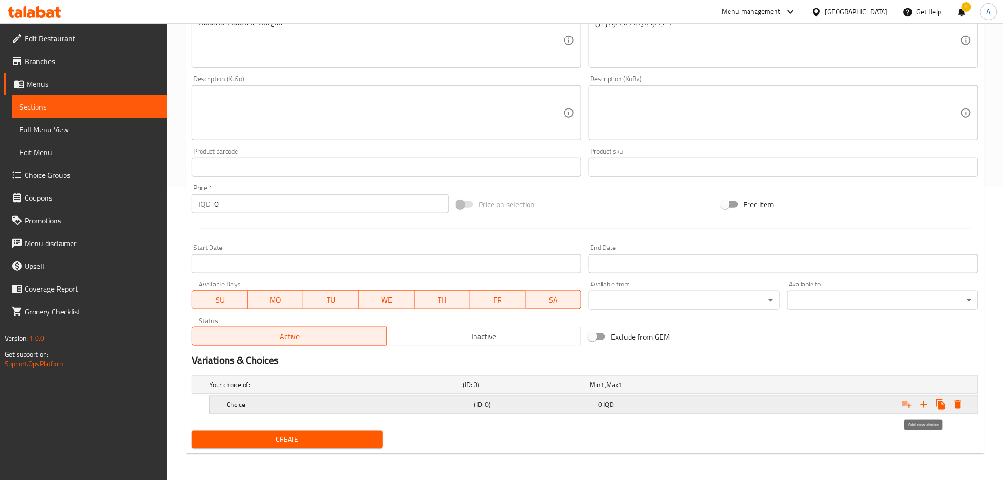
click at [927, 404] on icon "Expand" at bounding box center [923, 404] width 11 height 11
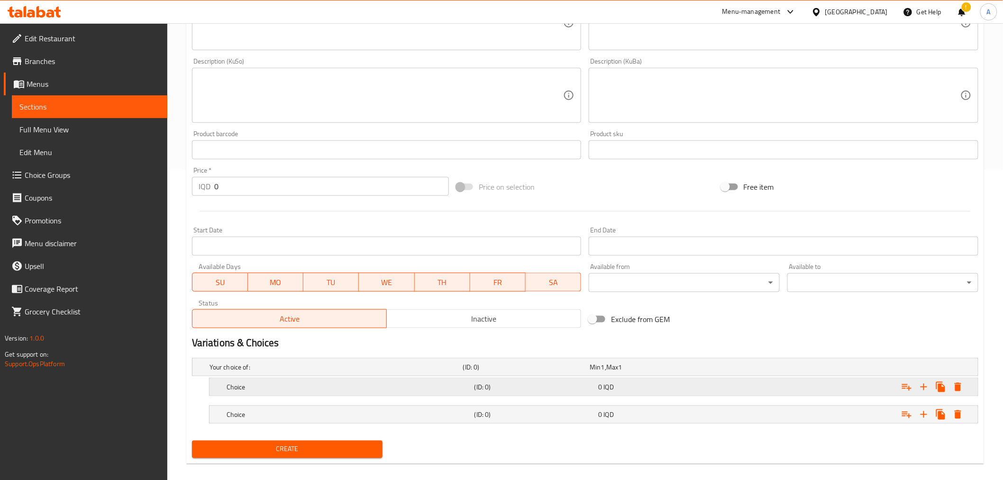
scroll to position [320, 0]
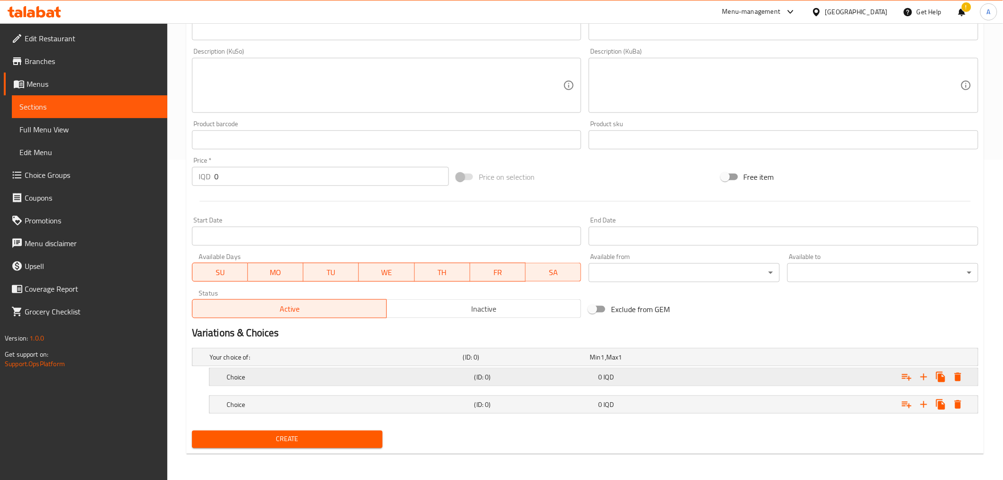
click at [262, 372] on h5 "Choice" at bounding box center [349, 376] width 244 height 9
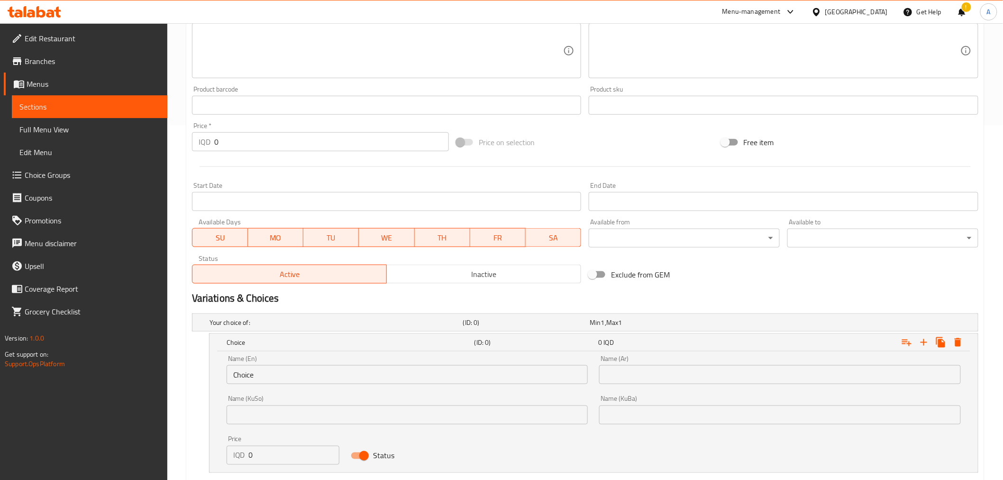
scroll to position [441, 0]
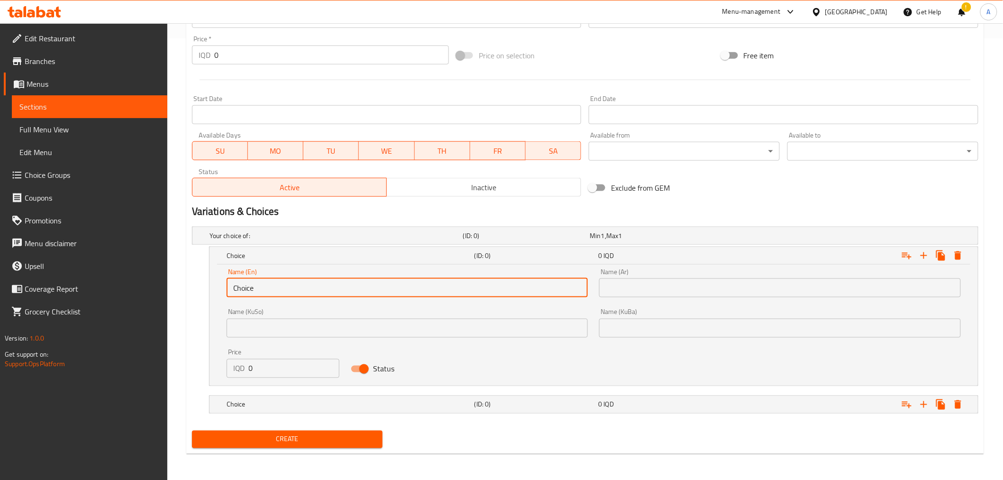
click at [272, 287] on input "Choice" at bounding box center [408, 287] width 362 height 19
type input "15 pcs"
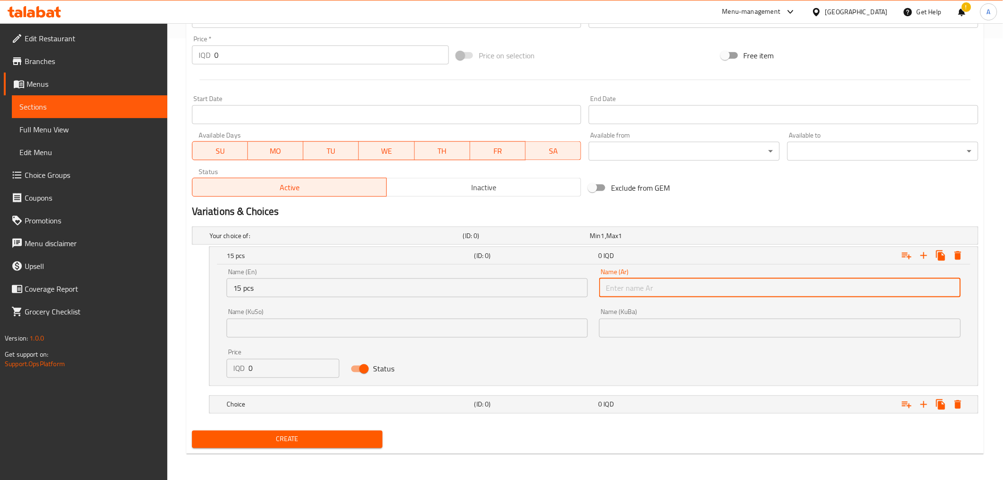
click at [705, 291] on input "text" at bounding box center [780, 287] width 362 height 19
type input "15 قطعة"
click at [372, 332] on input "text" at bounding box center [408, 327] width 362 height 19
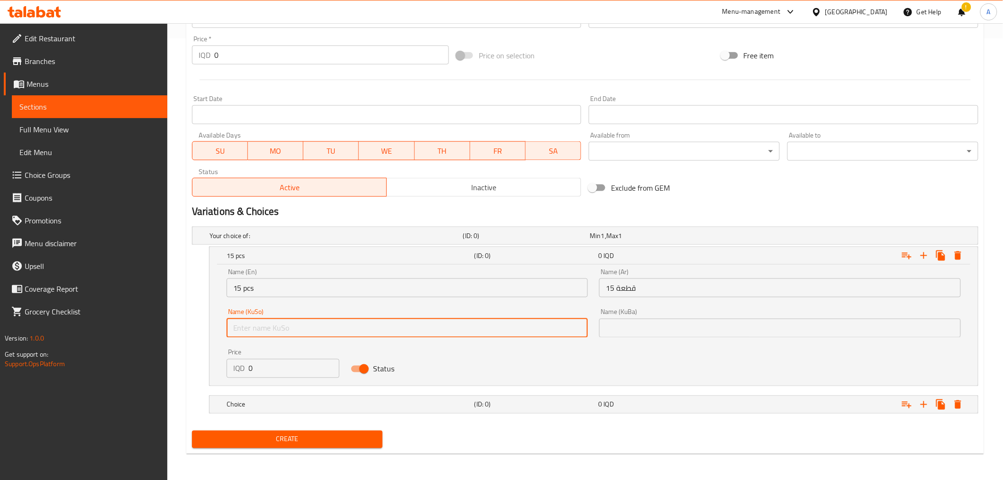
paste input "15 قطعة"
type input "15 قطعة"
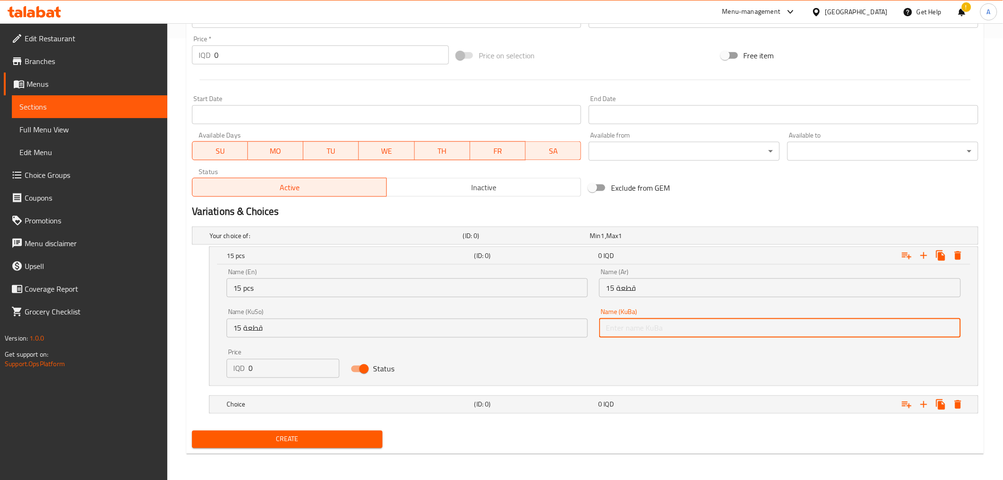
click at [636, 320] on input "text" at bounding box center [780, 327] width 362 height 19
paste input "15 قطعة"
type input "15 قطعة"
click at [275, 366] on input "0" at bounding box center [294, 368] width 91 height 19
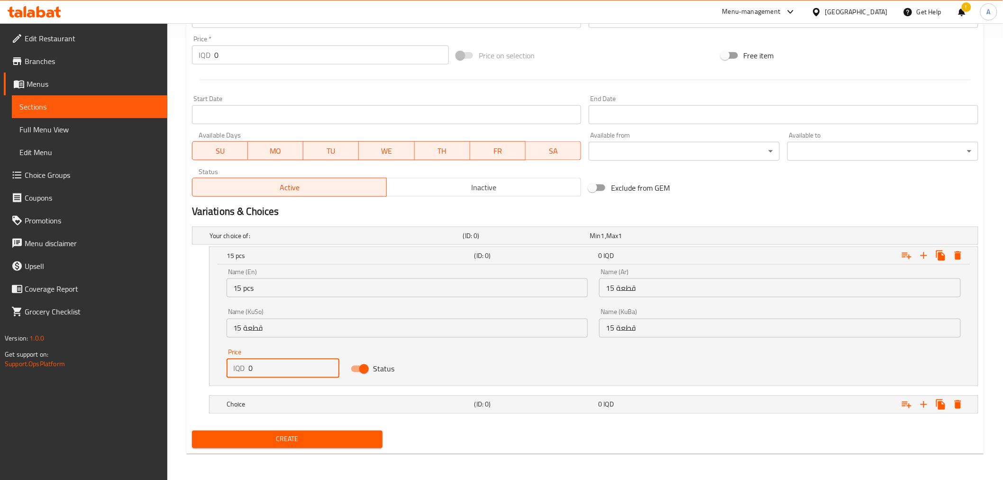
click at [275, 366] on input "0" at bounding box center [294, 368] width 91 height 19
type input "18000"
click at [542, 400] on h5 "(ID: 0)" at bounding box center [534, 404] width 120 height 9
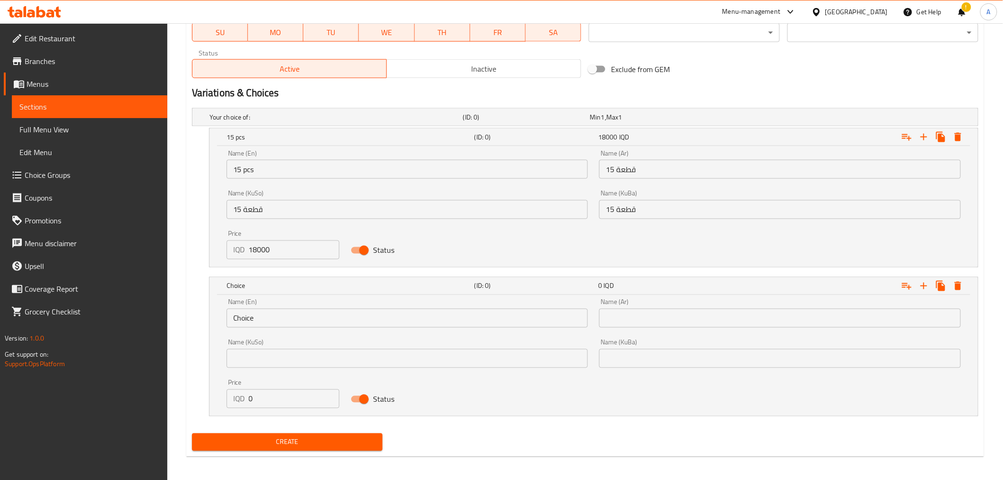
scroll to position [563, 0]
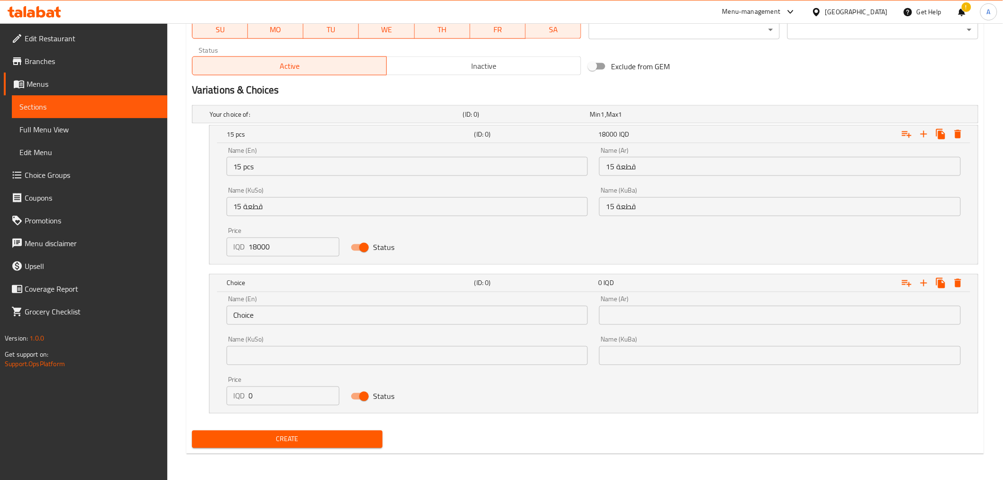
click at [617, 309] on input "text" at bounding box center [780, 315] width 362 height 19
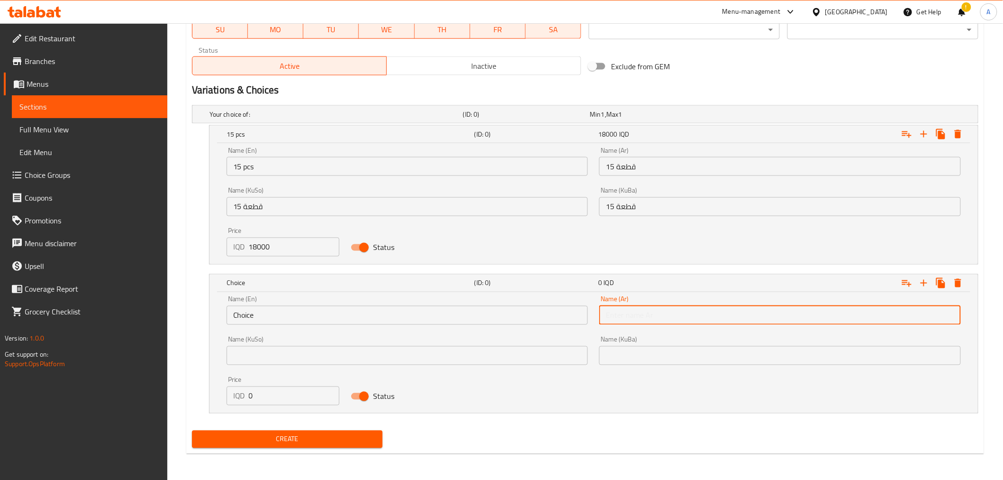
paste input "15 قطعة"
click at [614, 317] on input "15 قطعة" at bounding box center [780, 315] width 362 height 19
type input "10 قطعة"
click at [636, 358] on input "text" at bounding box center [780, 355] width 362 height 19
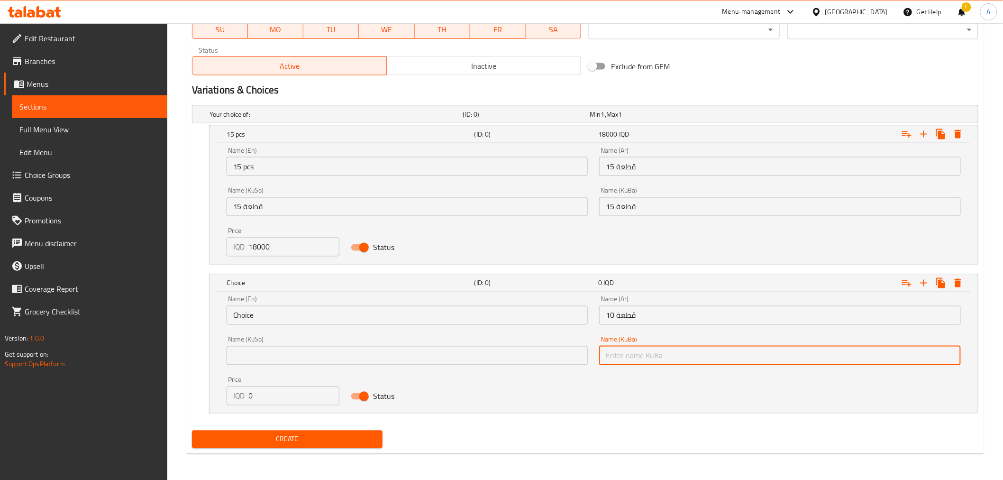
paste input "10 قطعة"
type input "10 قطعة"
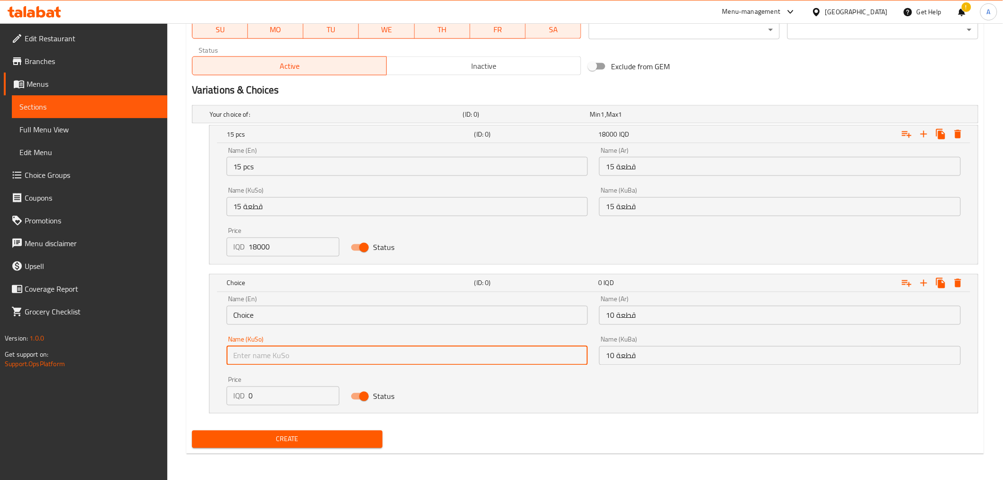
click at [541, 354] on input "text" at bounding box center [408, 355] width 362 height 19
paste input "10 قطعة"
type input "10 قطعة"
click at [254, 168] on input "15 pcs" at bounding box center [408, 166] width 362 height 19
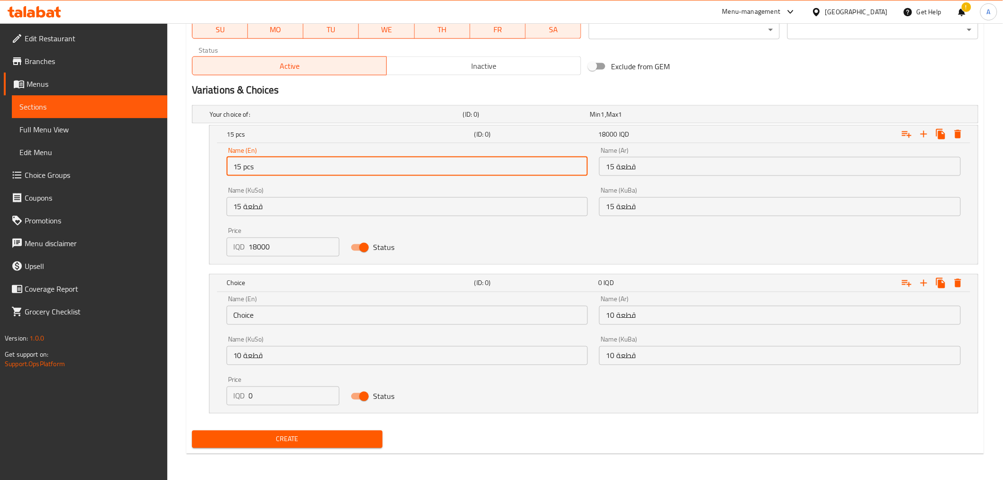
click at [252, 171] on input "15 pcs" at bounding box center [408, 166] width 362 height 19
click at [285, 320] on input "Choice" at bounding box center [408, 315] width 362 height 19
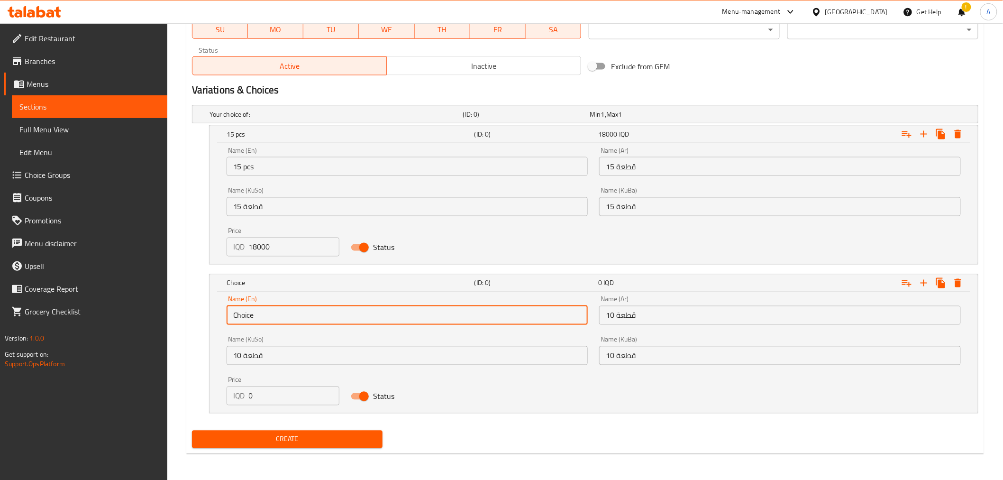
paste input "15 pcs"
paste input "text"
click at [239, 319] on input "15 pcs" at bounding box center [408, 315] width 362 height 19
type input "10 pcs"
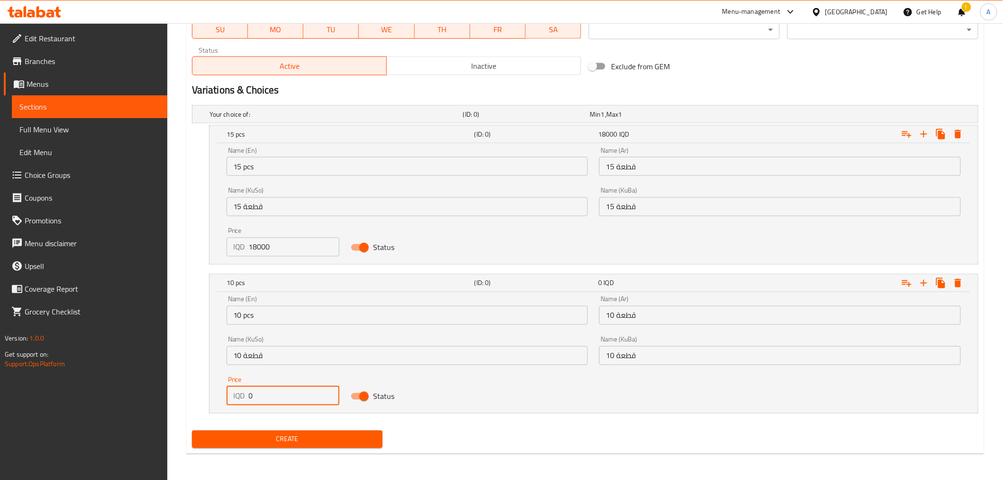
click at [257, 397] on input "0" at bounding box center [294, 395] width 91 height 19
type input "10500"
click at [277, 436] on span "Create" at bounding box center [288, 439] width 176 height 12
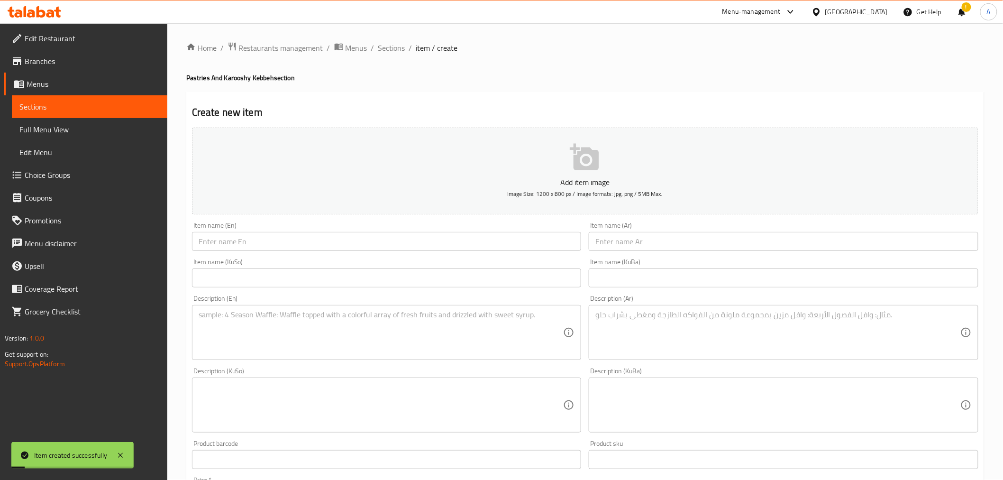
scroll to position [0, 0]
click at [396, 48] on span "Sections" at bounding box center [391, 48] width 27 height 11
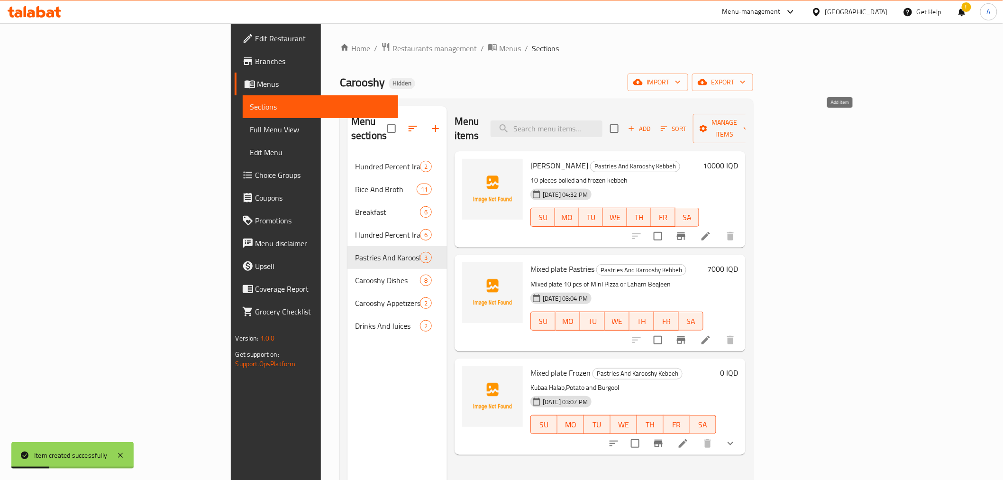
click at [652, 123] on span "Add" at bounding box center [640, 128] width 26 height 11
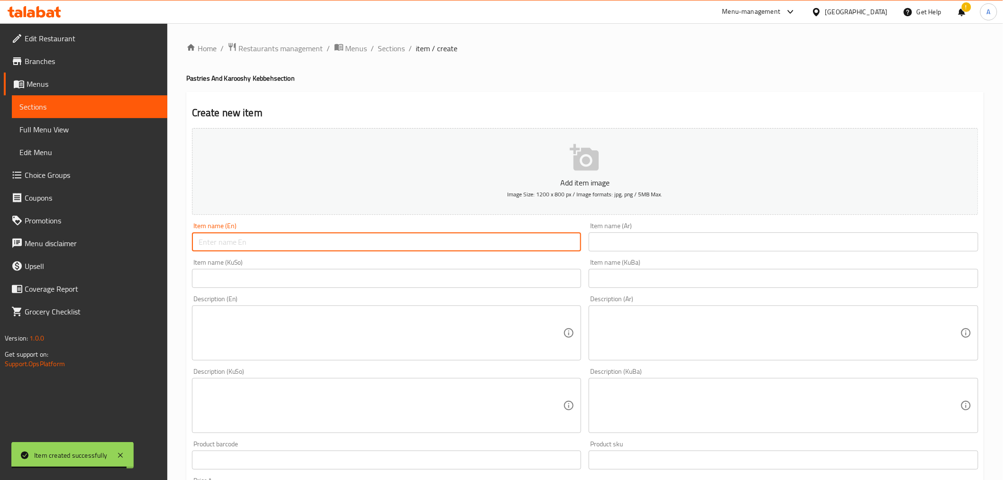
click at [253, 240] on input "text" at bounding box center [387, 241] width 390 height 19
paste input "Plate Frozen 10 Pcs Jreesh Kuba"
drag, startPoint x: 261, startPoint y: 242, endPoint x: 241, endPoint y: 242, distance: 20.4
click at [241, 242] on input "Plate Frozen 10 Pcs Jreesh Kuba" at bounding box center [387, 241] width 390 height 19
type input "Plate Frozen Jreesh Kuba"
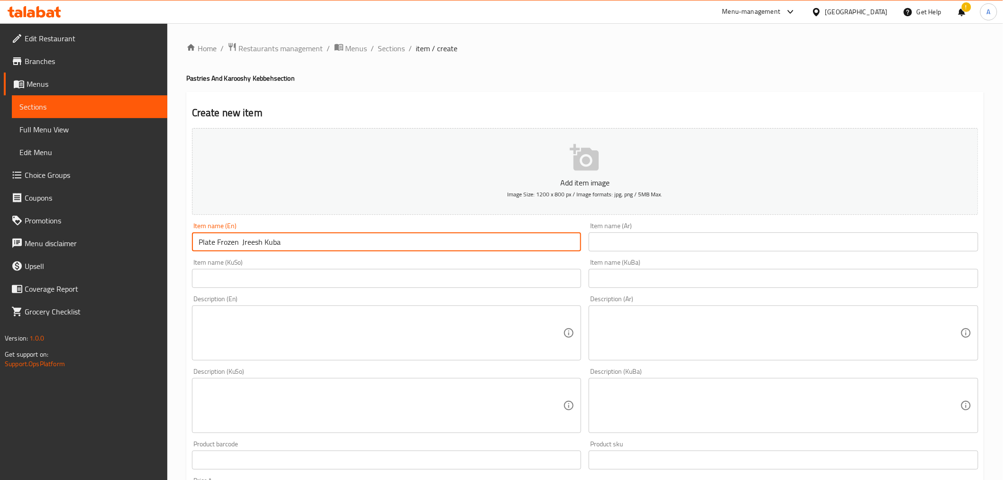
click at [255, 318] on textarea at bounding box center [381, 332] width 365 height 45
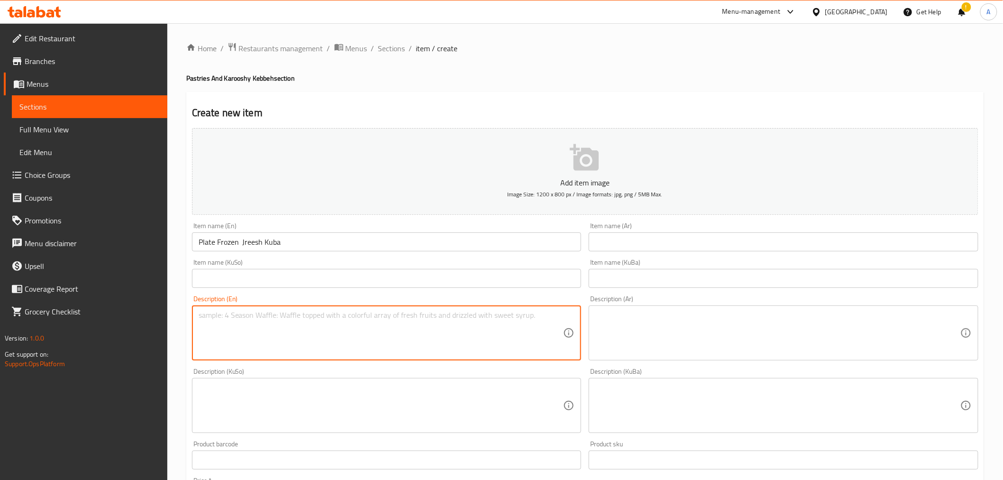
paste textarea "10 Pcs"
type textarea "10 Pcs"
click at [239, 239] on input "Plate Frozen Jreesh Kuba" at bounding box center [387, 241] width 390 height 19
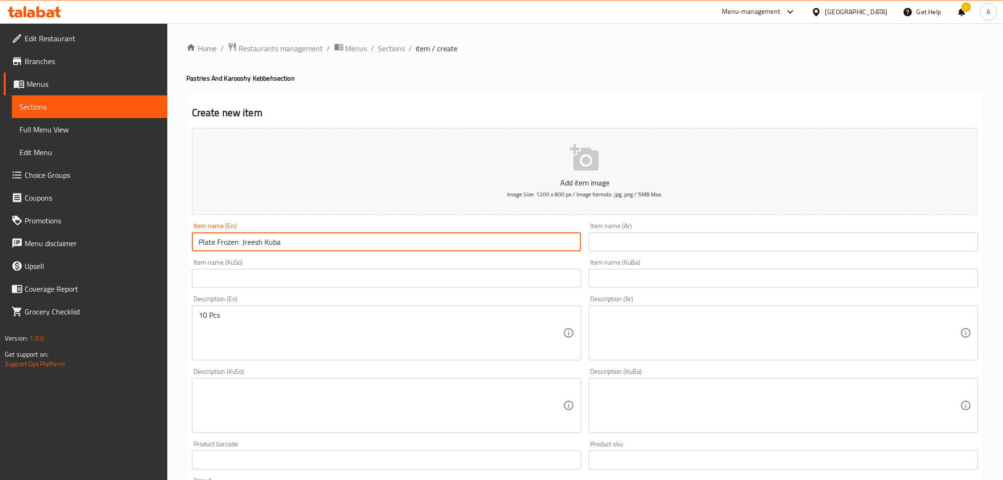
click at [238, 244] on input "Plate Frozen Jreesh Kuba" at bounding box center [387, 241] width 390 height 19
click at [241, 245] on input "Plate Frozen Jreesh Kuba" at bounding box center [387, 241] width 390 height 19
type input "Plate Frozen Jreesh Kuba"
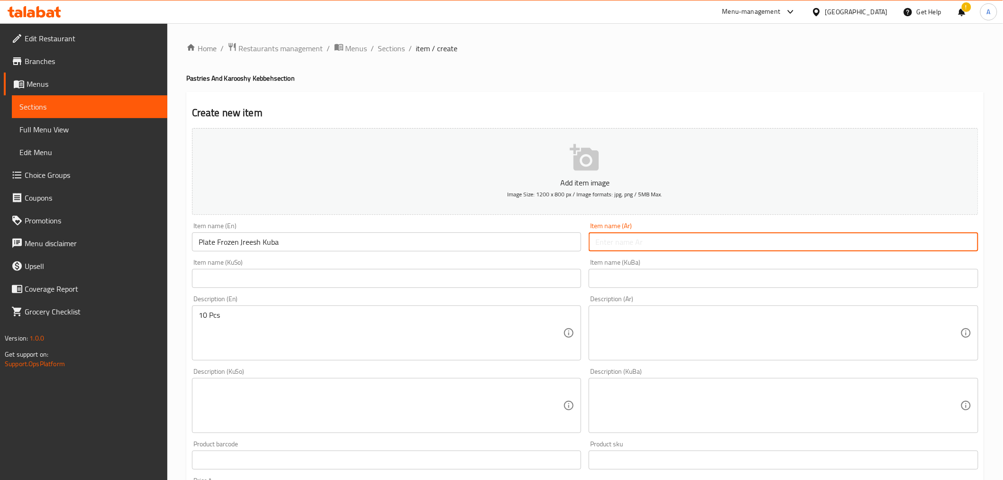
drag, startPoint x: 653, startPoint y: 237, endPoint x: 460, endPoint y: 269, distance: 195.0
click at [653, 237] on input "text" at bounding box center [784, 241] width 390 height 19
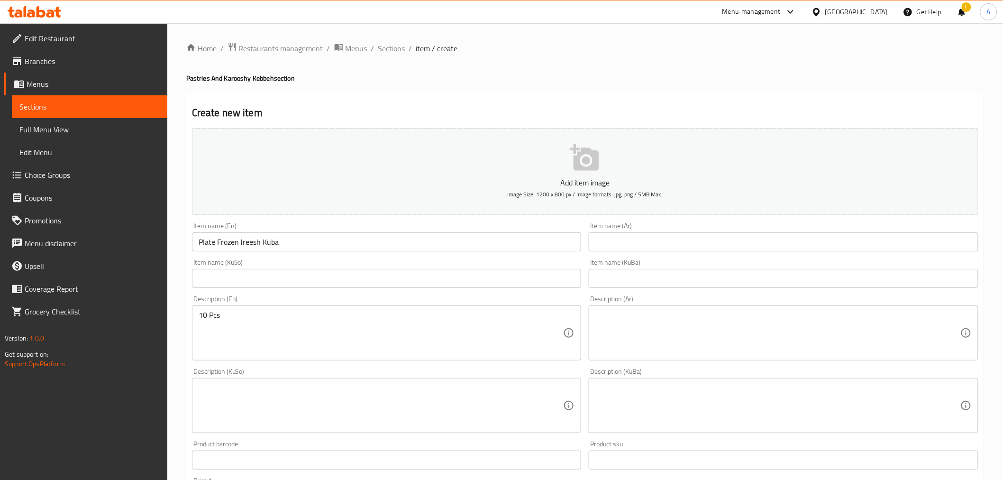
click at [678, 244] on input "text" at bounding box center [784, 241] width 390 height 19
paste input "طبق كبة جريش مسلوقة و مجمدة عدد 10"
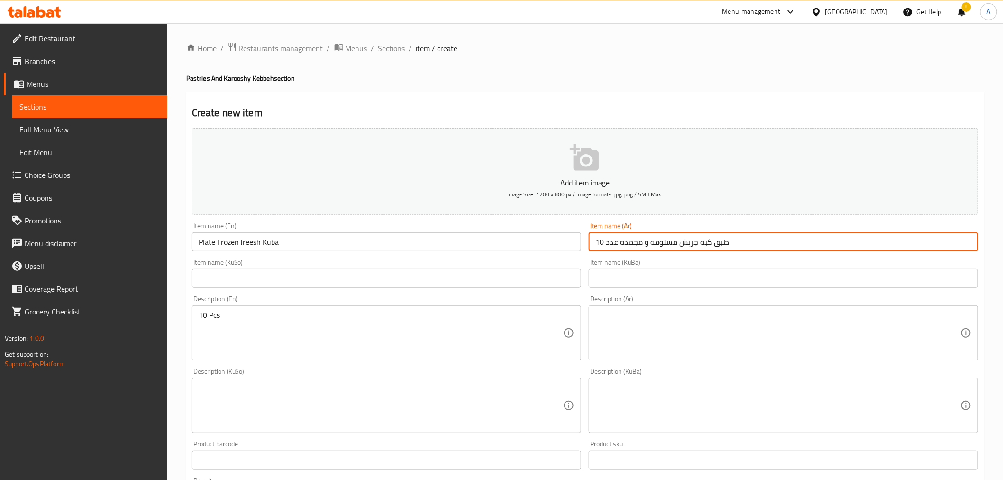
drag, startPoint x: 617, startPoint y: 245, endPoint x: 597, endPoint y: 241, distance: 20.3
click at [597, 241] on input "طبق كبة جريش مسلوقة و مجمدة عدد 10" at bounding box center [784, 241] width 390 height 19
click at [598, 241] on input "طبق كبة جريش مسلوقة و مجمدة عدد 10" at bounding box center [784, 241] width 390 height 19
click at [596, 243] on input "طبق كبة جريش مسلوقة و مجمدة عدد 10" at bounding box center [784, 241] width 390 height 19
drag, startPoint x: 595, startPoint y: 244, endPoint x: 617, endPoint y: 245, distance: 21.8
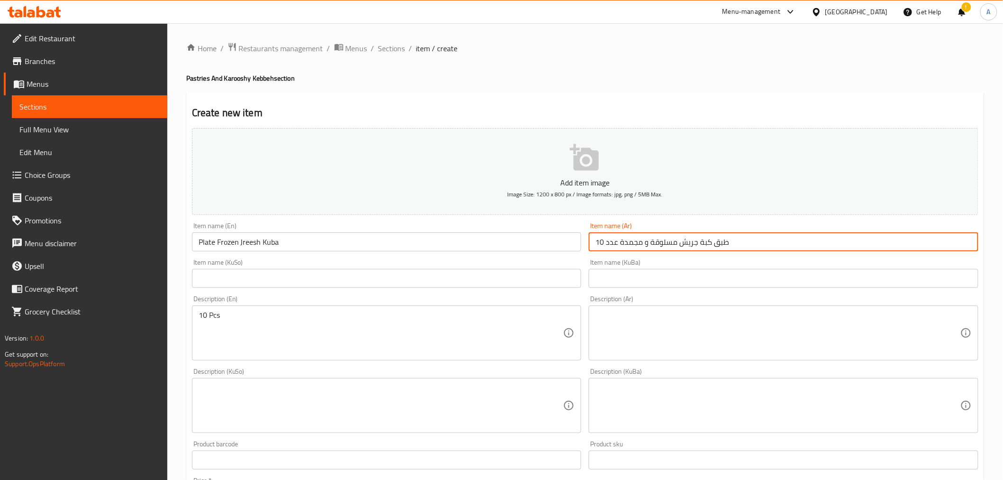
click at [617, 245] on input "طبق كبة جريش مسلوقة و مجمدة عدد 10" at bounding box center [784, 241] width 390 height 19
click at [613, 242] on input "طبق كبة جريش مسلوقة و مجمدة عدد 10" at bounding box center [784, 241] width 390 height 19
drag, startPoint x: 613, startPoint y: 242, endPoint x: 595, endPoint y: 242, distance: 17.5
click at [595, 242] on input "طبق كبة جريش مسلوقة و مجمدة عدد 10" at bounding box center [784, 241] width 390 height 19
type input "طبق كبة جريش مسلوقة و مجمدة 10"
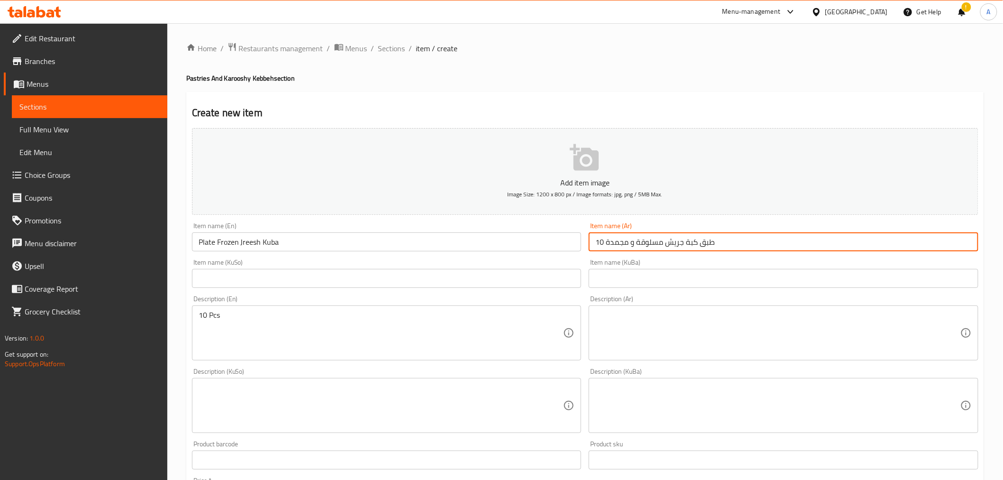
click at [653, 326] on textarea at bounding box center [777, 332] width 365 height 45
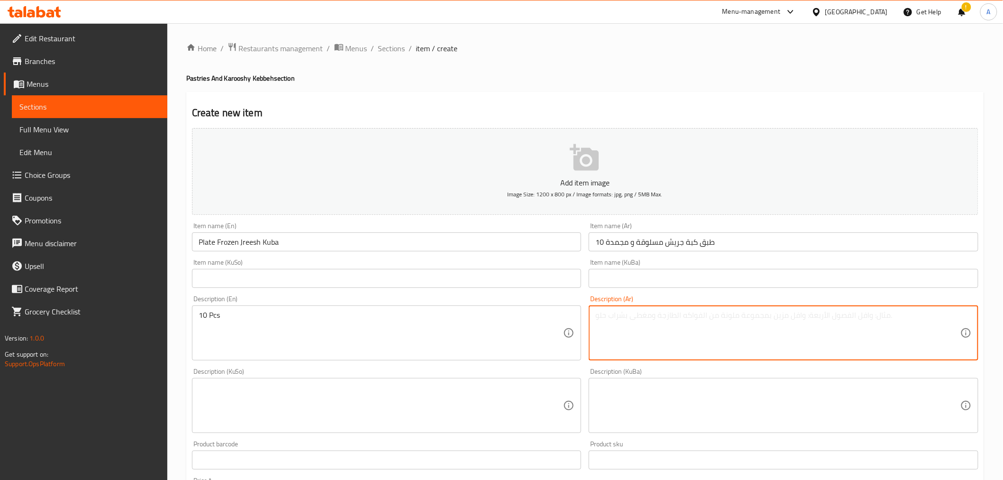
paste textarea "عدد"
type textarea "عدد 10"
click at [601, 240] on input "طبق كبة جريش مسلوقة و مجمدة 10" at bounding box center [784, 241] width 390 height 19
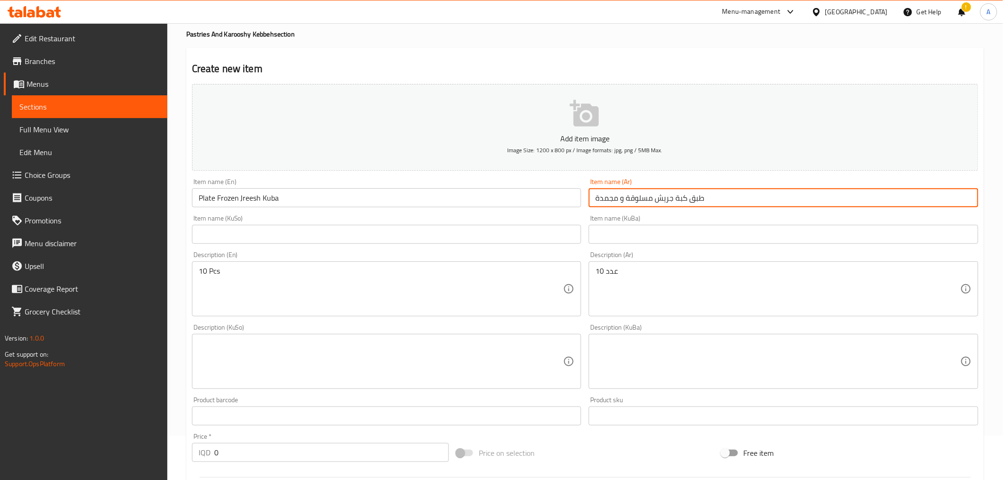
scroll to position [263, 0]
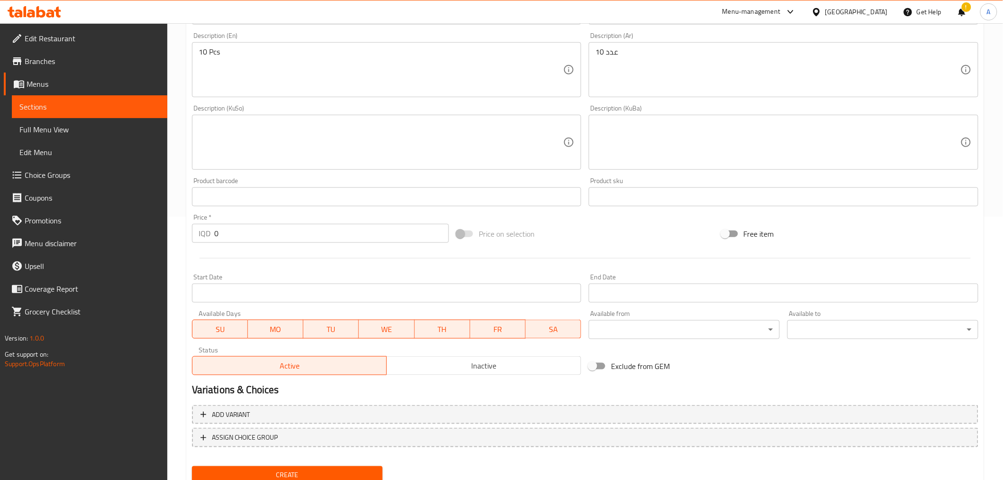
type input "طبق كبة جريش مسلوقة و مجمدة"
click at [231, 235] on input "0" at bounding box center [331, 233] width 235 height 19
type input "10000"
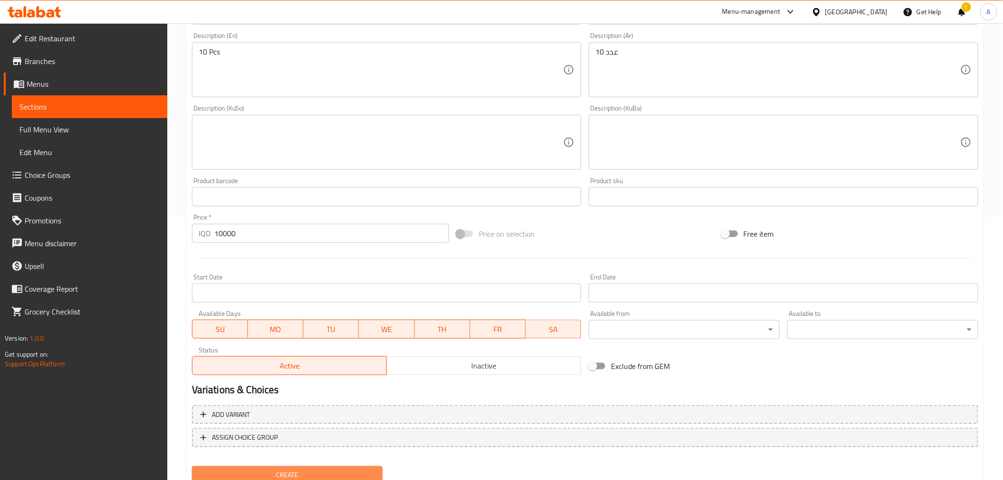
click at [290, 475] on span "Create" at bounding box center [288, 475] width 176 height 12
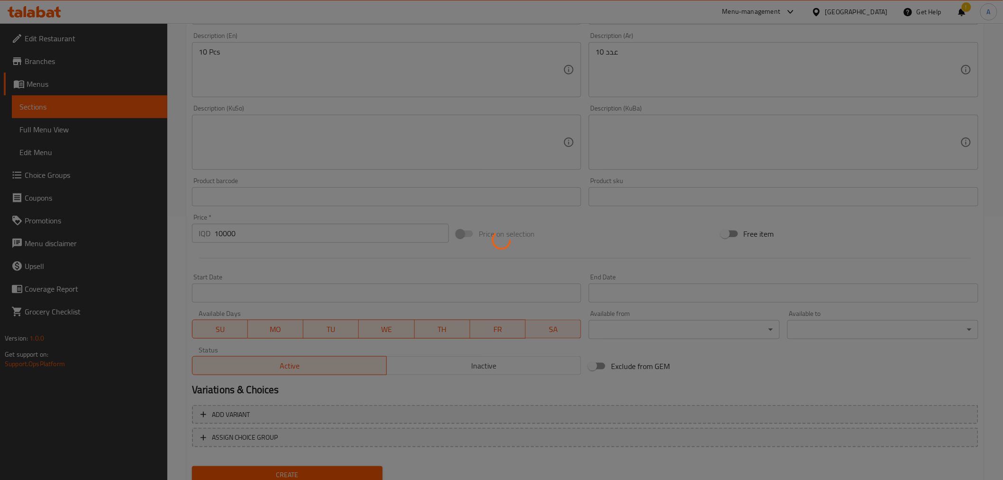
scroll to position [153, 0]
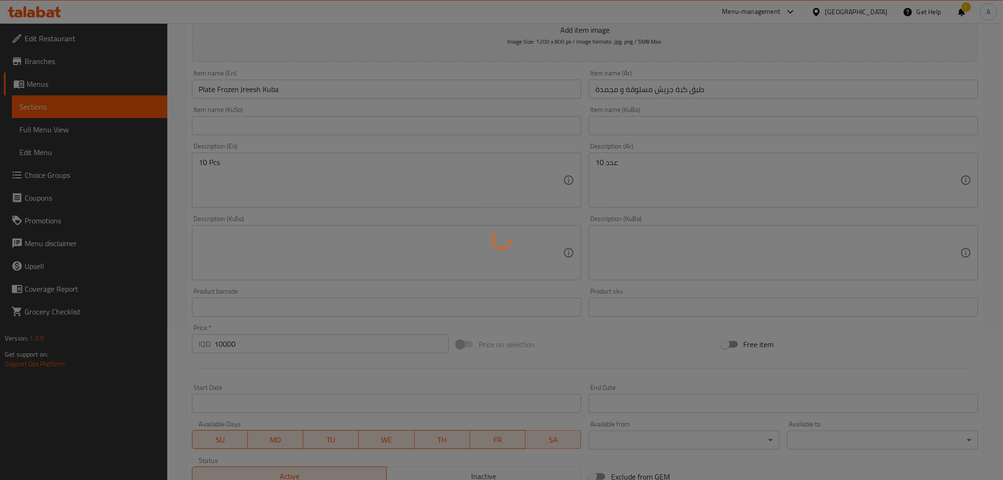
type input "0"
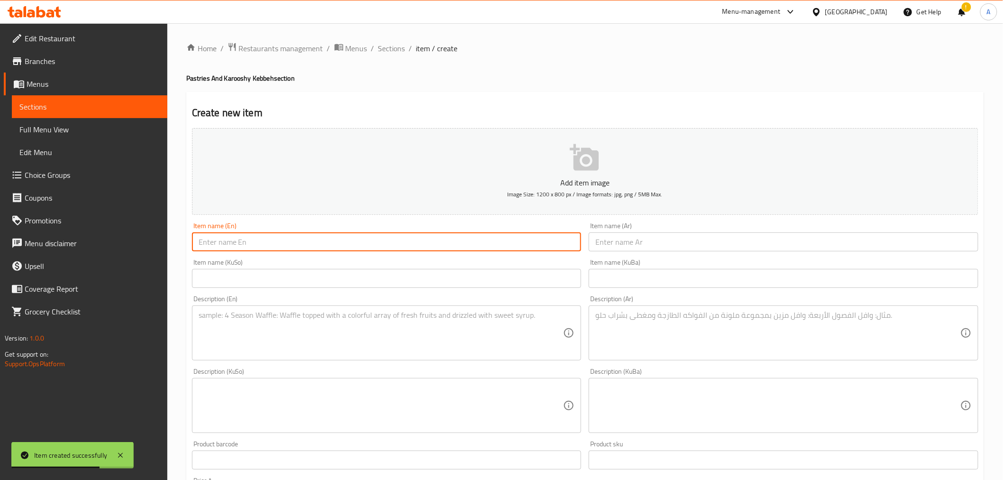
click at [234, 239] on input "text" at bounding box center [387, 241] width 390 height 19
paste input "Plate Msakhan 10 Pcs."
drag, startPoint x: 247, startPoint y: 245, endPoint x: 279, endPoint y: 245, distance: 31.3
click at [279, 245] on input "Plate Msakhan 10 Pcs." at bounding box center [387, 241] width 390 height 19
type input "Plate Msakhan"
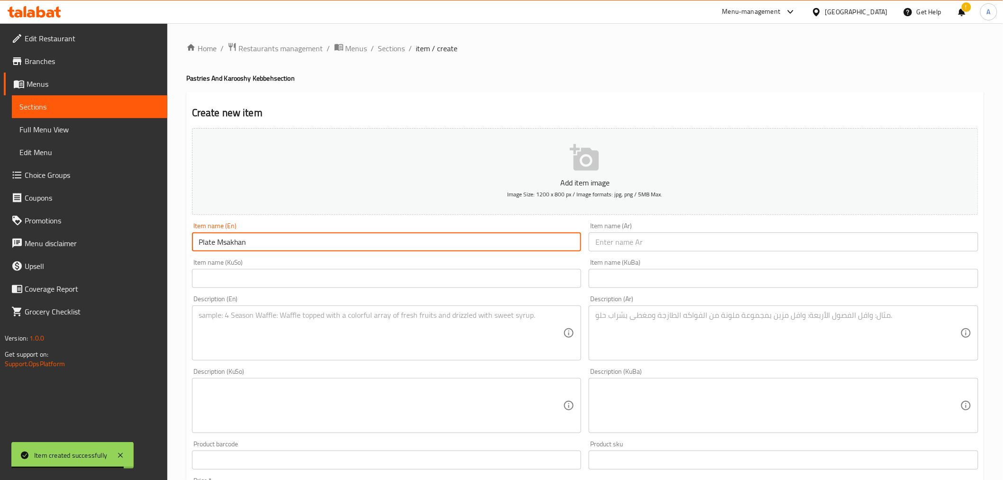
click at [236, 318] on textarea at bounding box center [381, 332] width 365 height 45
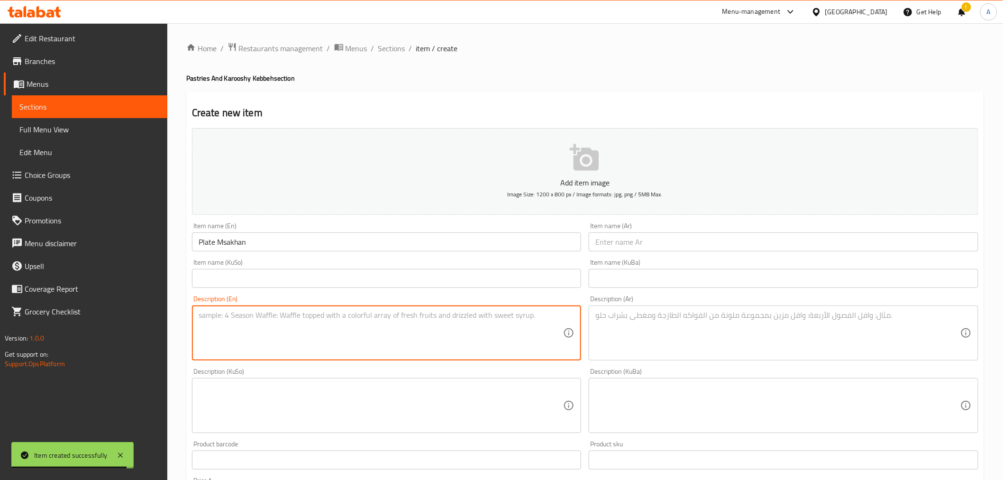
paste textarea "10 Pcs."
type textarea "10 Pcs."
click at [235, 316] on textarea "10 Pcs." at bounding box center [381, 332] width 365 height 45
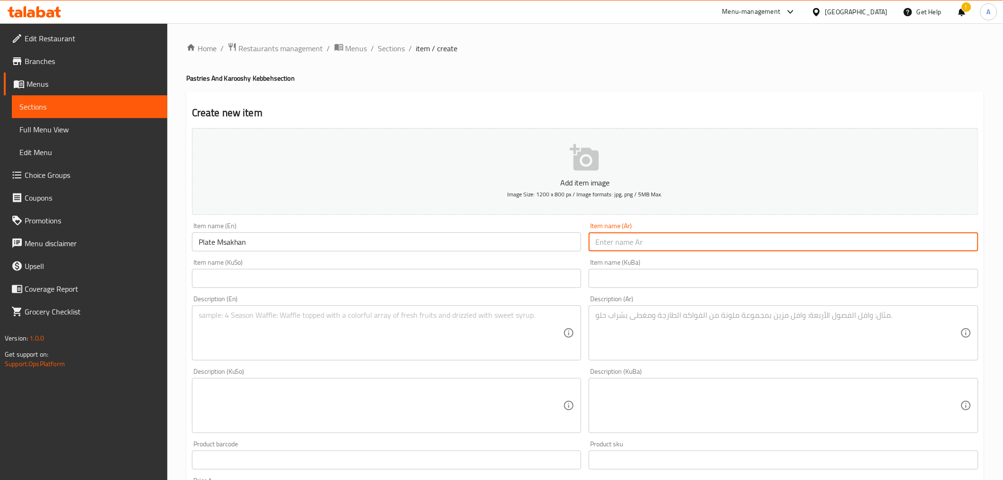
click at [664, 233] on input "text" at bounding box center [784, 241] width 390 height 19
paste input "صاج دجاج مسخن 10 قطع"
drag, startPoint x: 623, startPoint y: 243, endPoint x: 591, endPoint y: 245, distance: 32.8
click at [591, 245] on input "صاج دجاج مسخن 10 قطع" at bounding box center [784, 241] width 390 height 19
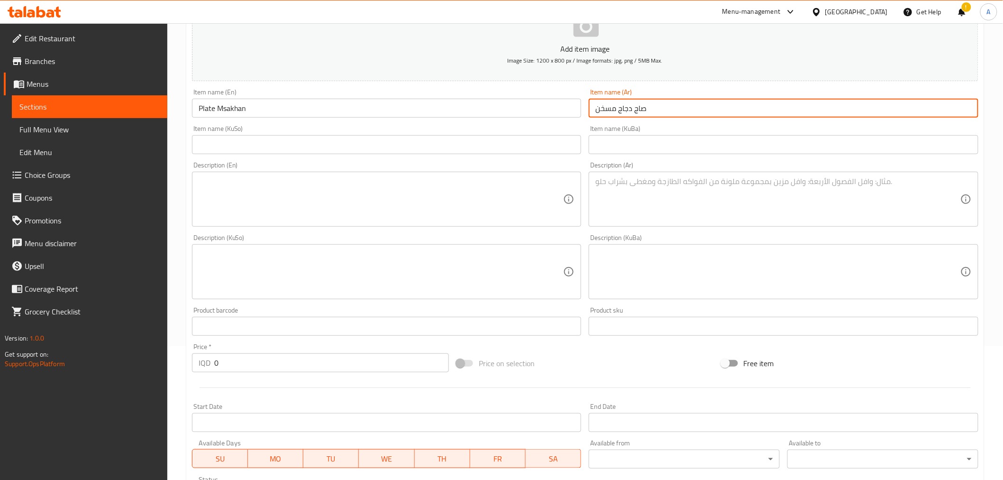
scroll to position [158, 0]
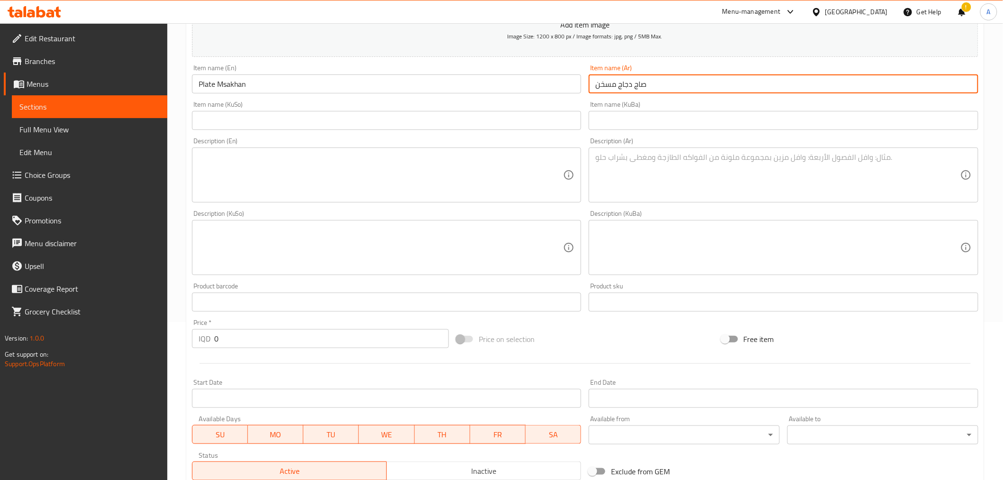
type input "صاج دجاج مسخن"
click at [229, 338] on input "0" at bounding box center [331, 338] width 235 height 19
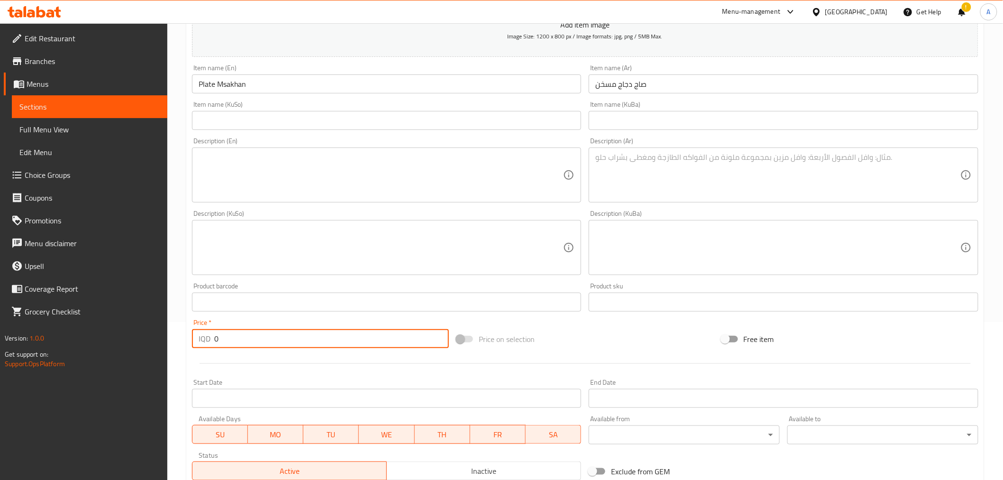
click at [229, 338] on input "0" at bounding box center [331, 338] width 235 height 19
click at [270, 86] on input "Plate Msakhan" at bounding box center [387, 83] width 390 height 19
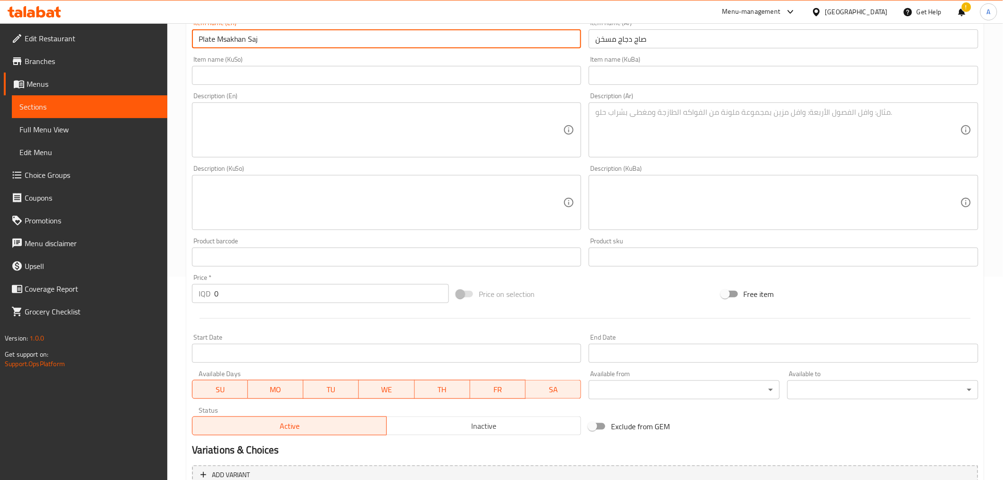
scroll to position [297, 0]
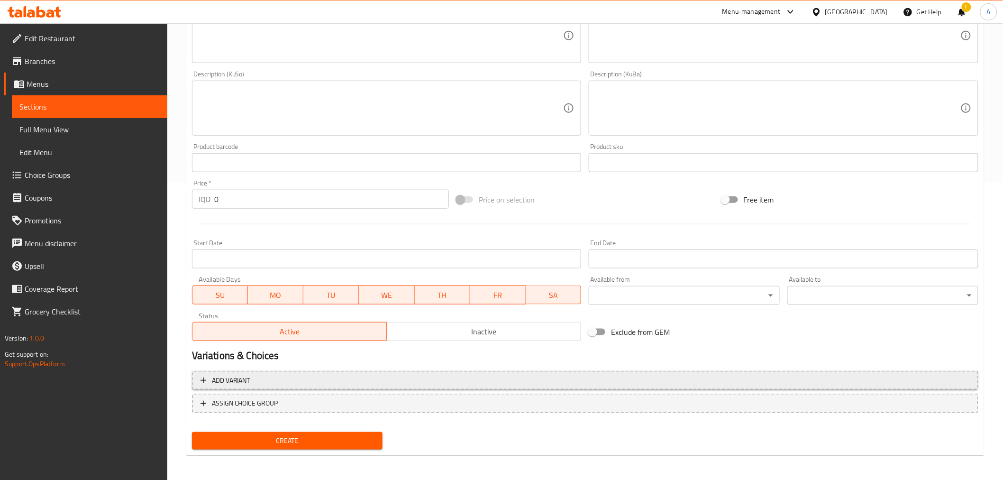
type input "Plate Msakhan Saj"
click at [387, 381] on span "Add variant" at bounding box center [584, 380] width 769 height 12
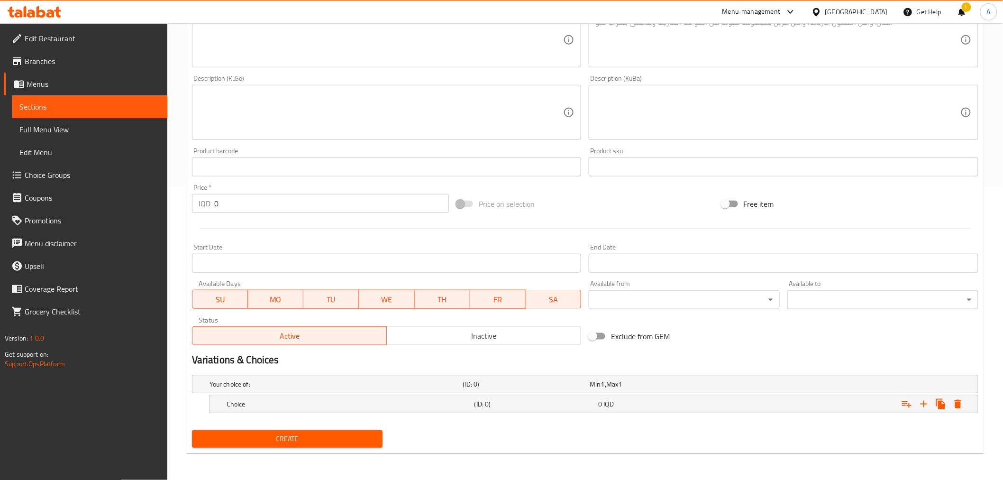
scroll to position [292, 0]
click at [929, 400] on icon "Expand" at bounding box center [923, 404] width 11 height 11
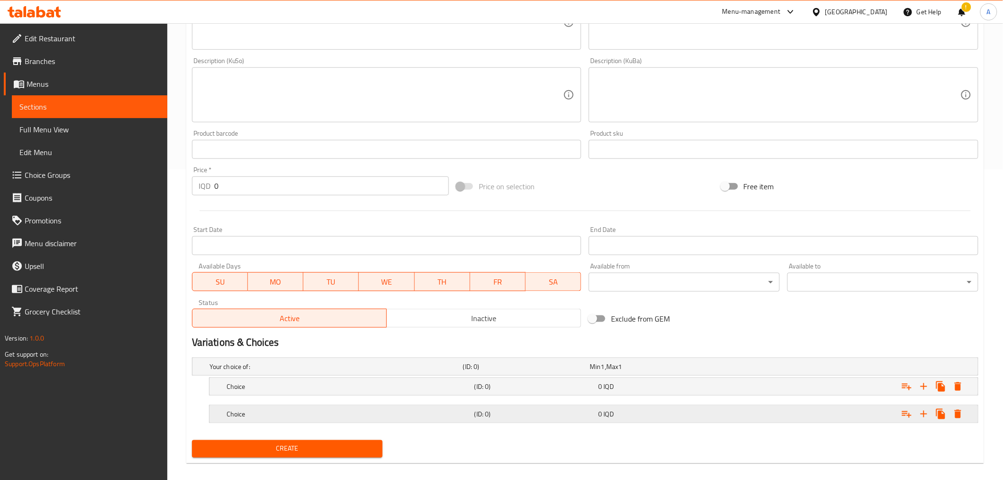
scroll to position [320, 0]
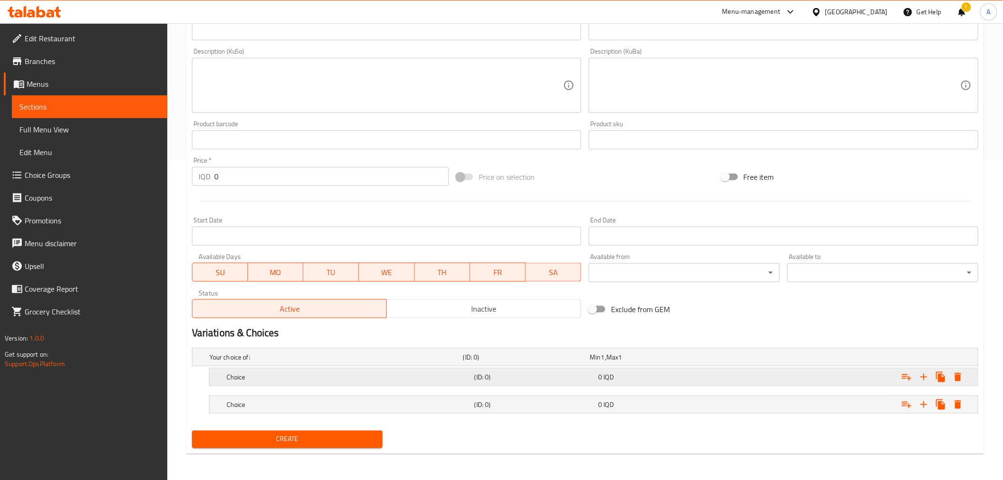
click at [386, 375] on h5 "Choice" at bounding box center [349, 376] width 244 height 9
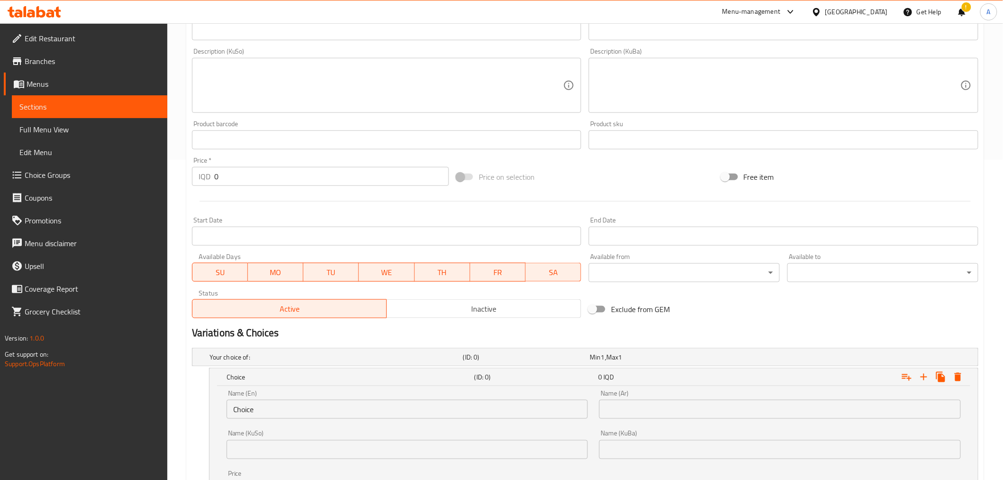
click at [256, 409] on input "Choice" at bounding box center [408, 409] width 362 height 19
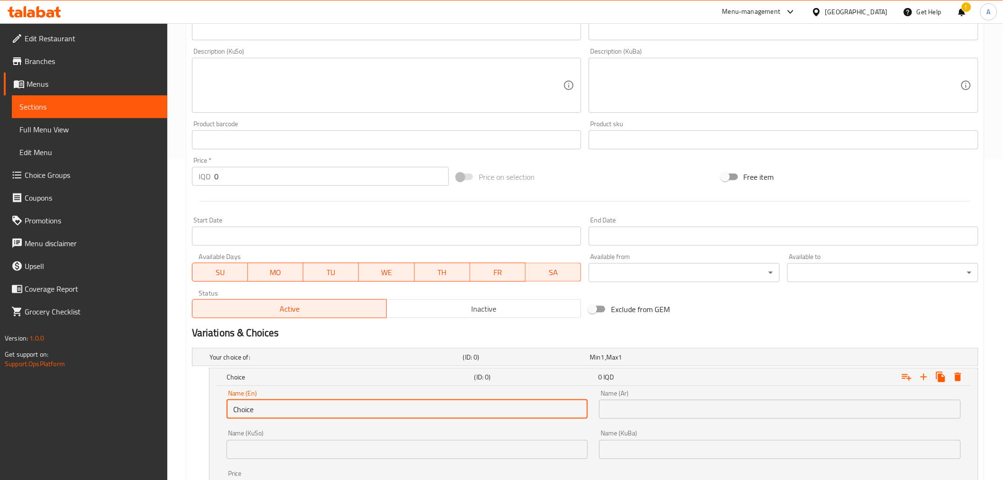
click at [256, 409] on input "Choice" at bounding box center [408, 409] width 362 height 19
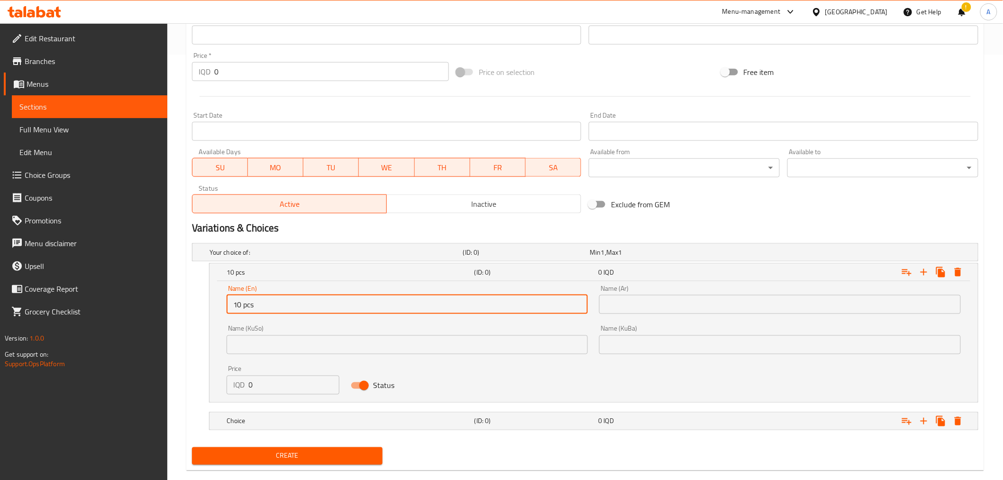
scroll to position [425, 0]
type input "10 pcs"
click at [653, 306] on input "text" at bounding box center [780, 303] width 362 height 19
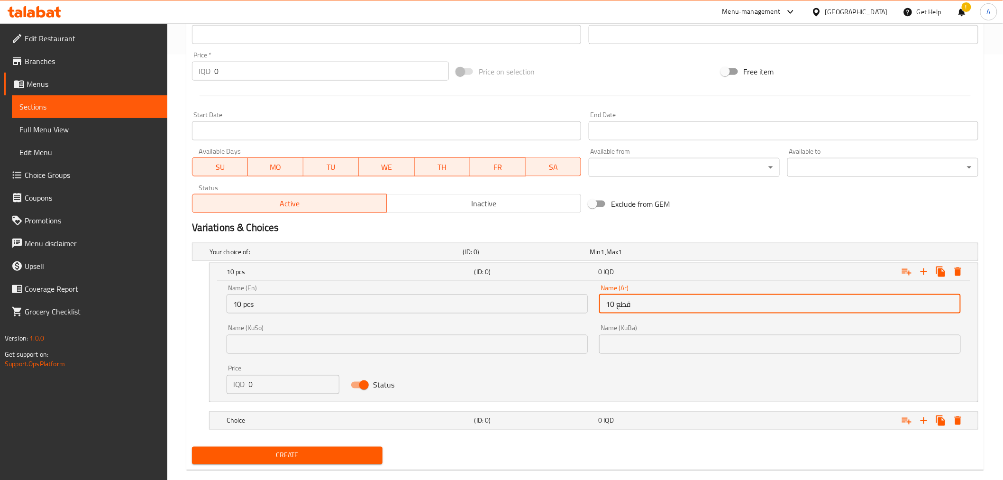
type input "10 قطع"
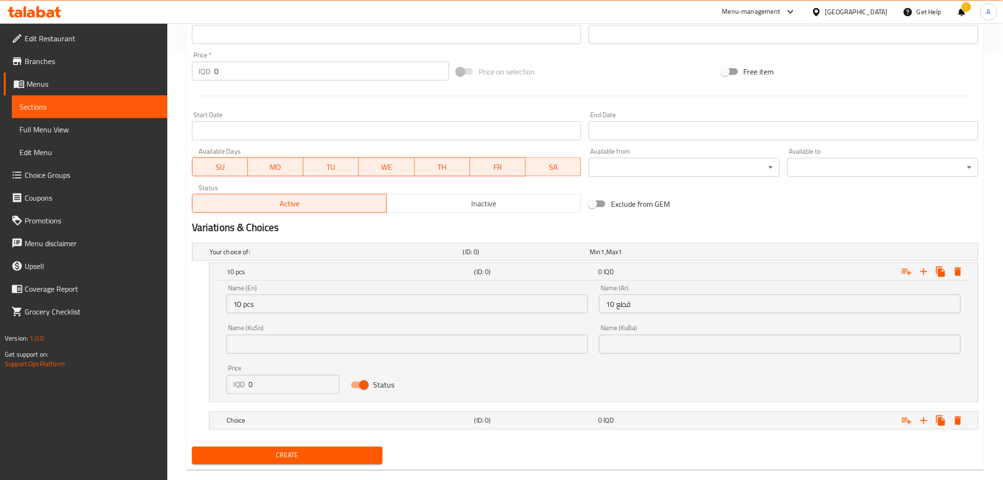
click at [639, 354] on div "Name (KuBa) Name (KuBa)" at bounding box center [779, 339] width 373 height 40
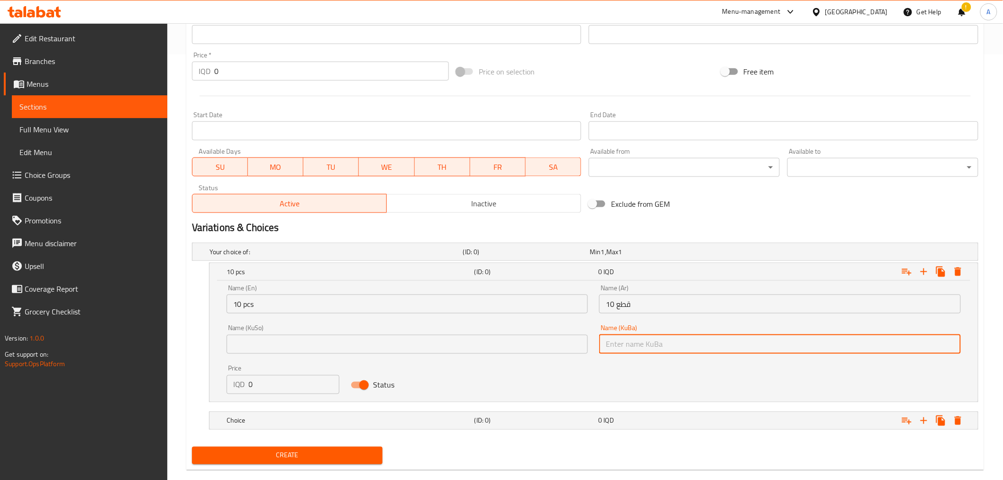
click at [639, 351] on input "text" at bounding box center [780, 344] width 362 height 19
paste input "10 قطع"
type input "10 قطع"
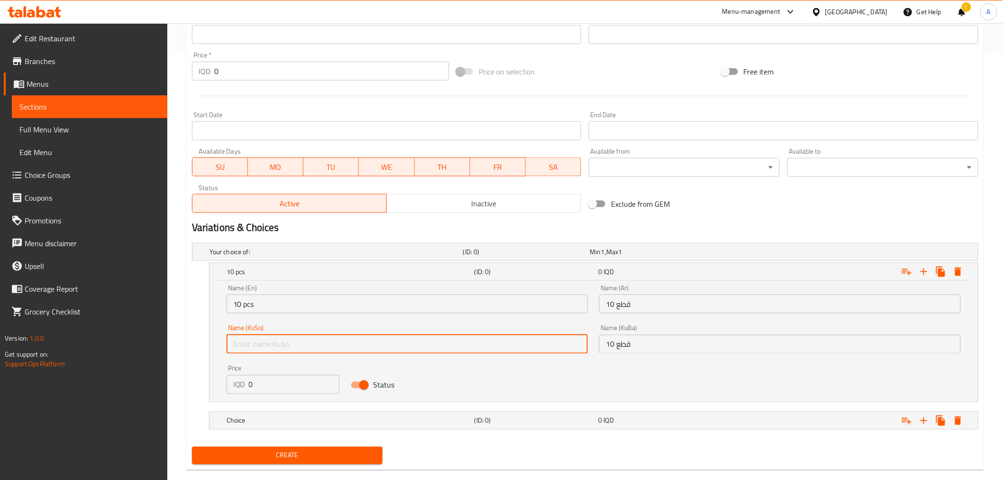
click at [527, 346] on input "text" at bounding box center [408, 344] width 362 height 19
paste input "10 قطع"
type input "10 قطع"
click at [274, 377] on input "0" at bounding box center [294, 384] width 91 height 19
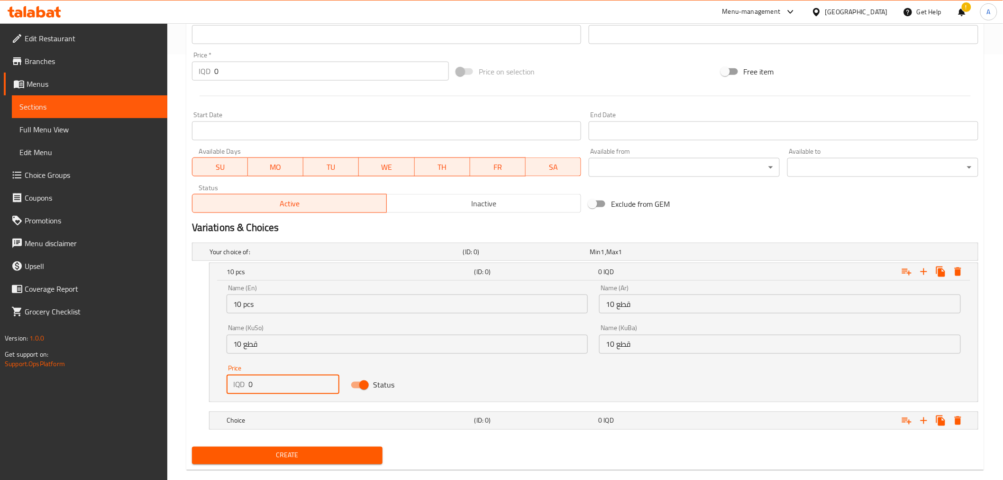
click at [274, 377] on input "0" at bounding box center [294, 384] width 91 height 19
type input "10000"
click at [277, 421] on h5 "Choice" at bounding box center [349, 420] width 244 height 9
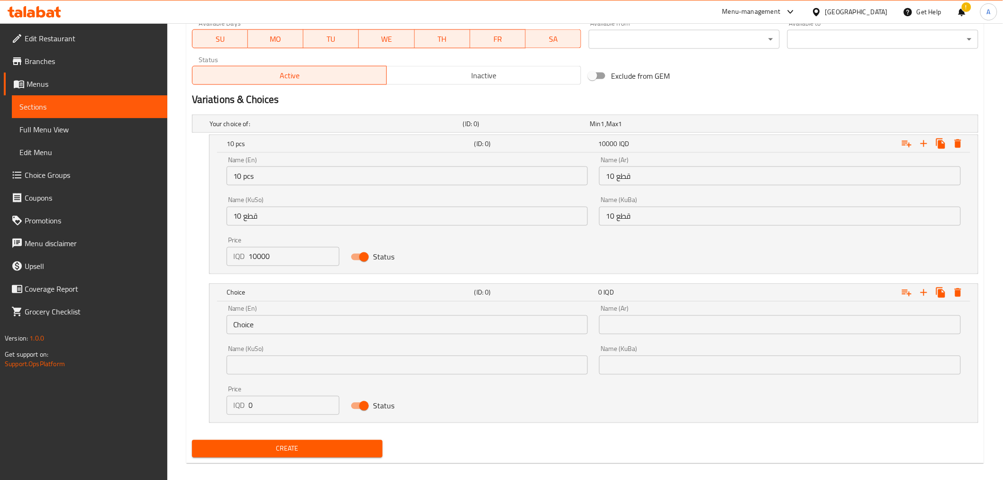
scroll to position [563, 0]
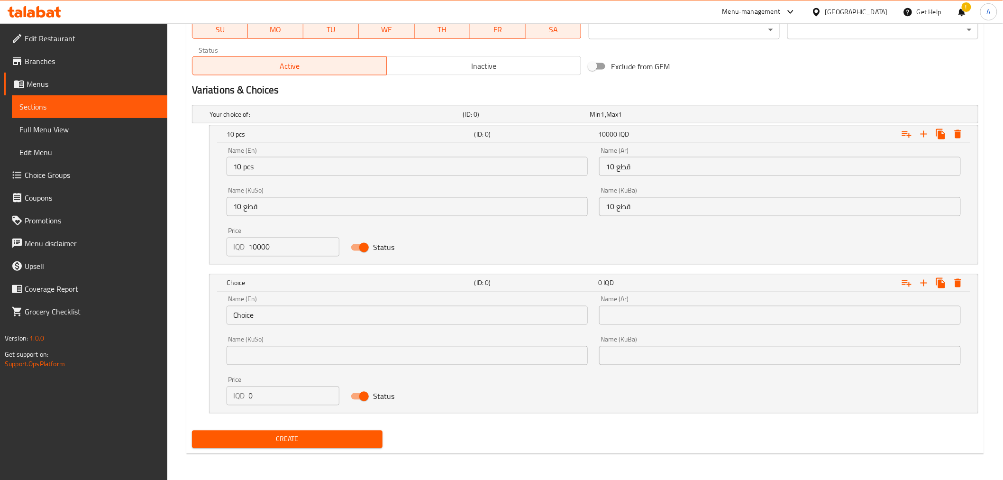
click at [262, 321] on input "Choice" at bounding box center [408, 315] width 362 height 19
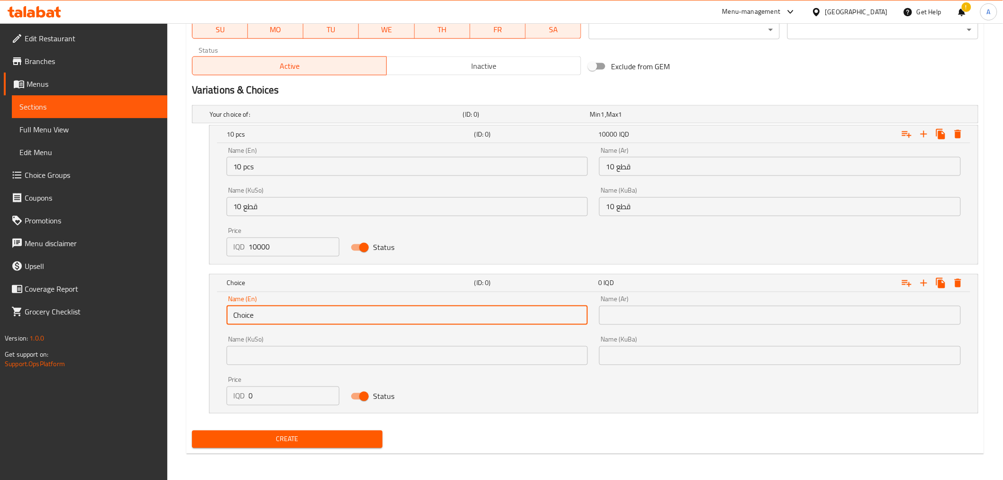
click at [490, 315] on input "Choice" at bounding box center [408, 315] width 362 height 19
type input "20 pcs"
click at [691, 323] on input "text" at bounding box center [780, 315] width 362 height 19
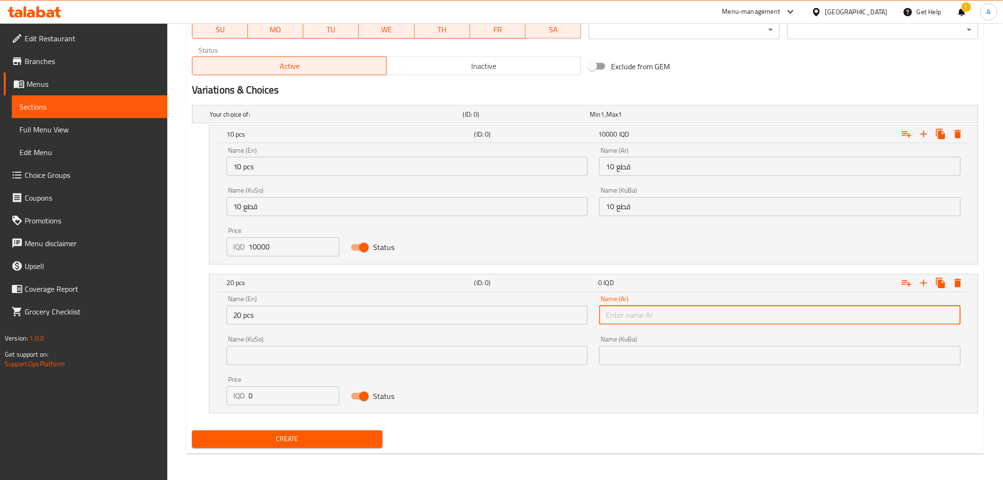
paste input "10 قطع"
click at [606, 314] on input "10 قطع" at bounding box center [780, 315] width 362 height 19
type input "20 قطع"
click at [624, 347] on input "text" at bounding box center [780, 355] width 362 height 19
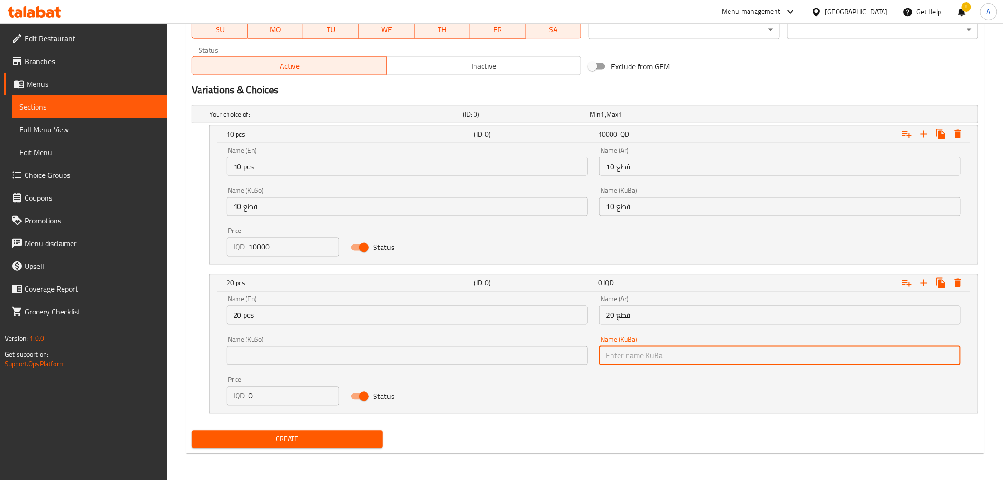
paste input "20 قطع"
type input "20 قطع"
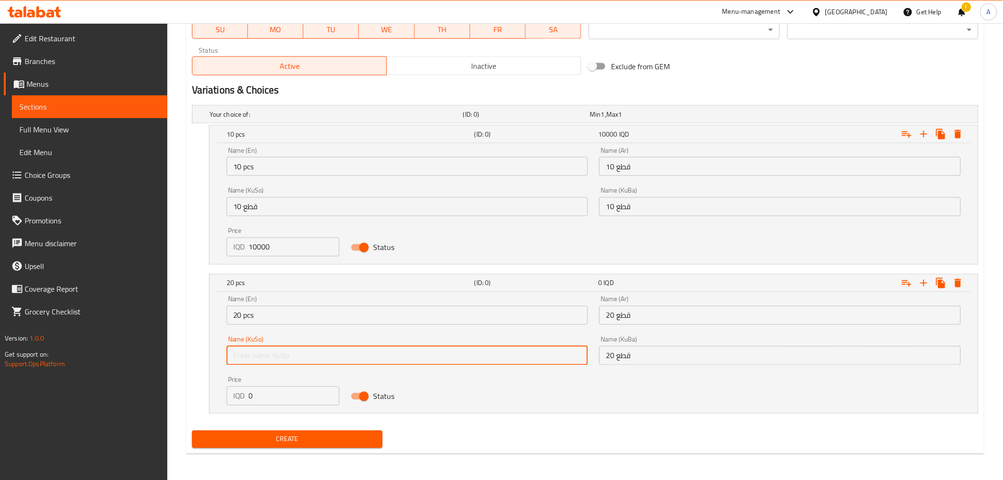
click at [552, 349] on input "text" at bounding box center [408, 355] width 362 height 19
paste input "20 قطع"
type input "20 قطع"
click at [253, 396] on input "0" at bounding box center [294, 395] width 91 height 19
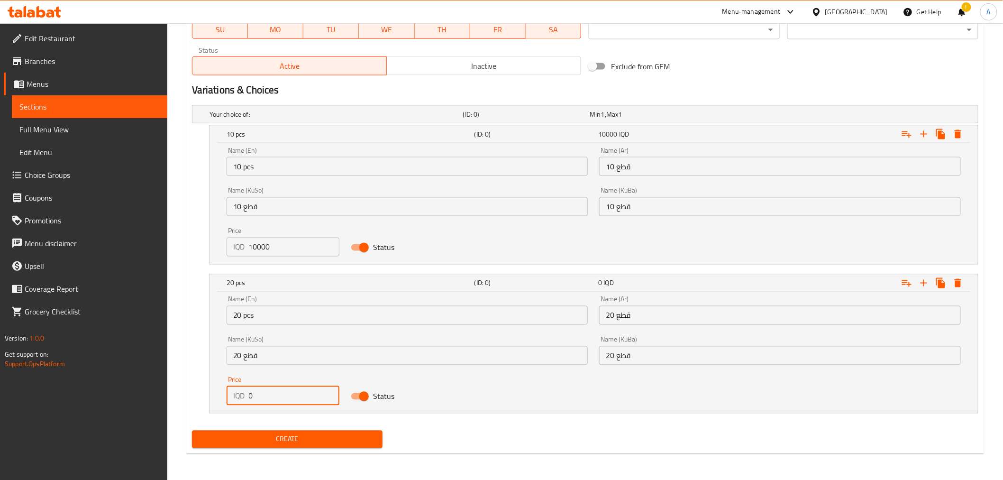
click at [253, 396] on input "0" at bounding box center [294, 395] width 91 height 19
type input "20000"
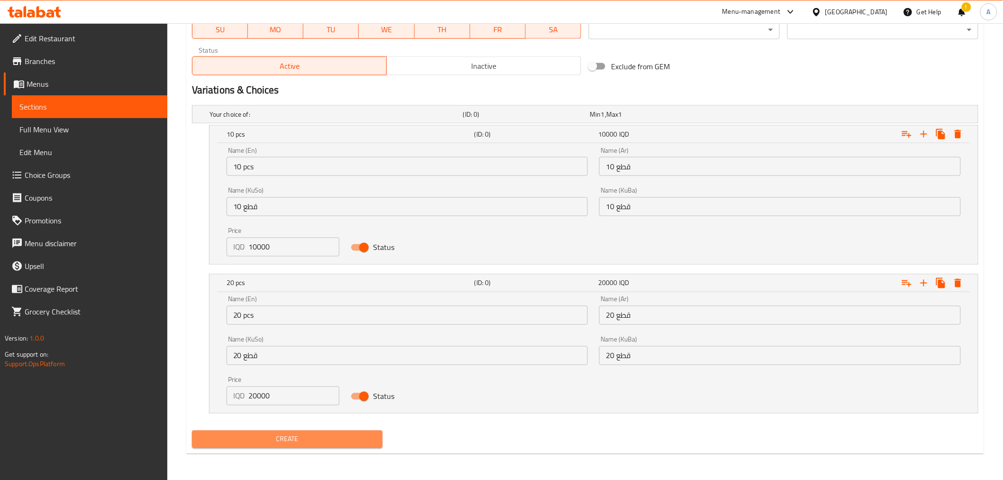
click at [280, 445] on button "Create" at bounding box center [287, 439] width 191 height 18
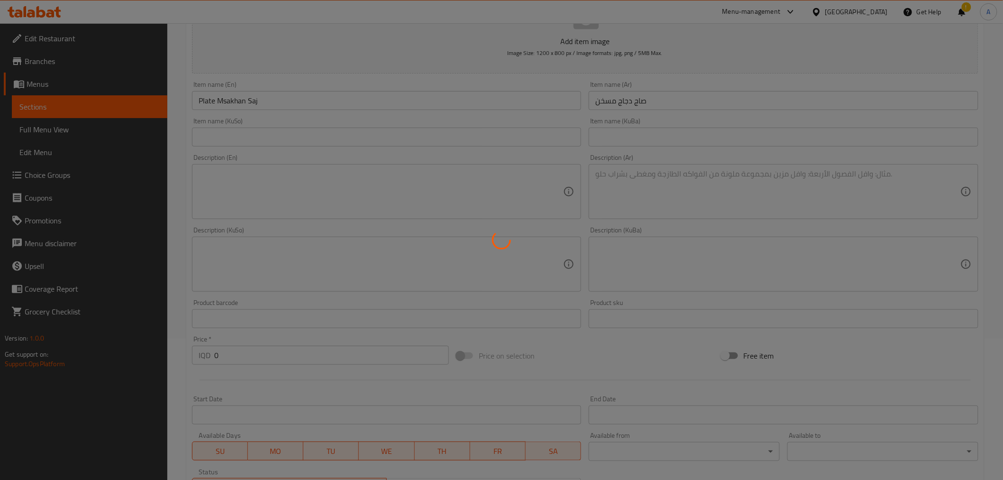
scroll to position [0, 0]
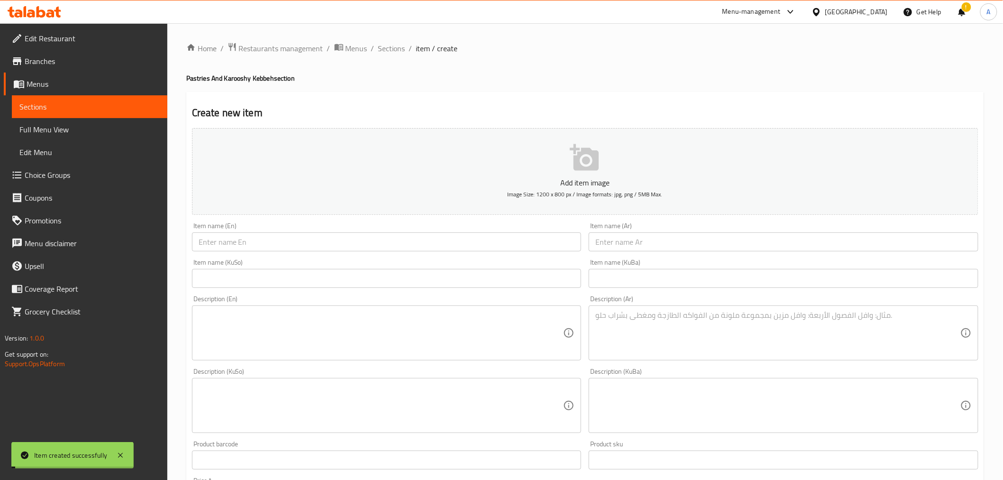
click at [391, 48] on span "Sections" at bounding box center [391, 48] width 27 height 11
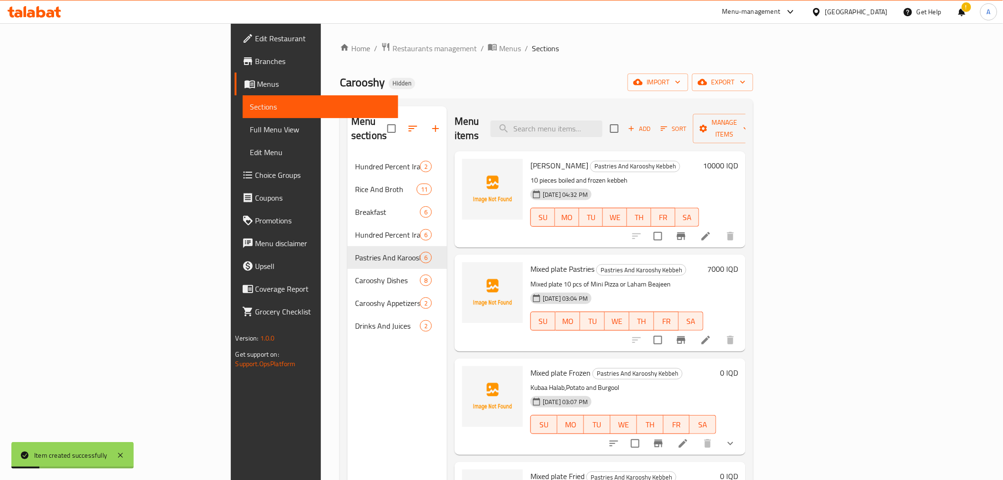
click at [347, 345] on div "Menu sections Hundred Percent Iraqi Meat 2 Rice And Broth 11 Breakfast 6 Hundre…" at bounding box center [397, 346] width 100 height 480
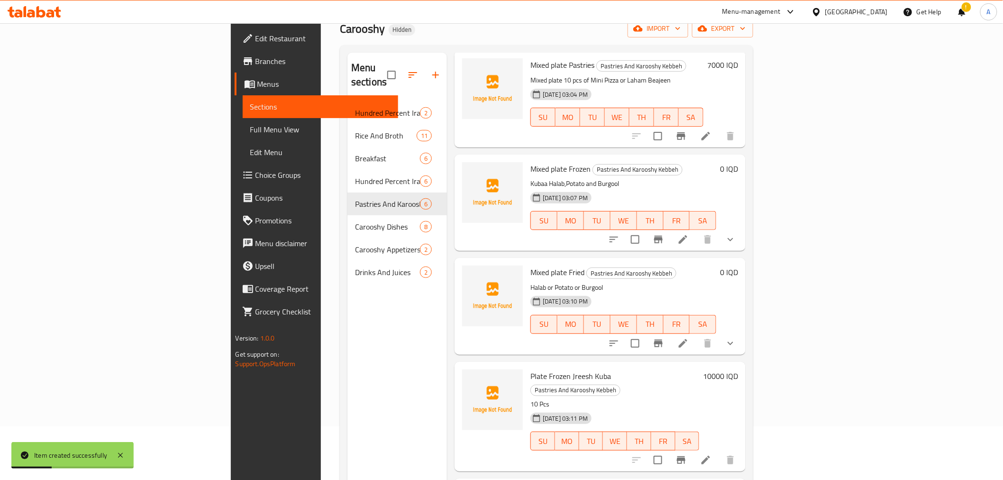
scroll to position [133, 0]
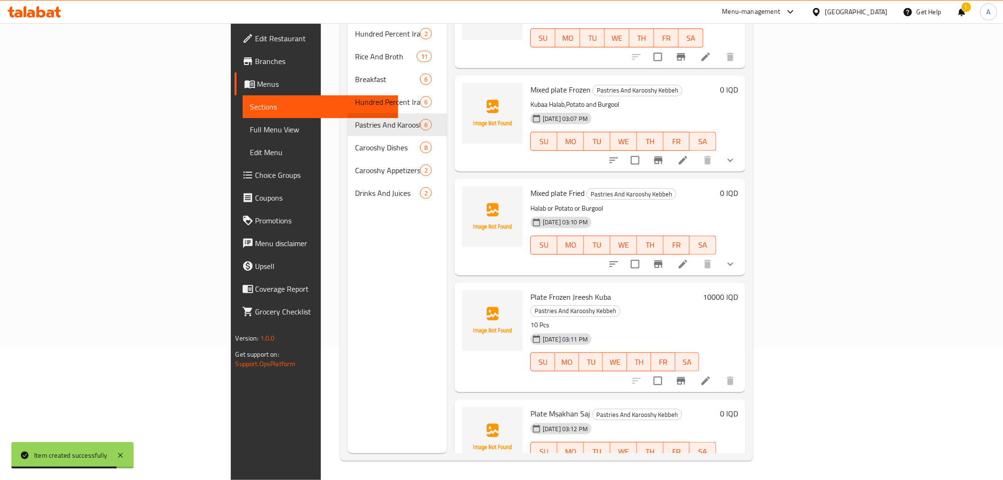
click at [347, 282] on div "Menu sections Hundred Percent Iraqi Meat 2 Rice And Broth 11 Breakfast 6 Hundre…" at bounding box center [397, 213] width 100 height 480
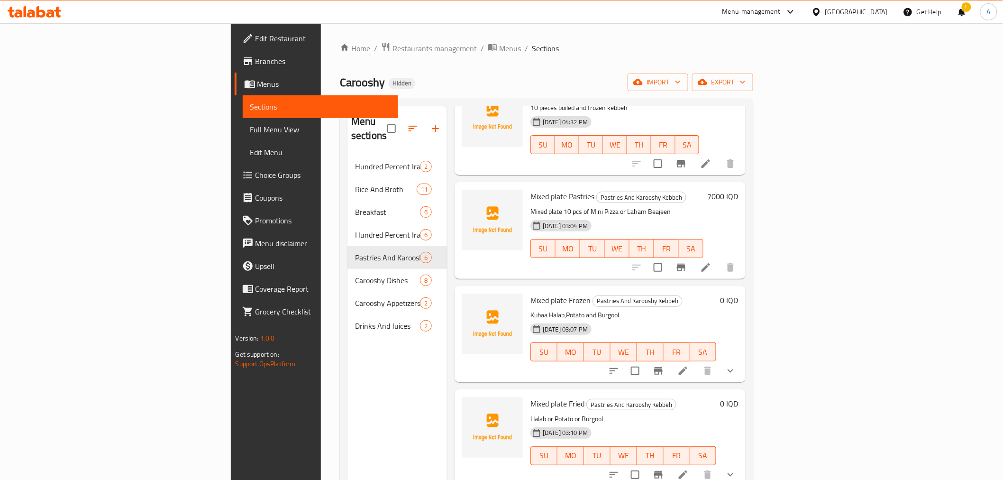
scroll to position [0, 0]
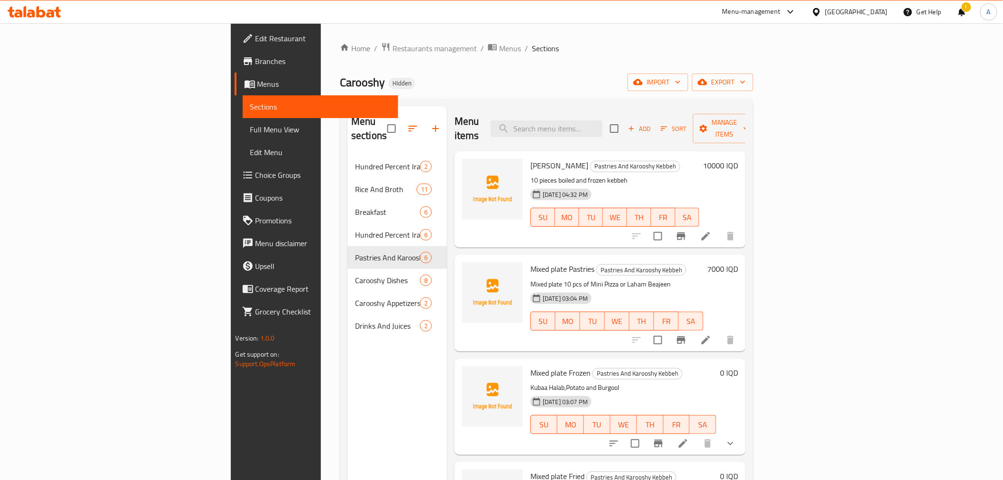
click at [347, 340] on div "Menu sections Hundred Percent Iraqi Meat 2 Rice And Broth 11 Breakfast 6 Hundre…" at bounding box center [397, 346] width 100 height 480
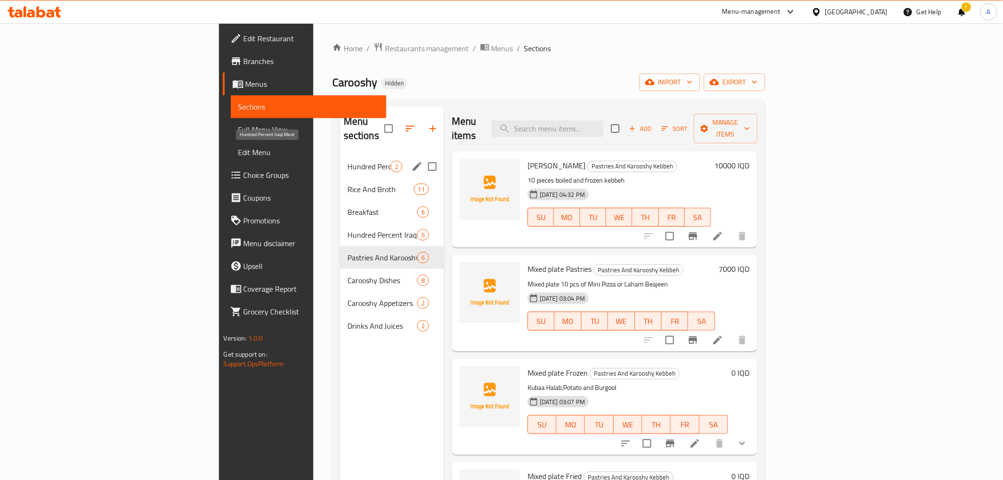
click at [347, 161] on span "Hundred Percent Iraqi Meat" at bounding box center [368, 166] width 43 height 11
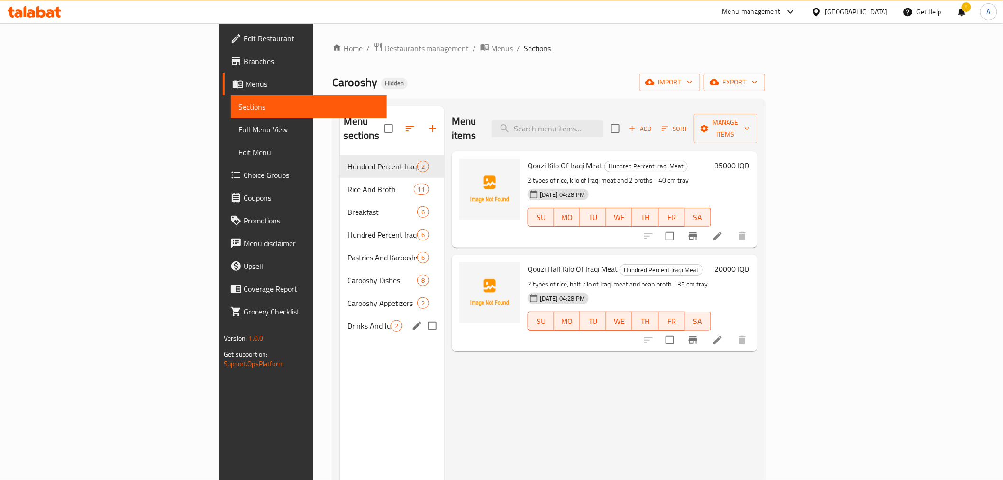
click at [347, 320] on span "Drinks And Juices" at bounding box center [368, 325] width 43 height 11
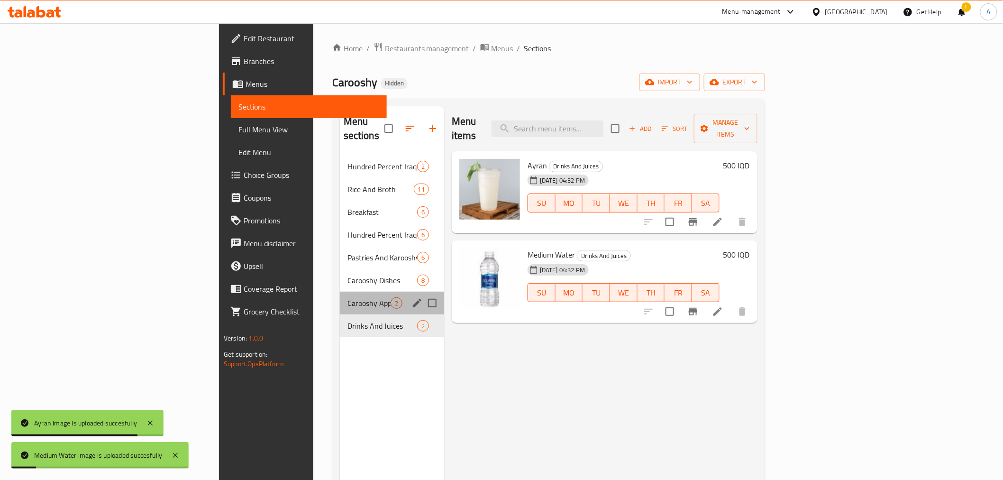
click at [340, 291] on div "Carooshy Appetizers 2" at bounding box center [392, 302] width 104 height 23
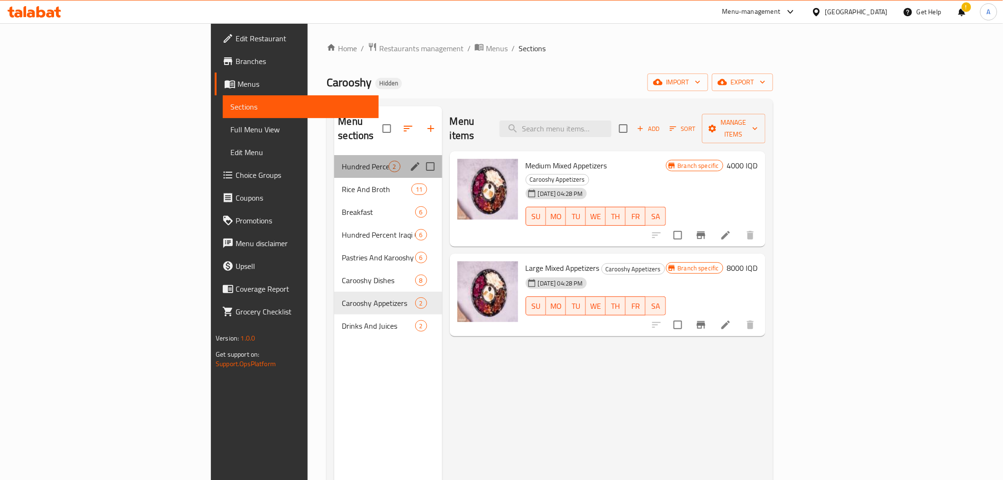
click at [334, 159] on div "Hundred Percent Iraqi Meat 2" at bounding box center [388, 166] width 108 height 23
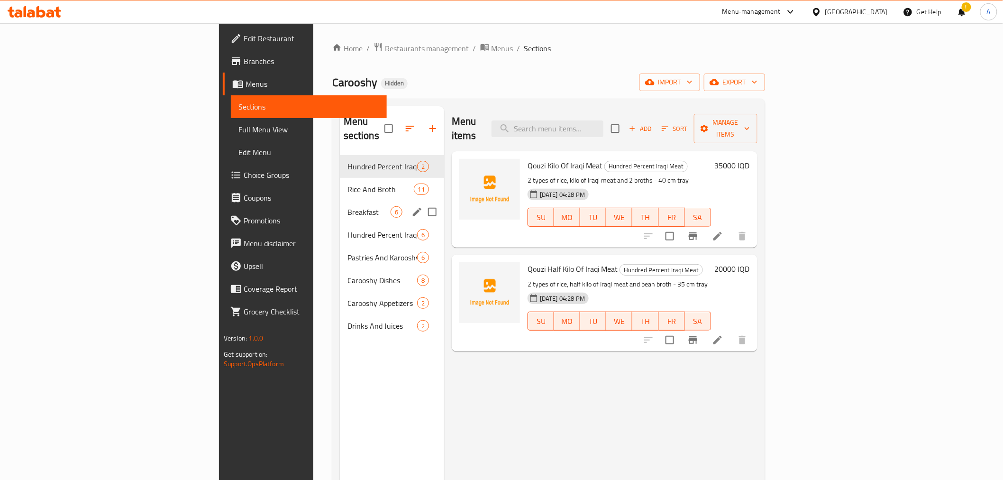
click at [347, 206] on span "Breakfast" at bounding box center [368, 211] width 43 height 11
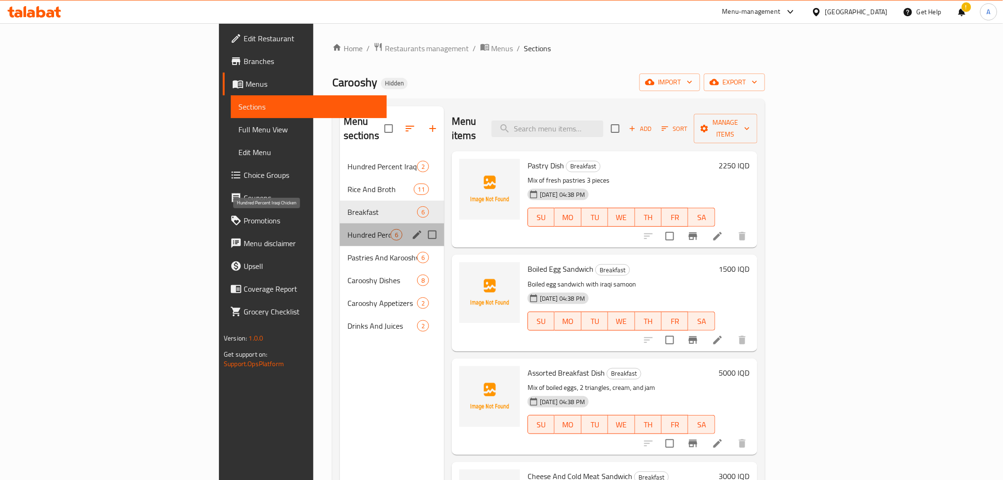
click at [347, 229] on span "Hundred Percent Iraqi Chicken" at bounding box center [368, 234] width 43 height 11
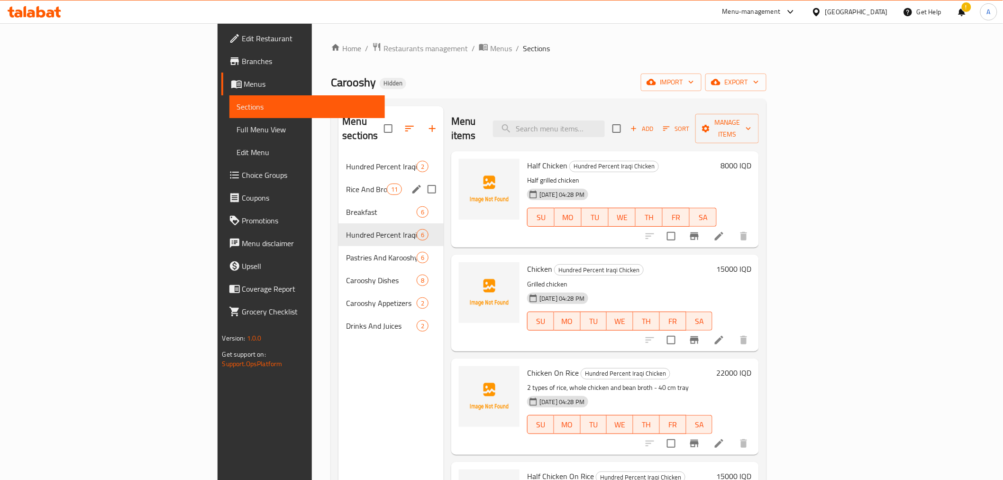
click at [338, 183] on div "Rice And Broth 11" at bounding box center [390, 189] width 105 height 23
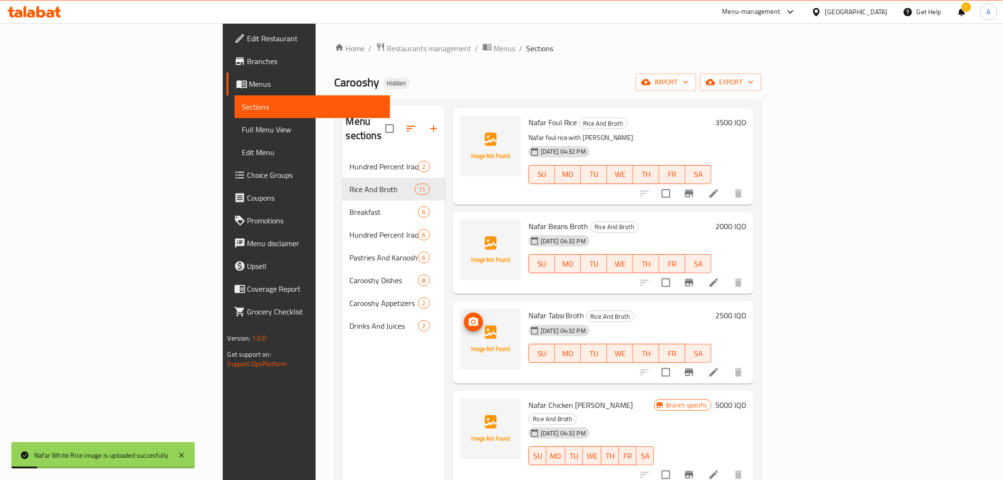
scroll to position [579, 0]
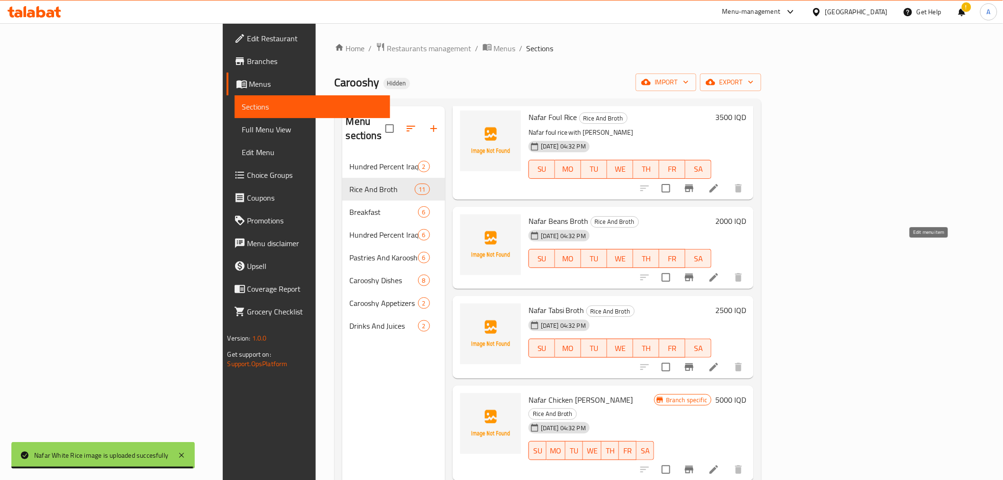
click at [719, 272] on icon at bounding box center [713, 277] width 11 height 11
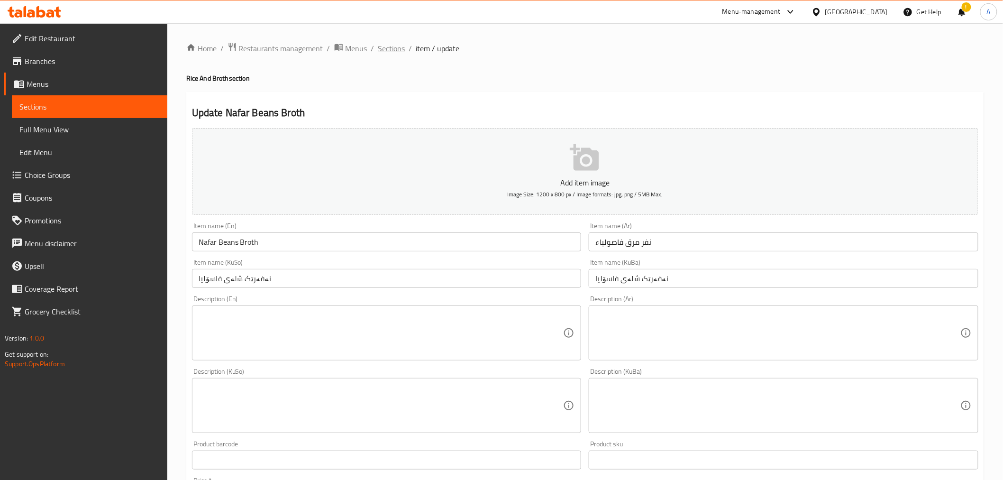
click at [391, 48] on span "Sections" at bounding box center [391, 48] width 27 height 11
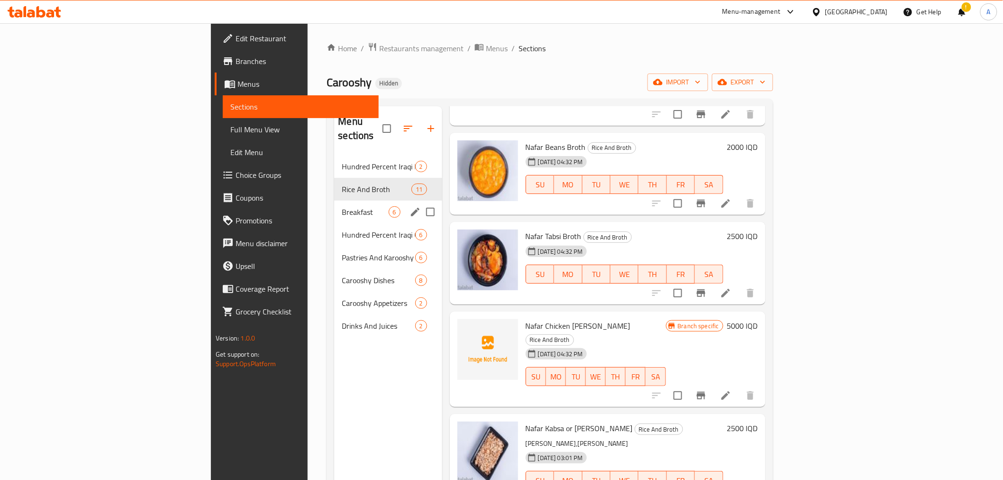
click at [334, 200] on div "Breakfast 6" at bounding box center [388, 211] width 108 height 23
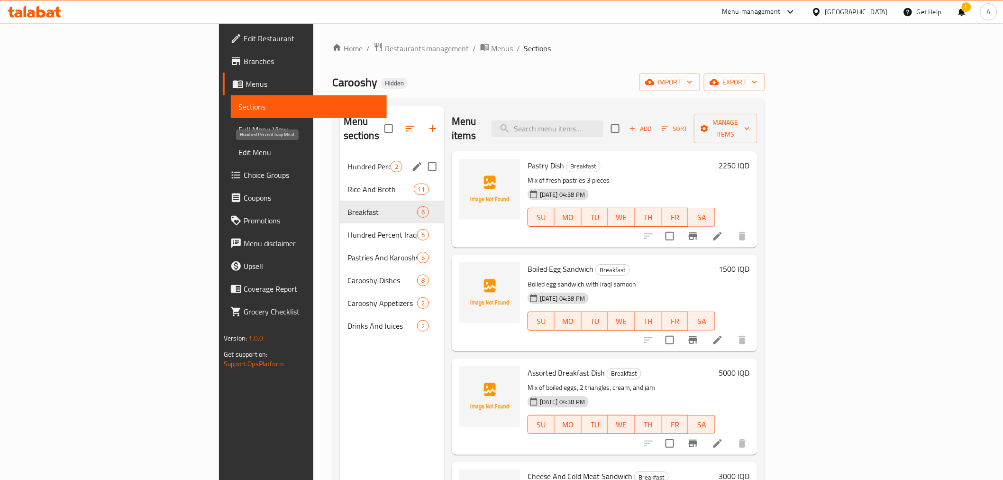
click at [347, 161] on span "Hundred Percent Iraqi Meat" at bounding box center [368, 166] width 43 height 11
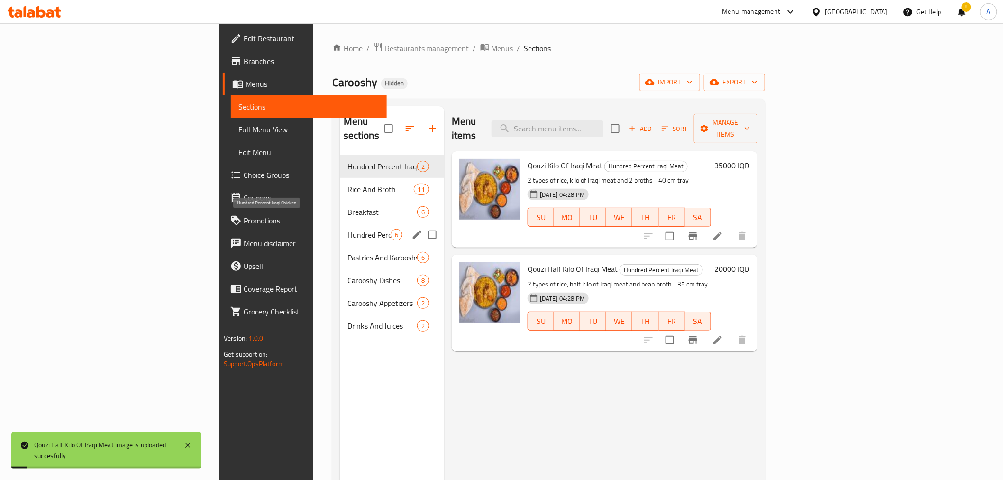
click at [347, 229] on span "Hundred Percent Iraqi Chicken" at bounding box center [368, 234] width 43 height 11
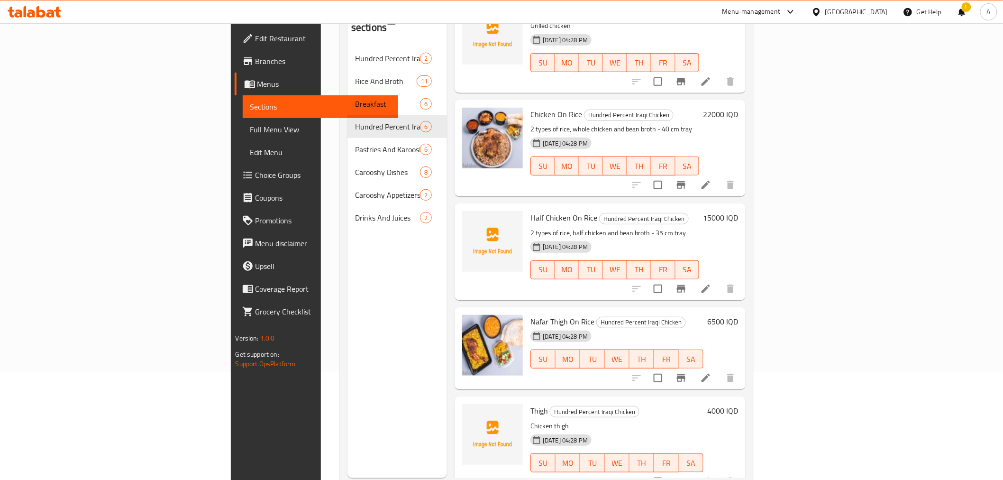
scroll to position [133, 0]
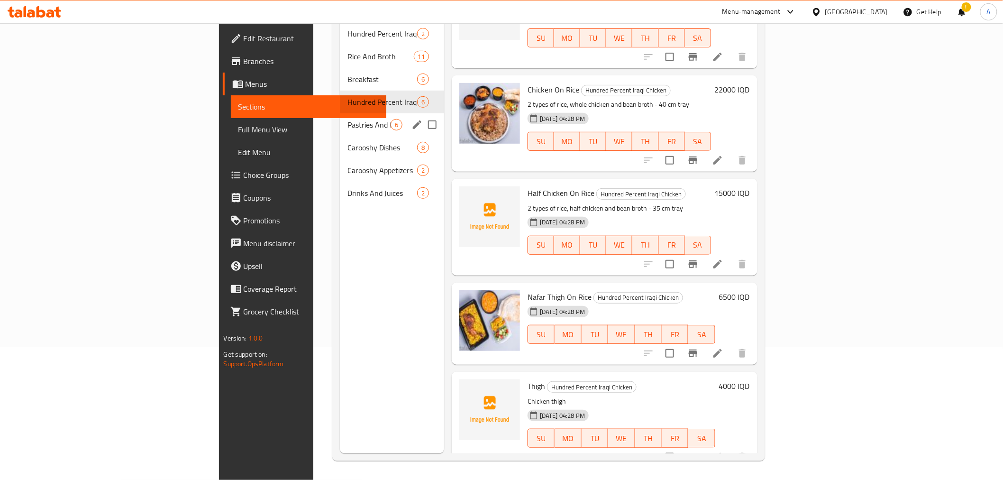
click at [340, 116] on div "Pastries And Karooshy Kebbeh 6" at bounding box center [392, 124] width 104 height 23
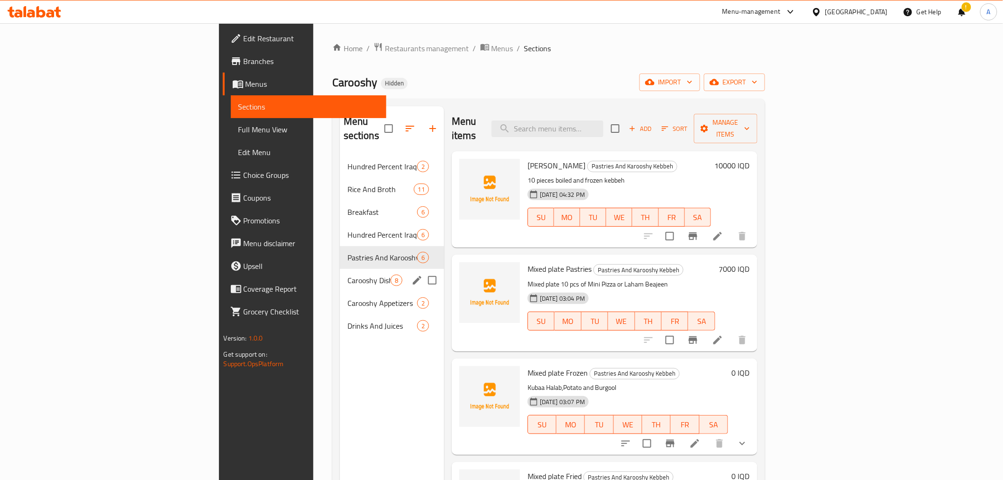
click at [340, 269] on div "Carooshy Dishes 8" at bounding box center [392, 280] width 104 height 23
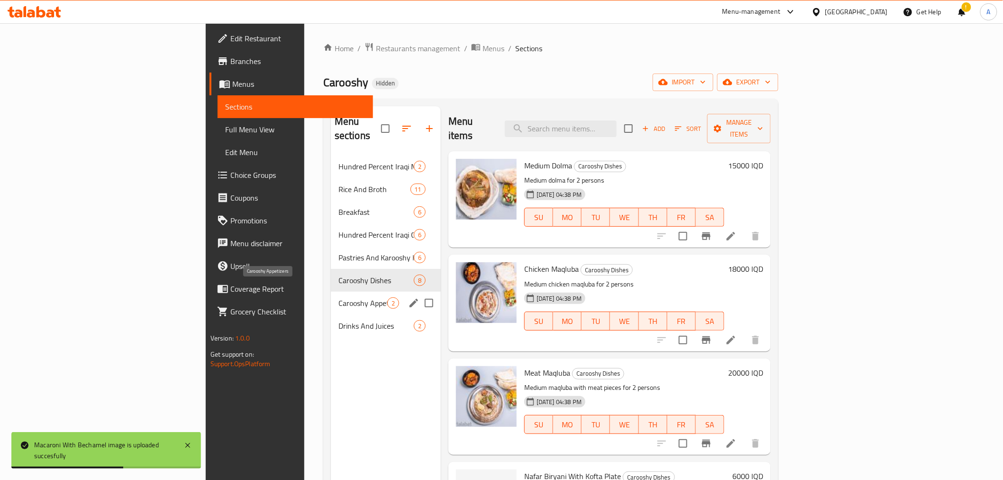
click at [338, 297] on span "Carooshy Appetizers" at bounding box center [362, 302] width 49 height 11
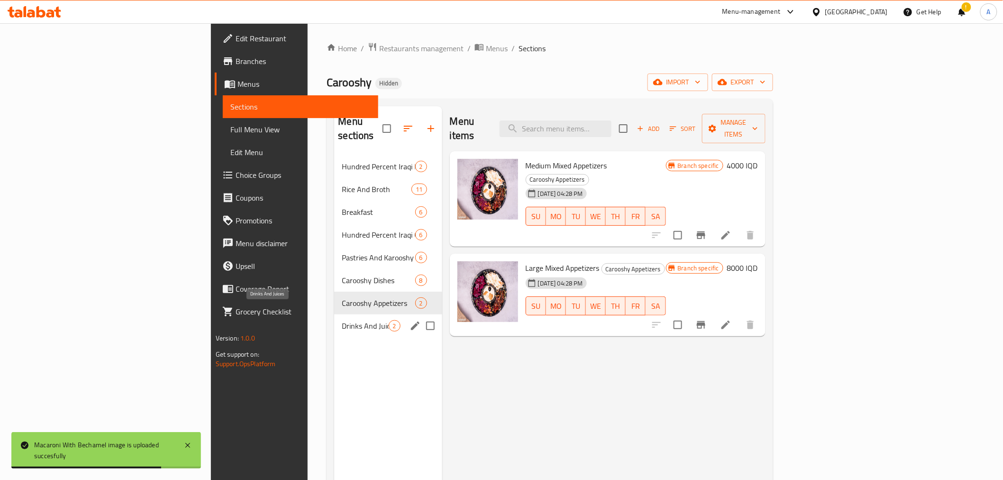
click at [342, 320] on span "Drinks And Juices" at bounding box center [365, 325] width 46 height 11
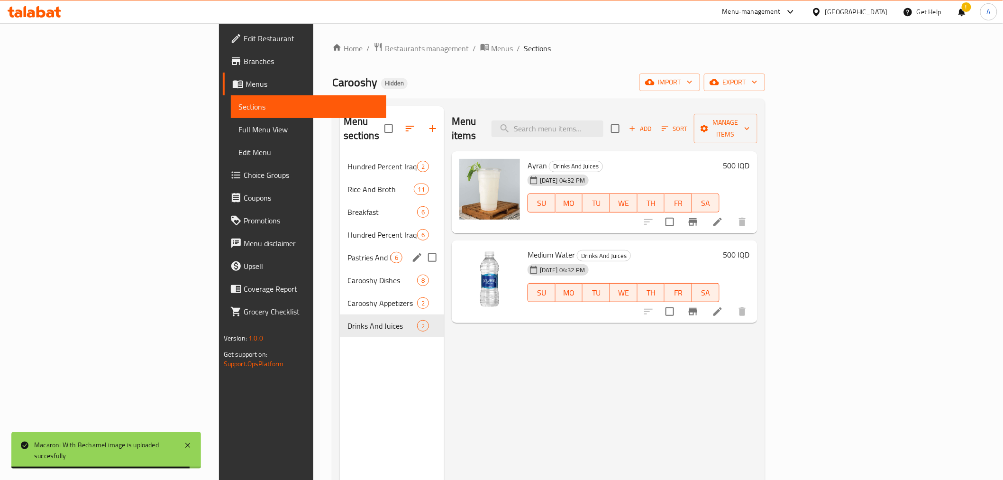
click at [340, 252] on div "Pastries And Karooshy Kebbeh 6" at bounding box center [392, 257] width 104 height 23
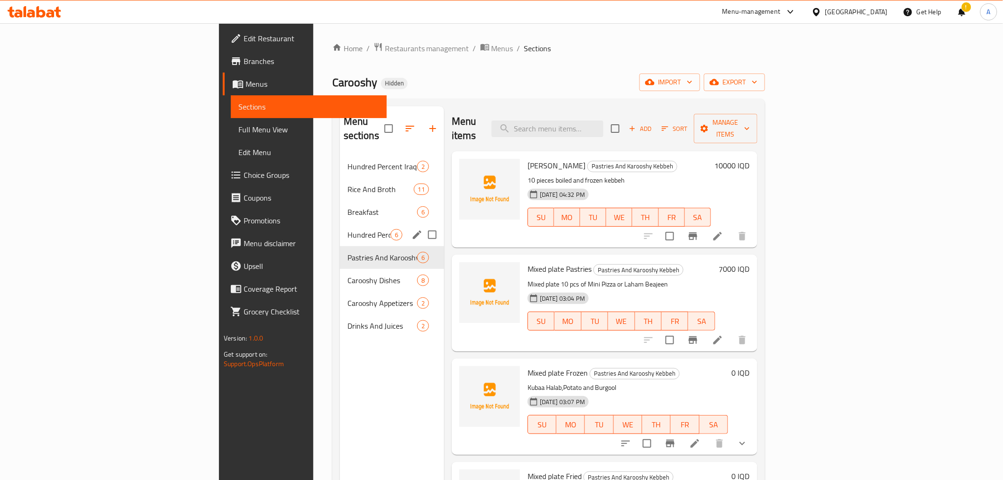
click at [347, 229] on span "Hundred Percent Iraqi Chicken" at bounding box center [368, 234] width 43 height 11
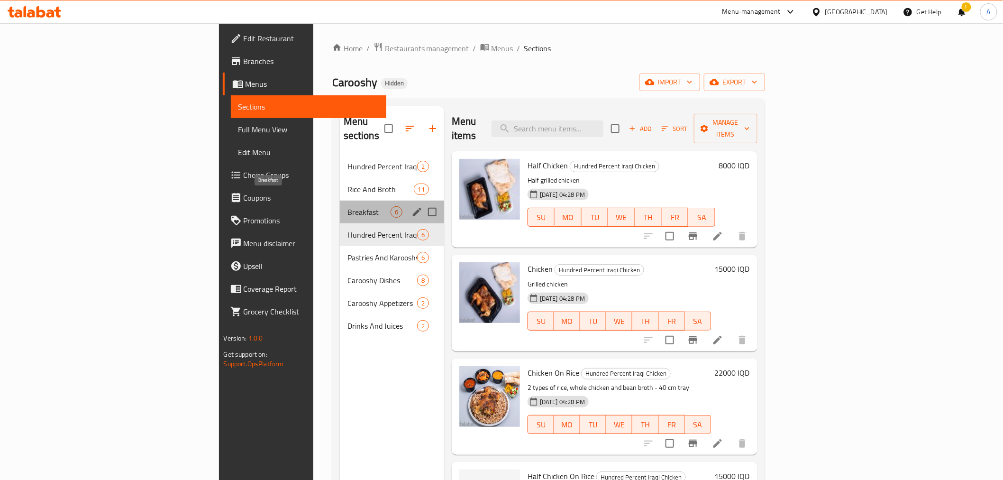
click at [347, 206] on span "Breakfast" at bounding box center [368, 211] width 43 height 11
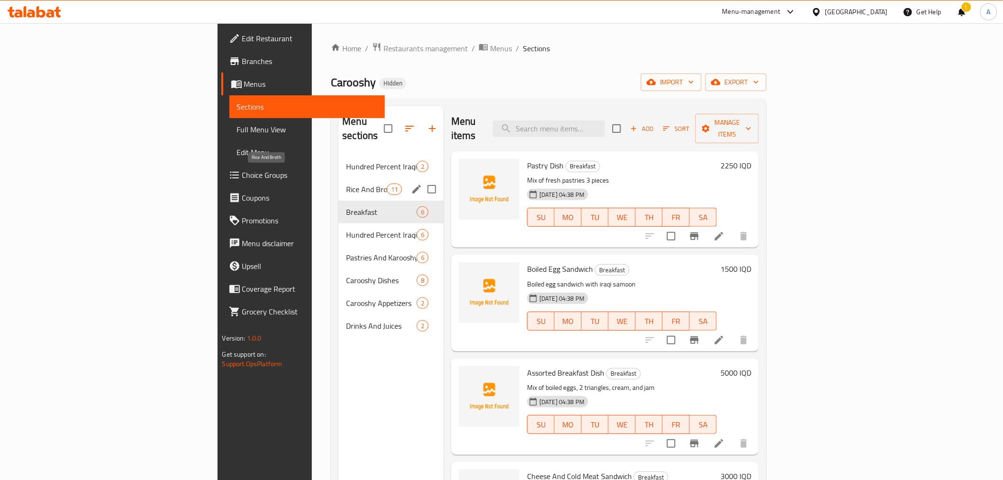
click at [346, 183] on span "Rice And Broth" at bounding box center [366, 188] width 40 height 11
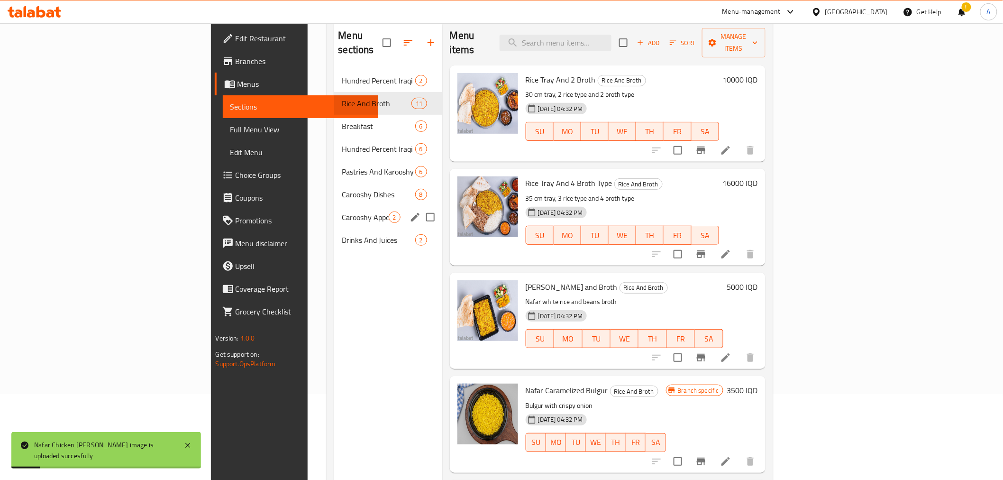
scroll to position [27, 0]
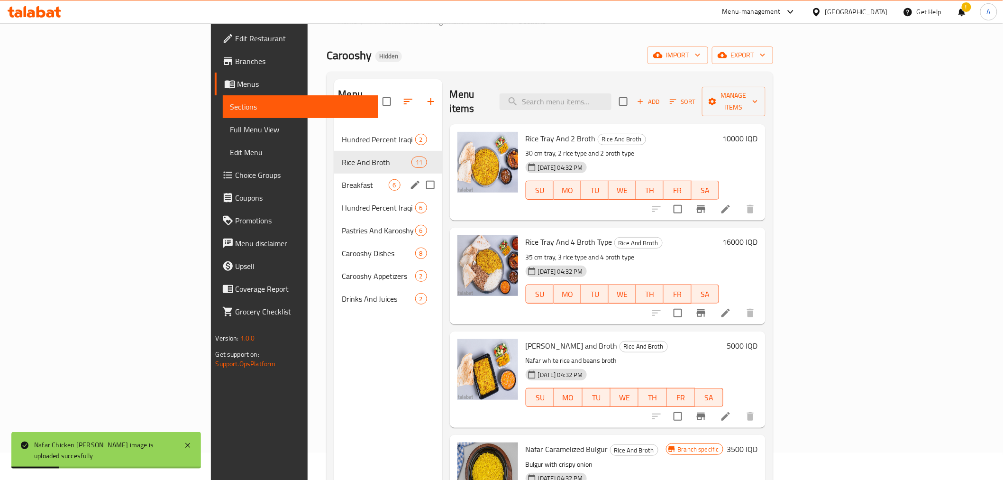
click at [342, 179] on span "Breakfast" at bounding box center [365, 184] width 46 height 11
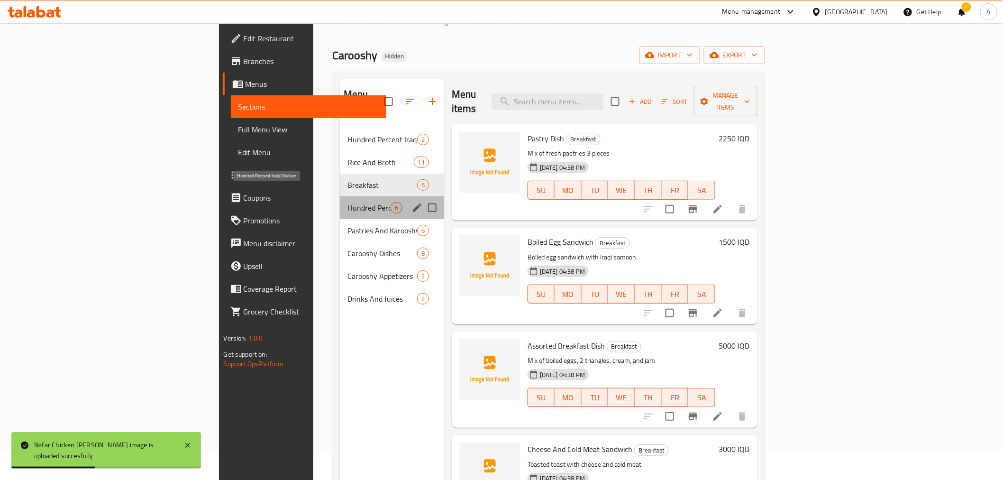
click at [347, 202] on span "Hundred Percent Iraqi Chicken" at bounding box center [368, 207] width 43 height 11
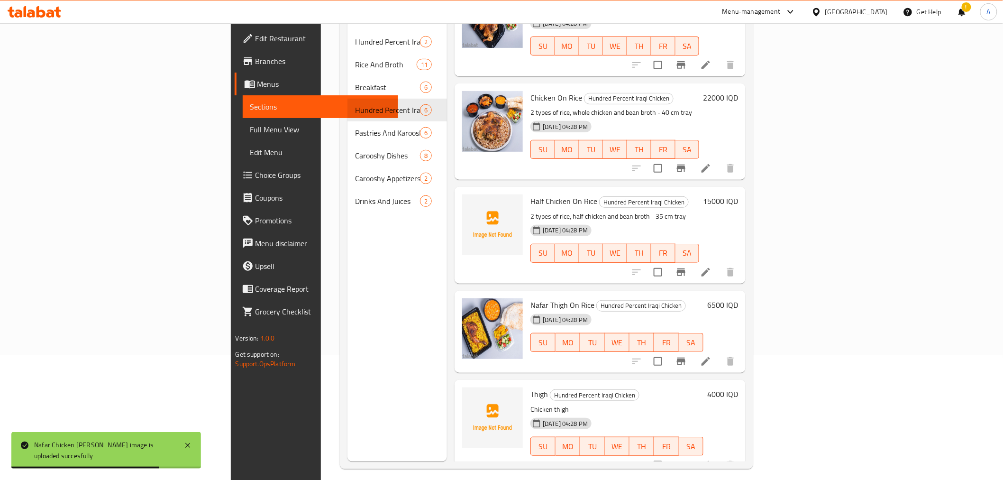
scroll to position [133, 0]
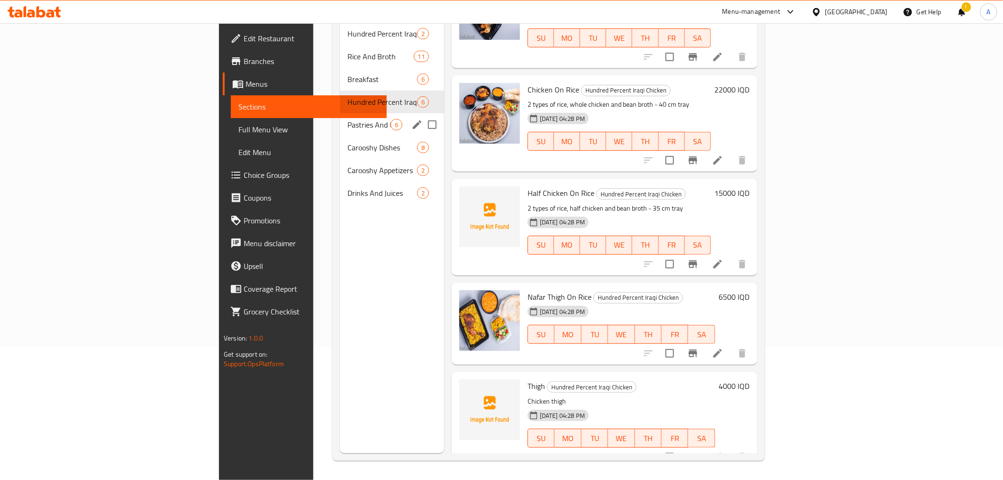
click at [340, 113] on div "Pastries And Karooshy Kebbeh 6" at bounding box center [392, 124] width 104 height 23
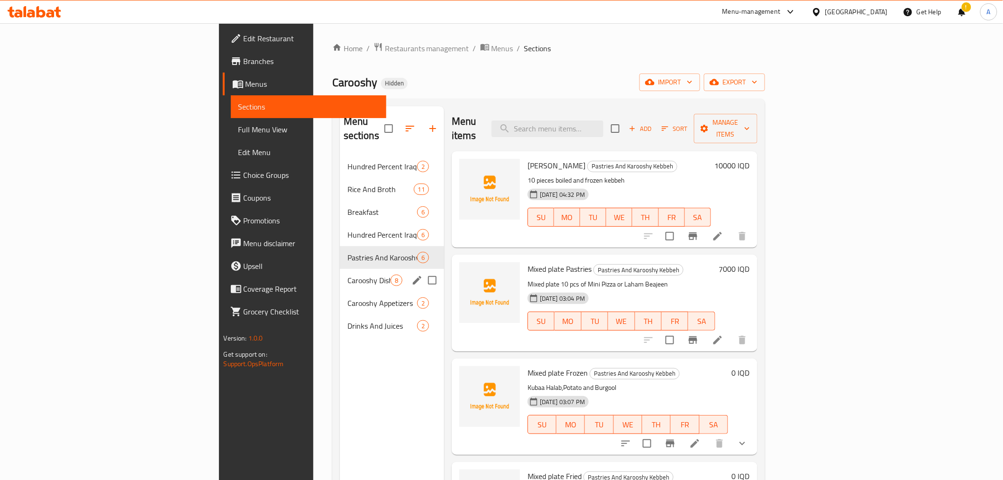
click at [347, 274] on span "Carooshy Dishes" at bounding box center [368, 279] width 43 height 11
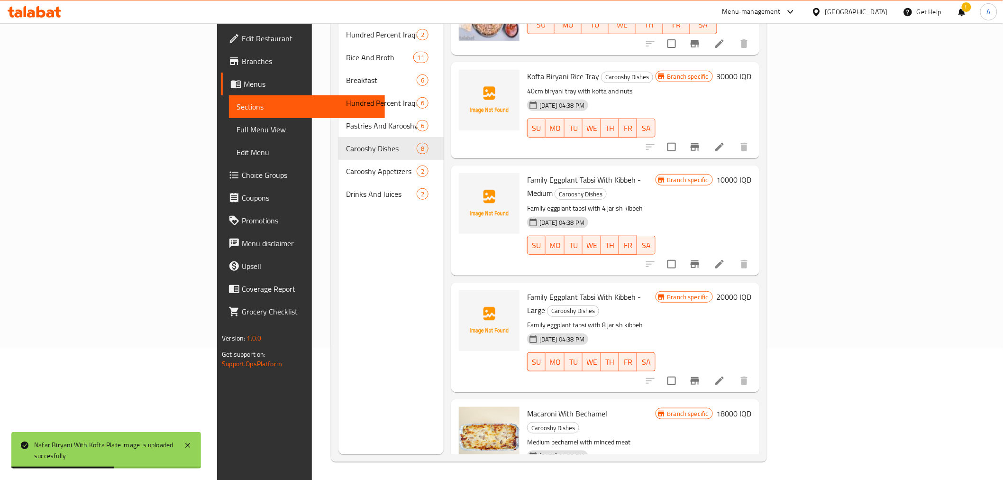
scroll to position [133, 0]
click at [342, 390] on div "Menu sections Hundred Percent Iraqi Meat 2 Rice And Broth 11 Breakfast 6 Hundre…" at bounding box center [390, 213] width 105 height 480
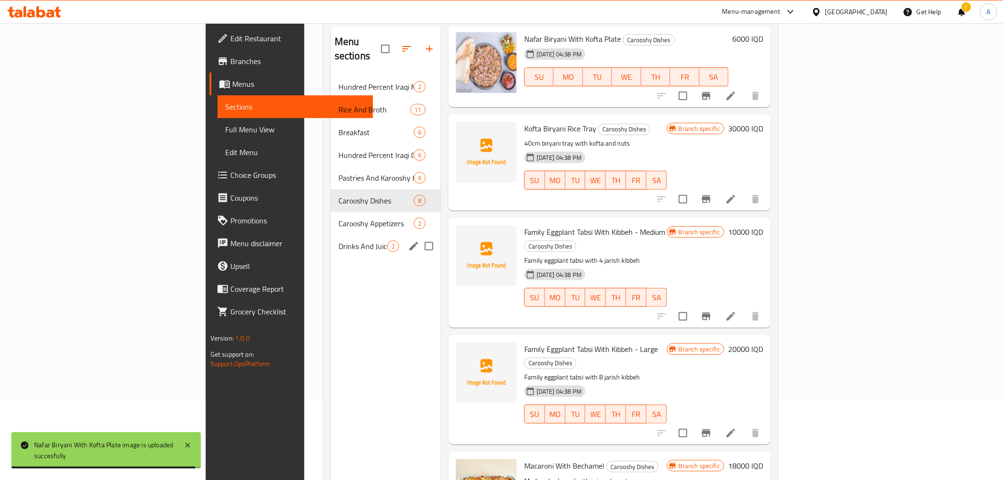
scroll to position [0, 0]
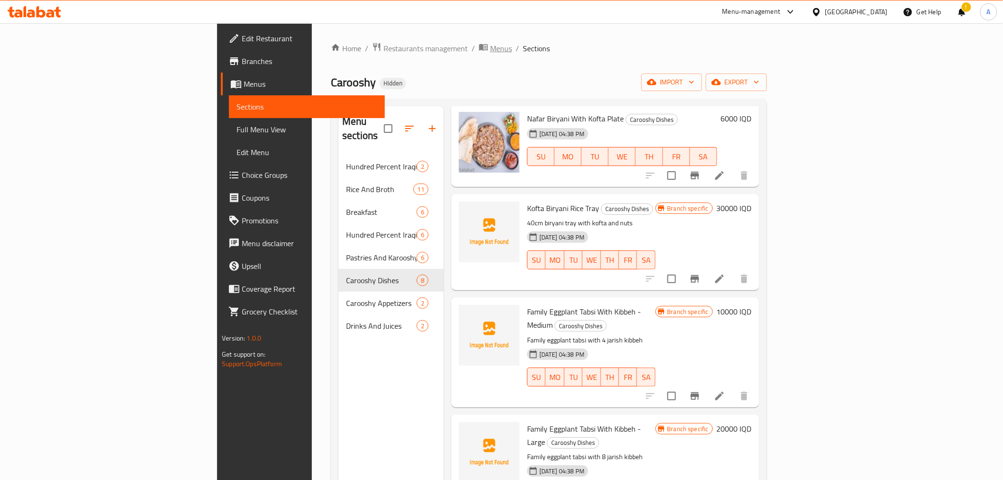
click at [490, 48] on span "Menus" at bounding box center [501, 48] width 22 height 11
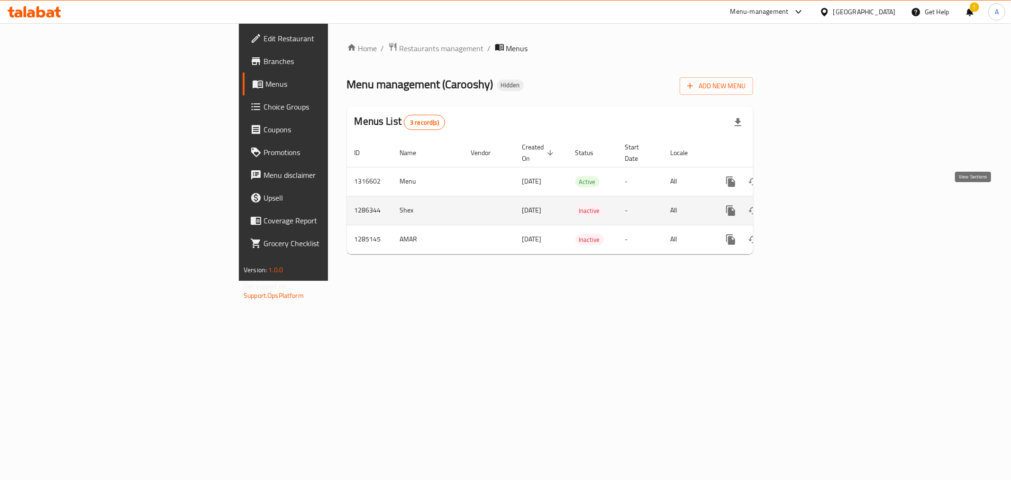
click at [805, 205] on icon "enhanced table" at bounding box center [798, 210] width 11 height 11
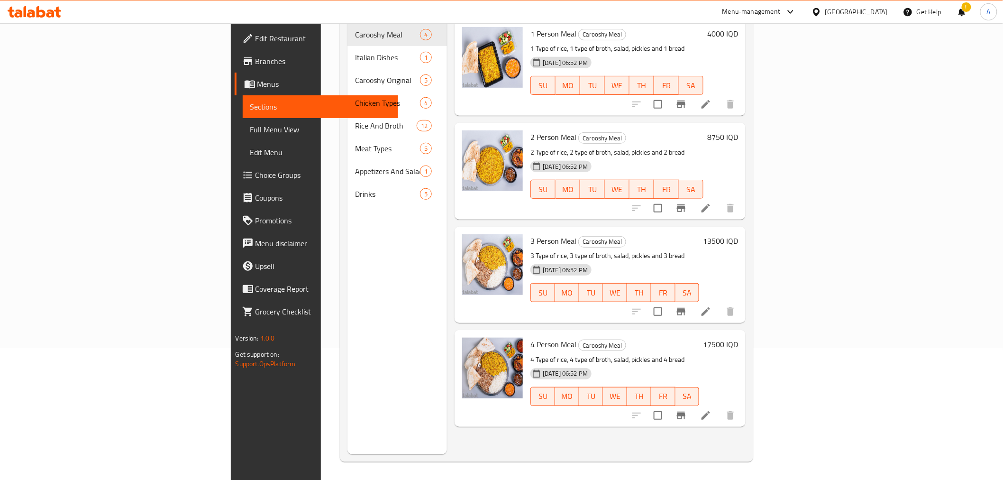
scroll to position [27, 0]
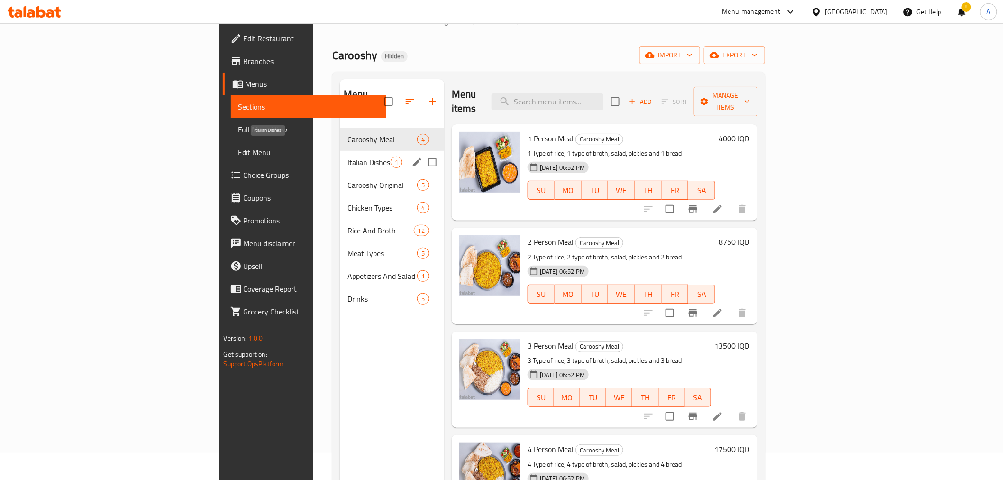
click at [347, 156] on span "Italian Dishes" at bounding box center [368, 161] width 43 height 11
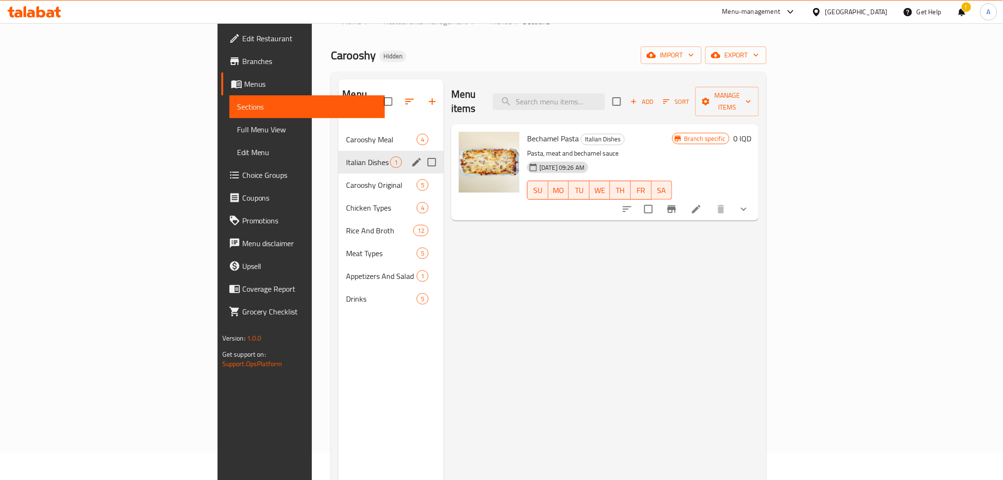
click at [346, 179] on span "Carooshy Original" at bounding box center [381, 184] width 71 height 11
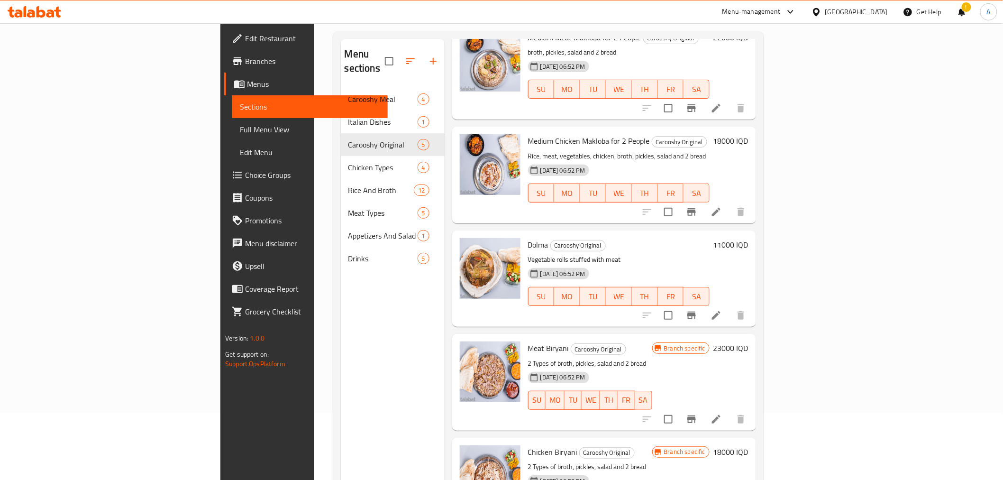
scroll to position [133, 0]
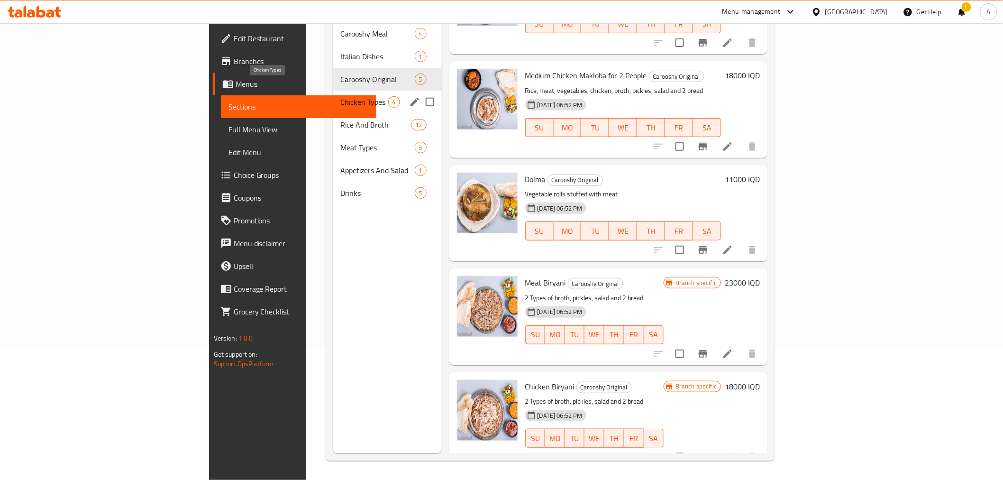
click at [340, 96] on span "Chicken Types" at bounding box center [363, 101] width 47 height 11
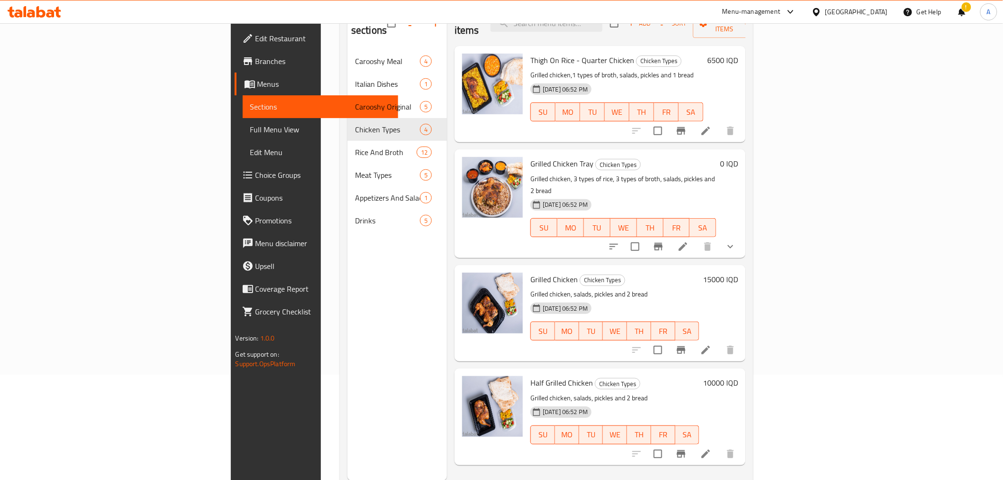
scroll to position [80, 0]
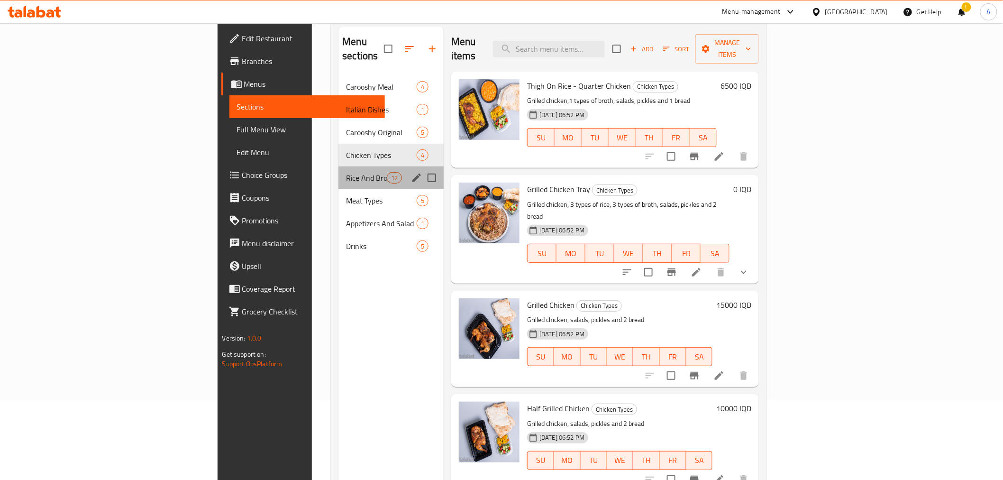
click at [338, 166] on div "Rice And Broth 12" at bounding box center [390, 177] width 105 height 23
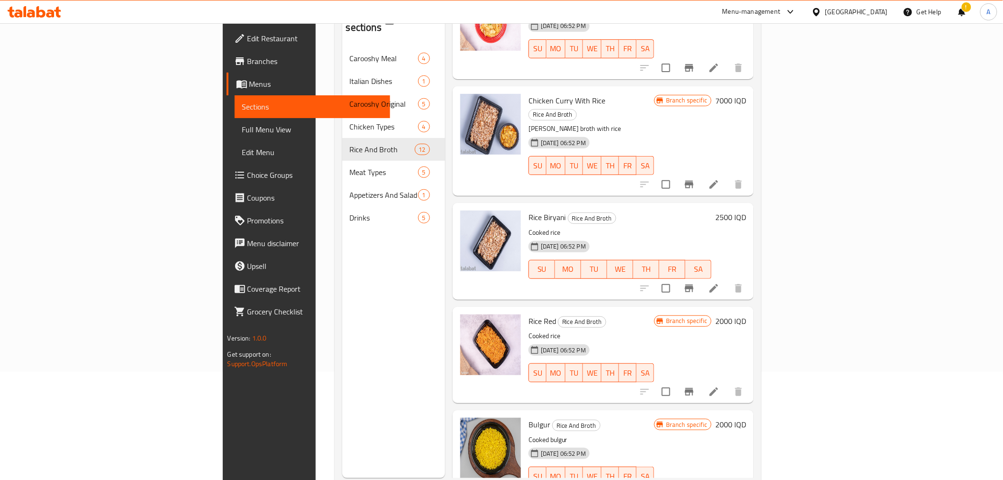
scroll to position [133, 0]
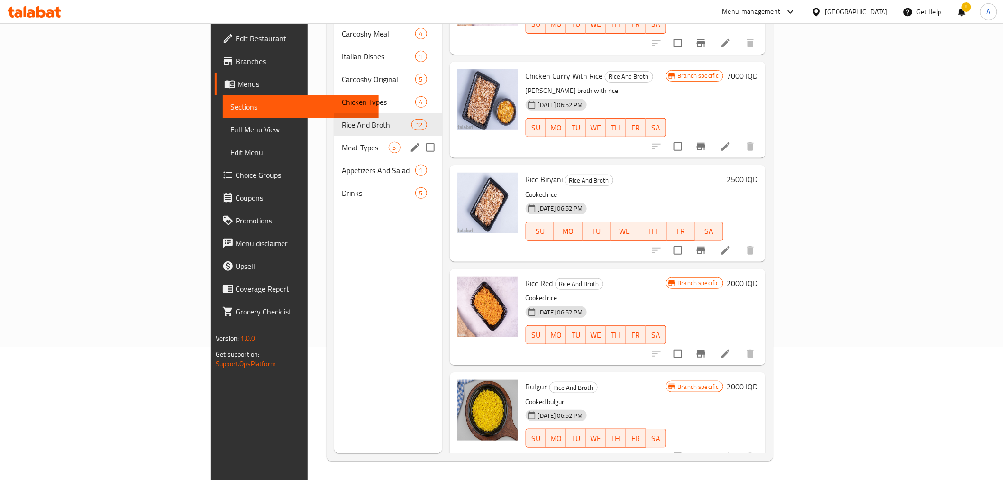
click at [334, 136] on div "Meat Types 5" at bounding box center [388, 147] width 108 height 23
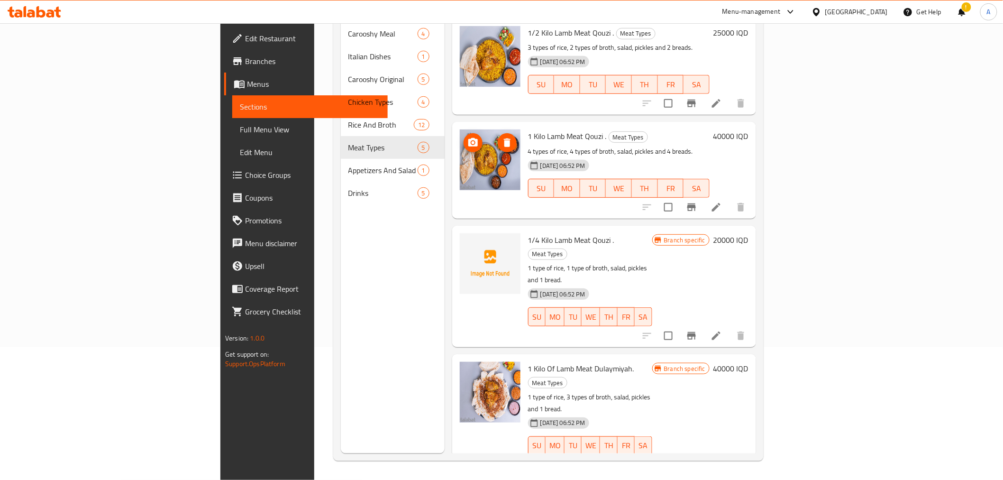
scroll to position [80, 0]
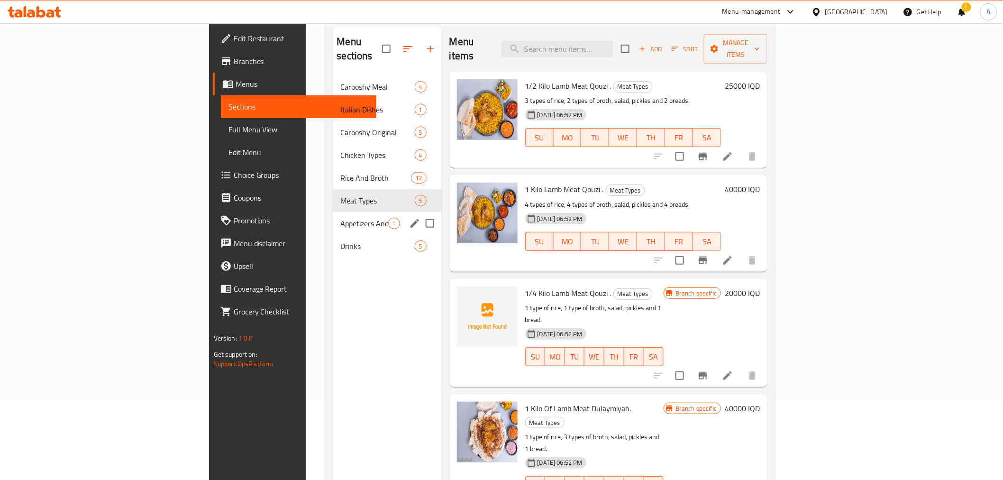
click at [333, 212] on div "Appetizers And Salad 1" at bounding box center [387, 223] width 109 height 23
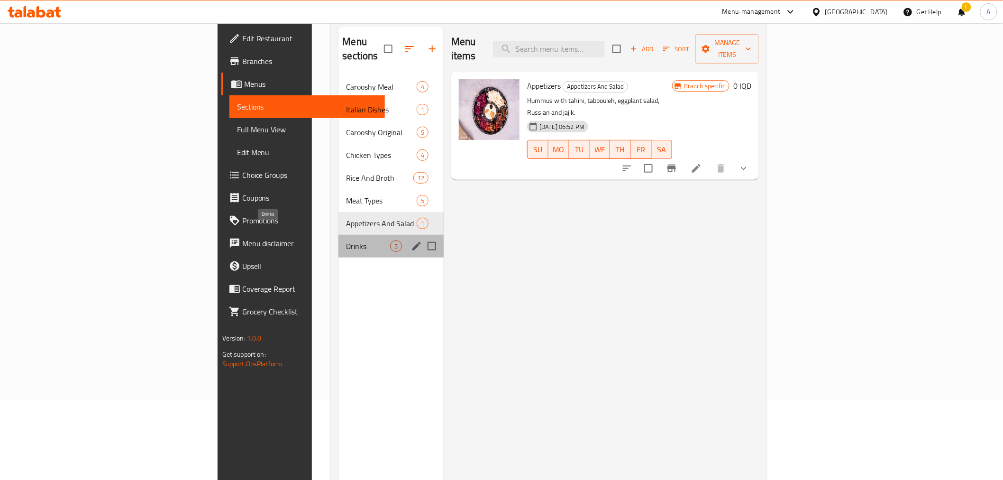
click at [346, 240] on span "Drinks" at bounding box center [368, 245] width 44 height 11
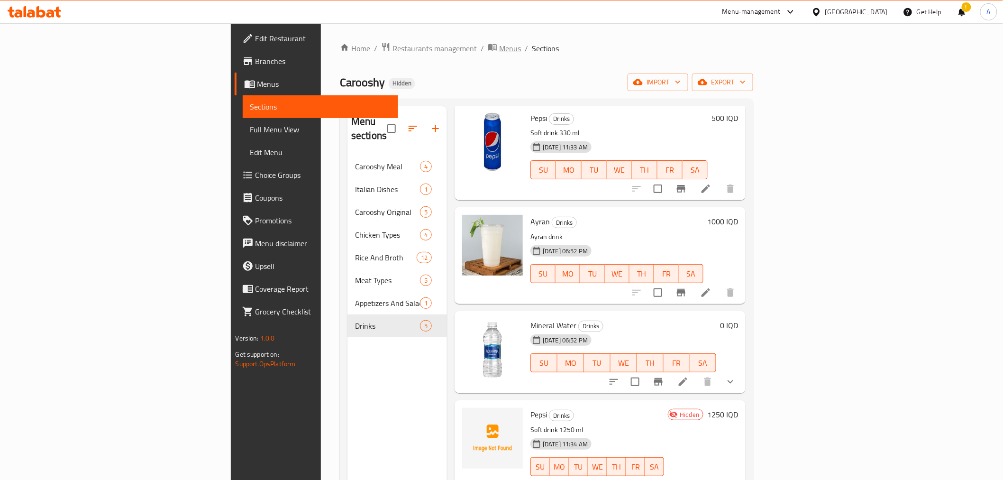
click at [499, 48] on span "Menus" at bounding box center [510, 48] width 22 height 11
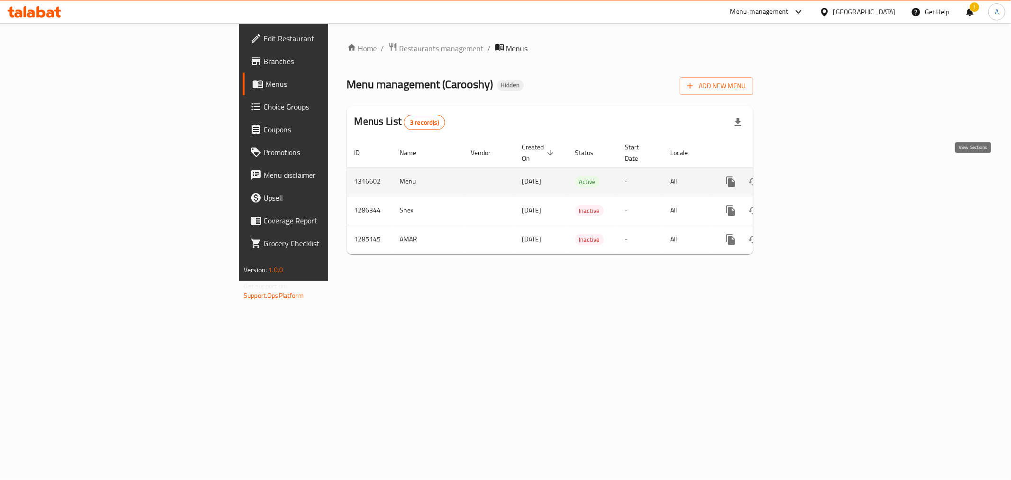
click at [805, 176] on icon "enhanced table" at bounding box center [798, 181] width 11 height 11
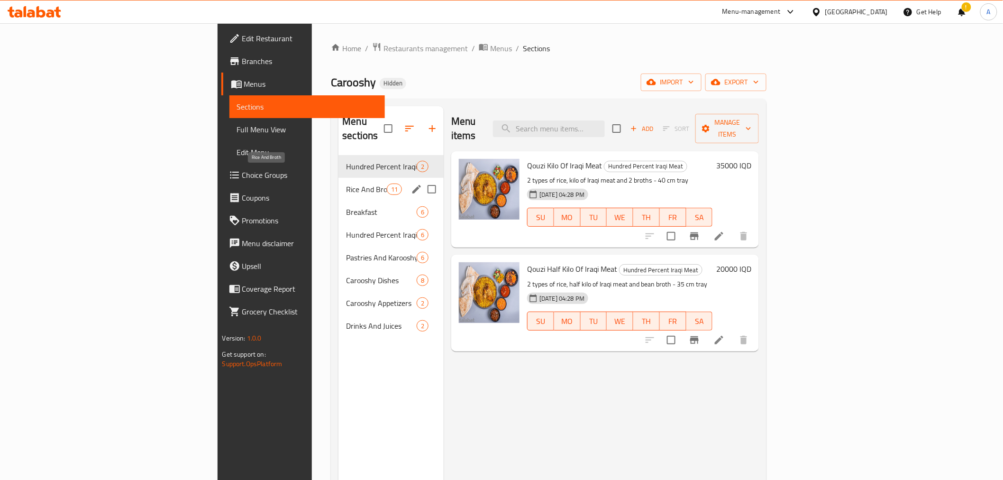
click at [346, 183] on span "Rice And Broth" at bounding box center [366, 188] width 40 height 11
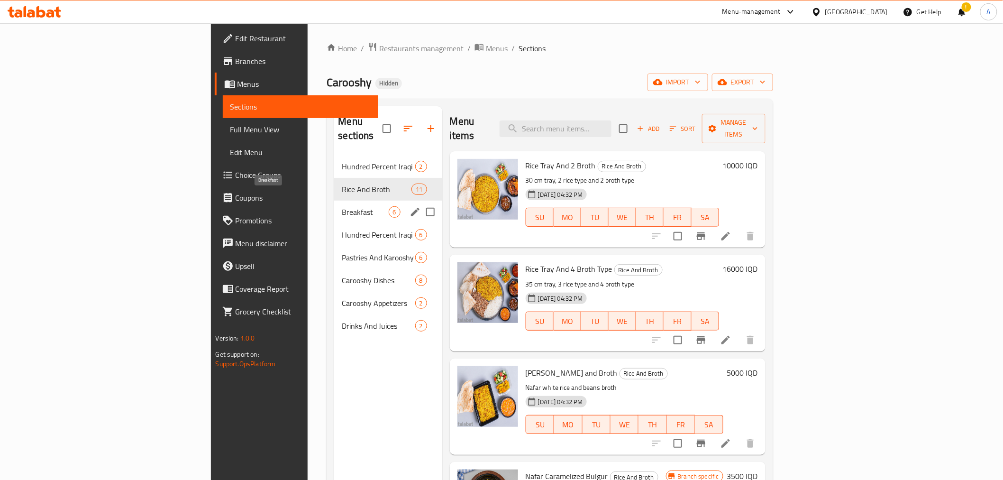
click at [342, 206] on span "Breakfast" at bounding box center [365, 211] width 46 height 11
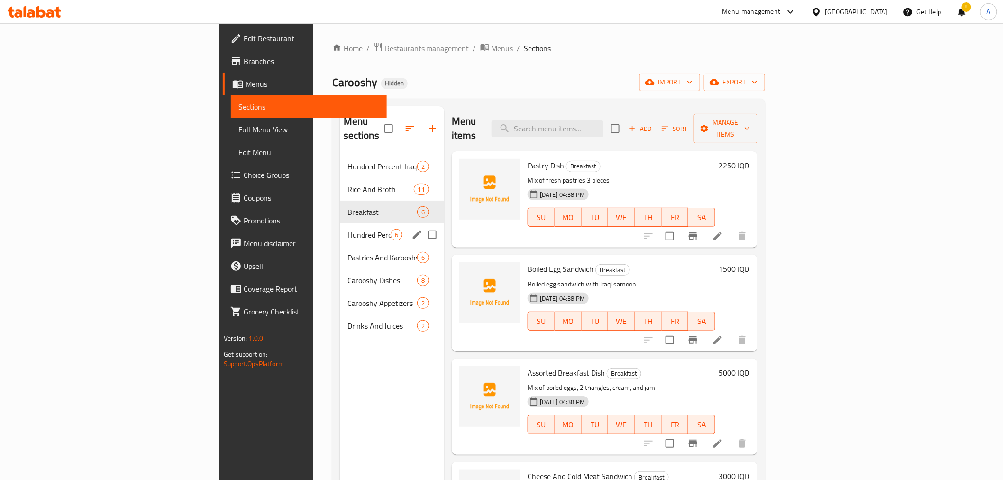
click at [340, 223] on div "Hundred Percent Iraqi Chicken 6" at bounding box center [392, 234] width 104 height 23
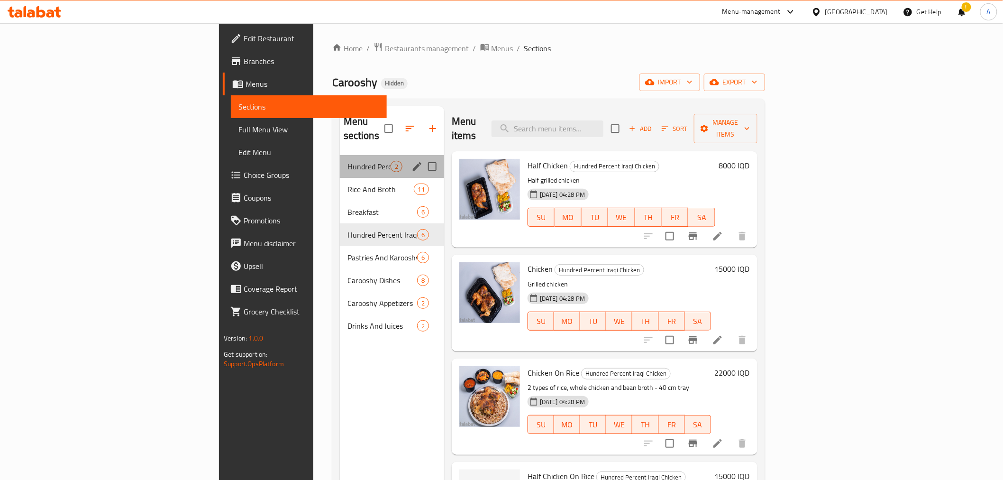
click at [340, 158] on div "Hundred Percent Iraqi Meat 2" at bounding box center [392, 166] width 104 height 23
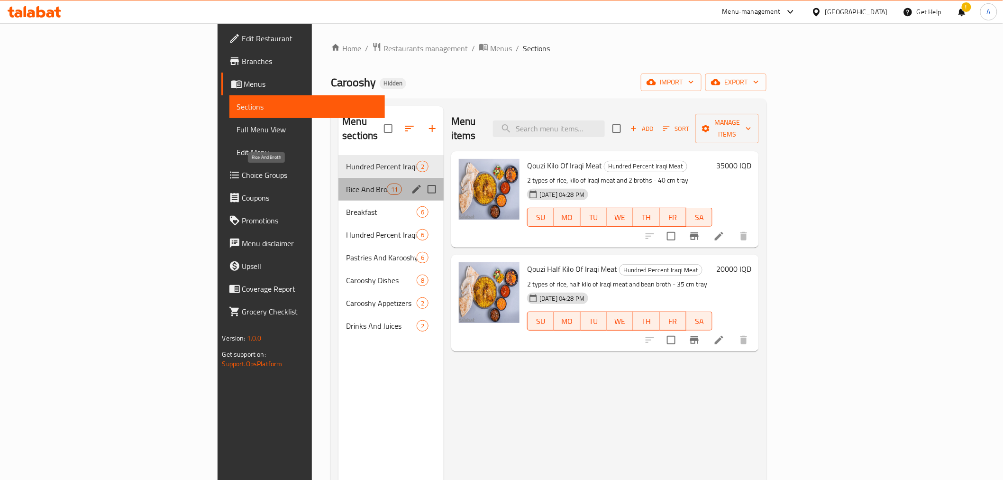
click at [346, 183] on span "Rice And Broth" at bounding box center [366, 188] width 40 height 11
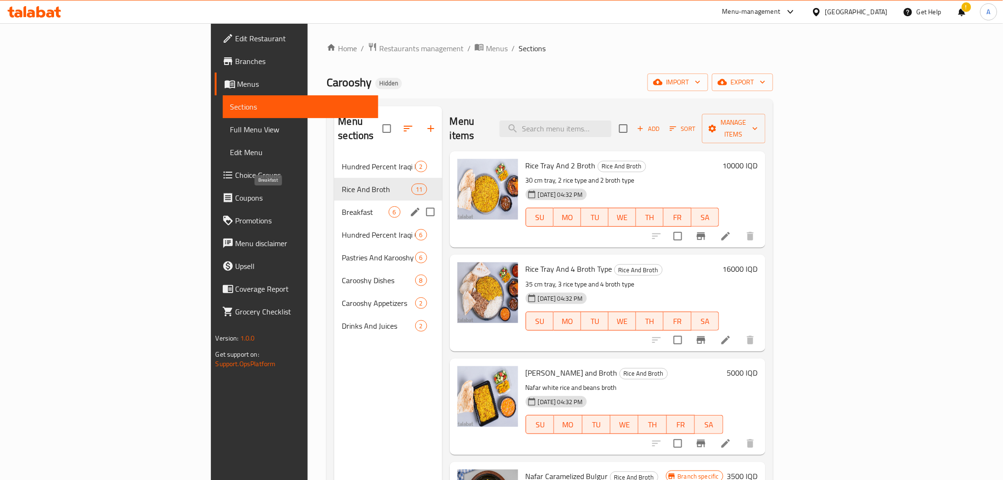
click at [342, 206] on span "Breakfast" at bounding box center [365, 211] width 46 height 11
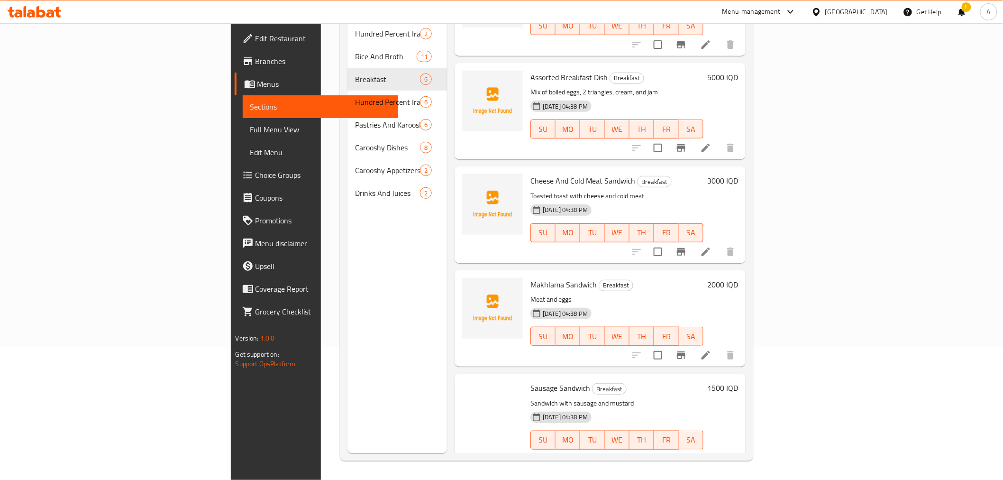
scroll to position [164, 0]
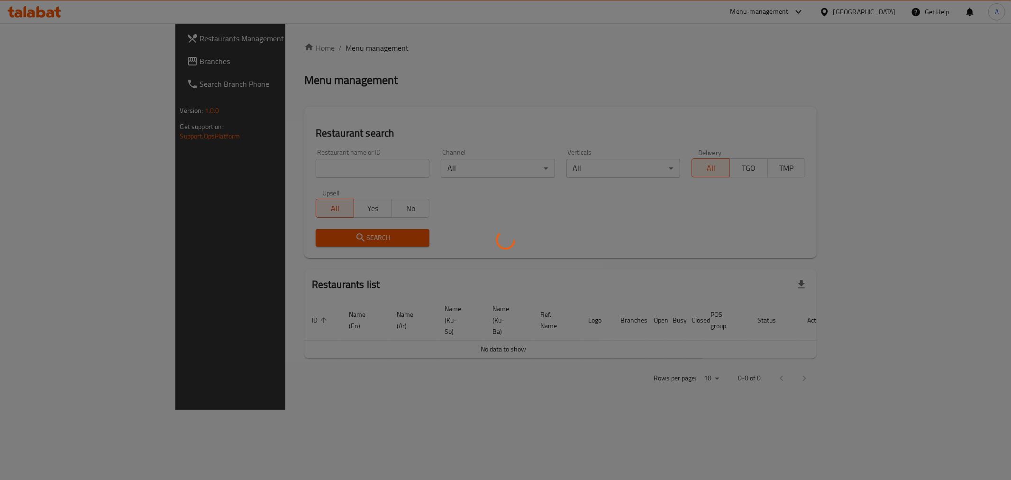
click at [255, 169] on div at bounding box center [505, 240] width 1011 height 480
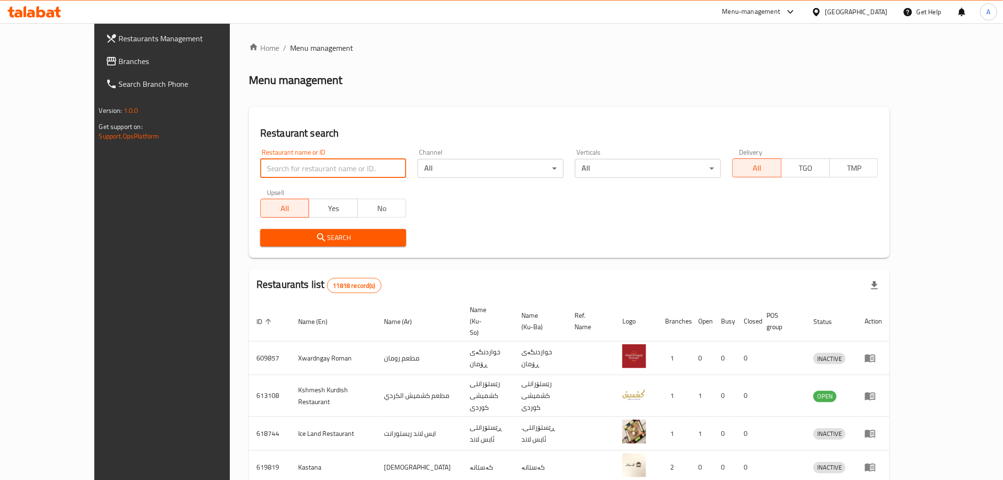
click at [260, 169] on input "search" at bounding box center [333, 168] width 146 height 19
type input "h"
type input "المطبخ"
click button "Search" at bounding box center [333, 238] width 146 height 18
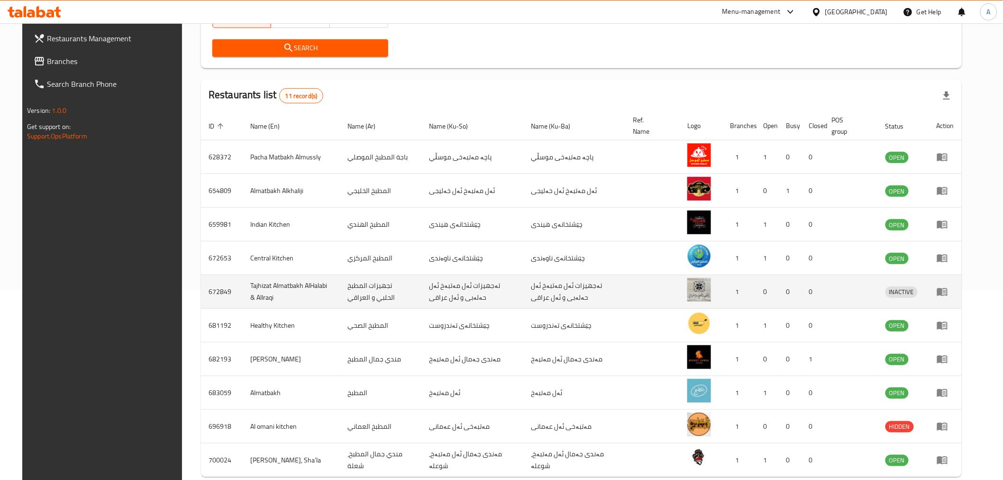
scroll to position [210, 0]
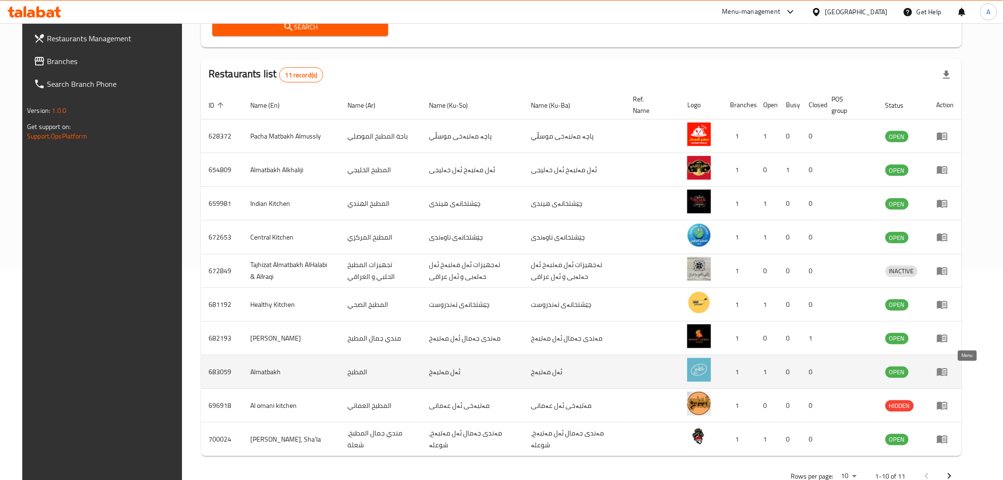
click at [948, 375] on icon "enhanced table" at bounding box center [941, 371] width 11 height 11
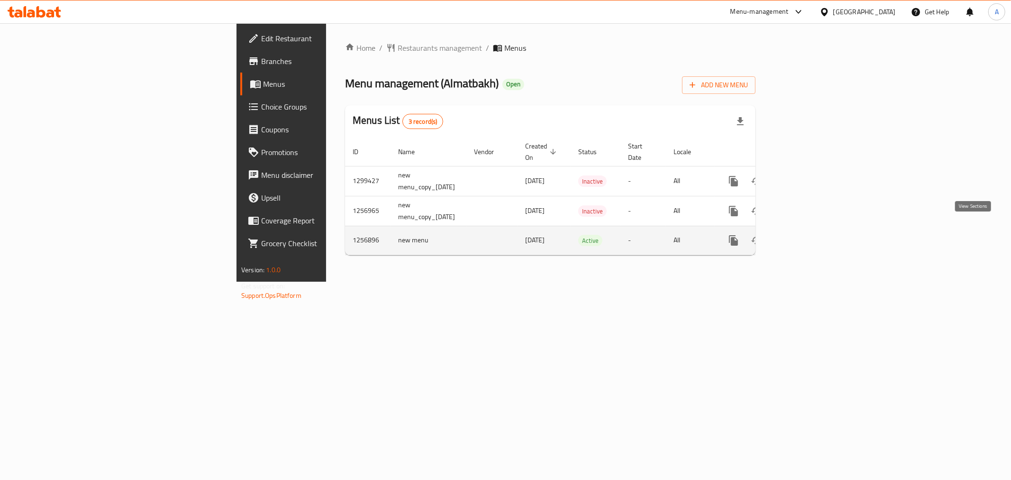
click at [813, 229] on link "enhanced table" at bounding box center [801, 240] width 23 height 23
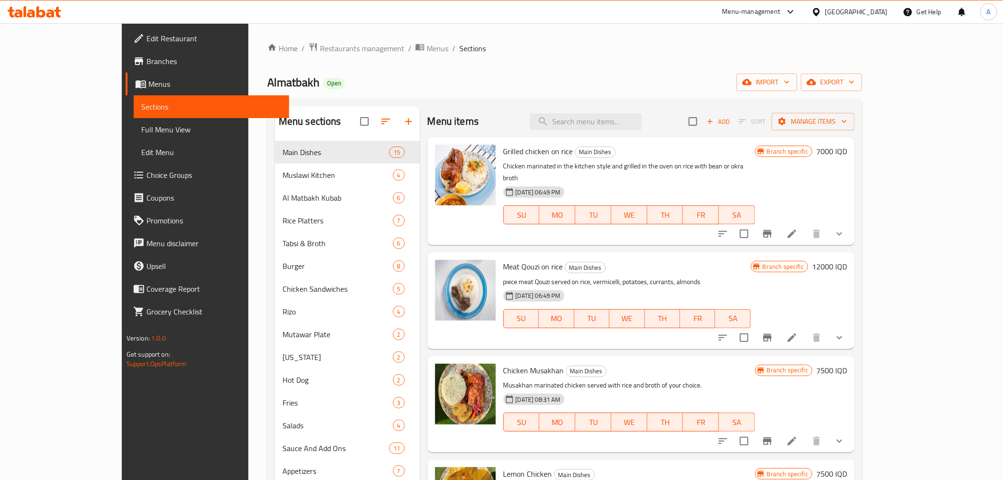
click at [466, 95] on div "Home / Restaurants management / Menus / Sections Almatbakh Open import export M…" at bounding box center [564, 317] width 595 height 551
click at [642, 116] on input "search" at bounding box center [586, 121] width 112 height 17
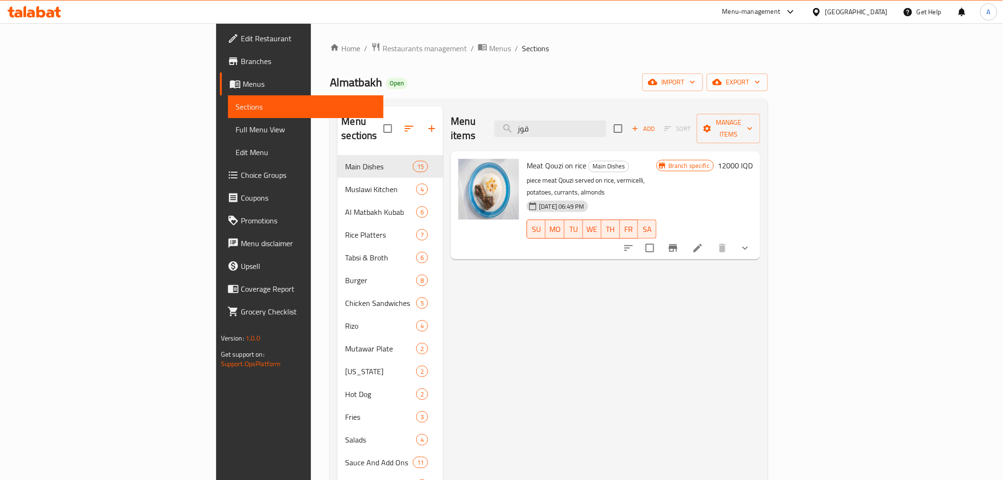
type input "قوز"
click at [711, 239] on li at bounding box center [697, 247] width 27 height 17
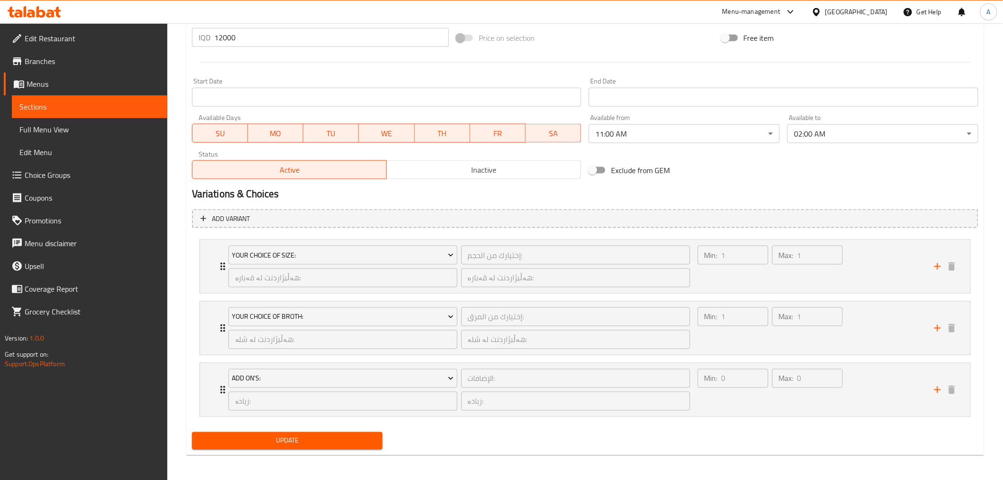
scroll to position [473, 0]
click at [784, 277] on div "Max: 1 ​" at bounding box center [807, 265] width 74 height 45
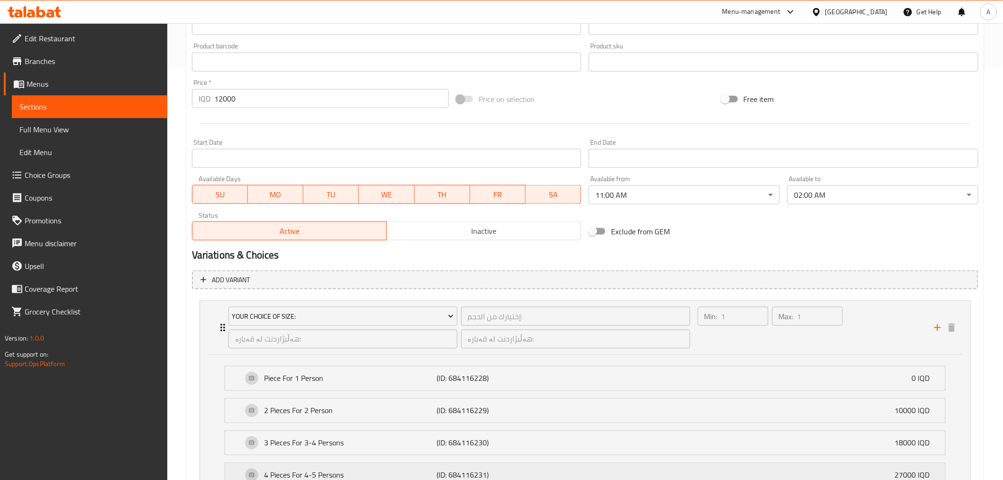
scroll to position [464, 0]
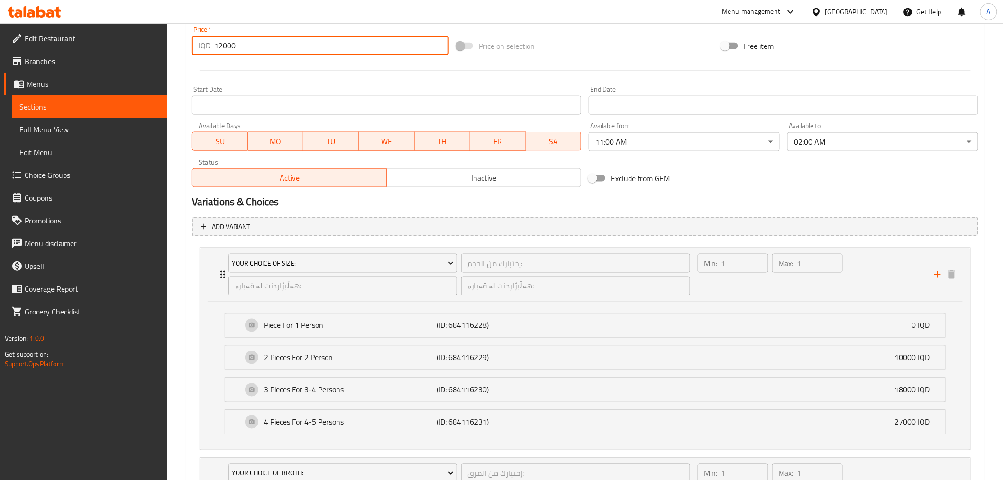
click at [219, 49] on input "12000" at bounding box center [331, 45] width 235 height 19
click at [428, 361] on p "2 Pieces For 2 Person" at bounding box center [350, 357] width 173 height 11
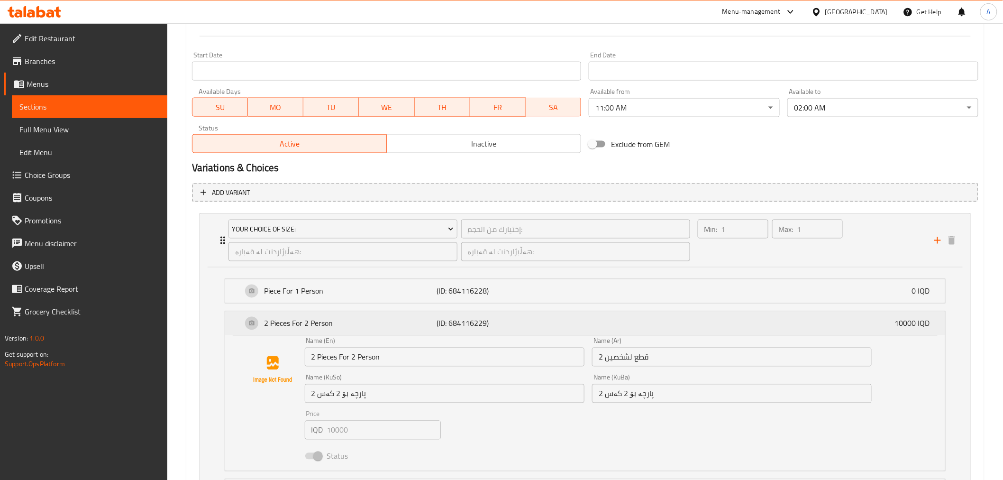
scroll to position [517, 0]
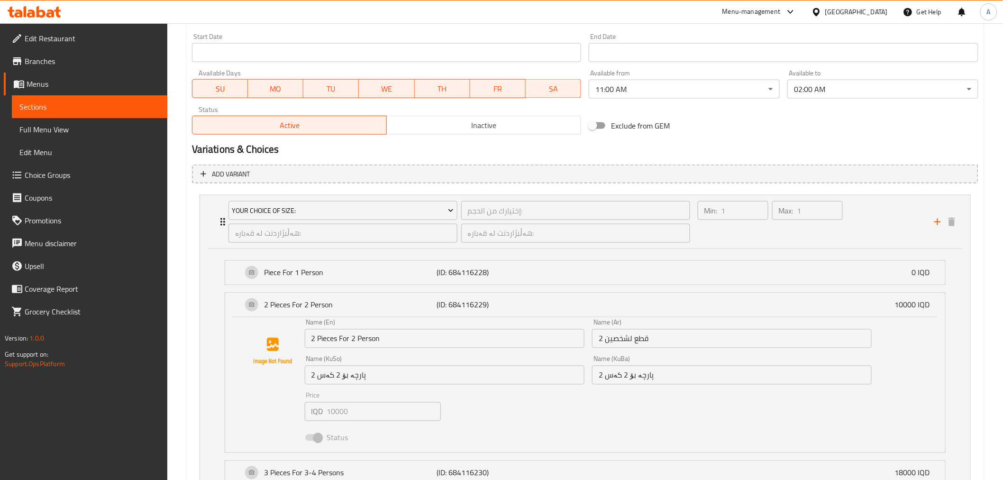
click at [305, 437] on span at bounding box center [313, 437] width 16 height 7
click at [315, 436] on span at bounding box center [313, 437] width 16 height 7
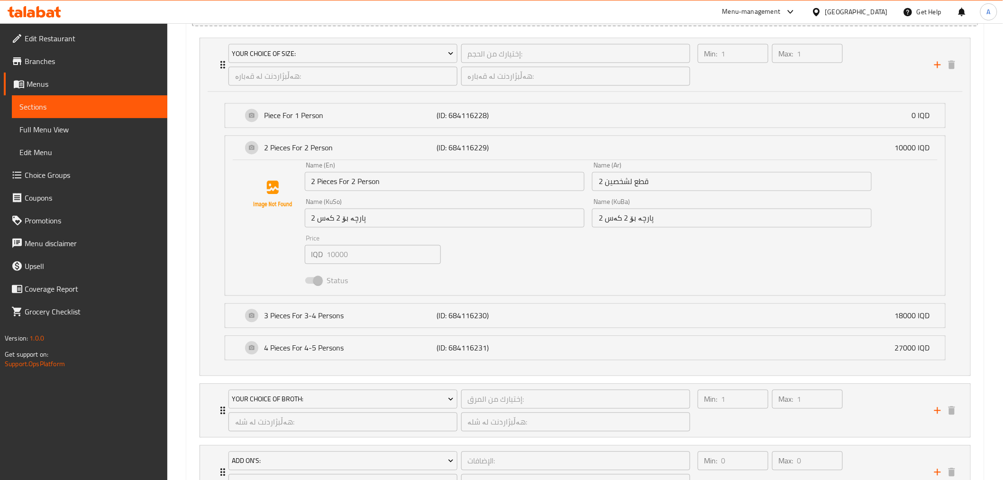
scroll to position [675, 0]
click at [368, 337] on div "4 Pieces For 4-5 Persons (ID: 684116231) 27000 IQD" at bounding box center [587, 347] width 691 height 24
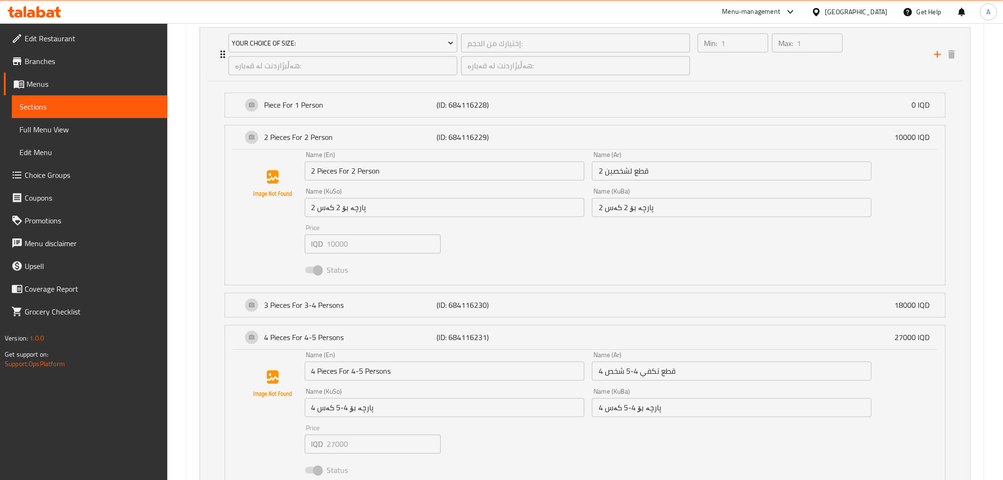
scroll to position [727, 0]
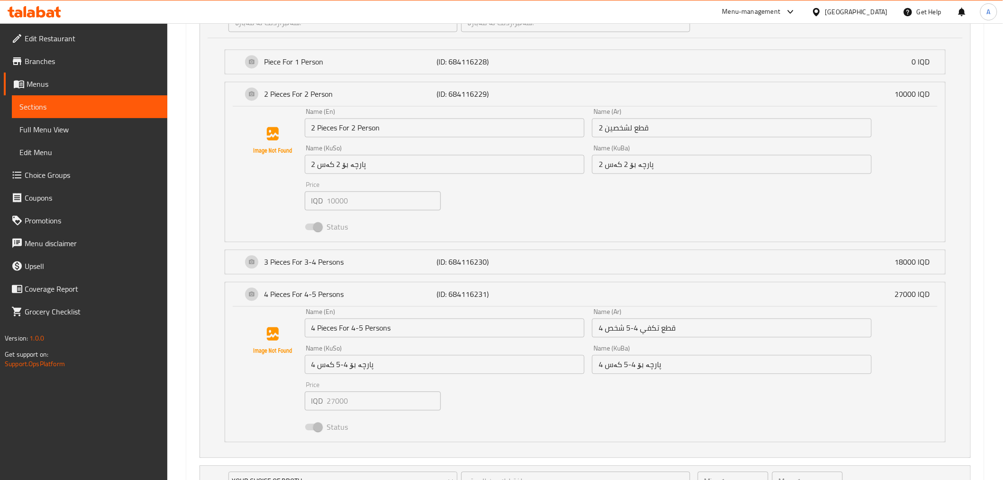
type input "13000"
click at [623, 332] on input "4 قطع تكفي 4-5 شخص" at bounding box center [732, 327] width 280 height 19
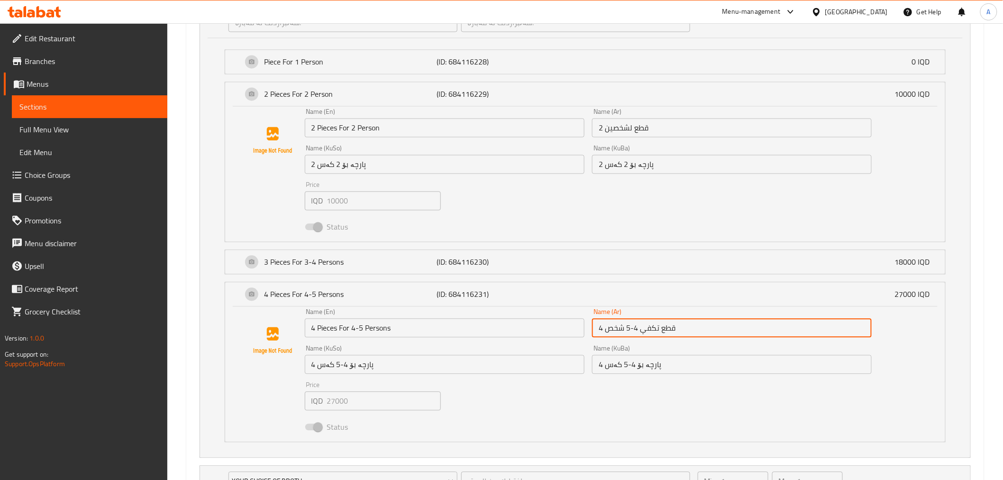
click at [623, 332] on input "4 قطع تكفي 4-5 شخص" at bounding box center [732, 327] width 280 height 19
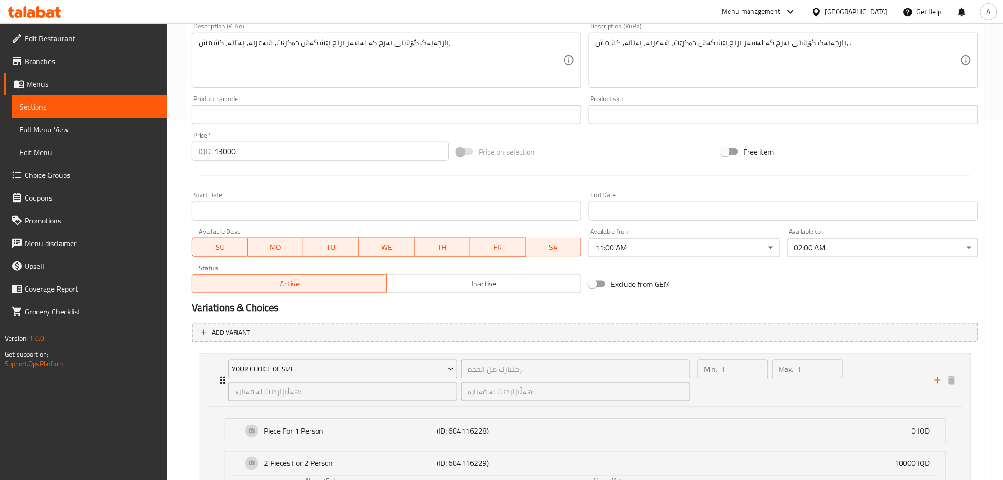
scroll to position [0, 0]
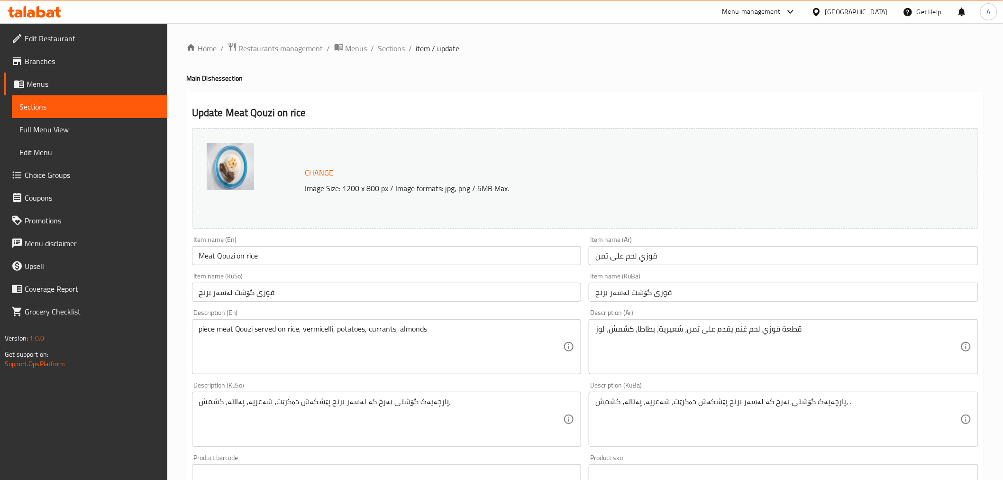
click at [697, 257] on input "قوزي لحم على تمن" at bounding box center [784, 255] width 390 height 19
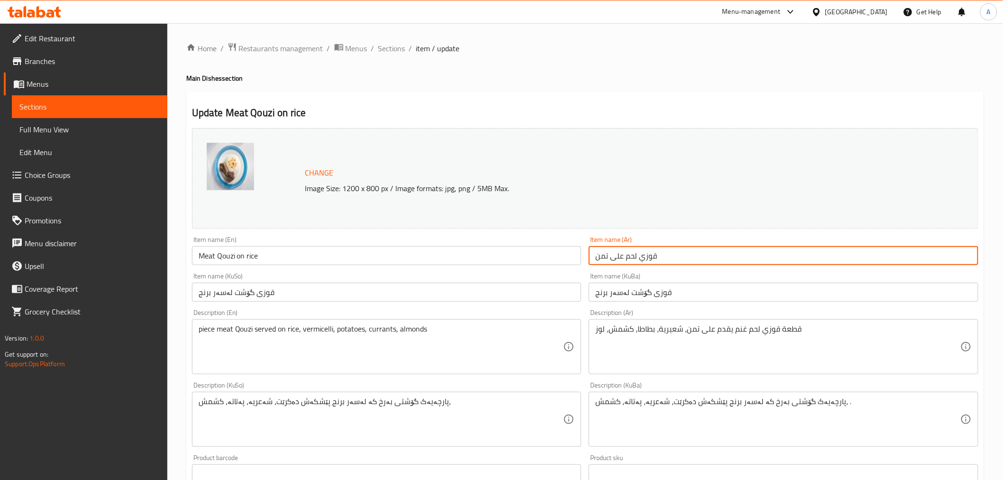
click at [697, 257] on input "قوزي لحم على تمن" at bounding box center [784, 255] width 390 height 19
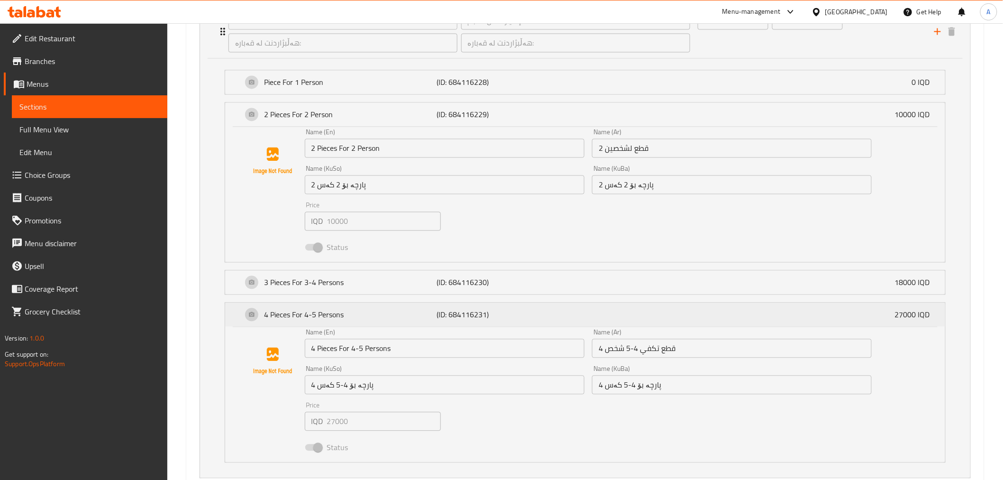
scroll to position [737, 0]
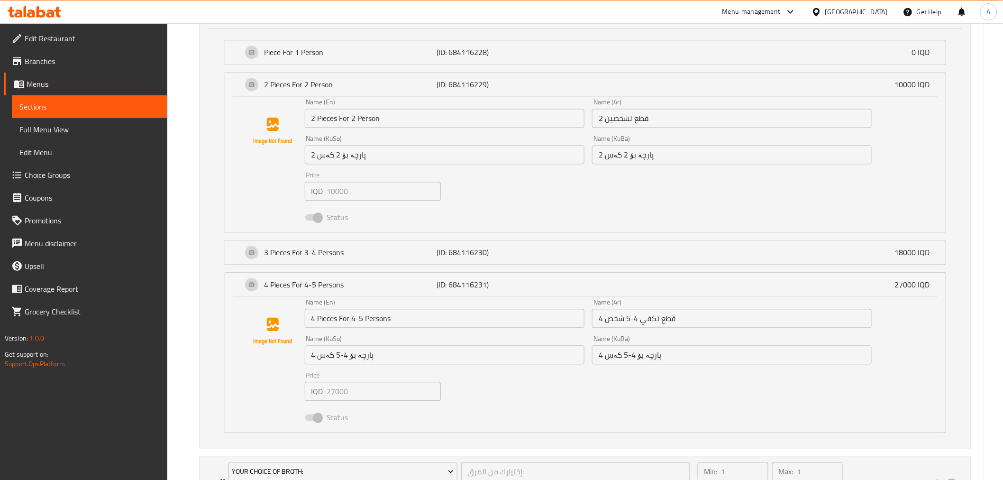
click at [661, 322] on input "4 قطع تكفي 4-5 شخص" at bounding box center [732, 318] width 280 height 19
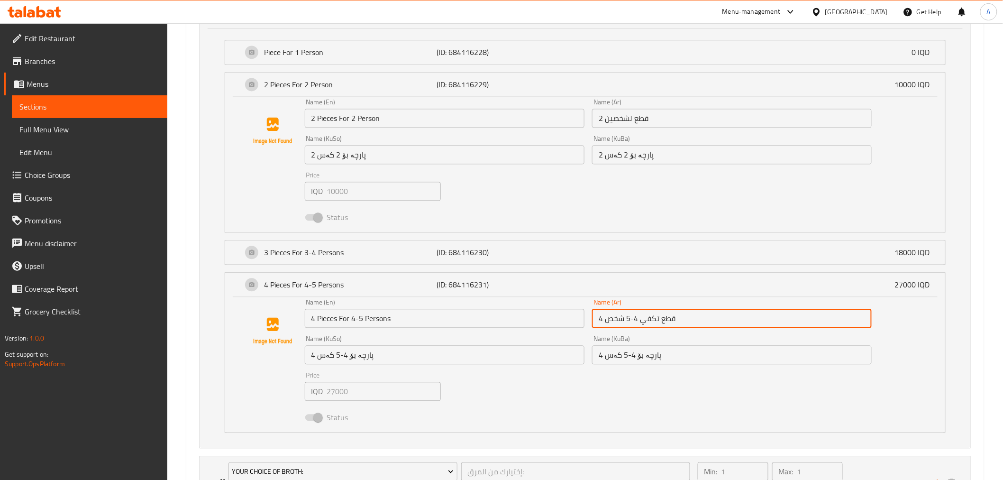
click at [661, 322] on input "4 قطع تكفي 4-5 شخص" at bounding box center [732, 318] width 280 height 19
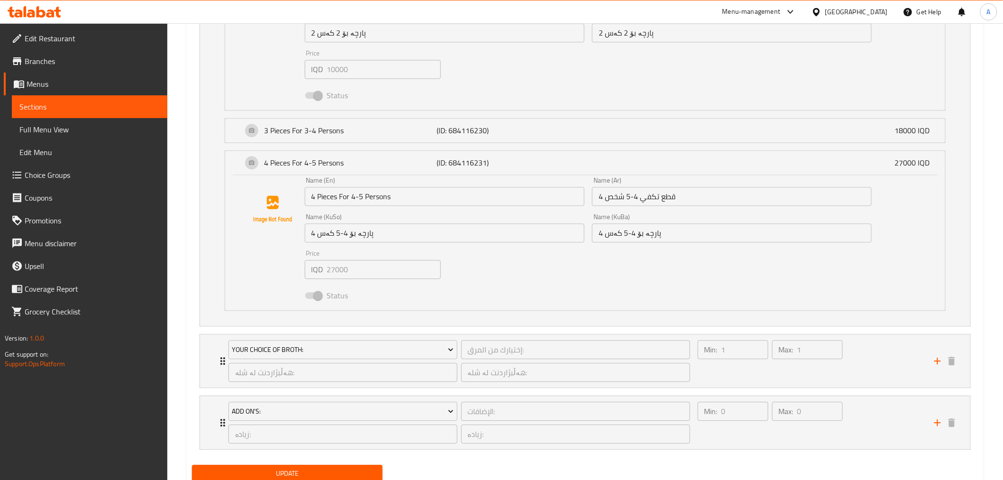
scroll to position [840, 0]
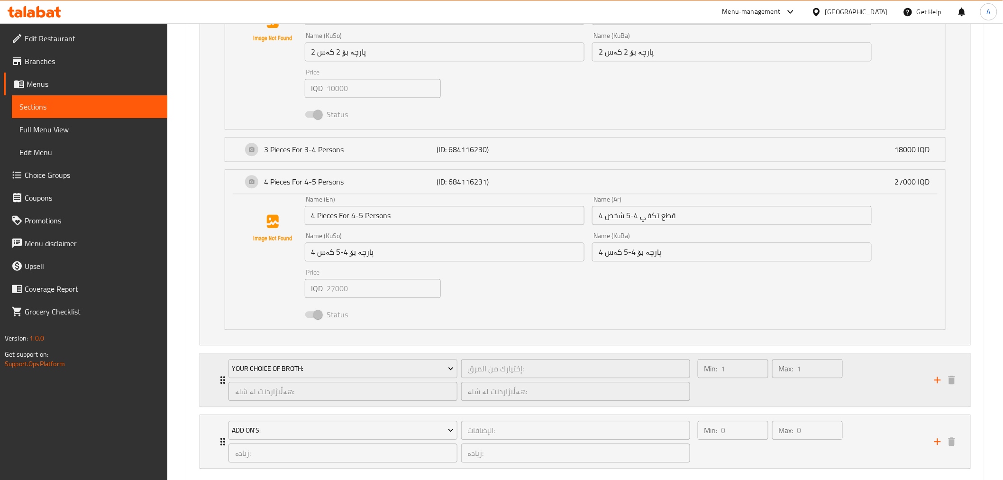
click at [745, 384] on div "Min: 1 ​" at bounding box center [733, 379] width 74 height 45
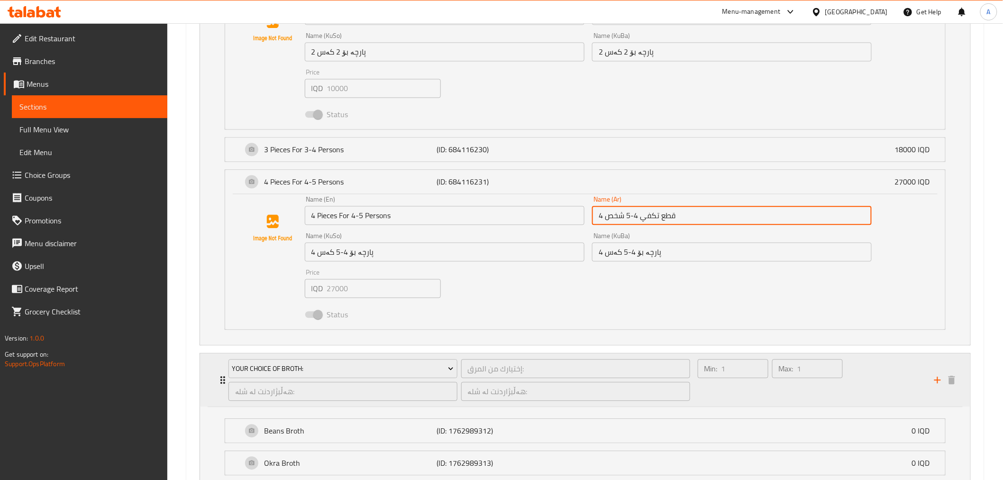
click at [745, 393] on div "Min: 1 ​" at bounding box center [733, 379] width 74 height 45
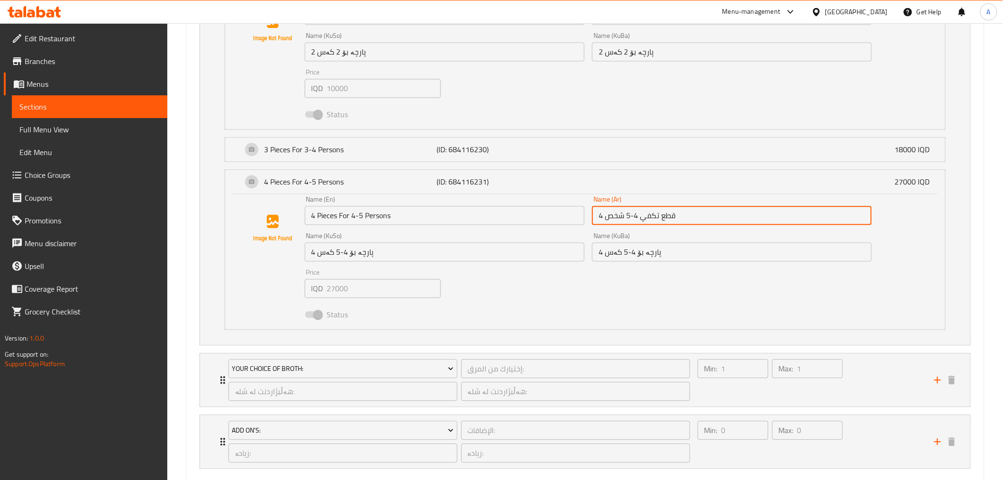
click at [540, 293] on div "Name (En) 4 Pieces For 4-5 Persons Name (En) Name (Ar) 4 قطع تكفي 4-5 شخص Name …" at bounding box center [588, 259] width 575 height 135
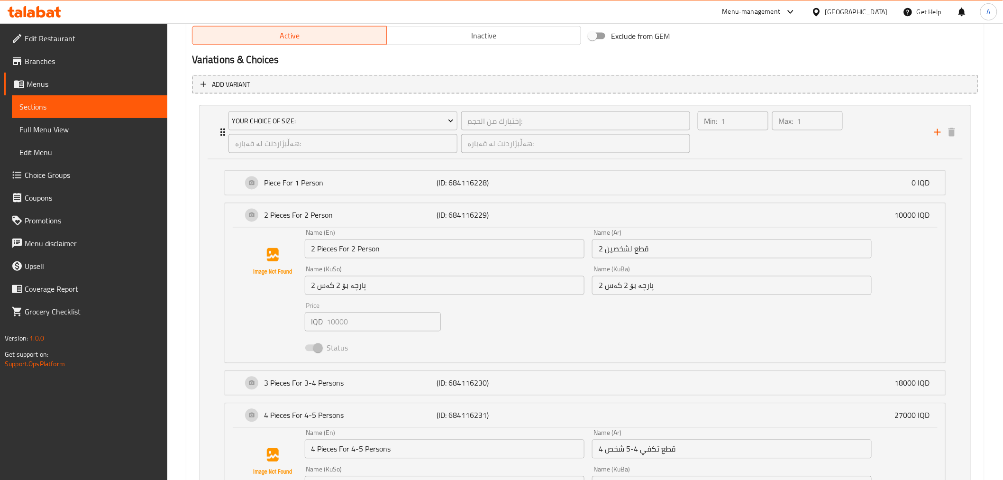
scroll to position [629, 0]
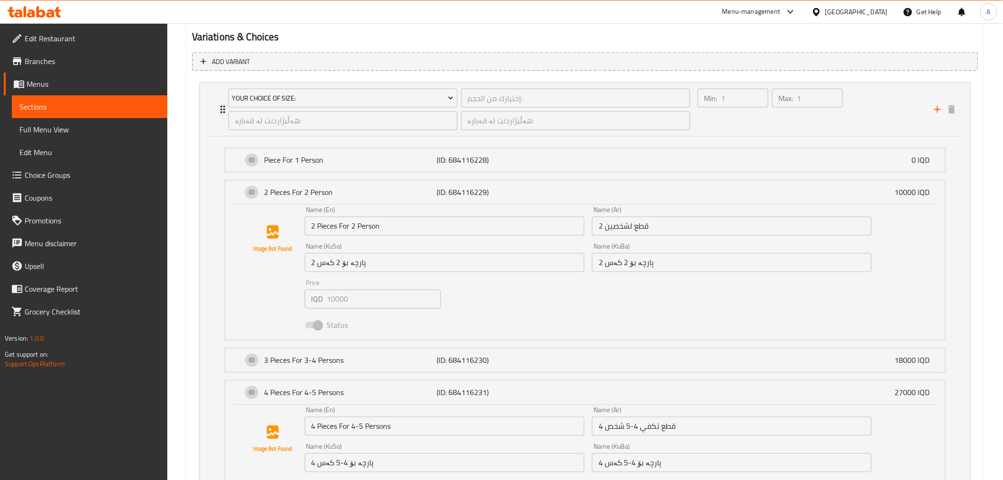
click at [358, 224] on input "2 Pieces For 2 Person" at bounding box center [445, 226] width 280 height 19
click at [358, 223] on input "2 Pieces For 2 Person" at bounding box center [445, 226] width 280 height 19
click at [618, 232] on input "2 قطع لشخصين" at bounding box center [732, 226] width 280 height 19
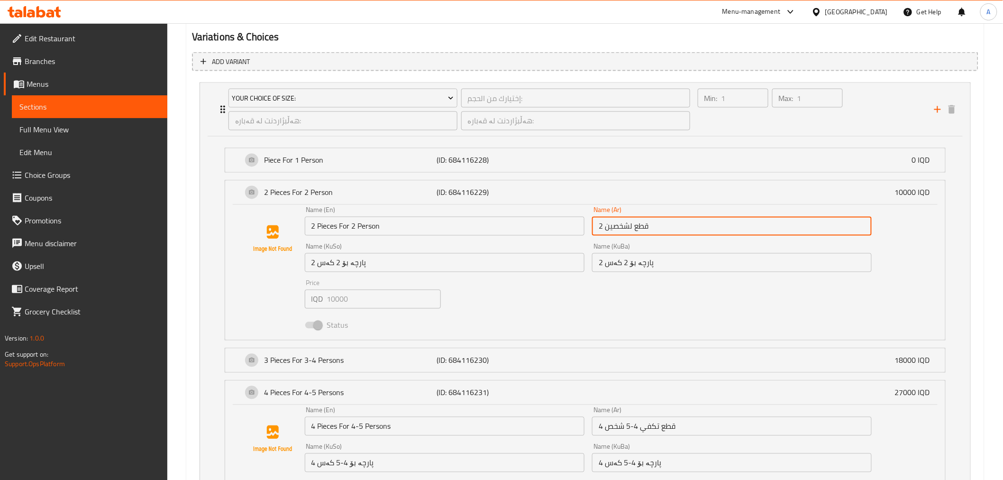
click at [618, 232] on input "2 قطع لشخصين" at bounding box center [732, 226] width 280 height 19
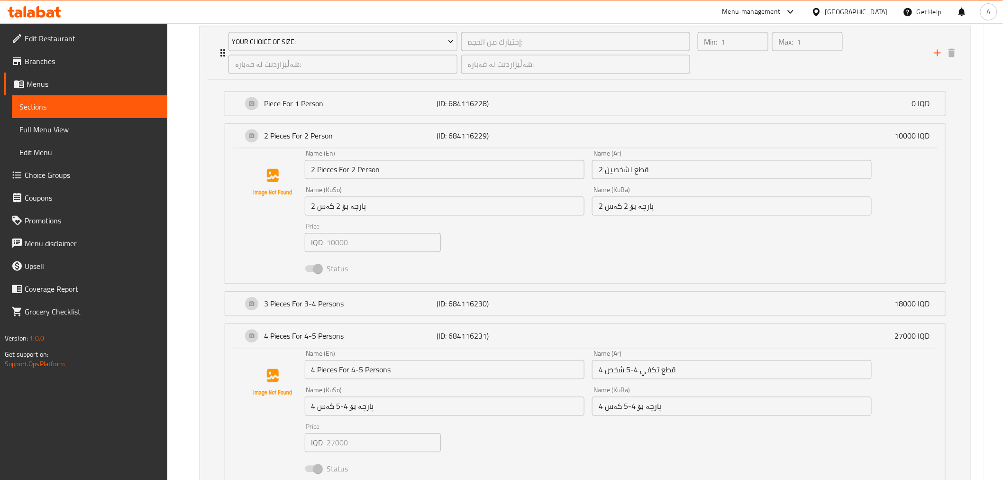
scroll to position [788, 0]
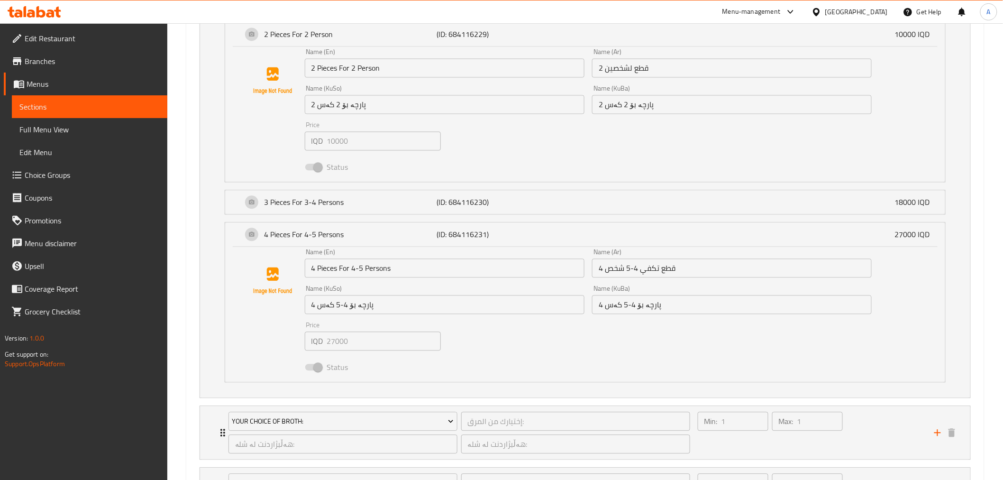
click at [657, 273] on input "4 قطع تكفي 4-5 شخص" at bounding box center [732, 267] width 280 height 19
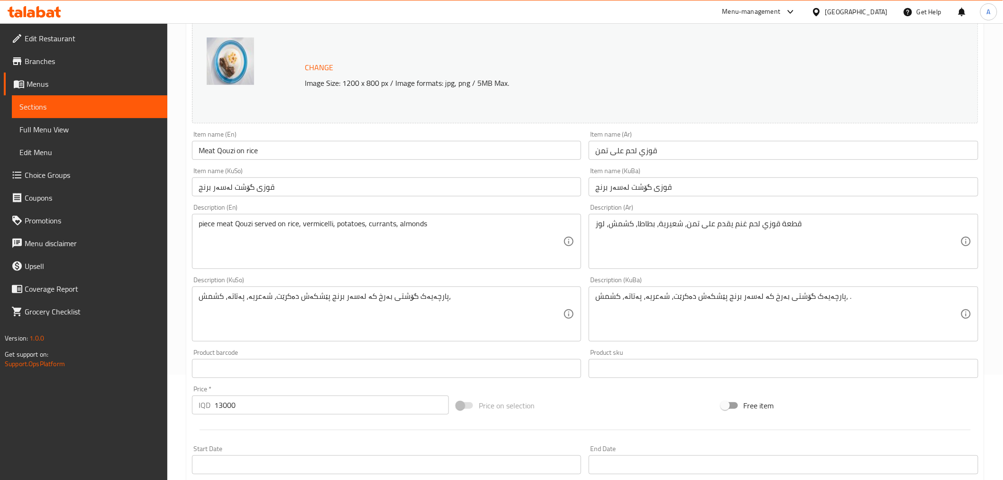
scroll to position [0, 0]
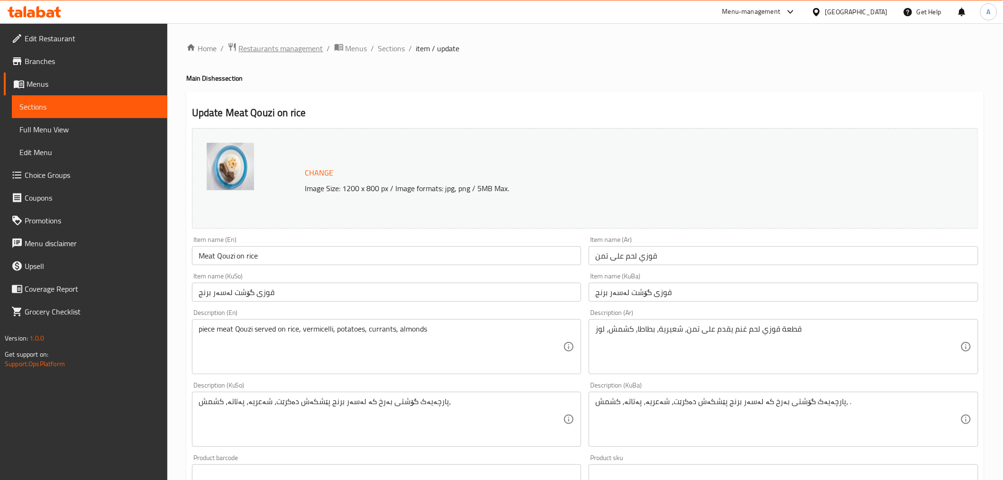
click at [296, 46] on span "Restaurants management" at bounding box center [281, 48] width 84 height 11
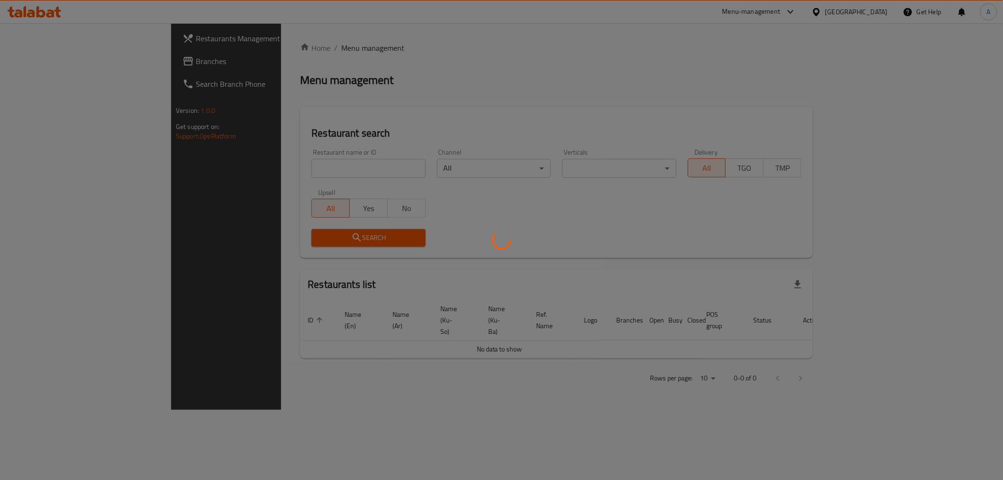
click at [225, 172] on div at bounding box center [501, 240] width 1003 height 480
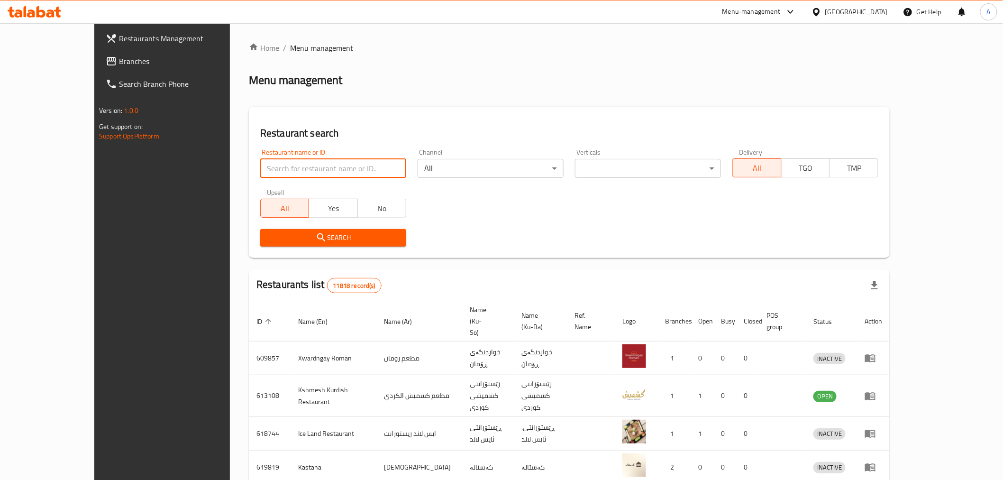
click at [260, 172] on input "search" at bounding box center [333, 168] width 146 height 19
paste input "693402"
type input "693402"
click button "Search" at bounding box center [333, 238] width 146 height 18
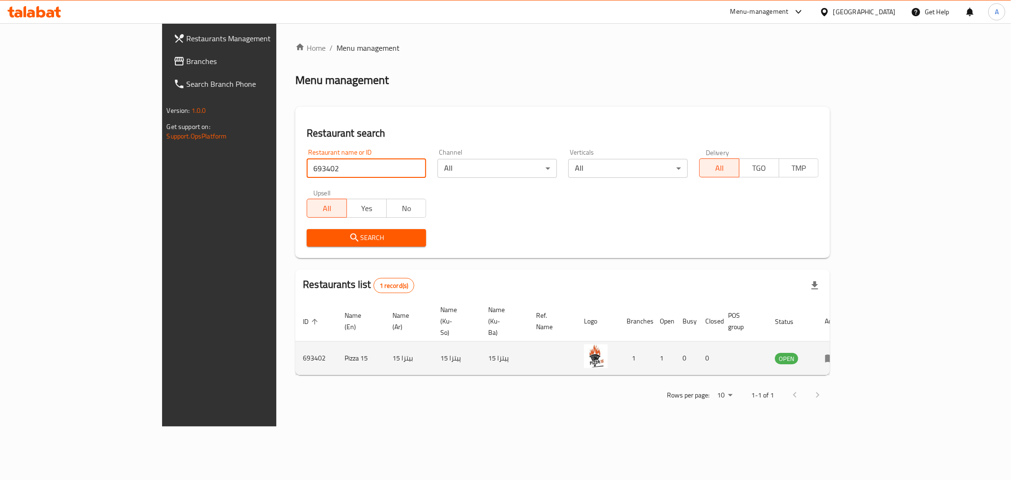
click at [834, 356] on icon "enhanced table" at bounding box center [832, 358] width 3 height 4
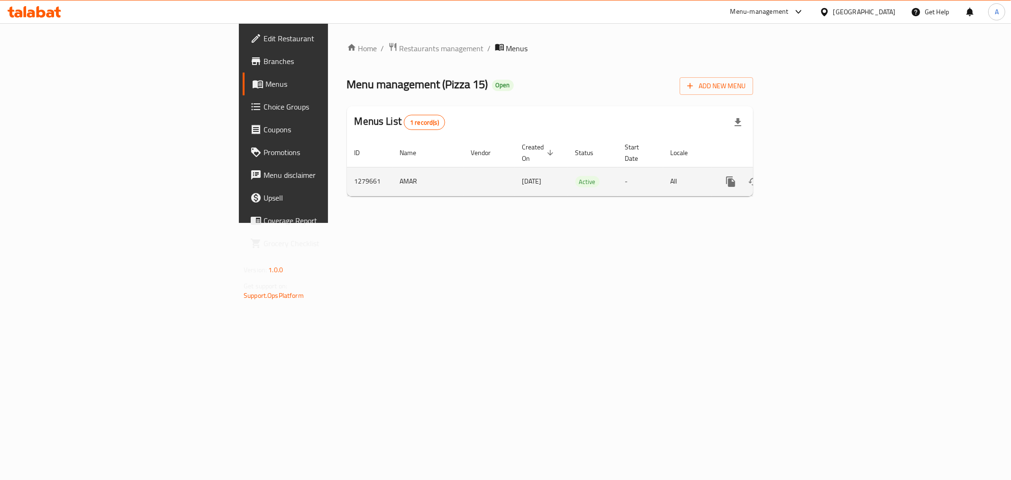
click at [805, 176] on icon "enhanced table" at bounding box center [798, 181] width 11 height 11
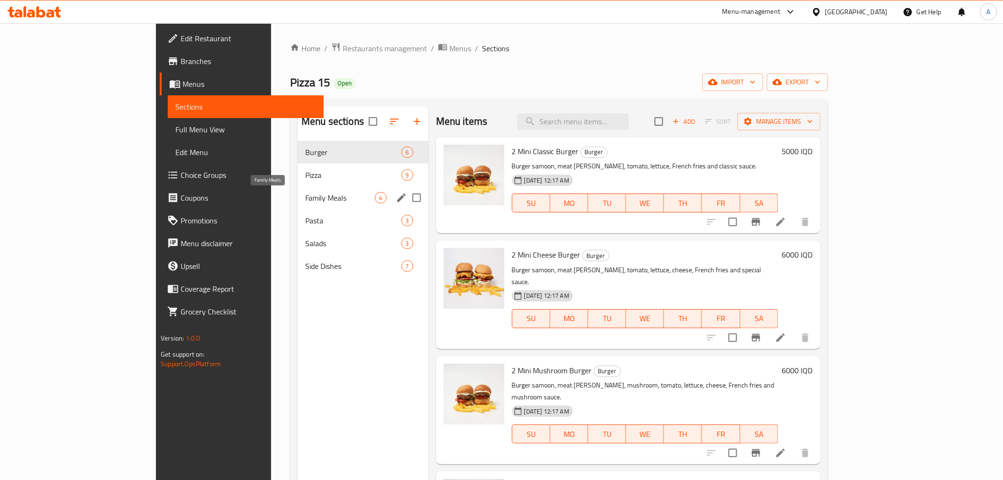
click at [305, 197] on span "Family Meals" at bounding box center [339, 197] width 69 height 11
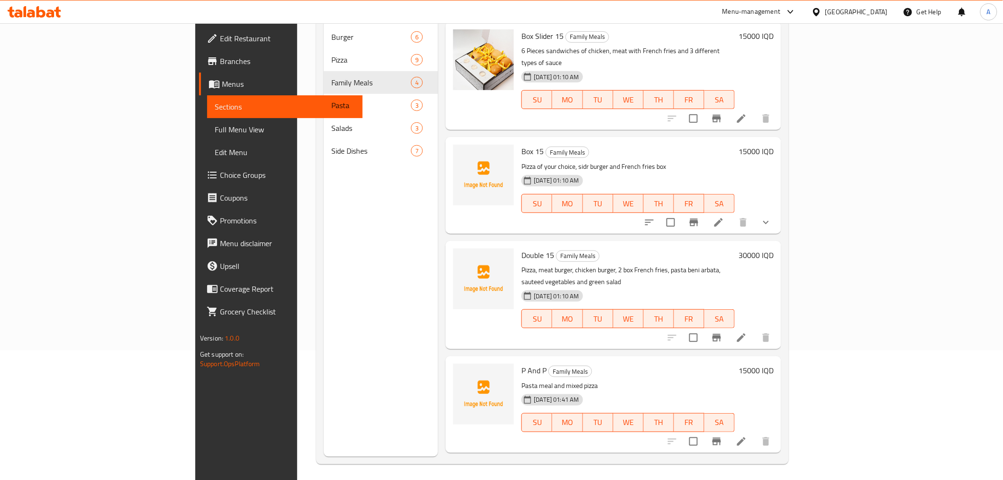
scroll to position [133, 0]
